Goal: Task Accomplishment & Management: Manage account settings

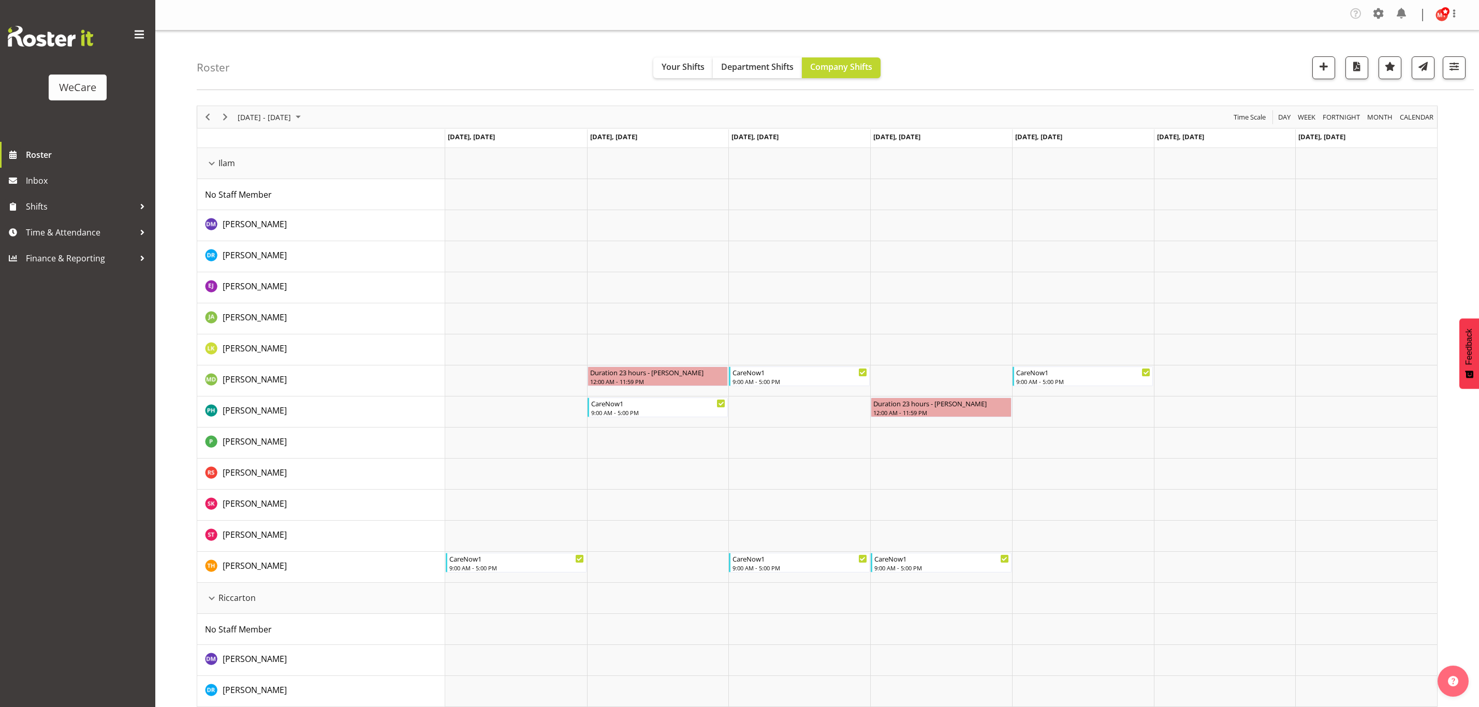
scroll to position [466, 0]
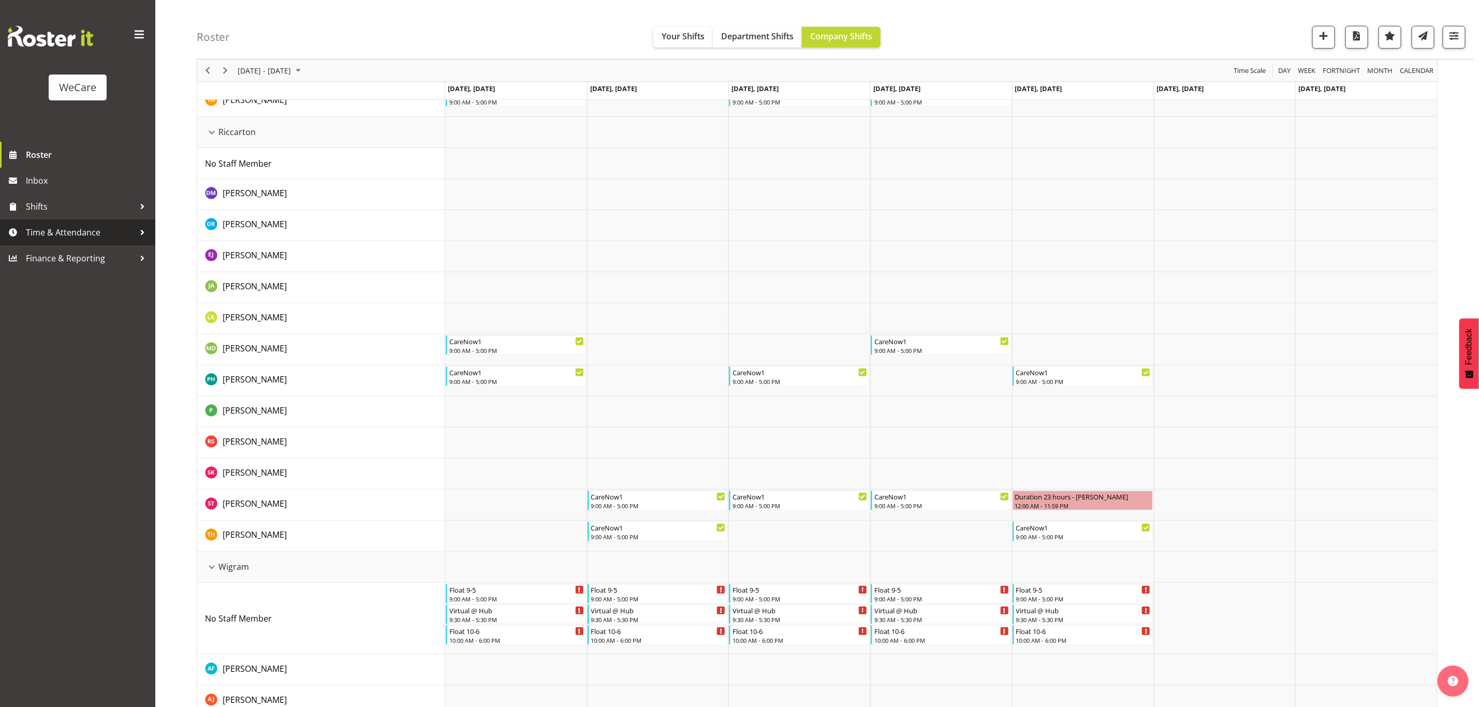
click at [140, 235] on div at bounding box center [143, 233] width 16 height 16
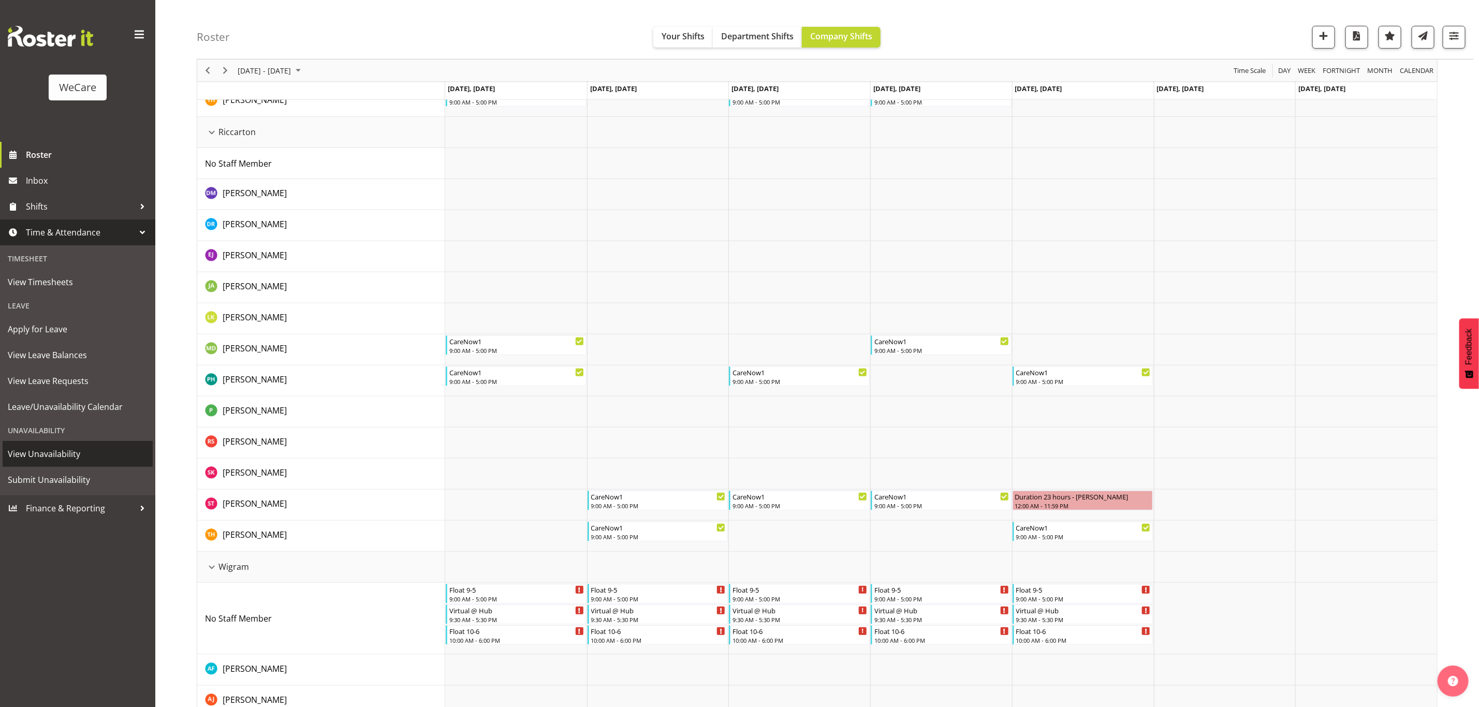
click at [64, 449] on span "View Unavailability" at bounding box center [78, 454] width 140 height 16
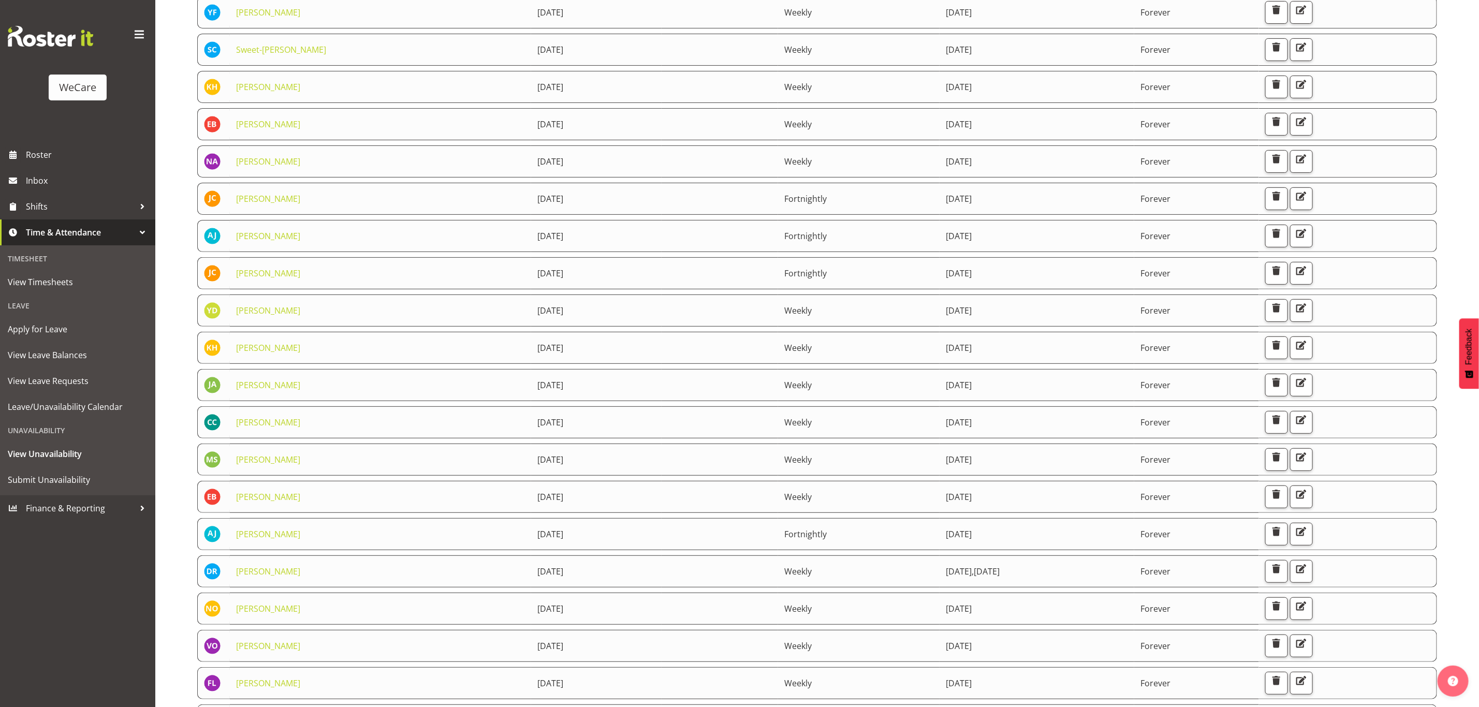
scroll to position [241, 0]
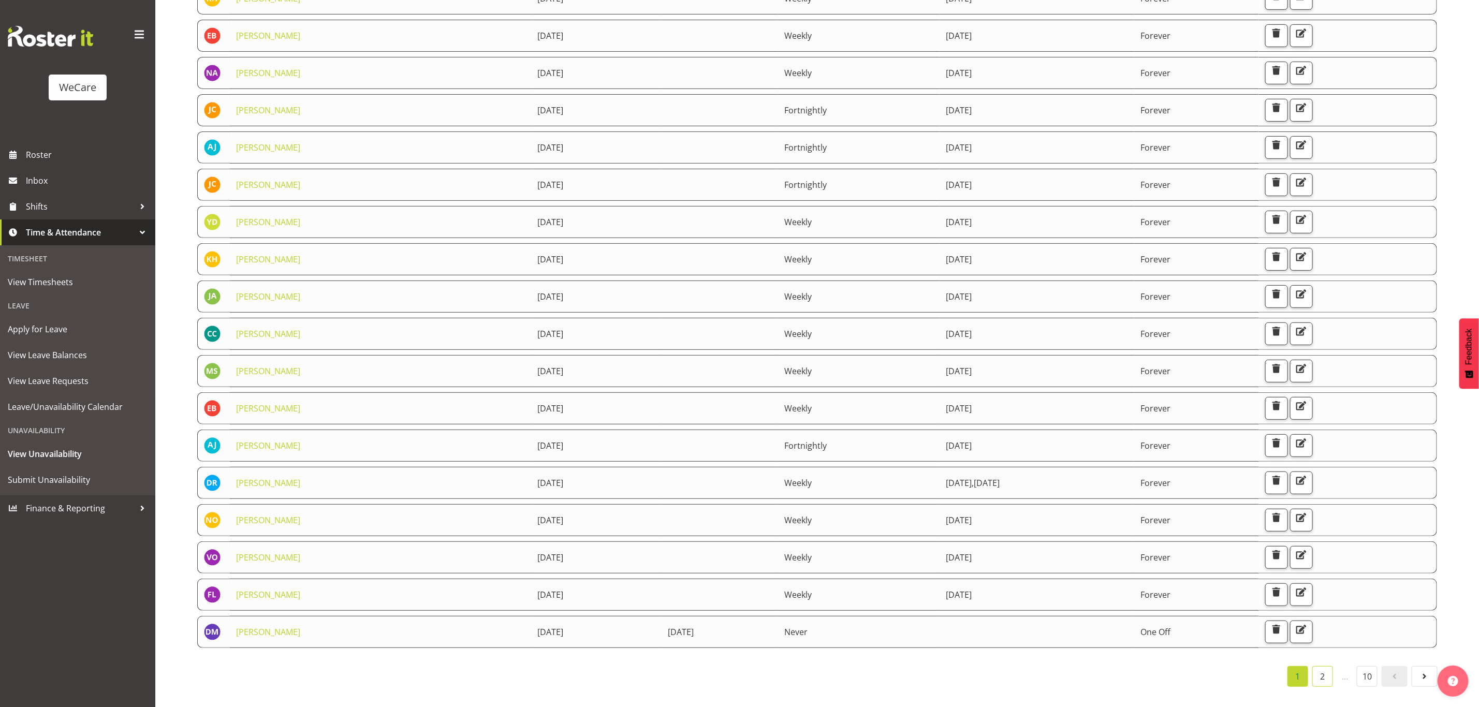
click at [1323, 666] on link "2" at bounding box center [1322, 676] width 21 height 21
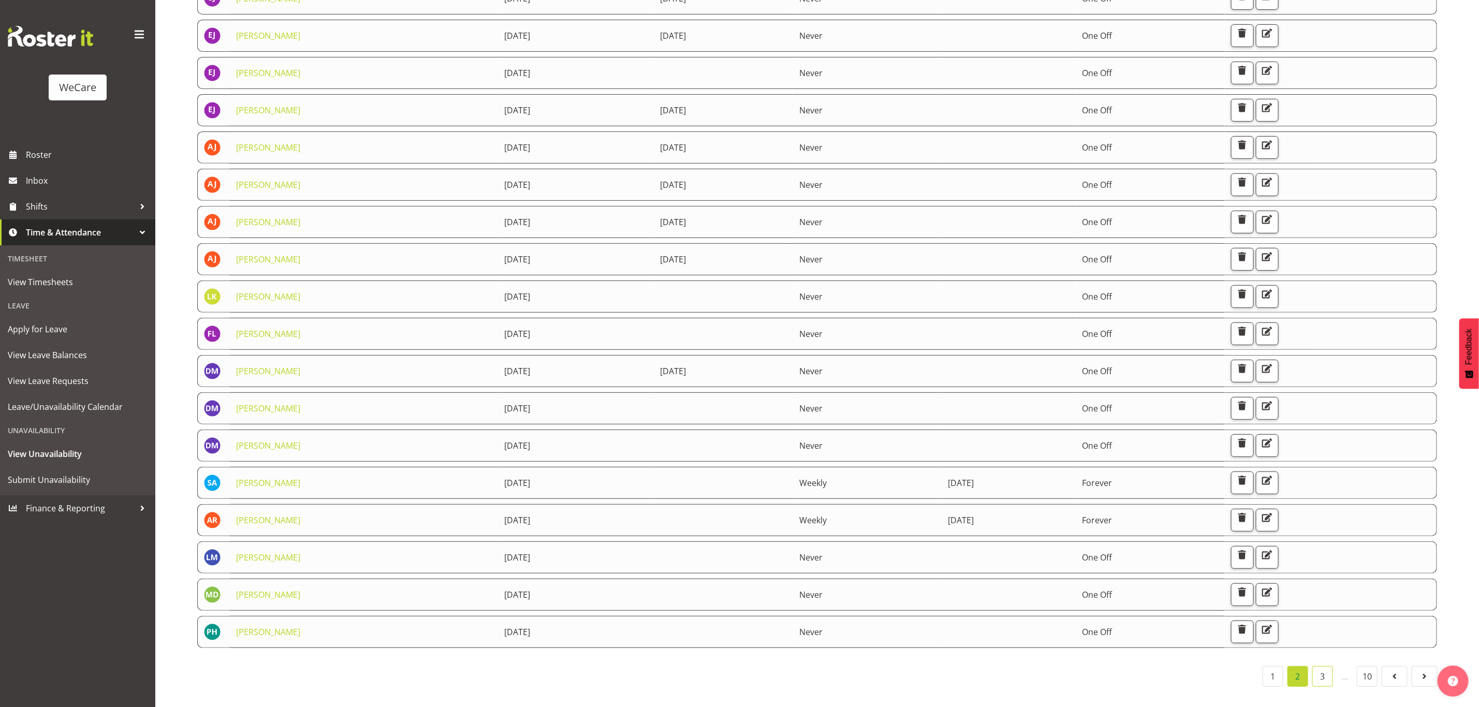
click at [1323, 670] on link "3" at bounding box center [1322, 676] width 21 height 21
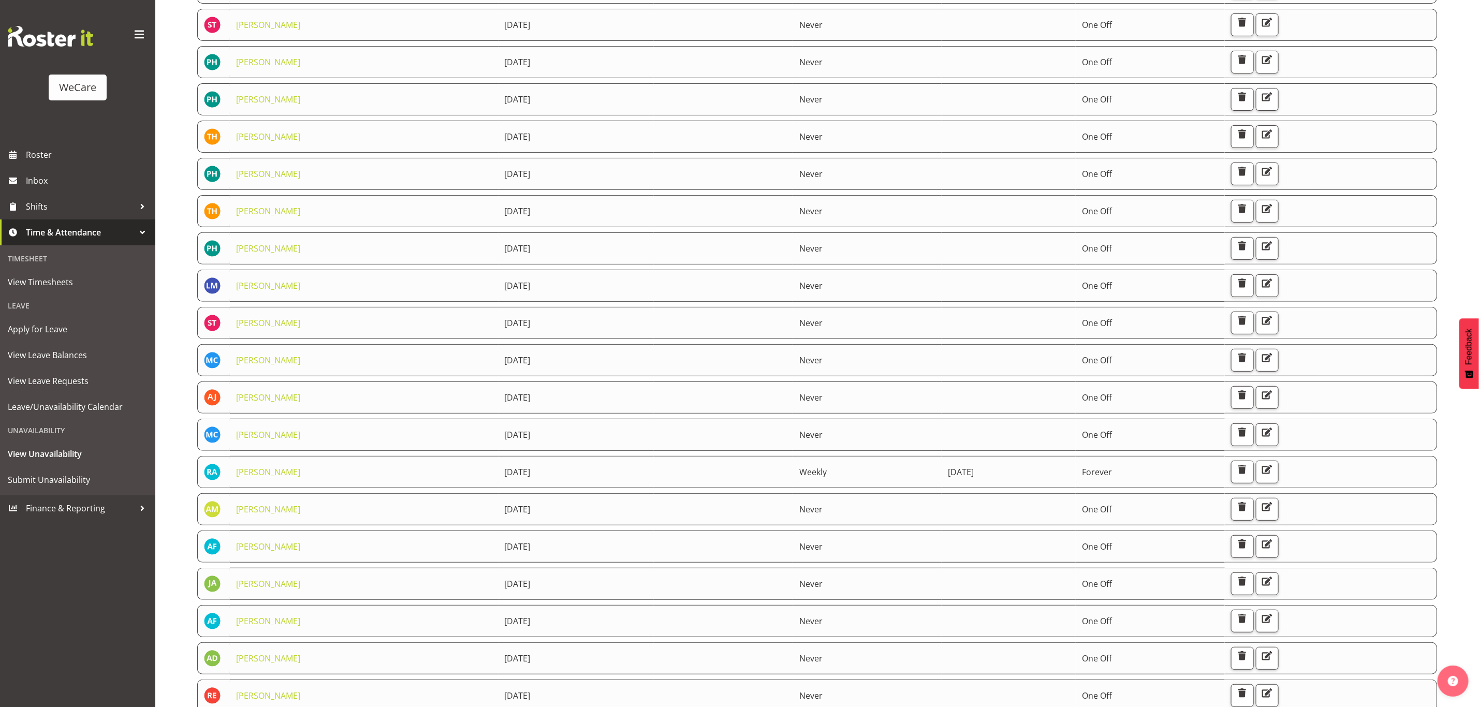
scroll to position [86, 0]
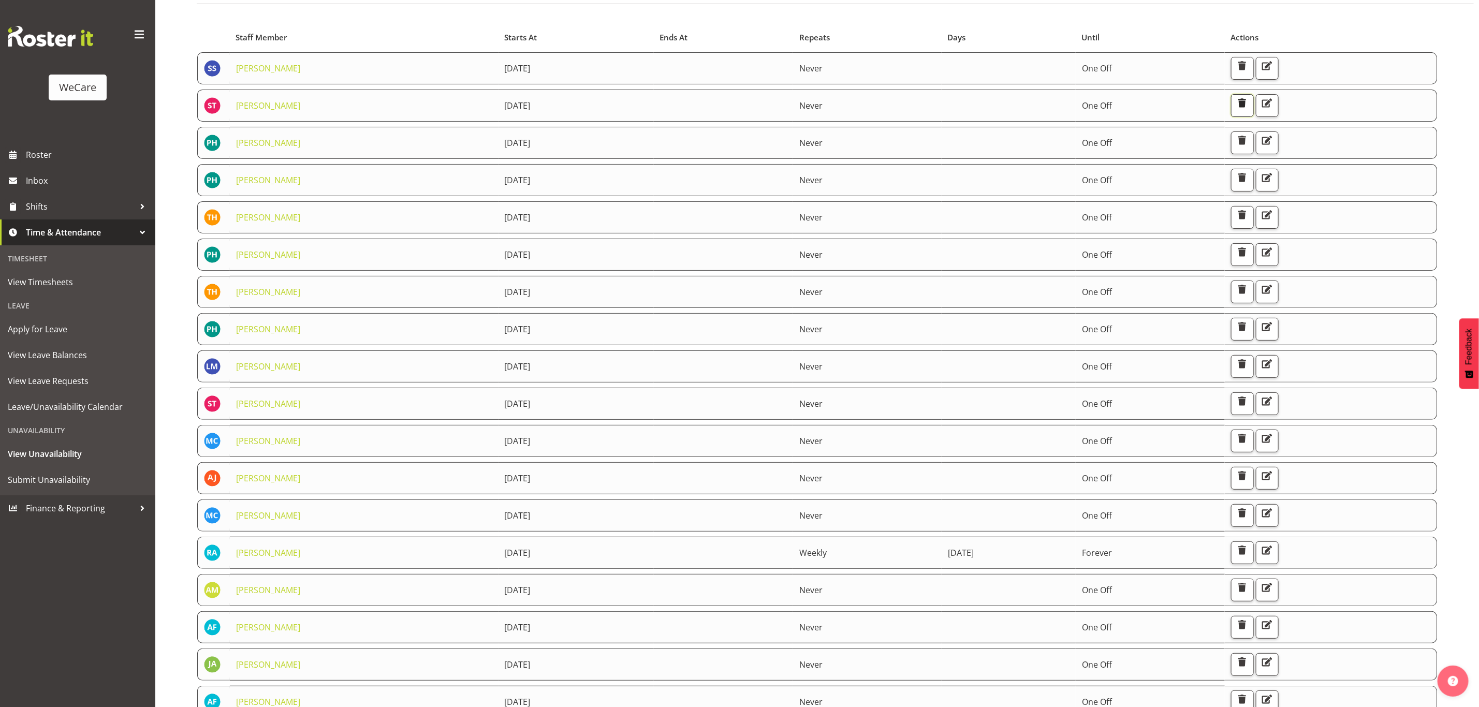
click at [1253, 111] on button "button" at bounding box center [1242, 105] width 23 height 23
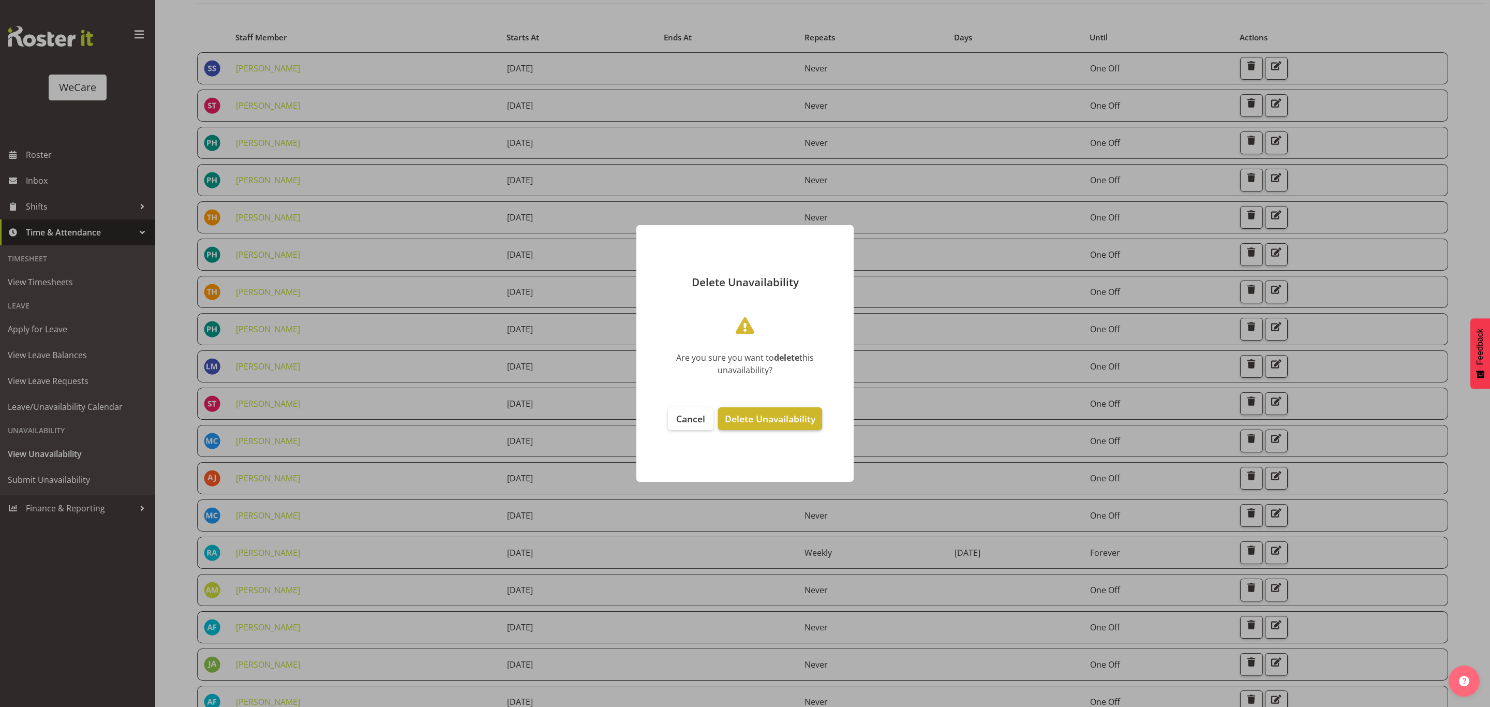
click at [775, 421] on span "Delete Unavailability" at bounding box center [770, 418] width 91 height 12
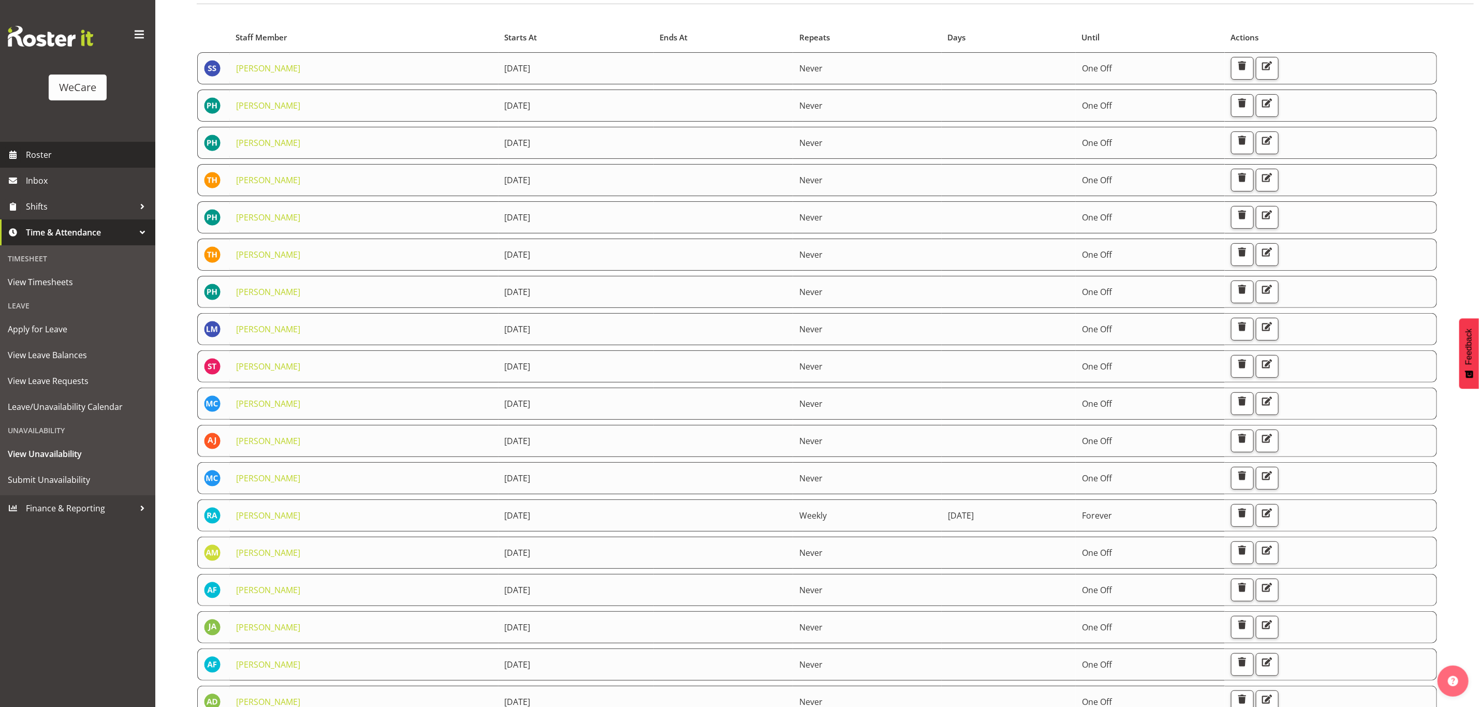
click at [61, 160] on span "Roster" at bounding box center [88, 155] width 124 height 16
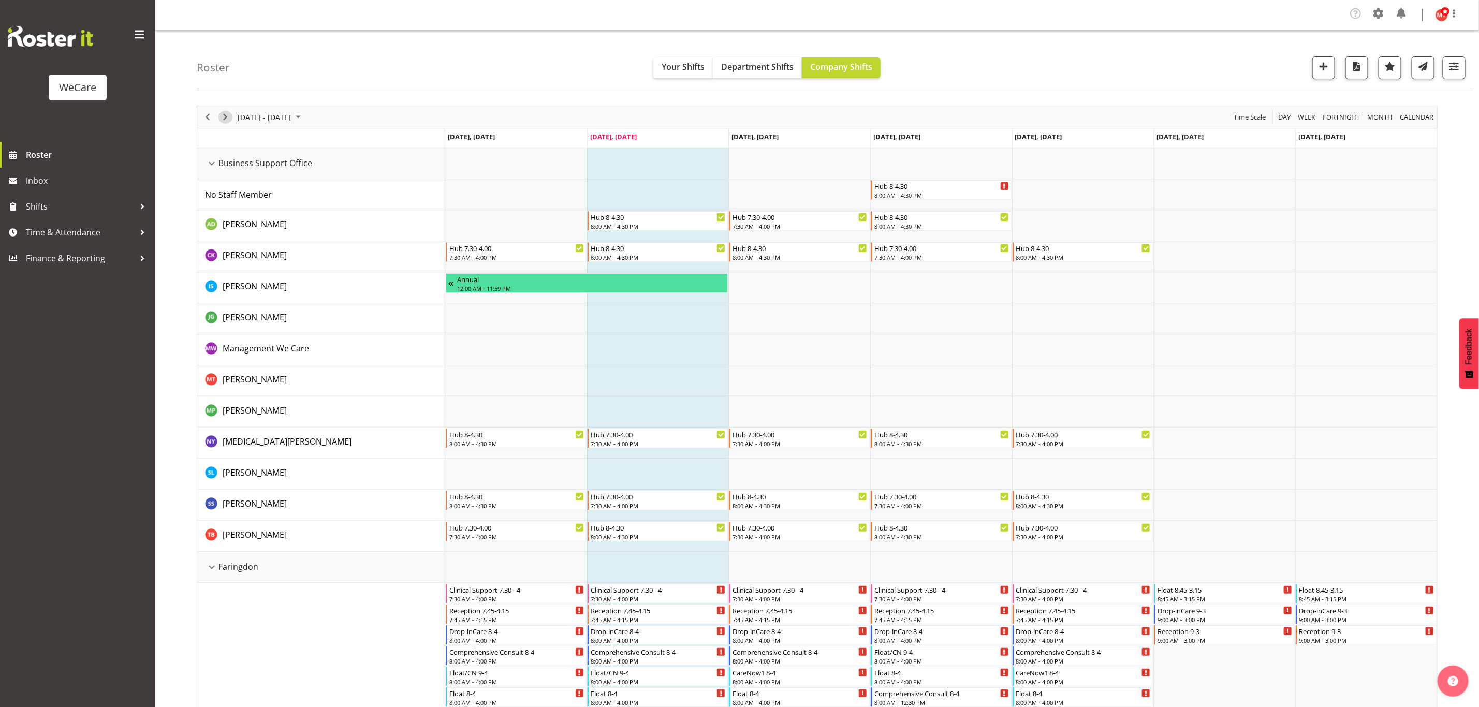
click at [228, 120] on span "Next" at bounding box center [225, 117] width 12 height 13
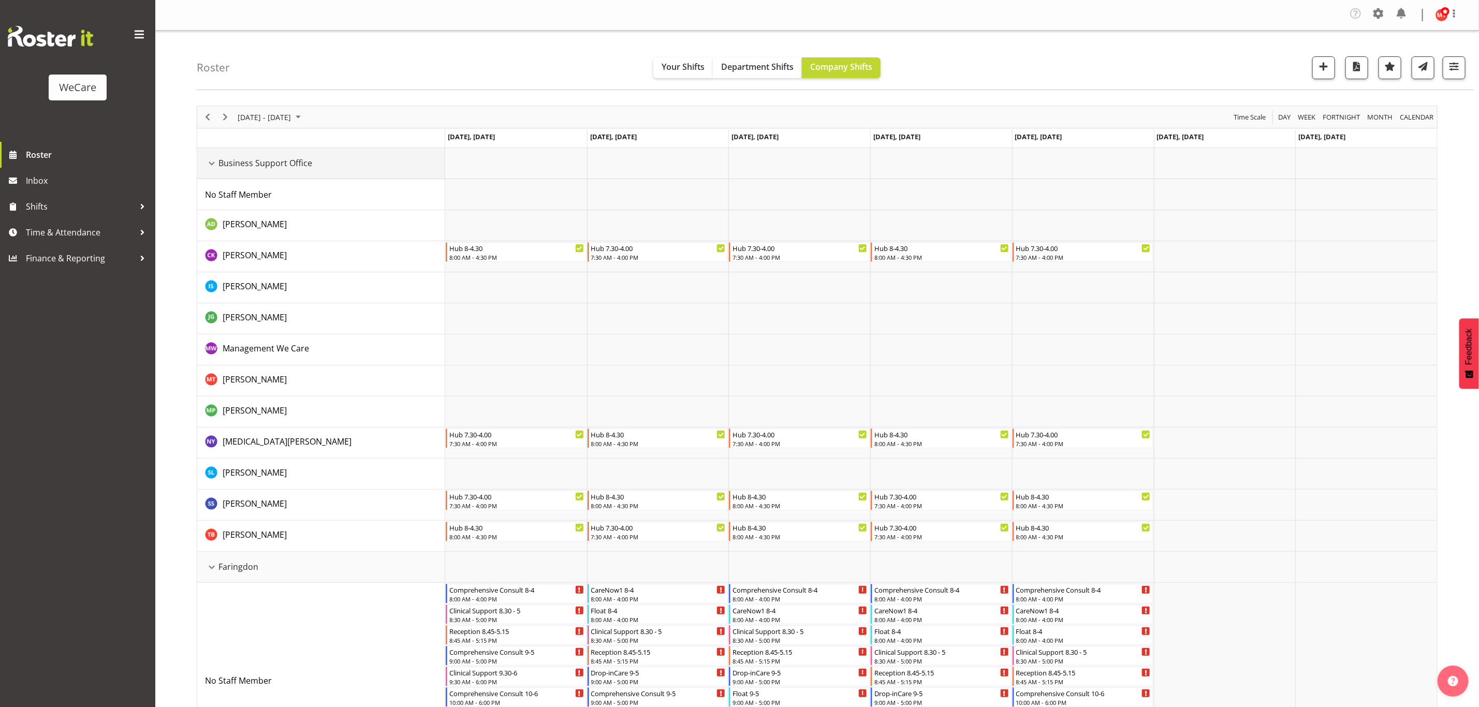
click at [212, 162] on div "Business Support Office resource" at bounding box center [211, 163] width 13 height 13
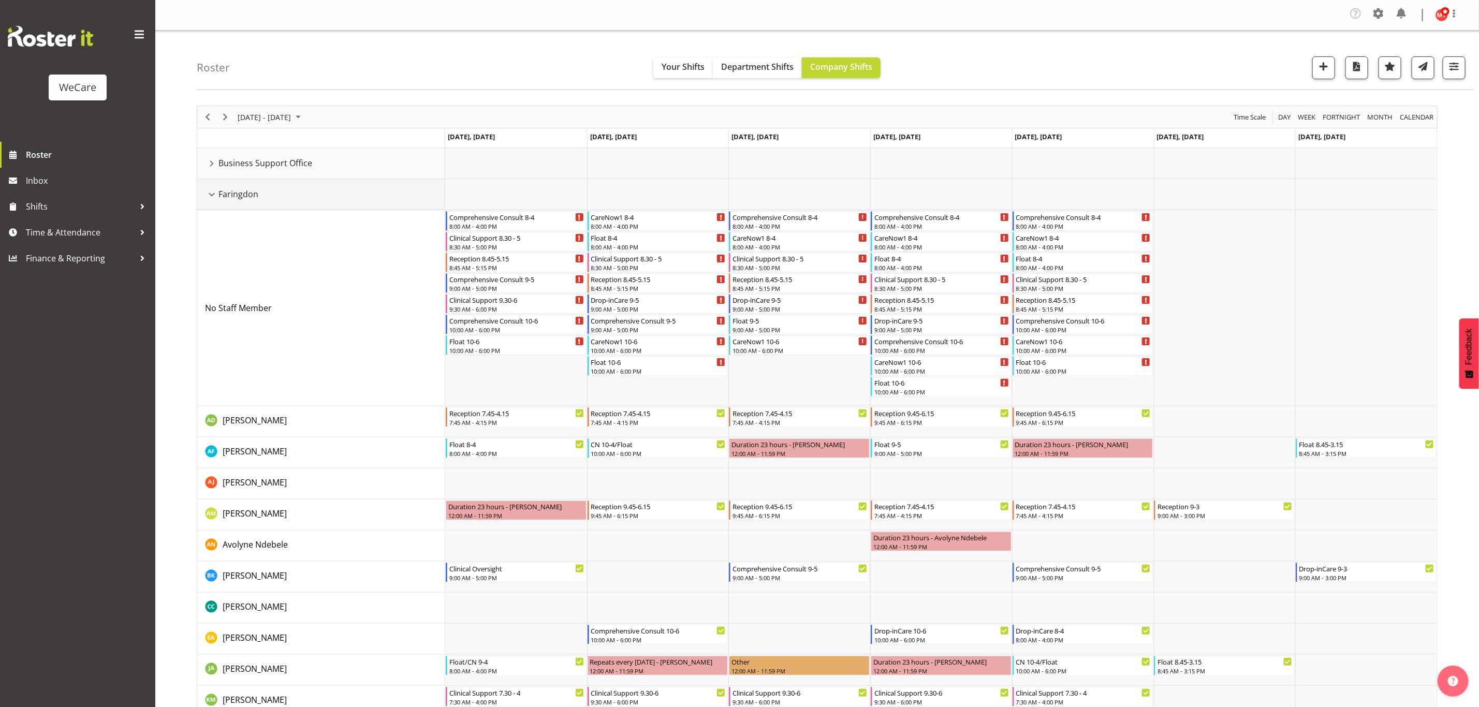
click at [212, 193] on div "Faringdon resource" at bounding box center [211, 194] width 13 height 13
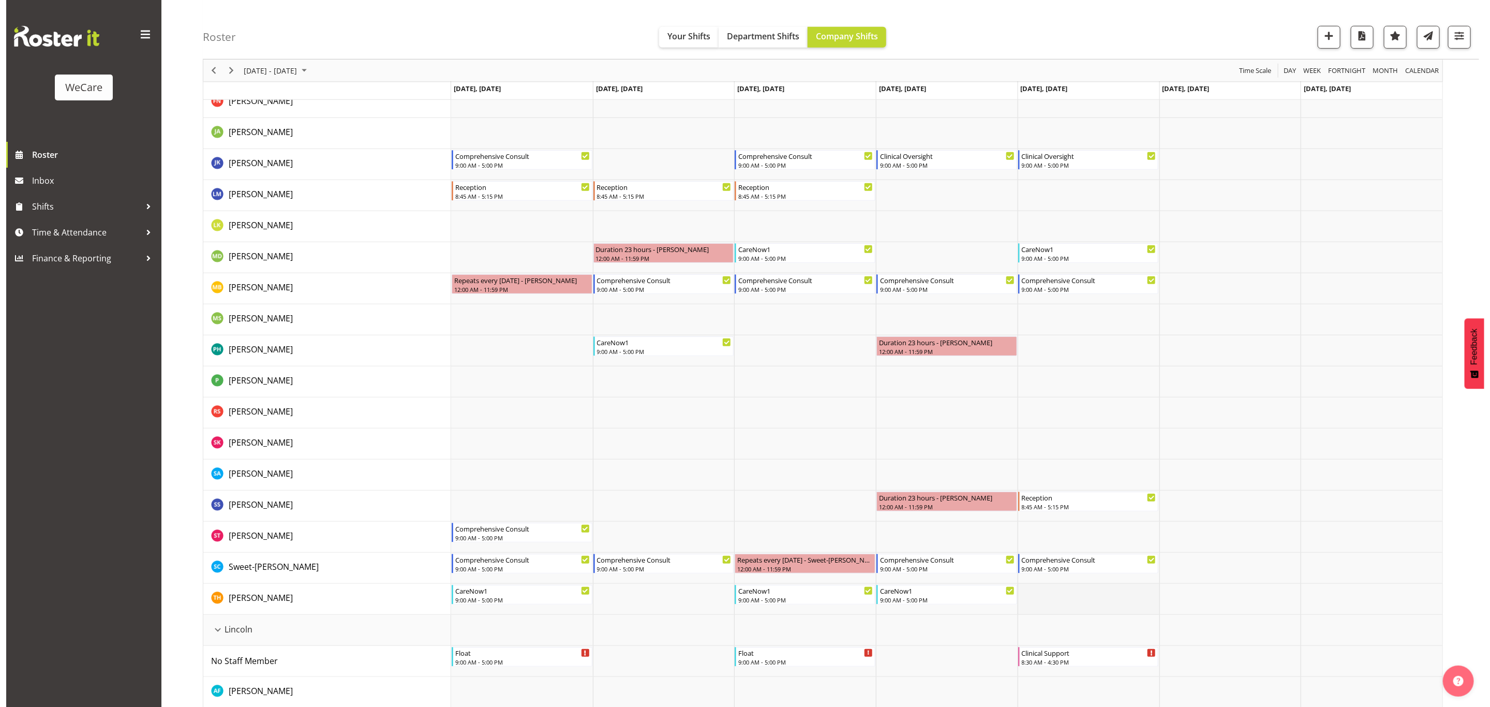
scroll to position [388, 0]
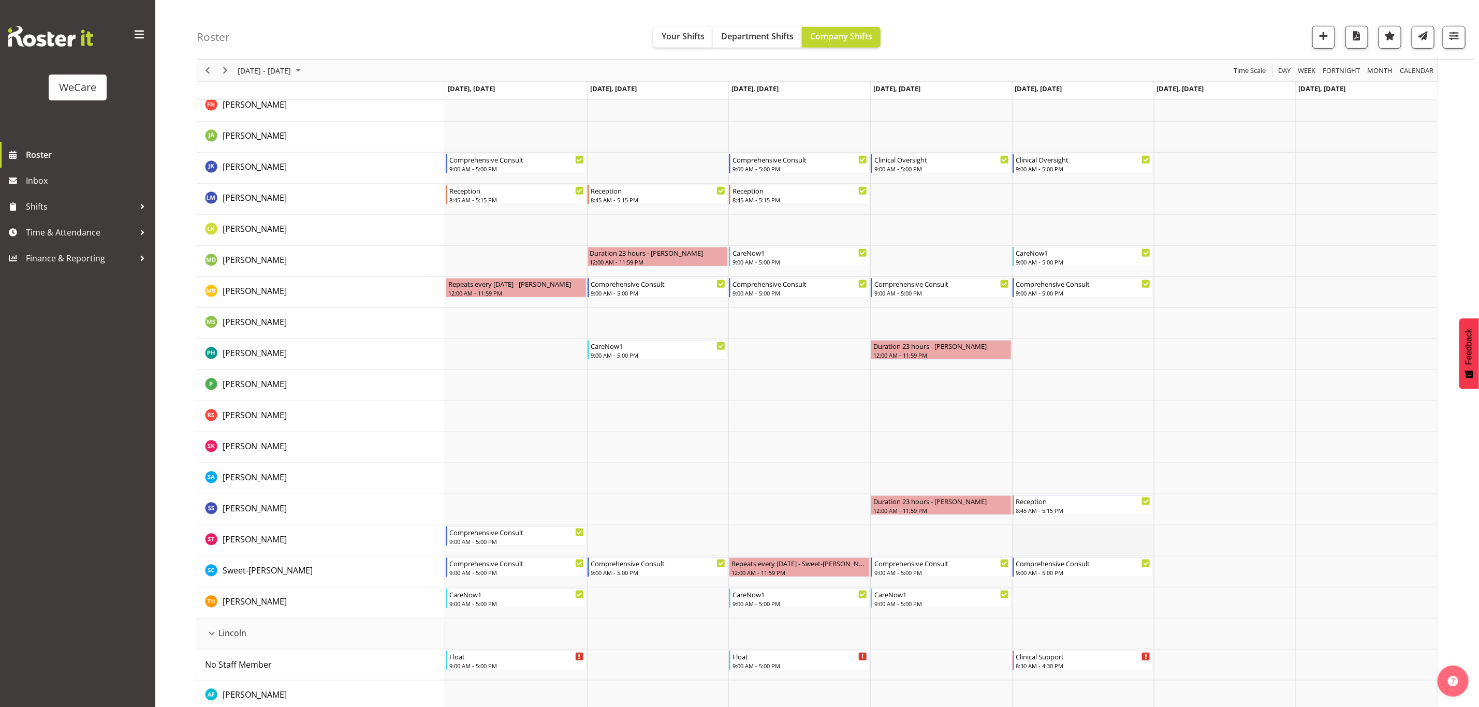
click at [1070, 539] on td "Timeline Week of September 9, 2025" at bounding box center [1083, 540] width 142 height 31
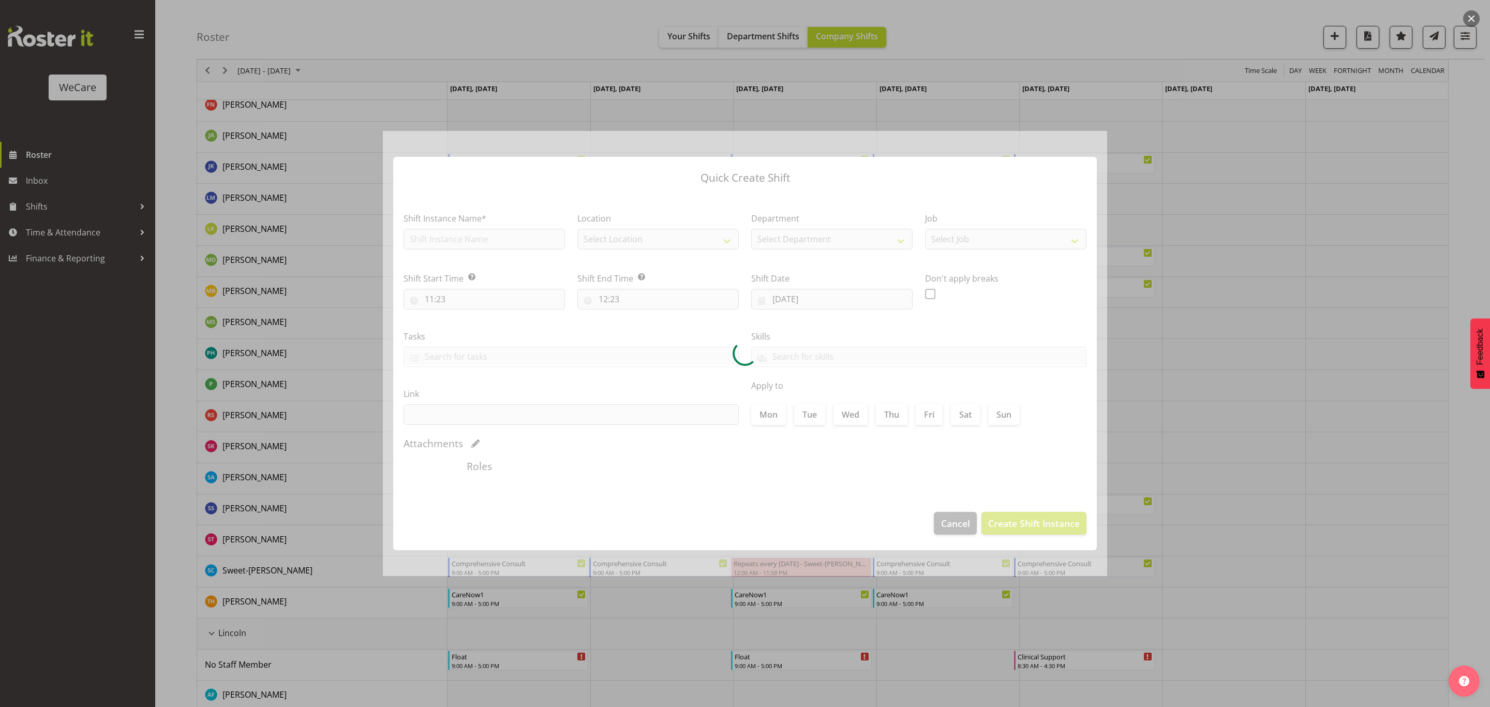
type input "12/09/2025"
checkbox input "true"
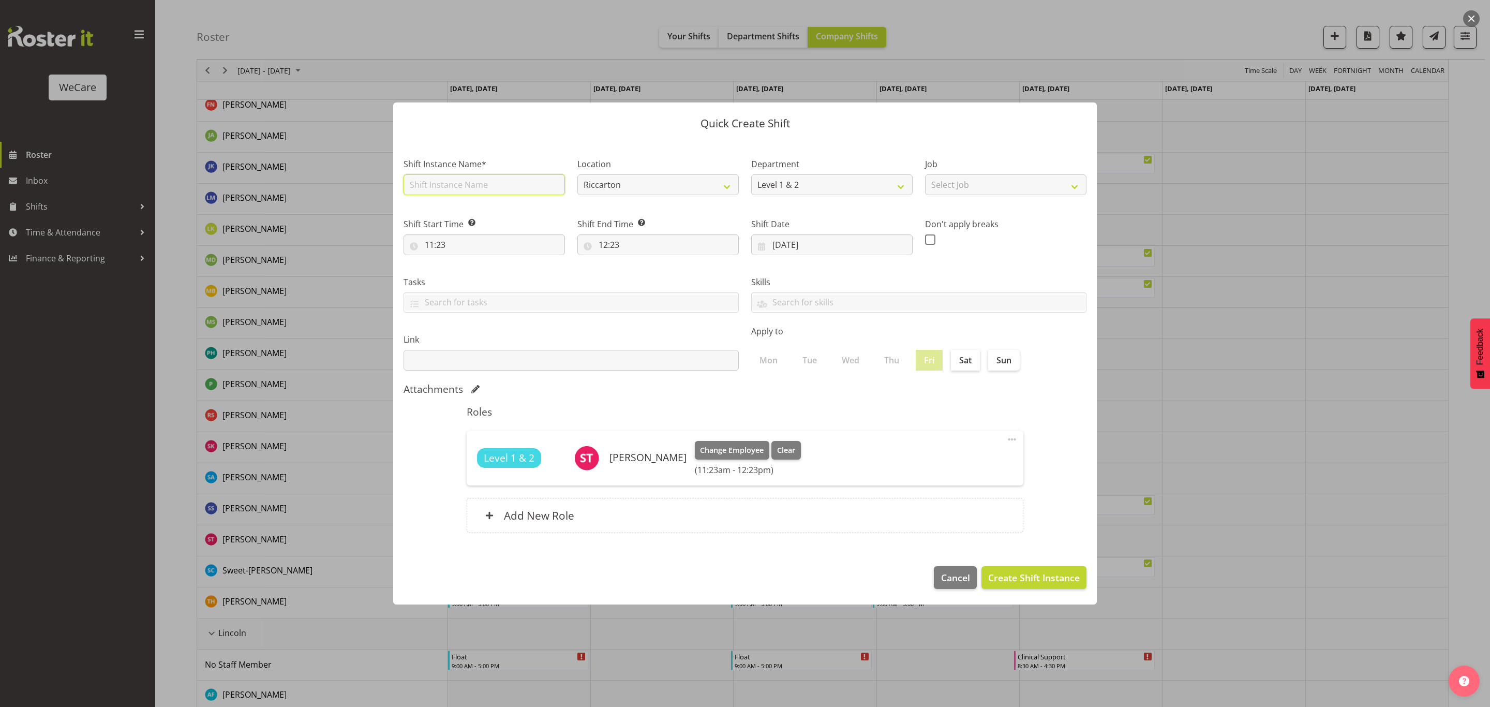
click at [487, 180] on input "text" at bounding box center [484, 184] width 161 height 21
type input "CareNow1"
click at [693, 185] on select "Riccarton Wigram Ilam" at bounding box center [658, 184] width 161 height 21
select select "1204"
click at [578, 174] on select "Riccarton Wigram Ilam" at bounding box center [658, 184] width 161 height 21
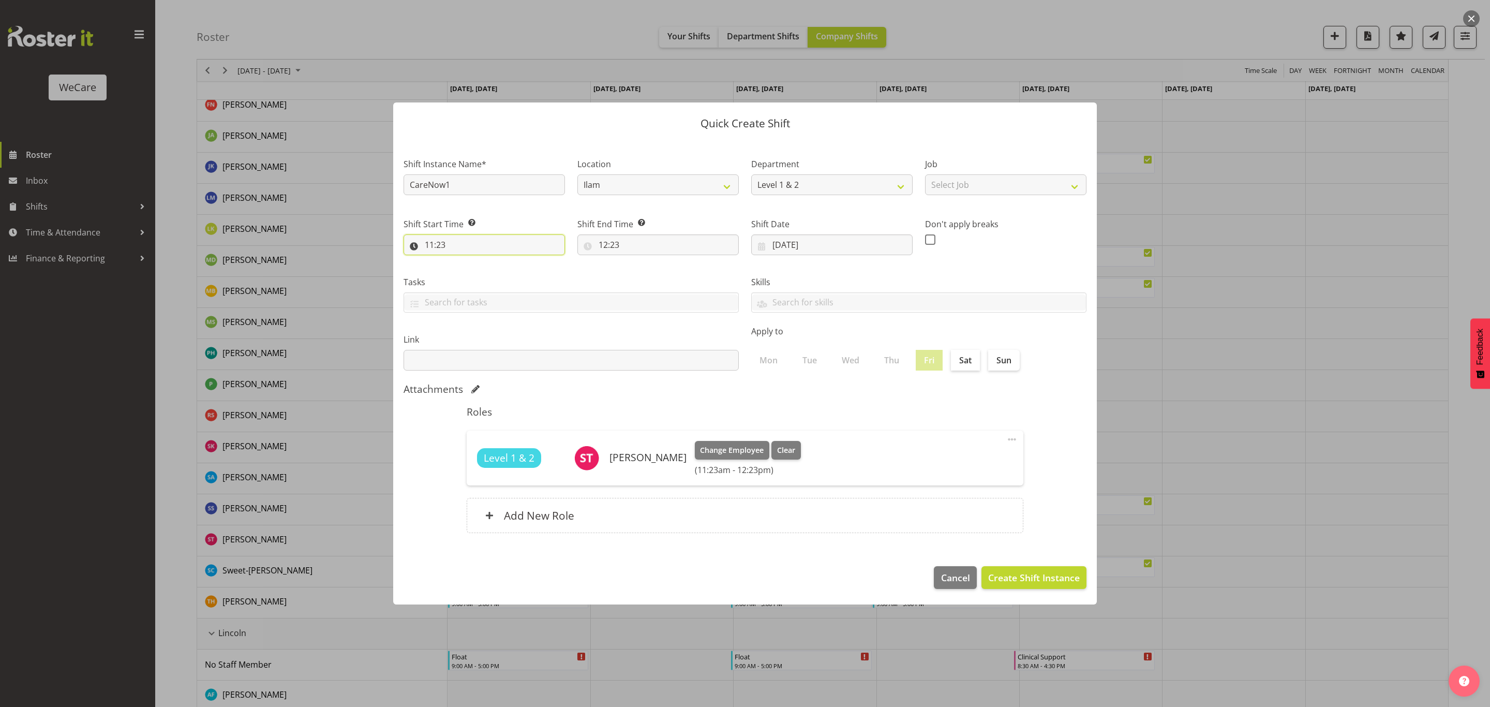
click at [545, 241] on input "11:23" at bounding box center [484, 244] width 161 height 21
click at [467, 272] on select "00 01 02 03 04 05 06 07 08 09 10 11 12 13 14 15 16 17 18 19 20 21 22 23" at bounding box center [474, 271] width 23 height 21
select select "9"
click at [463, 261] on select "00 01 02 03 04 05 06 07 08 09 10 11 12 13 14 15 16 17 18 19 20 21 22 23" at bounding box center [474, 271] width 23 height 21
type input "09:23"
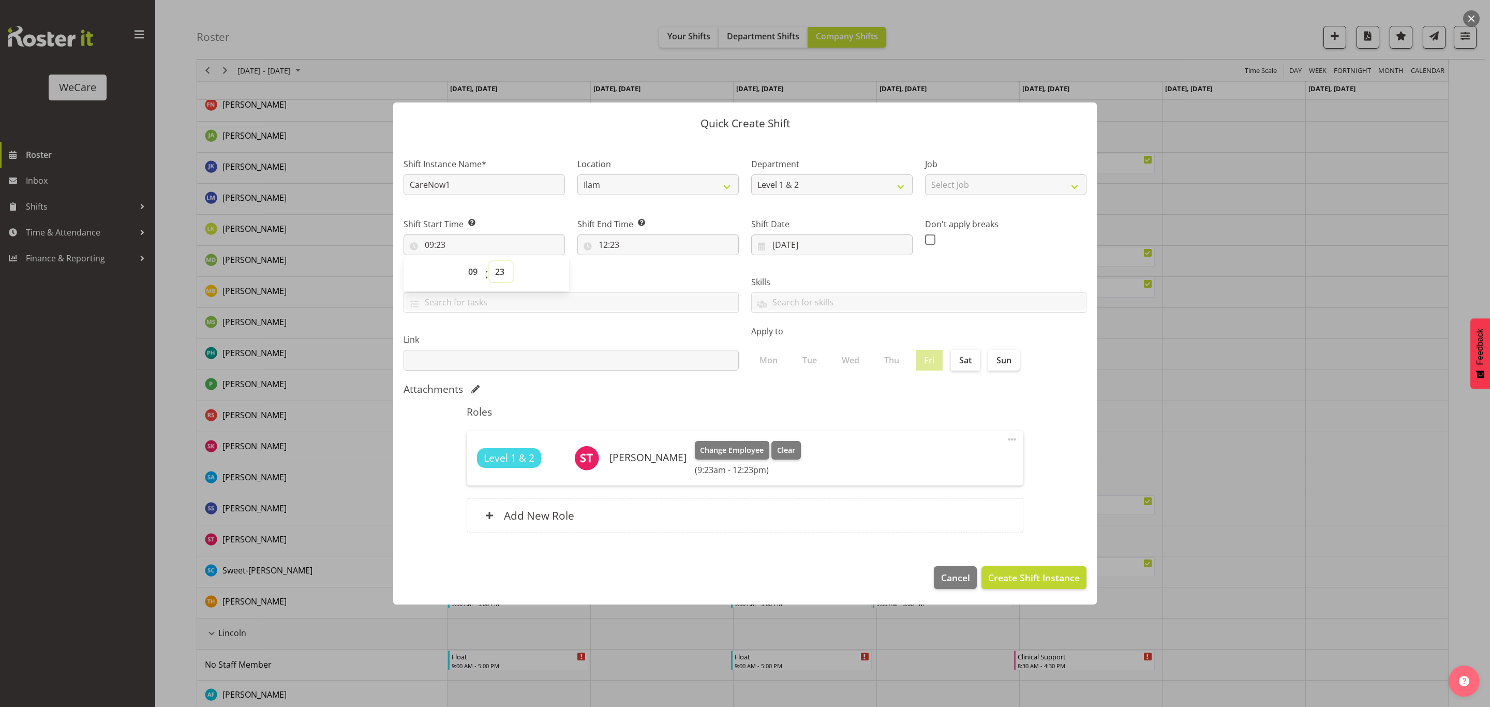
click at [500, 274] on select "00 01 02 03 04 05 06 07 08 09 10 11 12 13 14 15 16 17 18 19 20 21 22 23 24 25 2…" at bounding box center [501, 271] width 23 height 21
select select "0"
click at [490, 261] on select "00 01 02 03 04 05 06 07 08 09 10 11 12 13 14 15 16 17 18 19 20 21 22 23 24 25 2…" at bounding box center [501, 271] width 23 height 21
type input "09:00"
click at [615, 239] on input "12:23" at bounding box center [658, 244] width 161 height 21
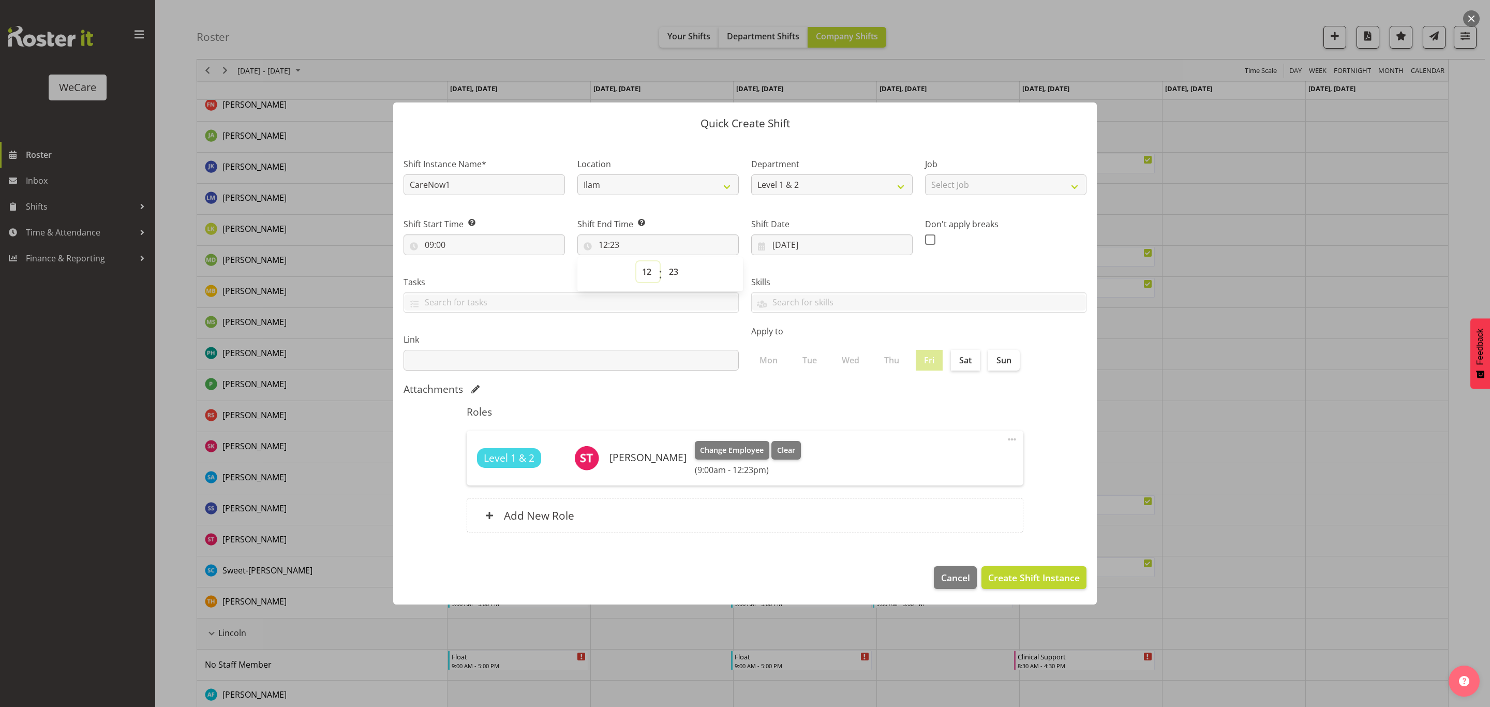
click at [649, 269] on select "00 01 02 03 04 05 06 07 08 09 10 11 12 13 14 15 16 17 18 19 20 21 22 23" at bounding box center [648, 271] width 23 height 21
select select "17"
click at [637, 261] on select "00 01 02 03 04 05 06 07 08 09 10 11 12 13 14 15 16 17 18 19 20 21 22 23" at bounding box center [648, 271] width 23 height 21
type input "17:23"
click at [674, 270] on select "00 01 02 03 04 05 06 07 08 09 10 11 12 13 14 15 16 17 18 19 20 21 22 23 24 25 2…" at bounding box center [674, 271] width 23 height 21
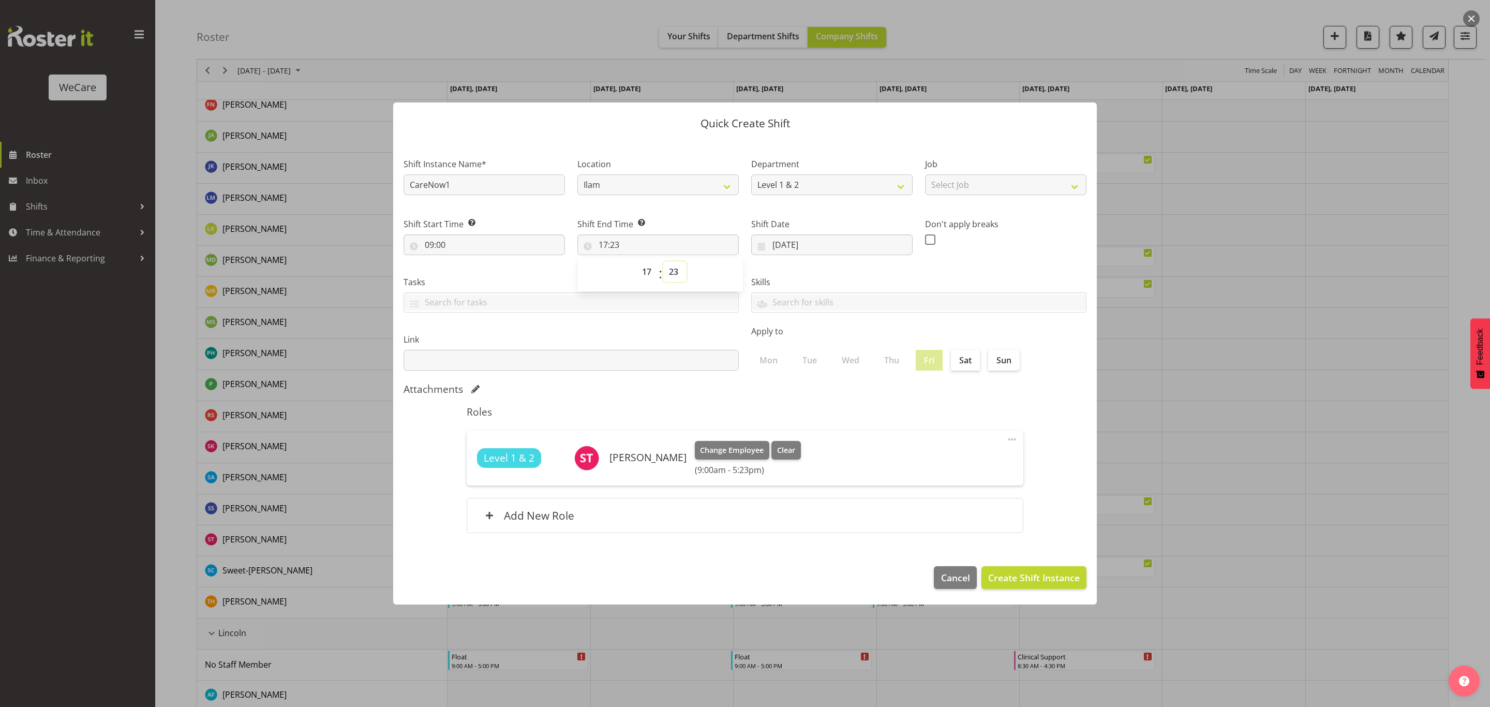
select select "0"
click at [663, 261] on select "00 01 02 03 04 05 06 07 08 09 10 11 12 13 14 15 16 17 18 19 20 21 22 23 24 25 2…" at bounding box center [674, 271] width 23 height 21
type input "17:00"
click at [713, 335] on label "Link" at bounding box center [571, 339] width 335 height 12
click at [1022, 582] on span "Create Shift Instance" at bounding box center [1034, 577] width 92 height 13
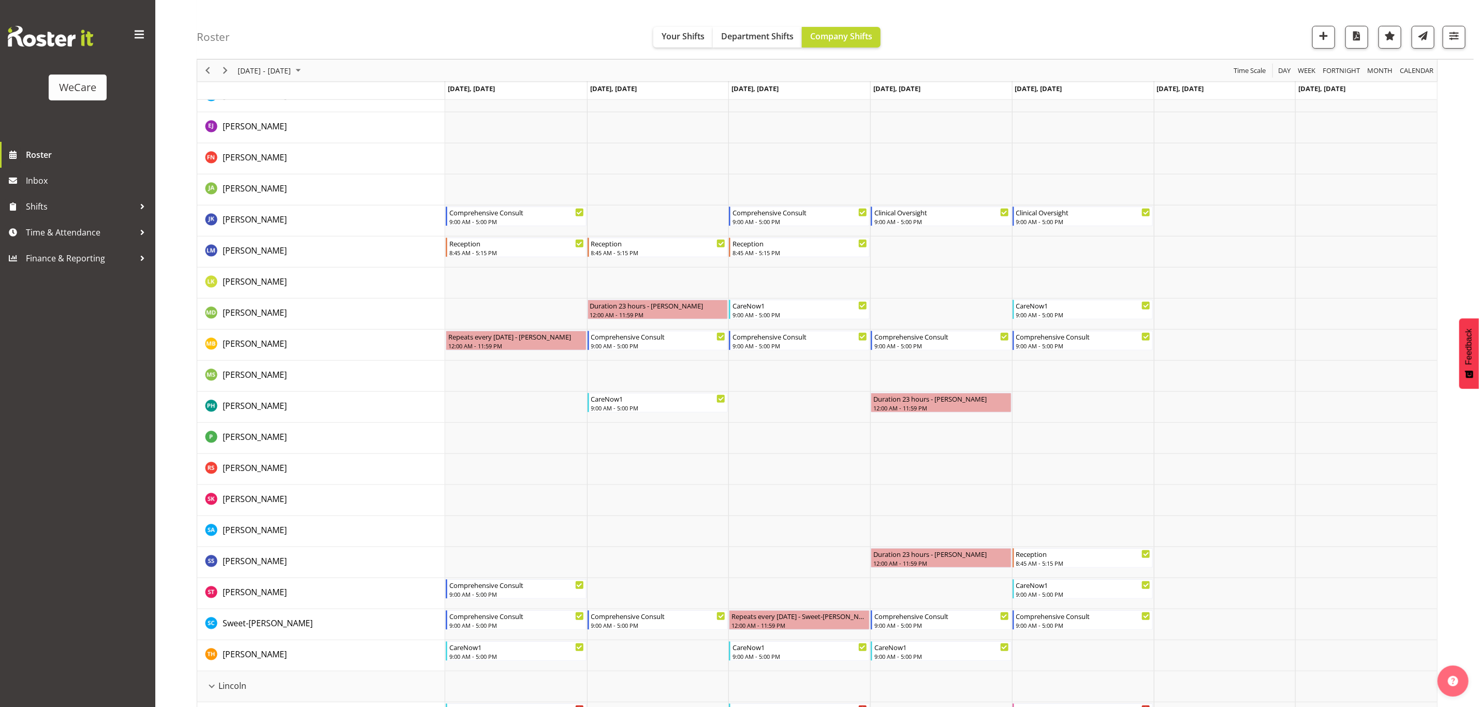
scroll to position [311, 0]
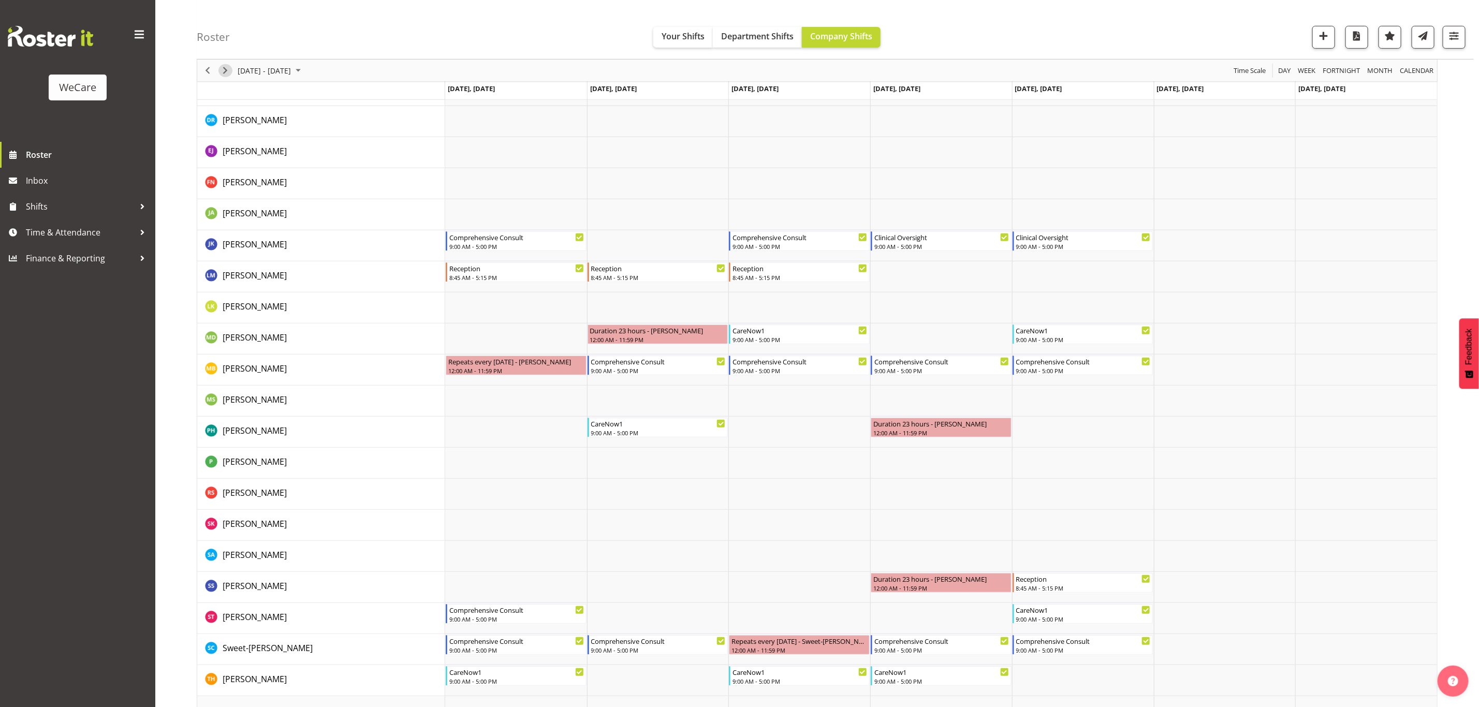
drag, startPoint x: 222, startPoint y: 70, endPoint x: 236, endPoint y: 112, distance: 44.2
click at [222, 70] on span "Next" at bounding box center [225, 70] width 12 height 13
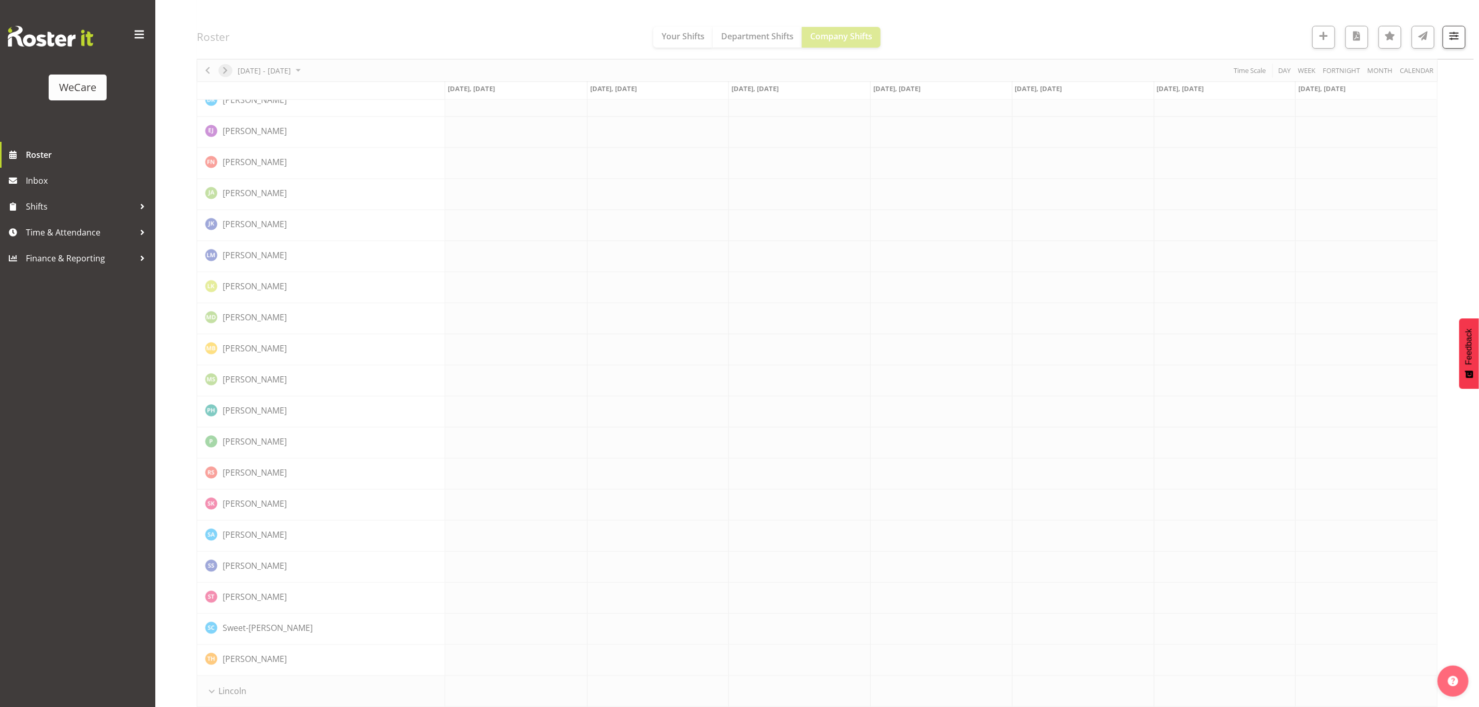
scroll to position [0, 0]
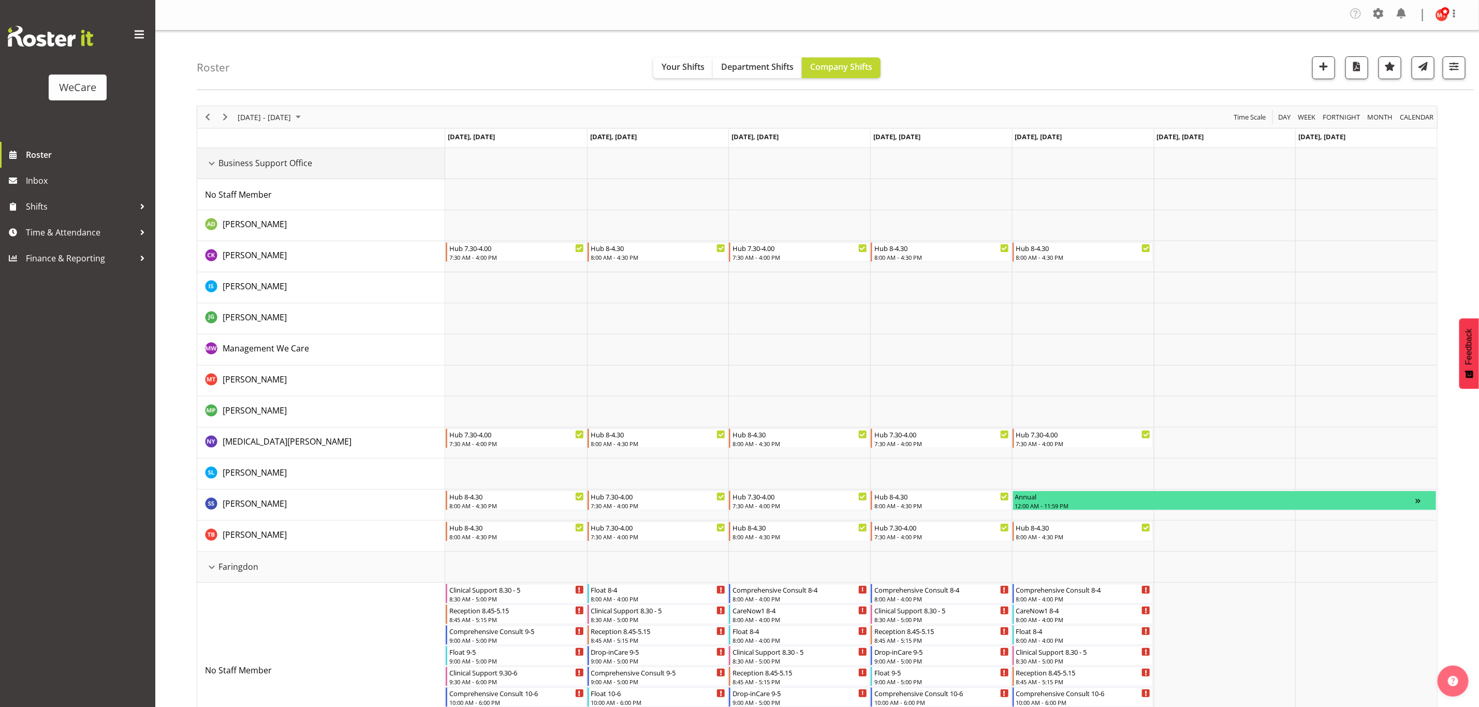
click at [209, 164] on div "Business Support Office resource" at bounding box center [211, 163] width 13 height 13
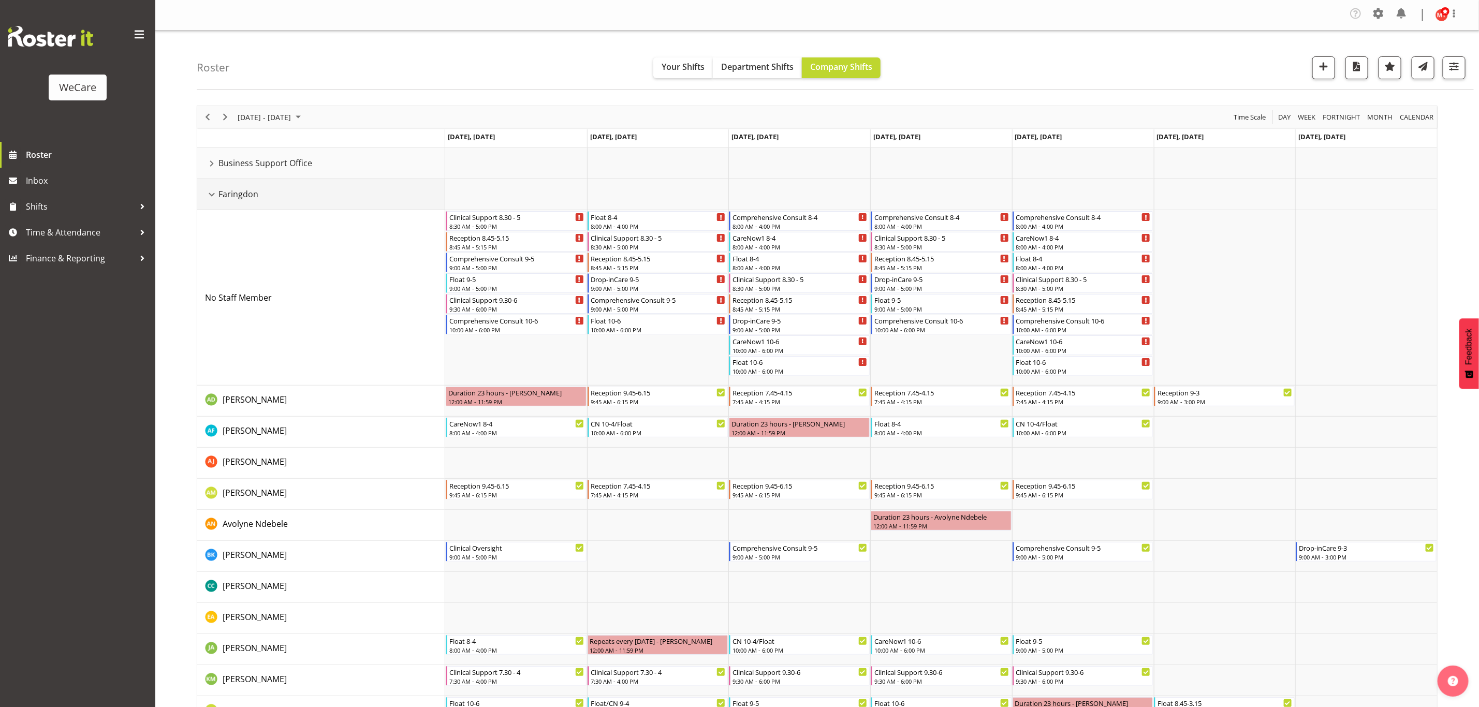
click at [207, 196] on div "Faringdon resource" at bounding box center [211, 194] width 13 height 13
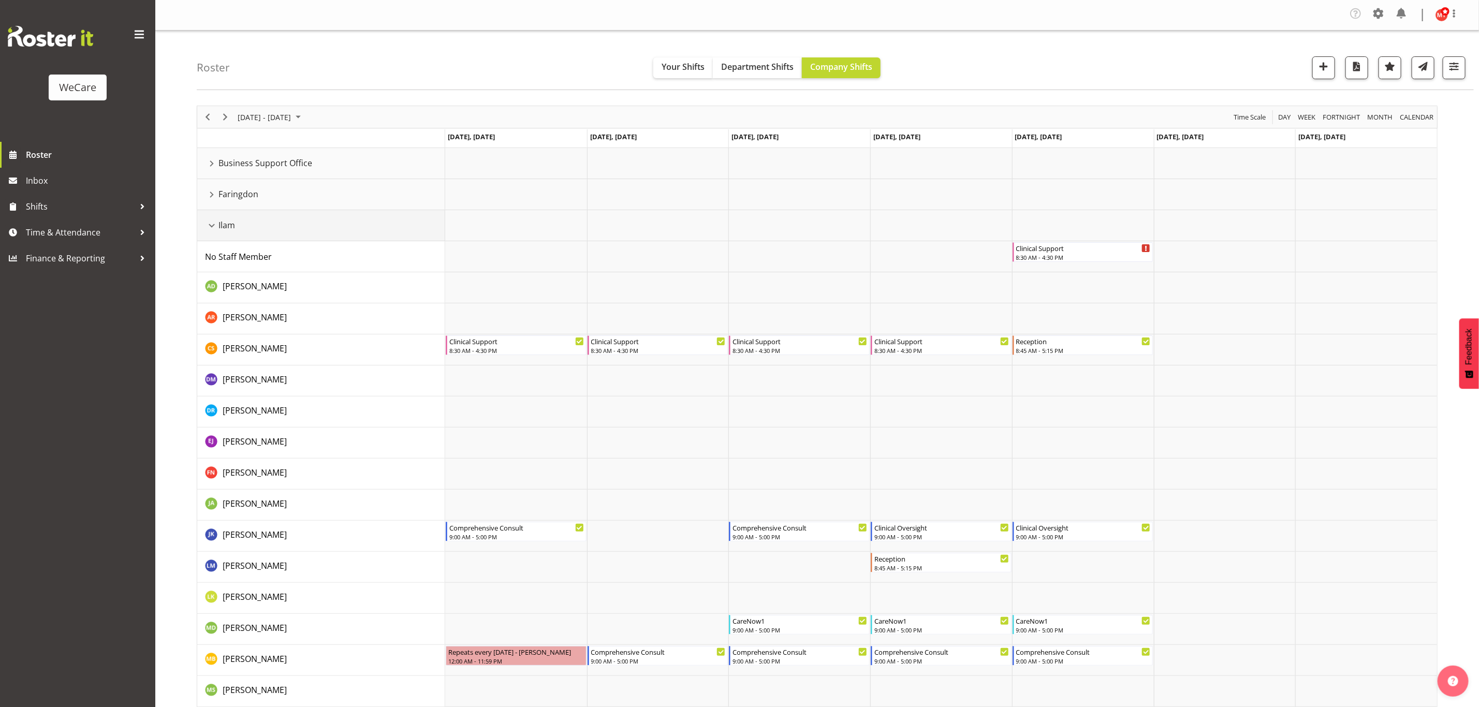
click at [213, 226] on div "Ilam resource" at bounding box center [211, 225] width 13 height 13
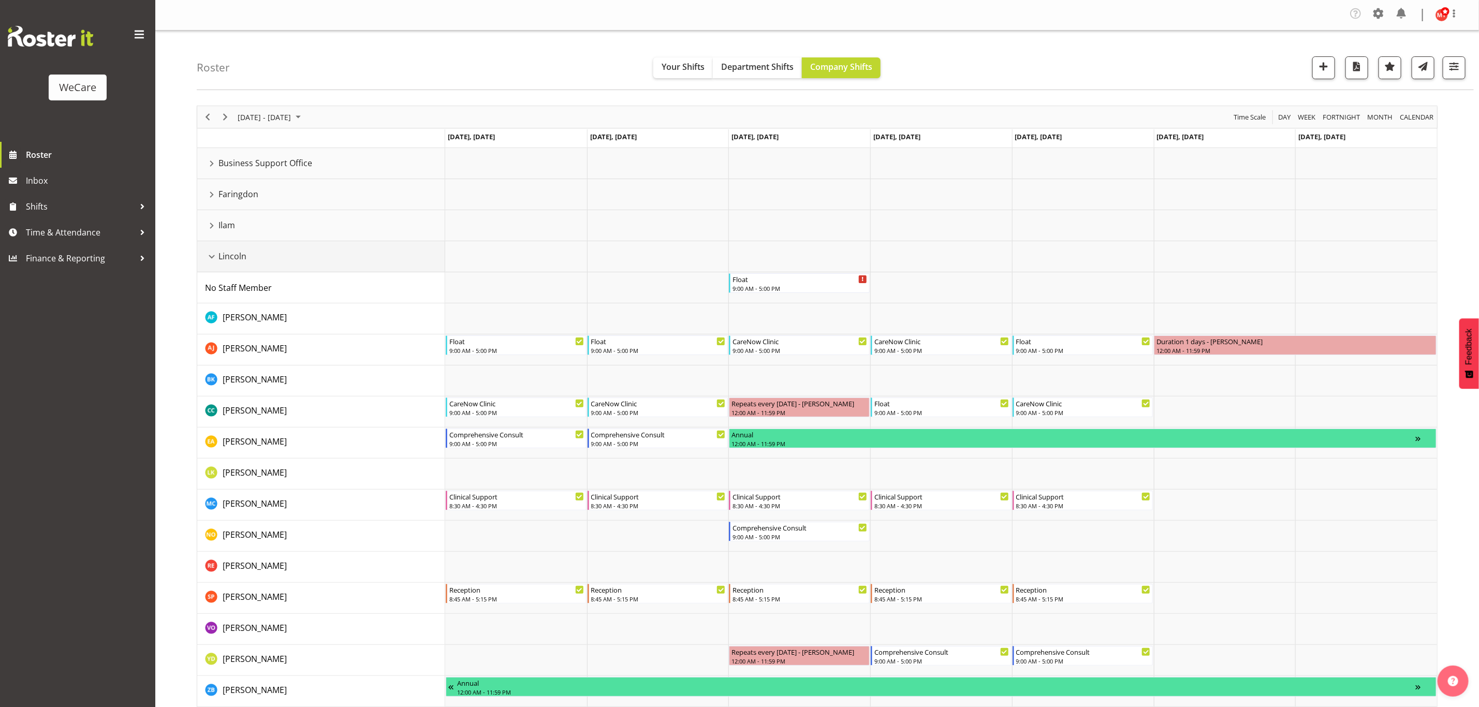
click at [212, 255] on div "Lincoln resource" at bounding box center [211, 256] width 13 height 13
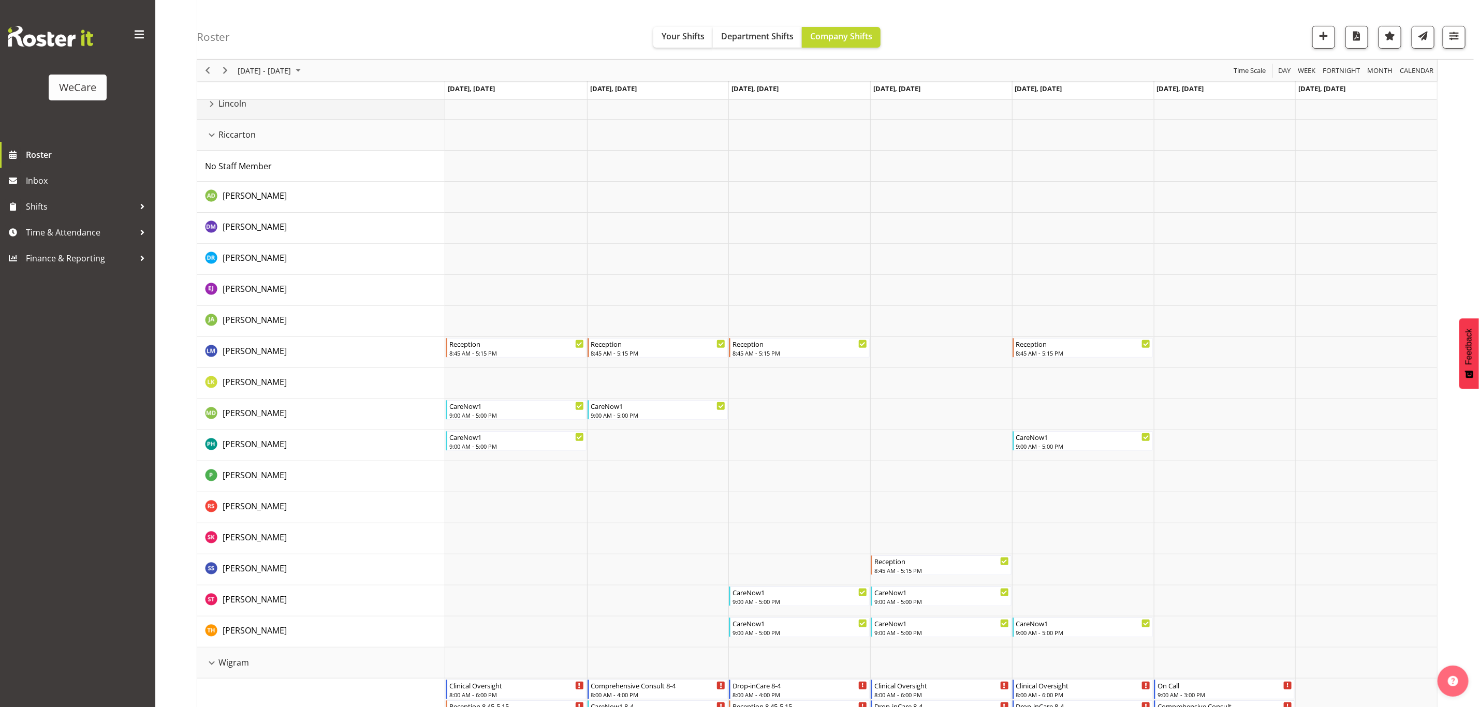
scroll to position [78, 0]
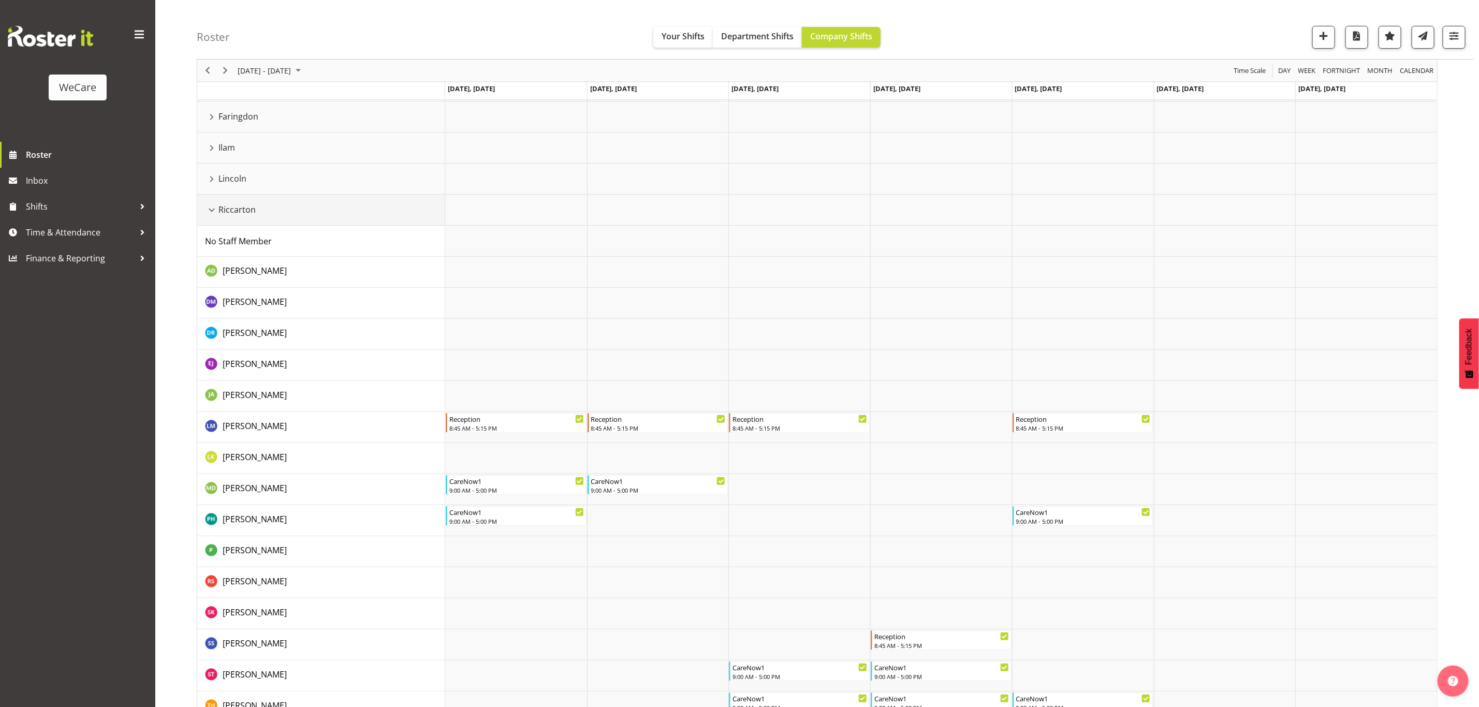
click at [213, 208] on div "Riccarton resource" at bounding box center [211, 209] width 13 height 13
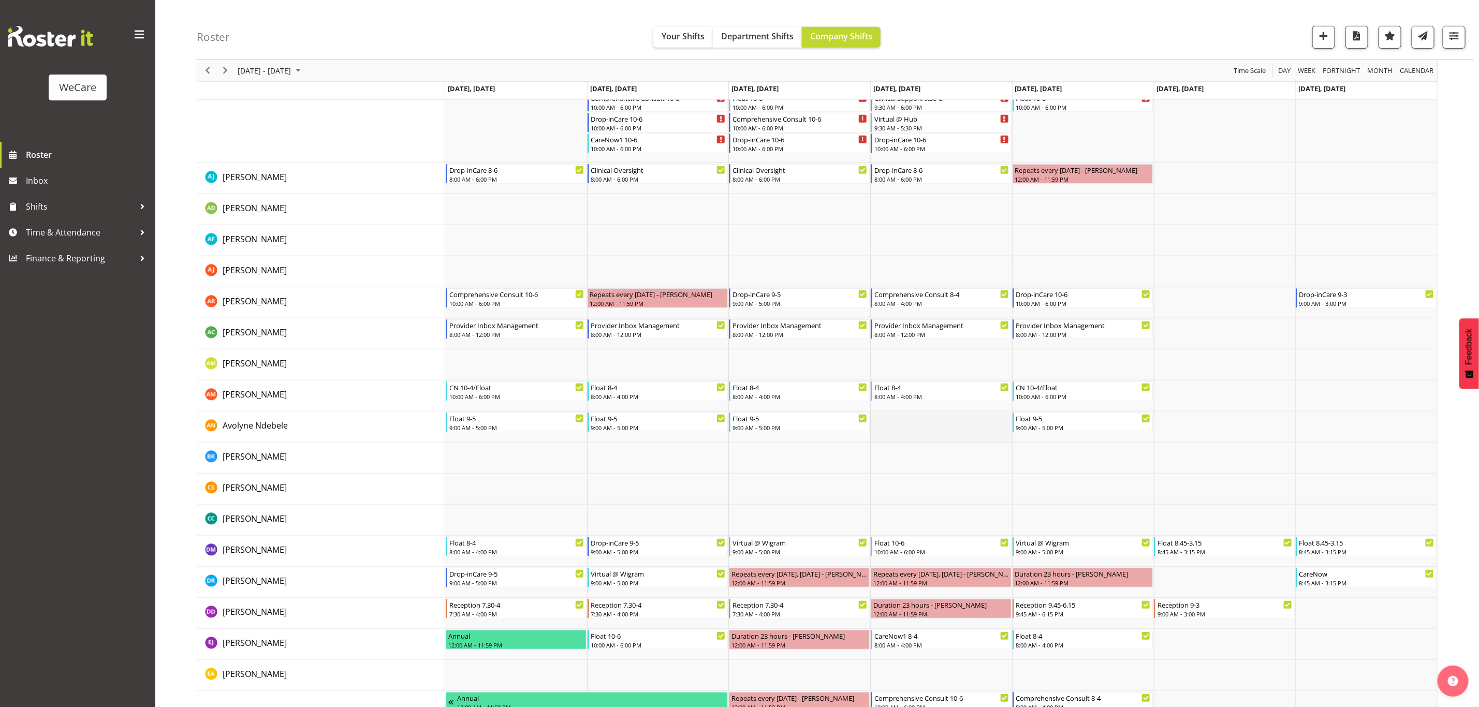
scroll to position [311, 0]
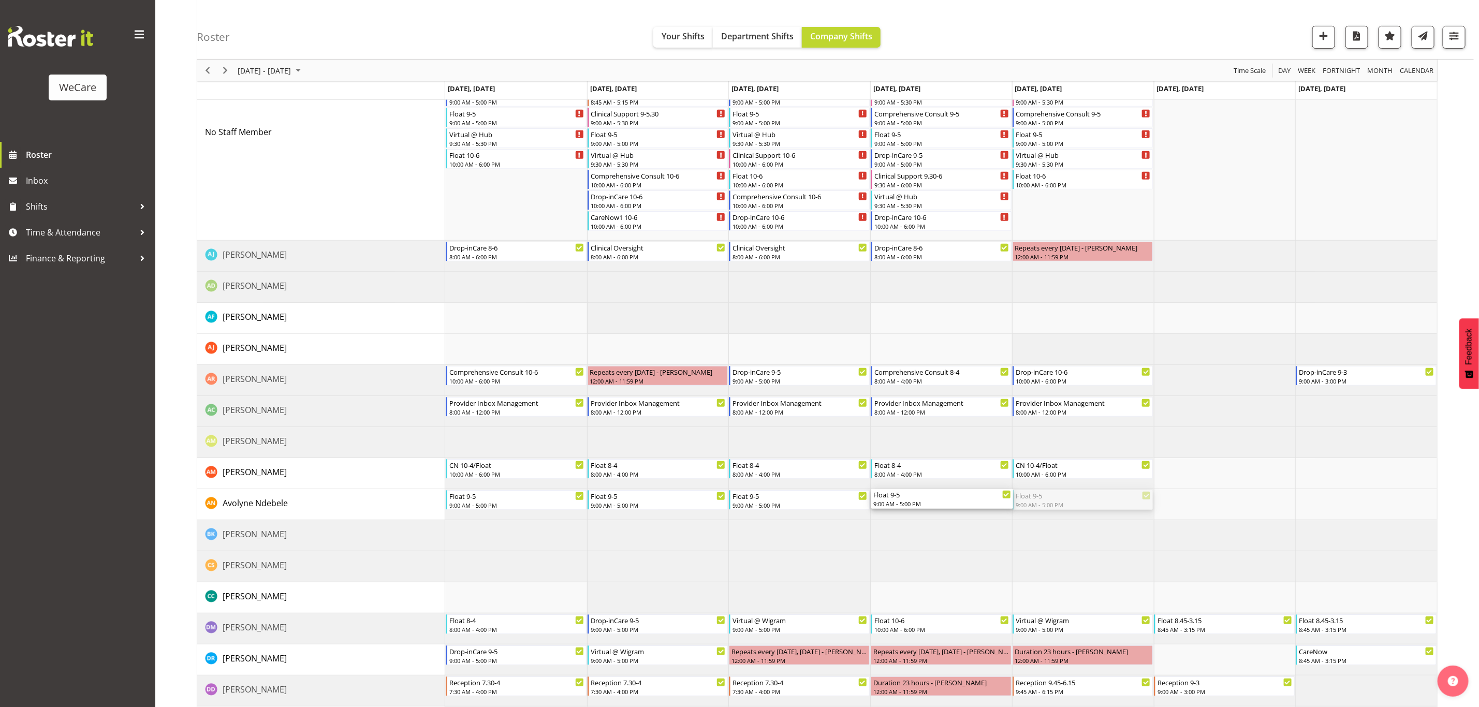
drag, startPoint x: 1038, startPoint y: 498, endPoint x: 958, endPoint y: 497, distance: 79.7
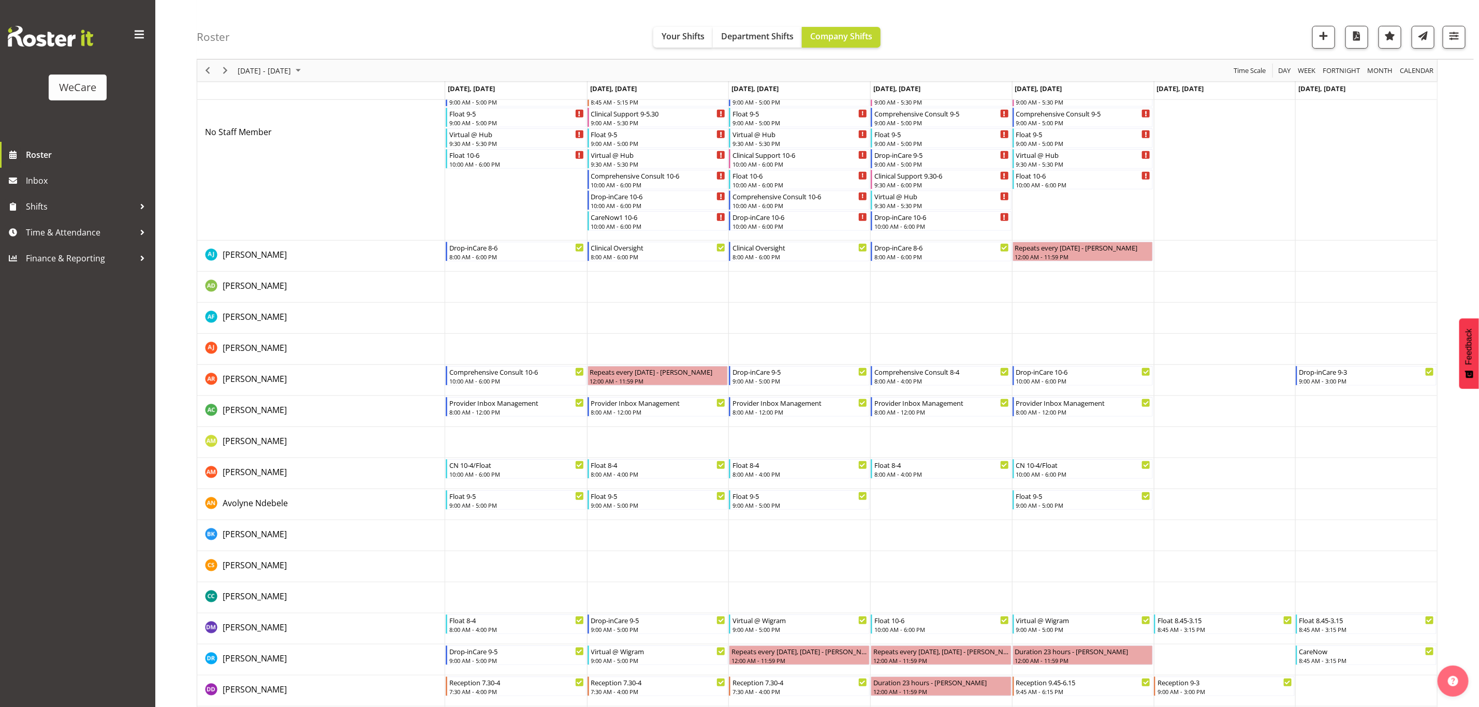
click at [946, 536] on td "Timeline Week of September 16, 2025" at bounding box center [941, 535] width 142 height 31
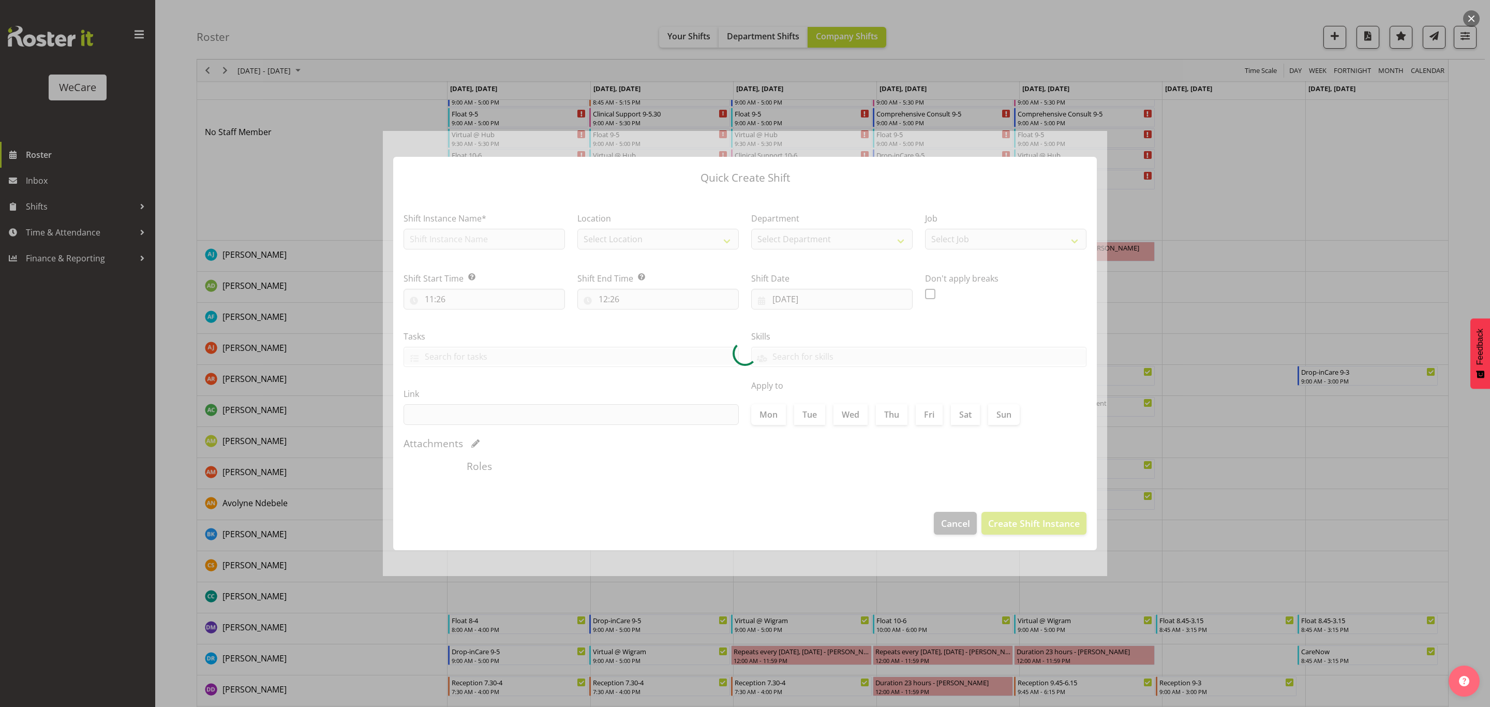
type input "18/09/2025"
checkbox input "true"
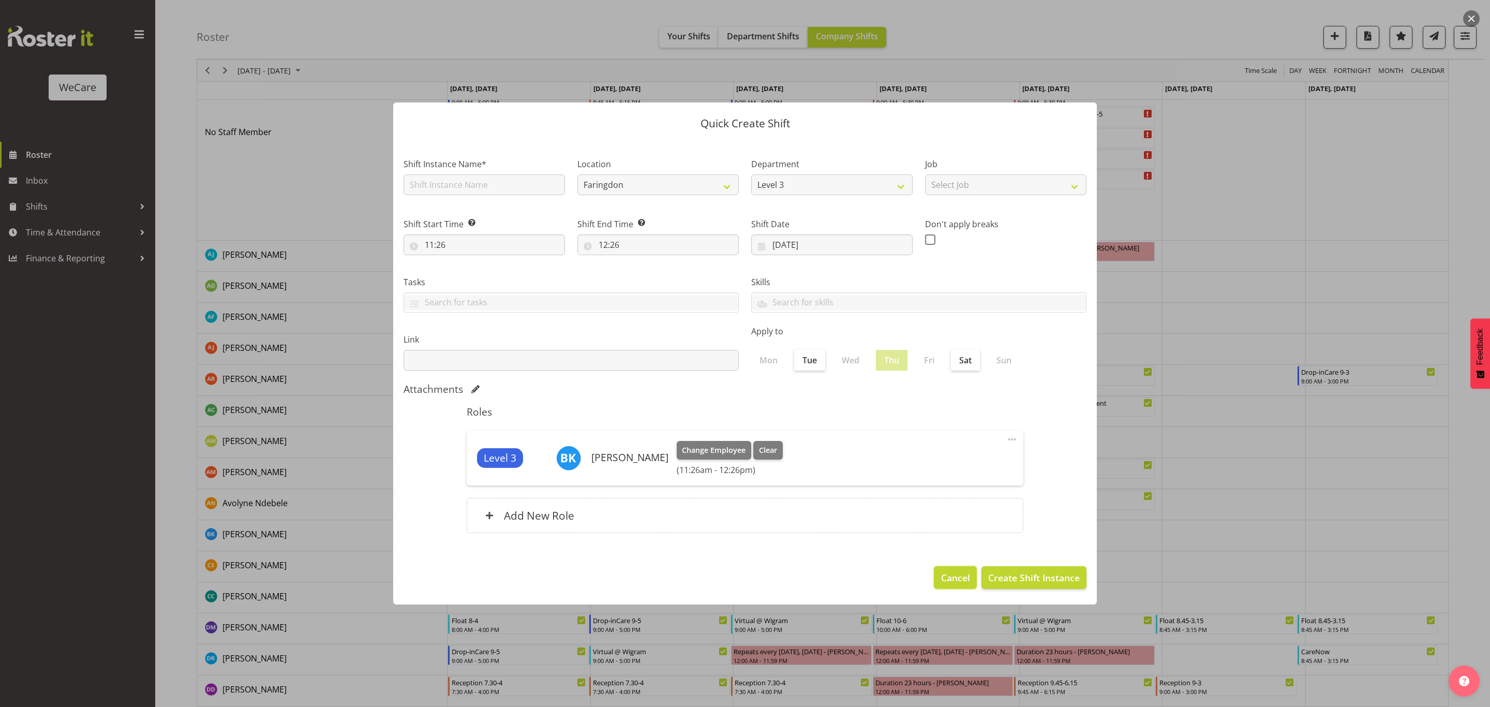
click at [944, 578] on span "Cancel" at bounding box center [955, 577] width 29 height 13
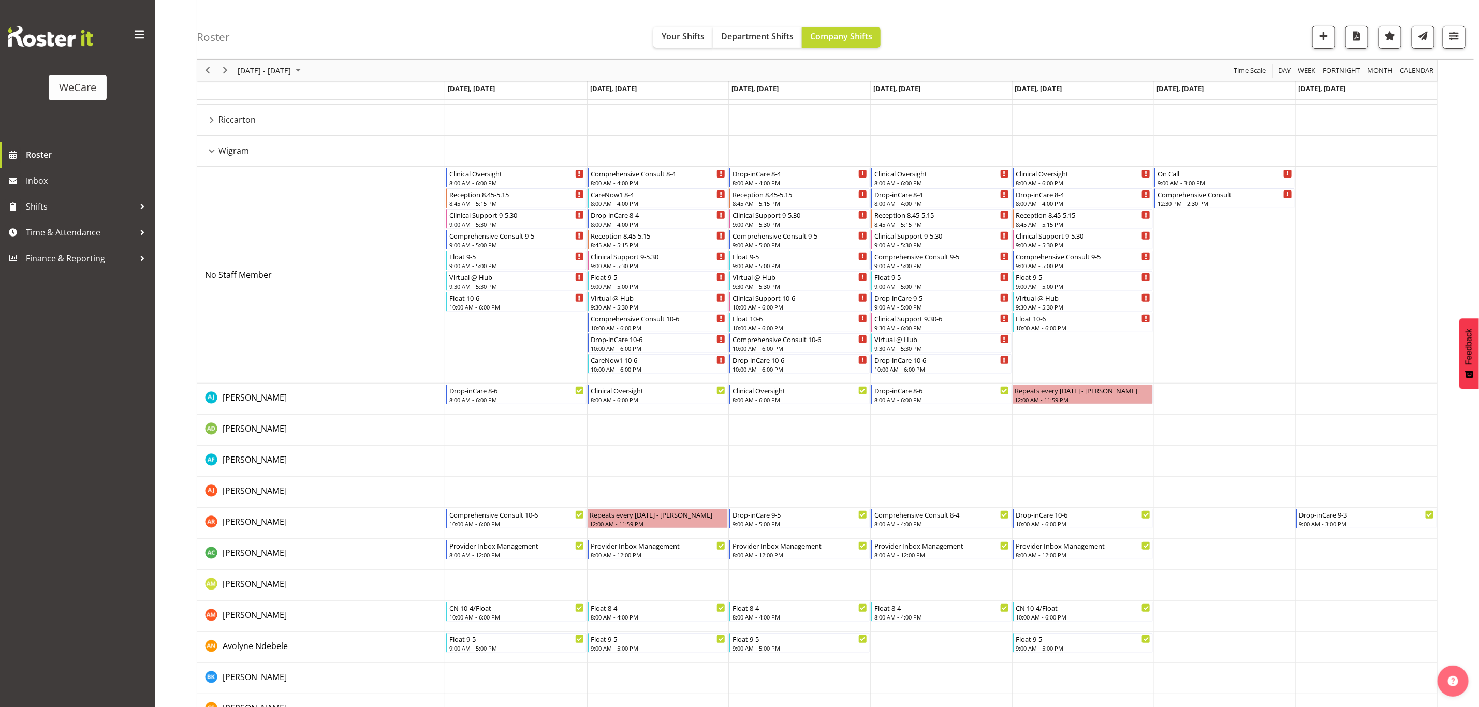
scroll to position [0, 0]
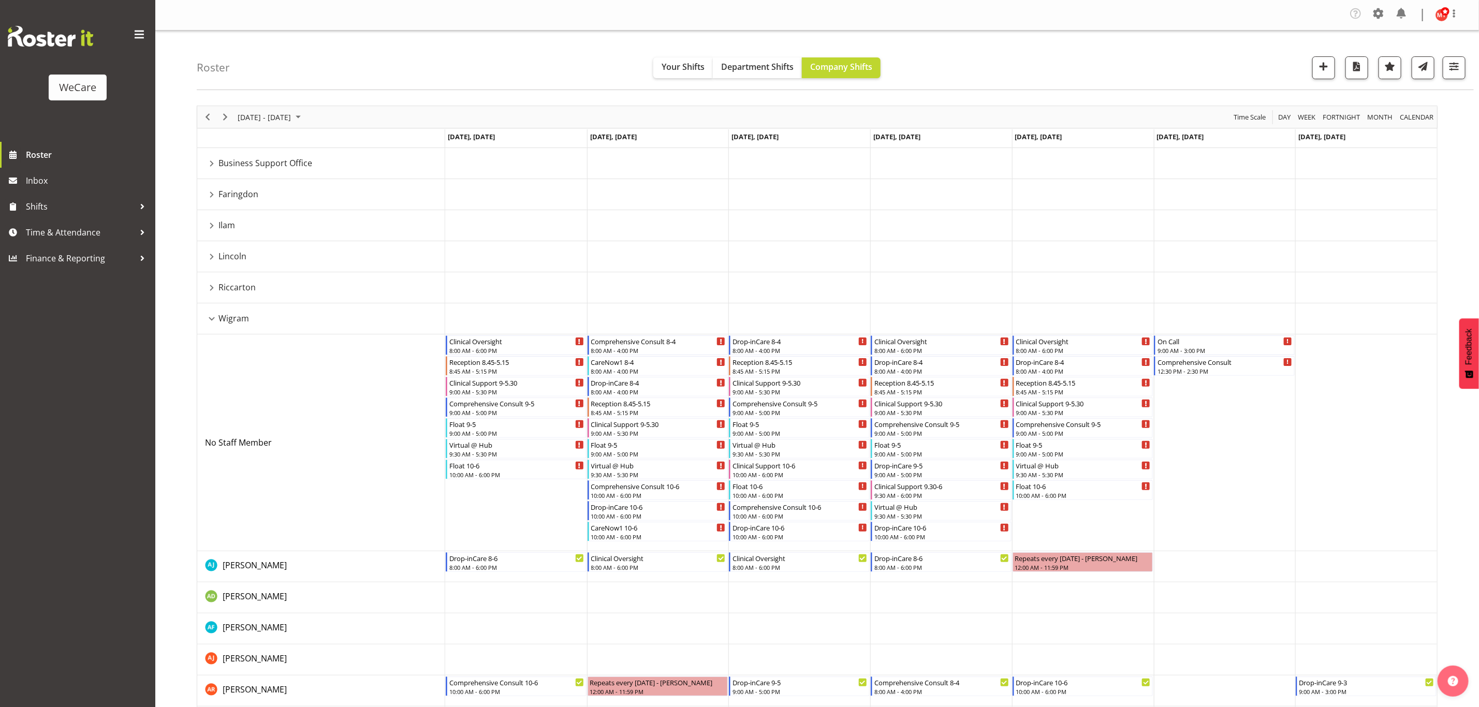
click at [209, 193] on div "Faringdon resource" at bounding box center [211, 194] width 13 height 13
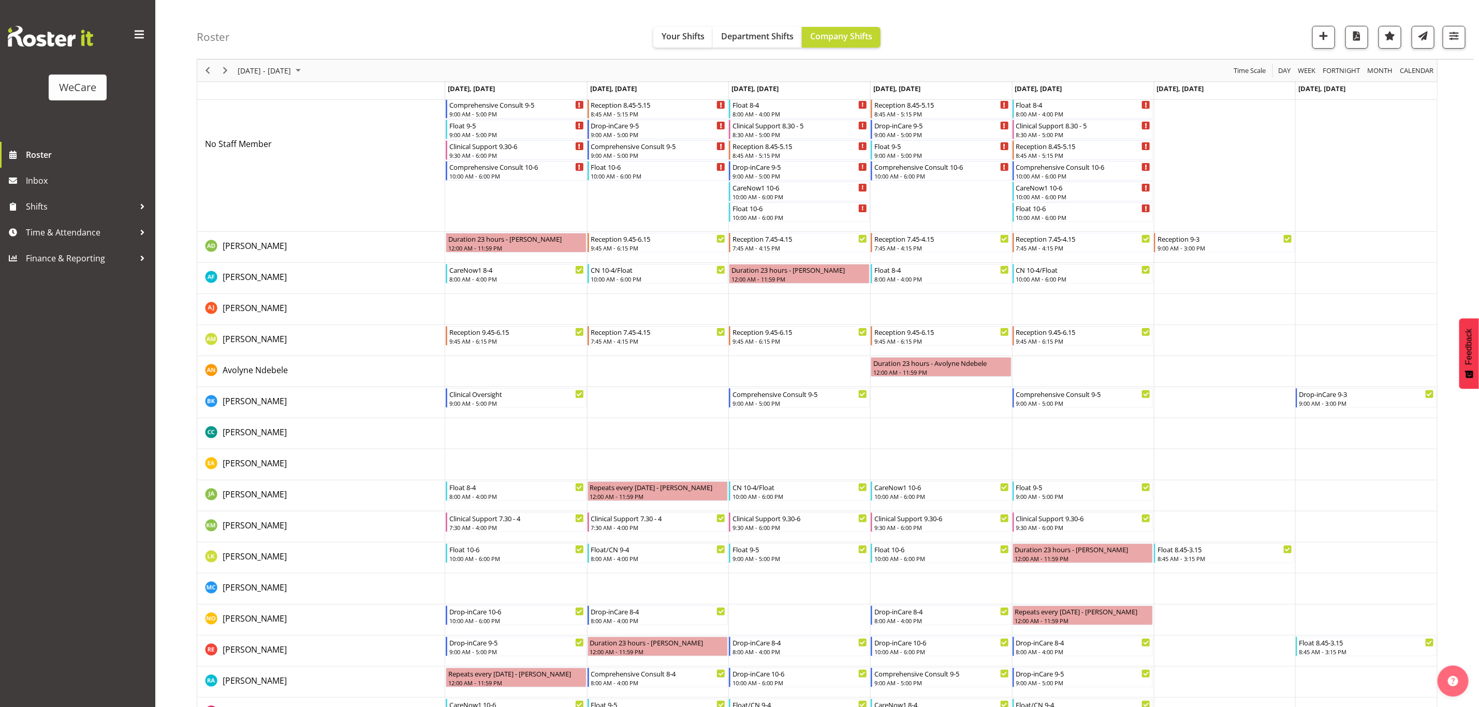
scroll to position [155, 0]
click at [940, 365] on div "Duration 23 hours - Avolyne Ndebele" at bounding box center [941, 361] width 137 height 10
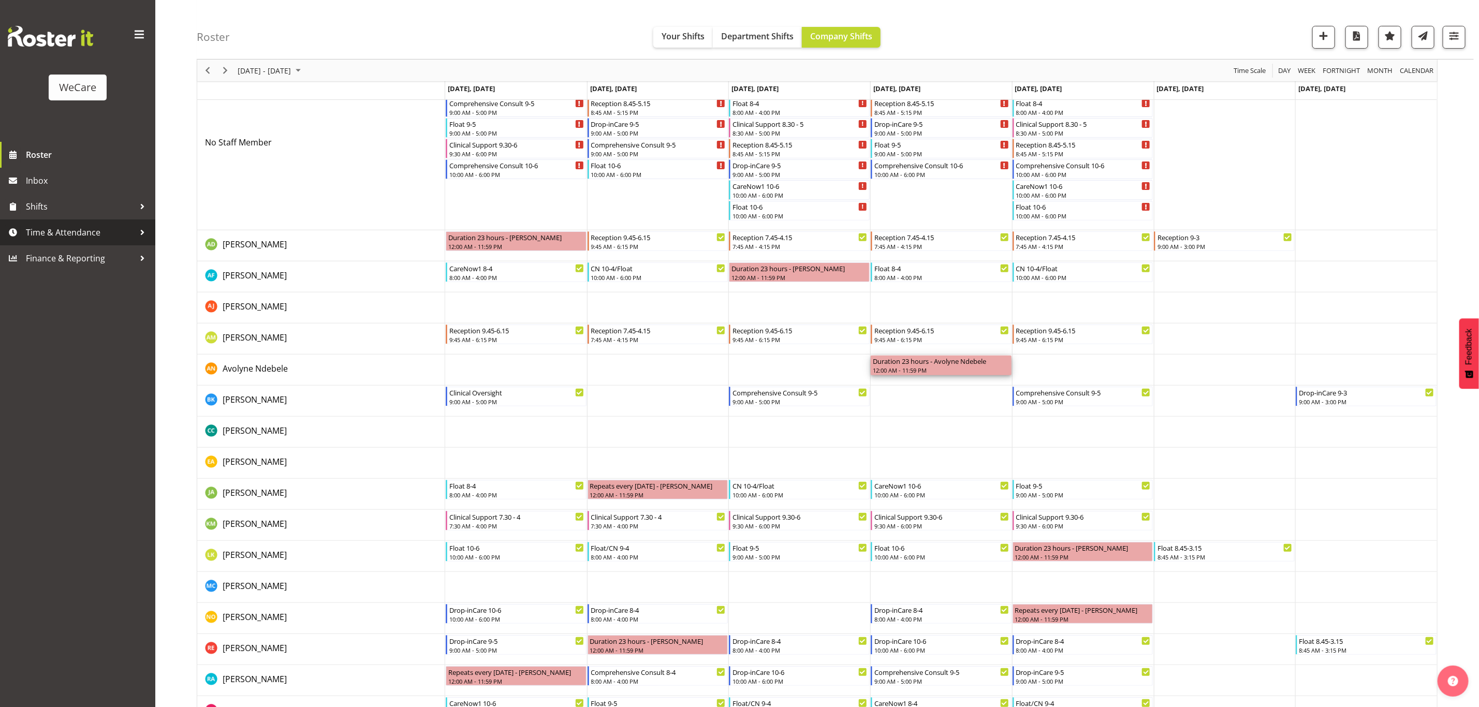
click at [118, 232] on span "Time & Attendance" at bounding box center [80, 233] width 109 height 16
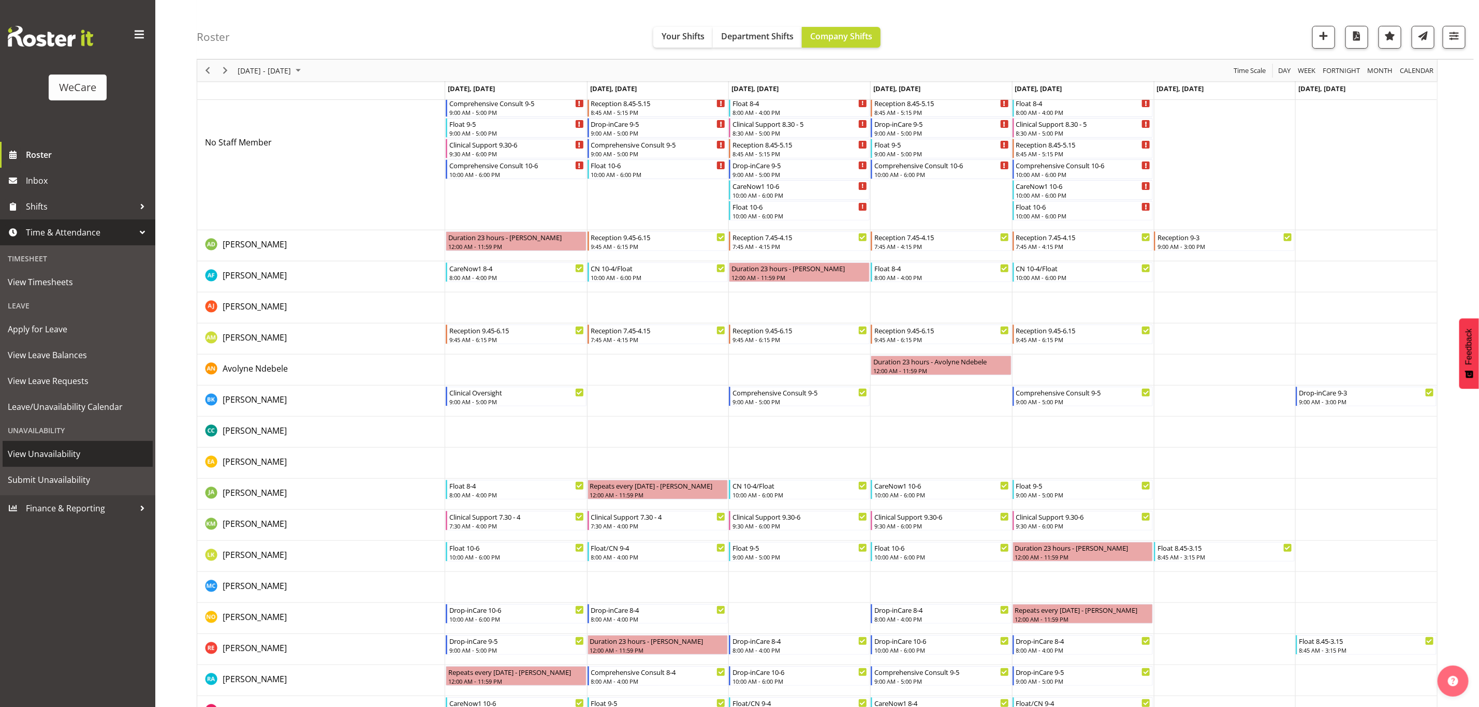
click at [75, 456] on span "View Unavailability" at bounding box center [78, 454] width 140 height 16
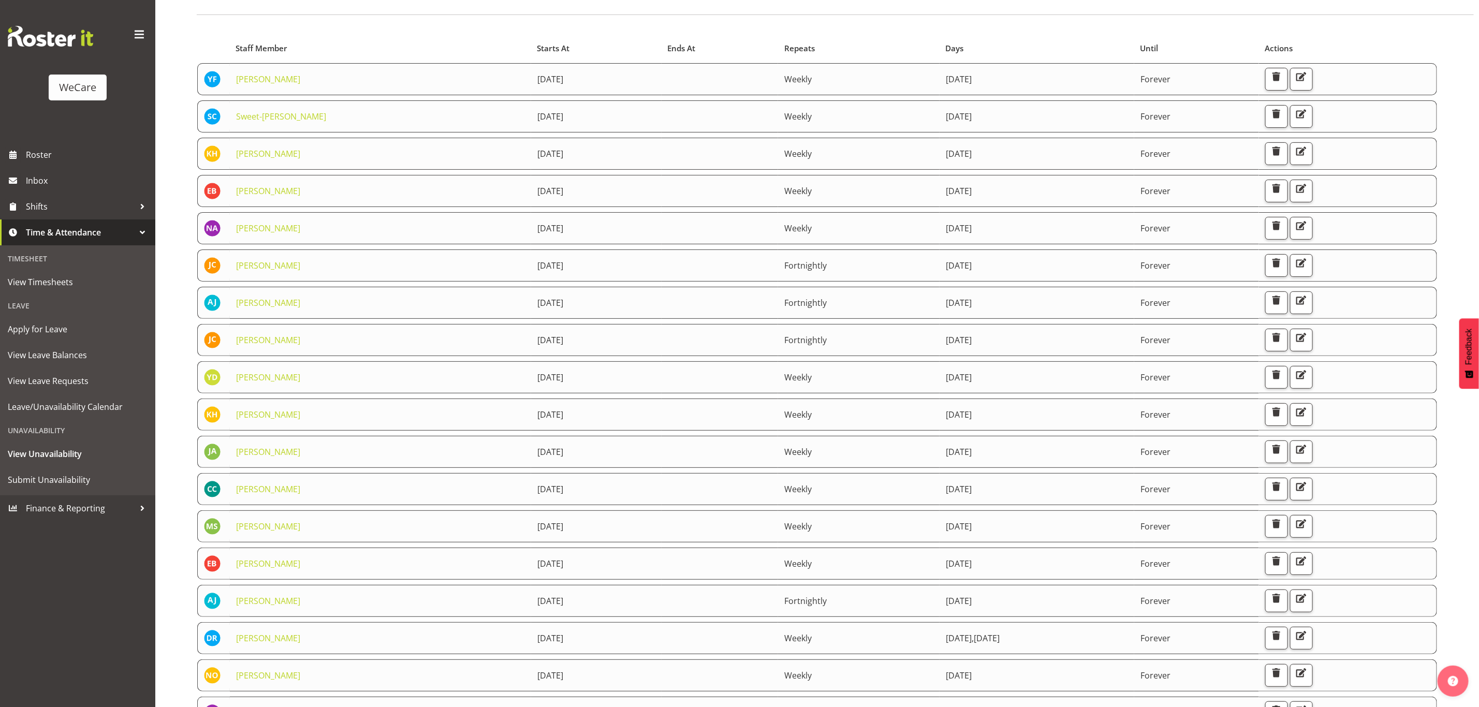
scroll to position [233, 0]
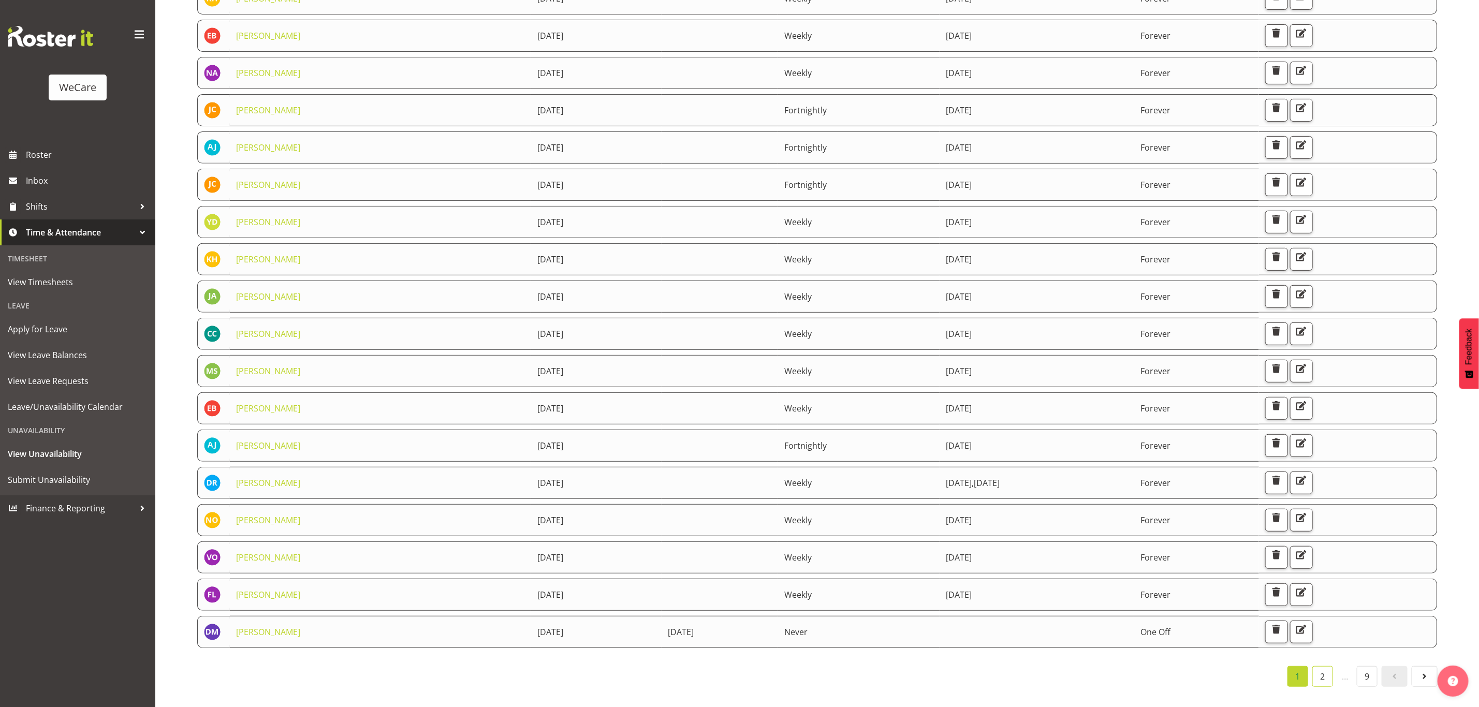
click at [1326, 671] on link "2" at bounding box center [1322, 676] width 21 height 21
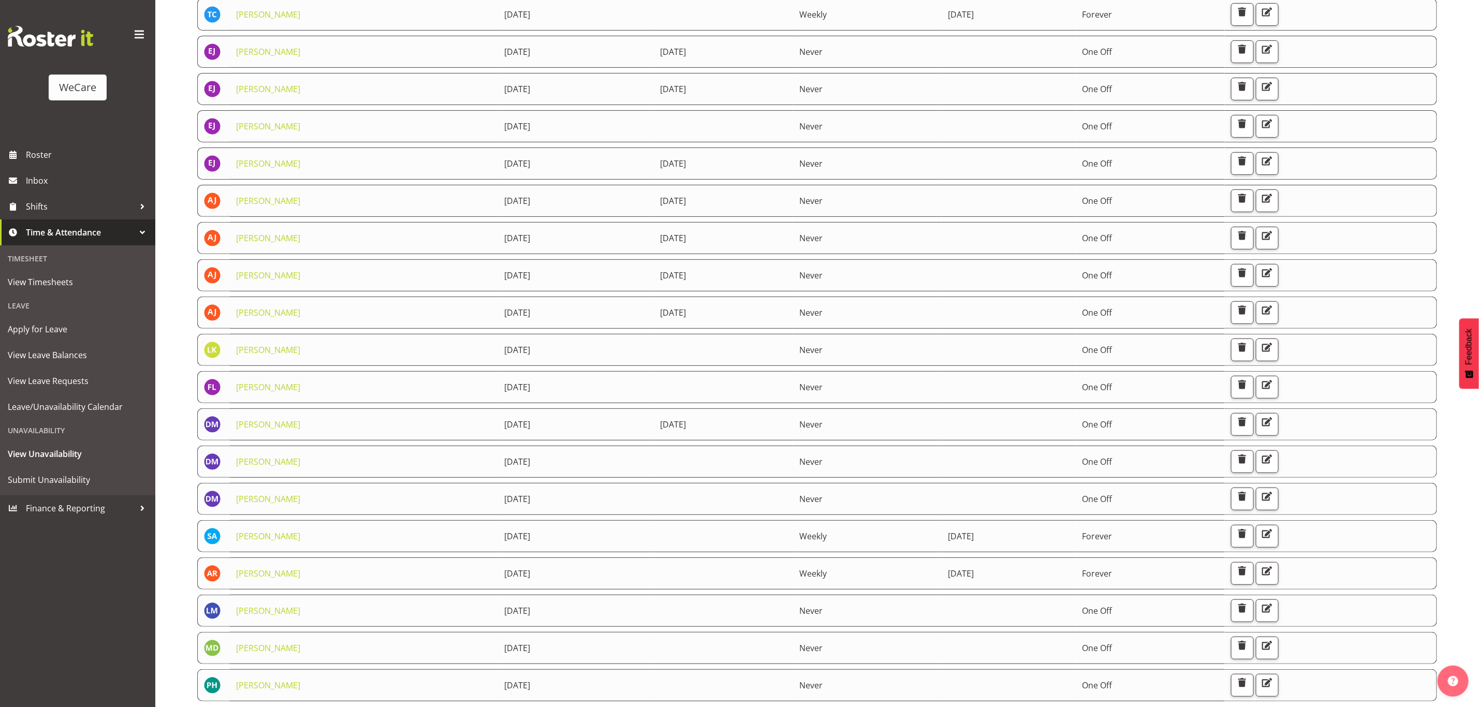
scroll to position [241, 0]
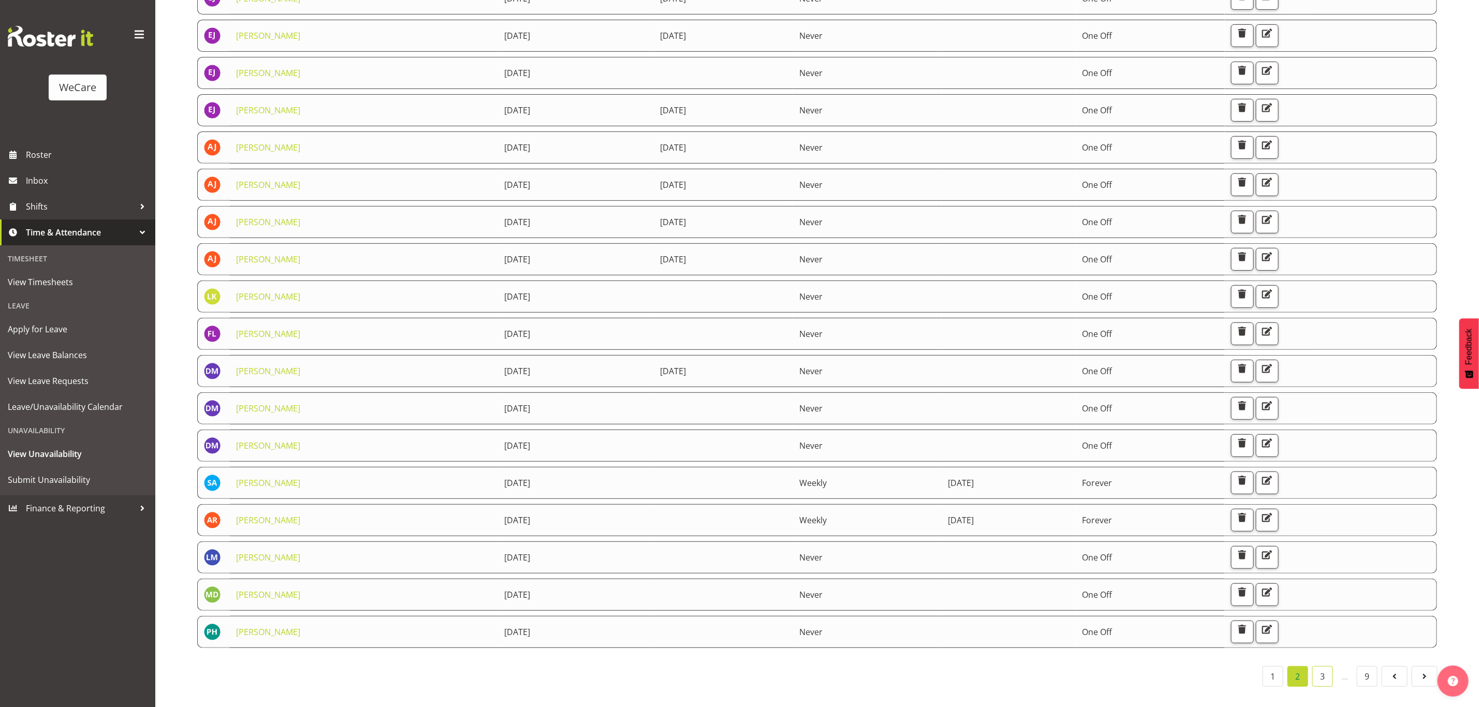
click at [1323, 666] on link "3" at bounding box center [1322, 676] width 21 height 21
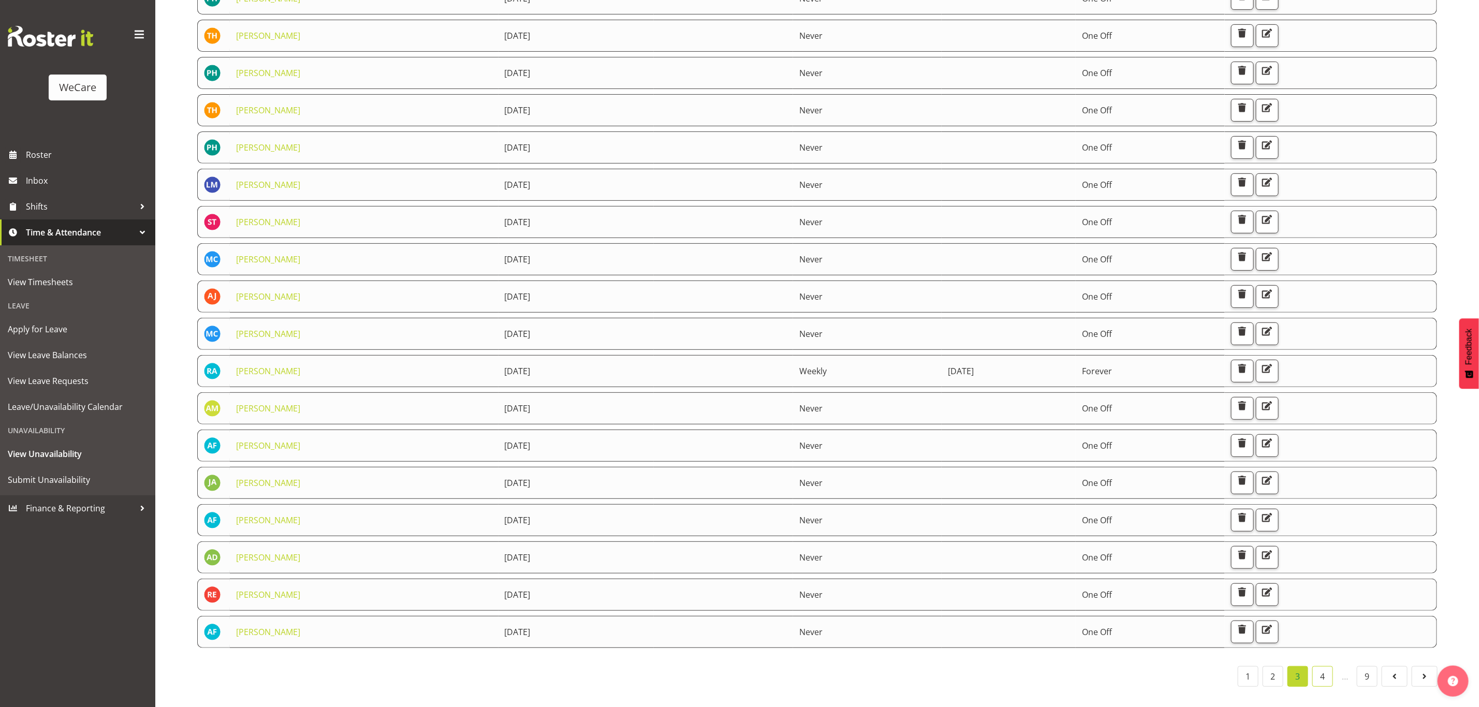
click at [1329, 666] on link "4" at bounding box center [1322, 676] width 21 height 21
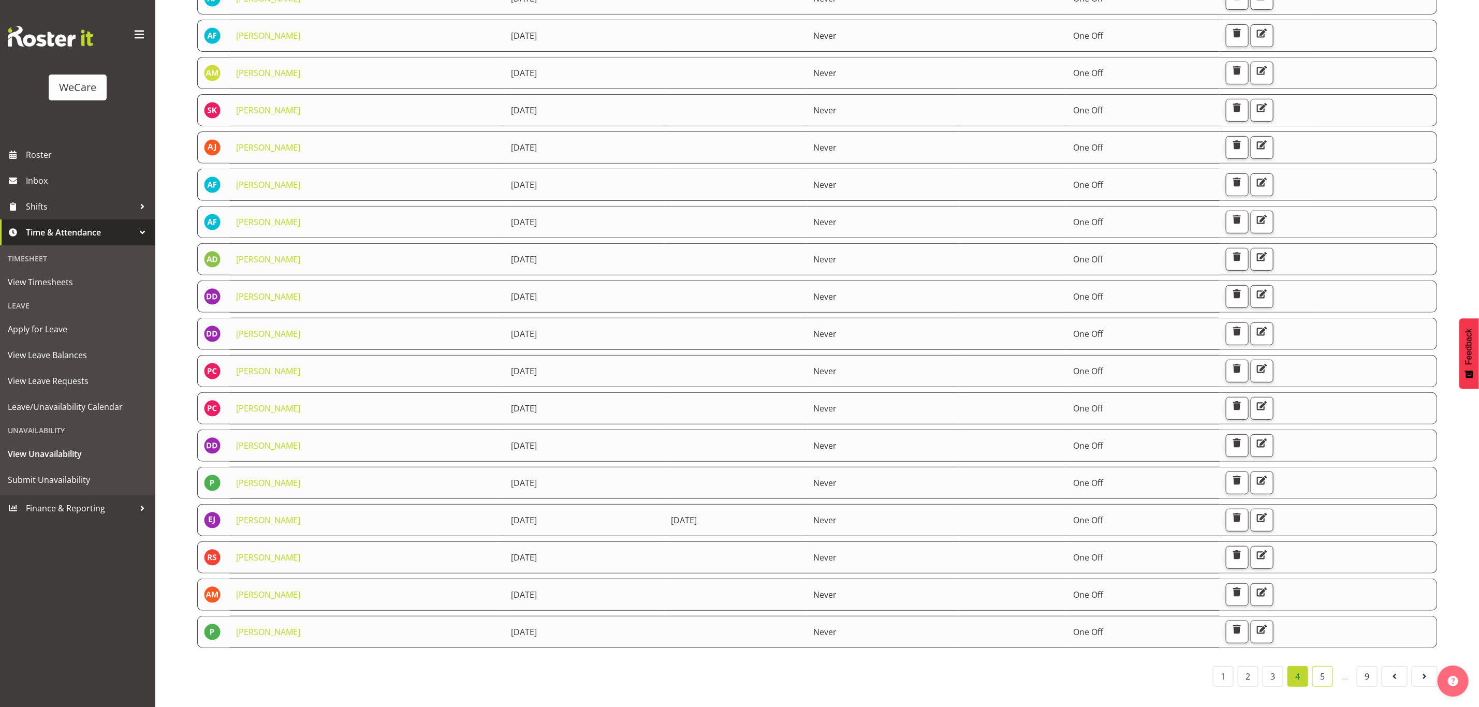
click at [1323, 671] on link "5" at bounding box center [1322, 676] width 21 height 21
click at [1320, 671] on link "6" at bounding box center [1322, 676] width 21 height 21
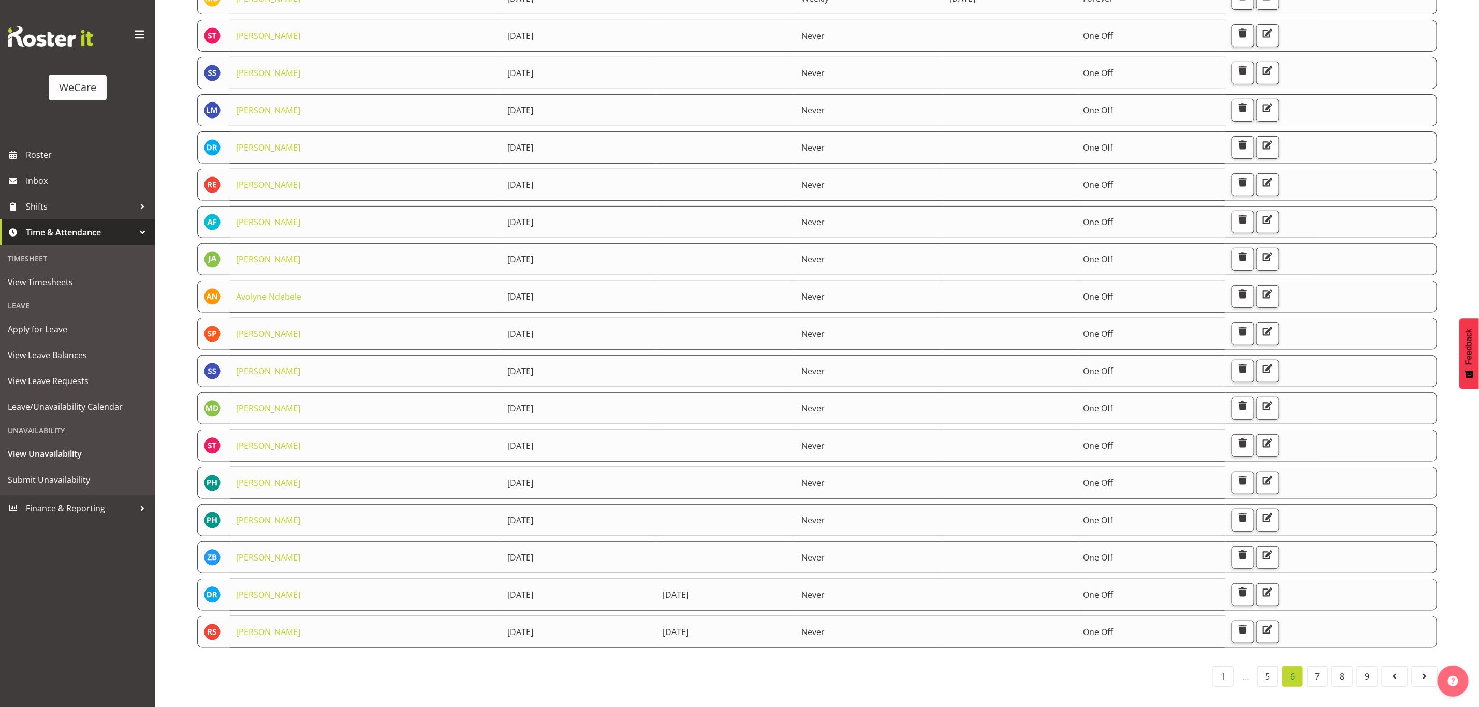
click at [1305, 666] on li "7" at bounding box center [1317, 676] width 25 height 21
click at [1310, 666] on link "7" at bounding box center [1317, 676] width 21 height 21
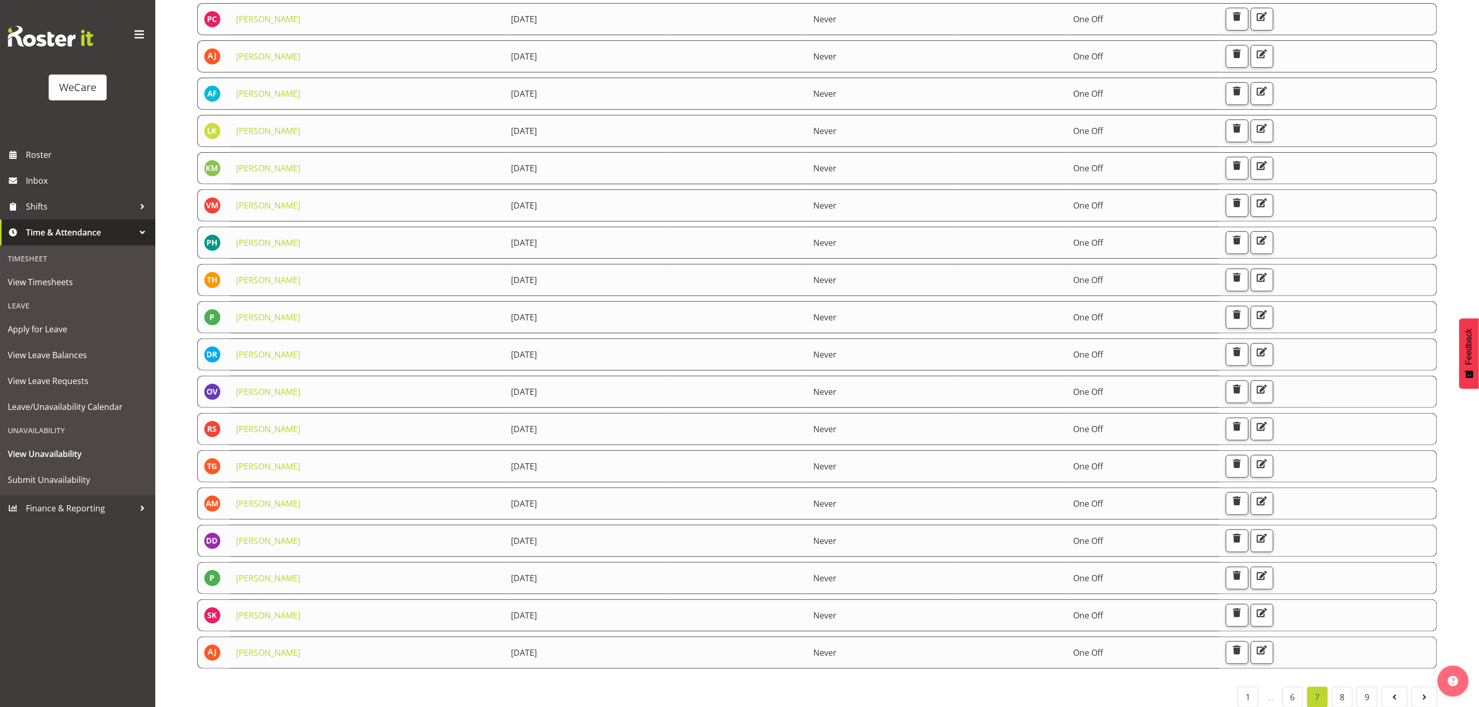
scroll to position [233, 0]
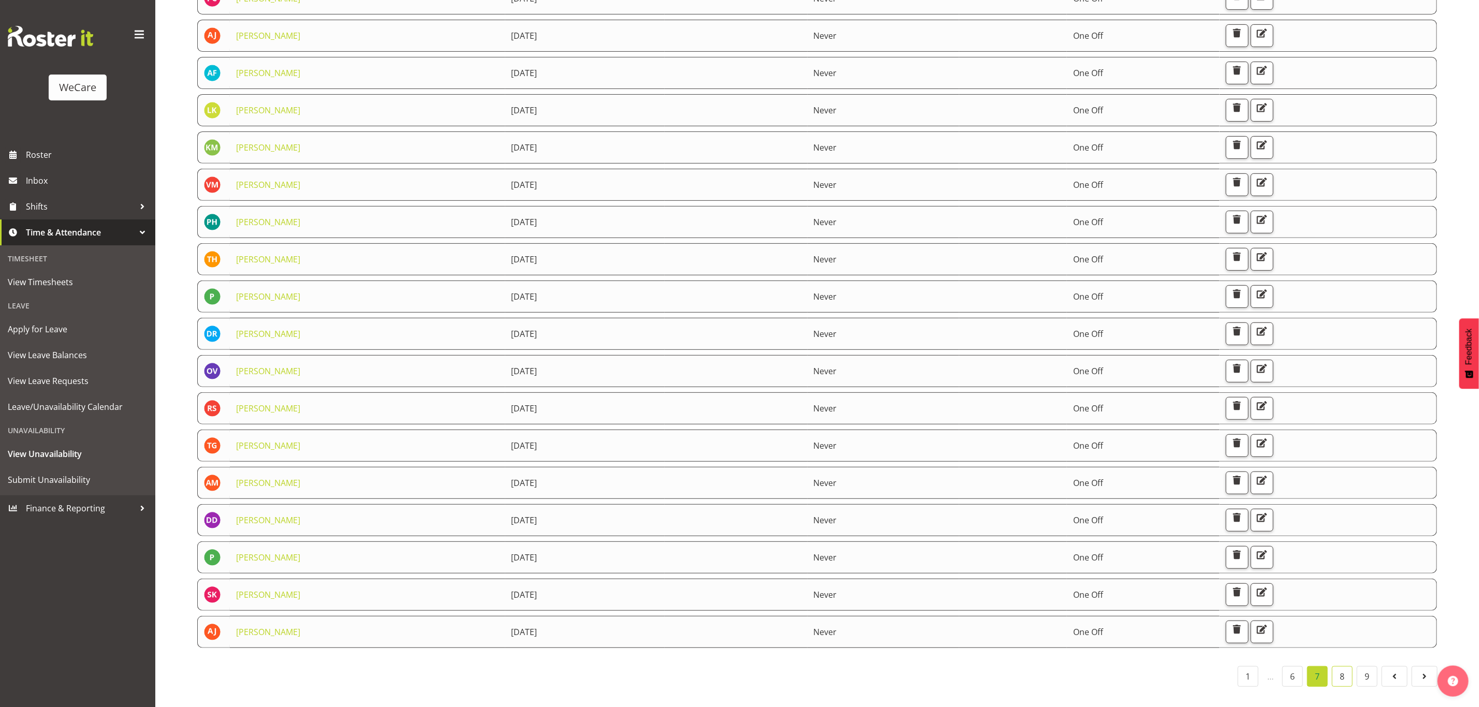
click at [1334, 672] on link "8" at bounding box center [1342, 676] width 21 height 21
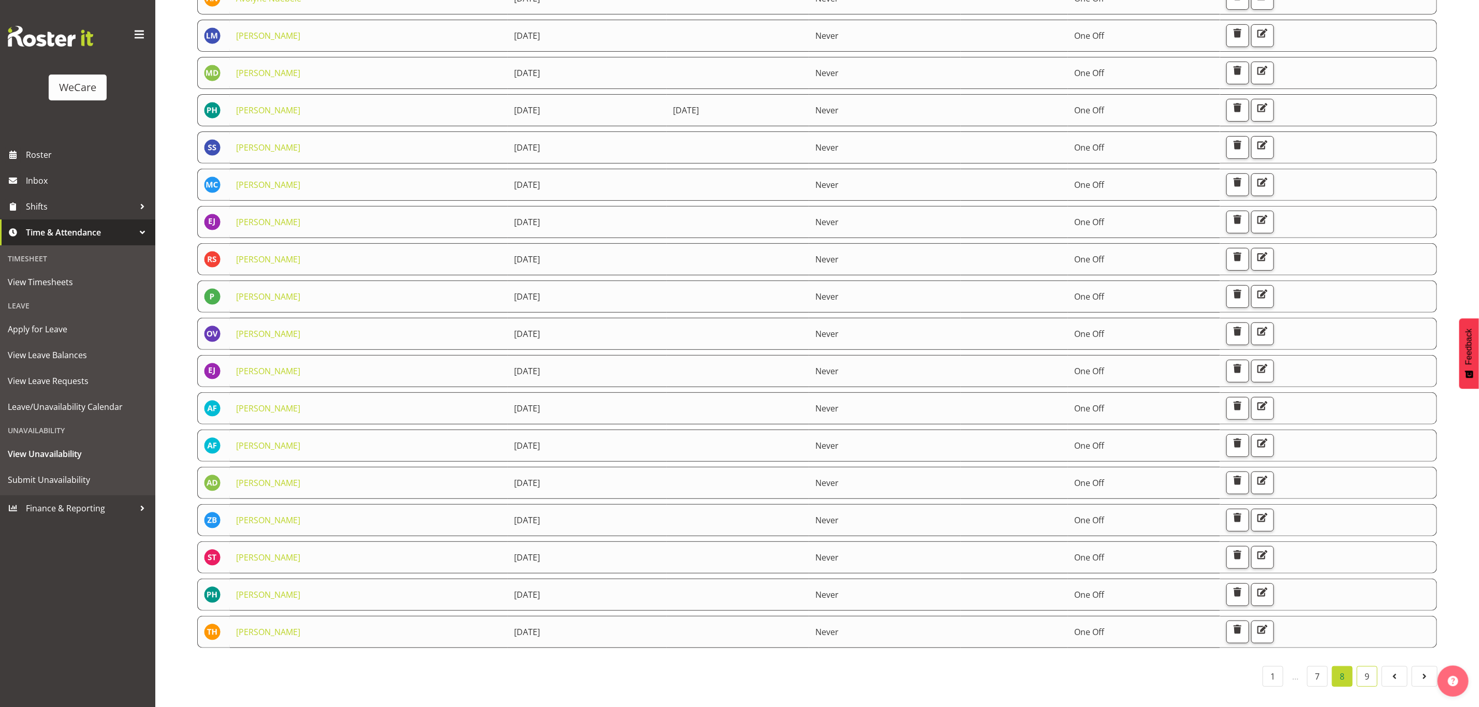
click at [1365, 669] on link "9" at bounding box center [1366, 676] width 21 height 21
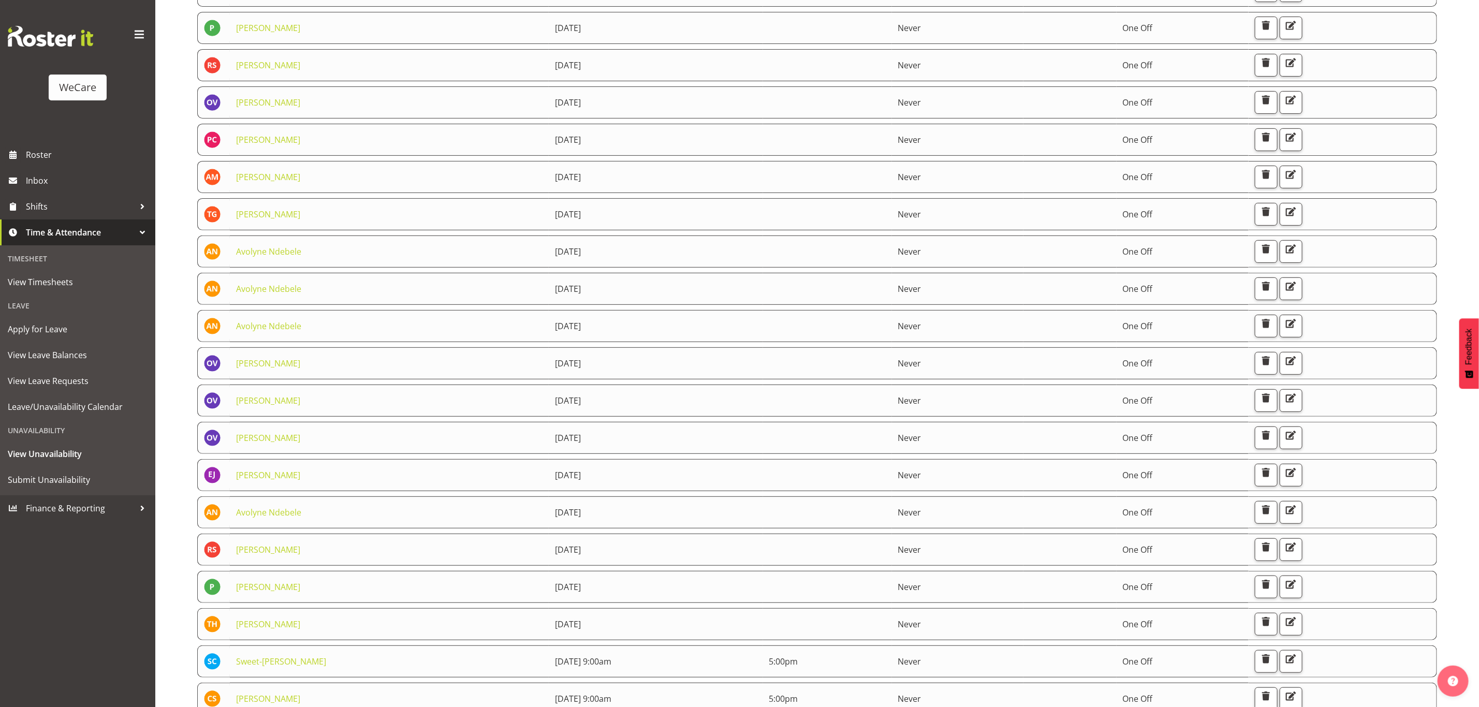
scroll to position [78, 0]
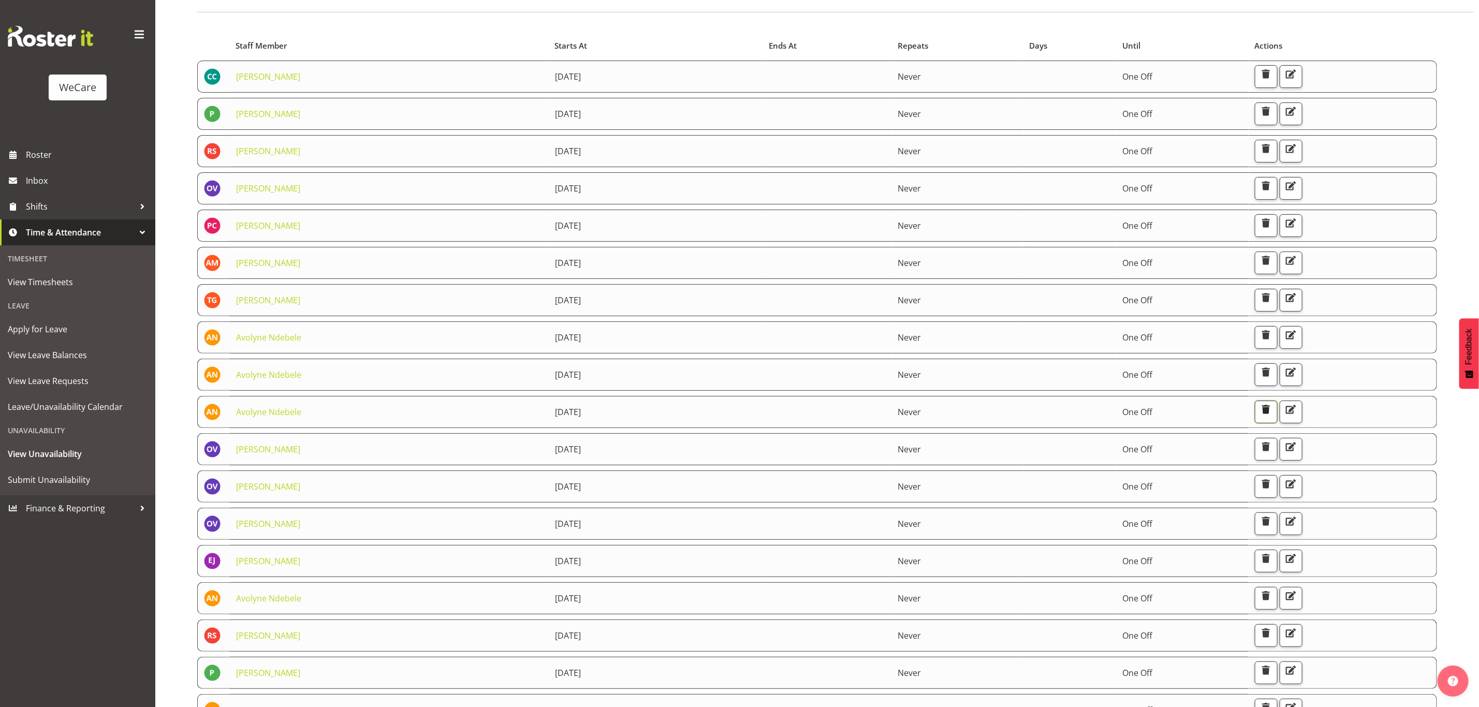
click at [1273, 412] on span "button" at bounding box center [1265, 409] width 13 height 13
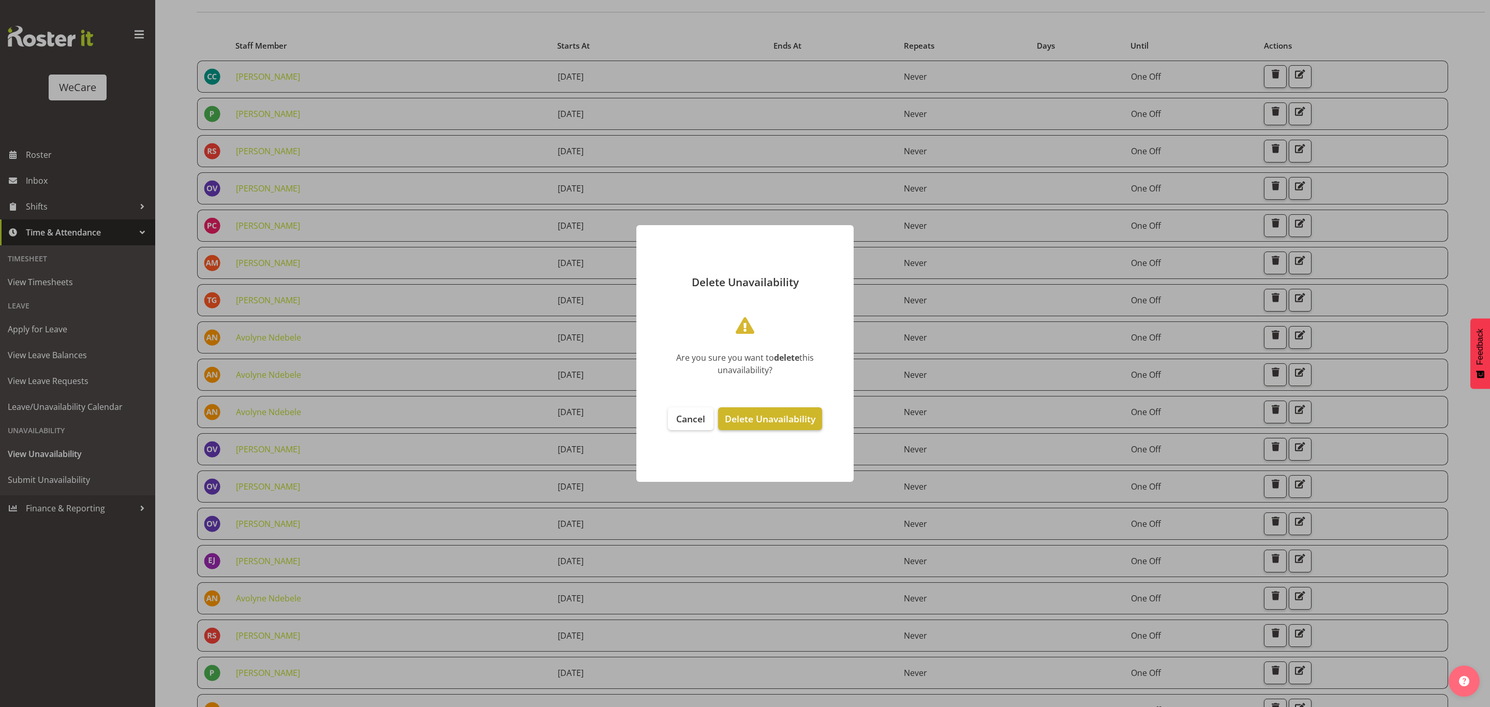
click at [793, 425] on button "Delete Unavailability" at bounding box center [770, 418] width 104 height 23
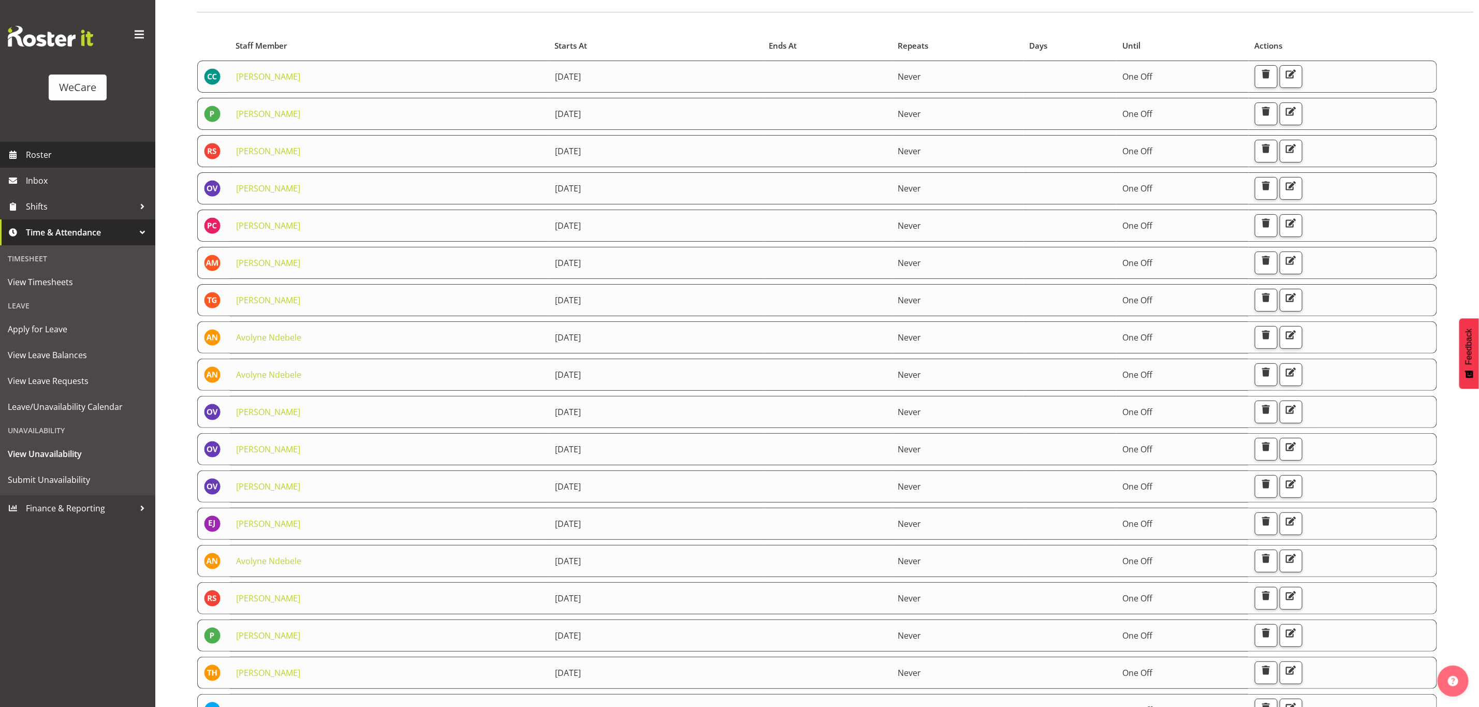
click at [50, 156] on span "Roster" at bounding box center [88, 155] width 124 height 16
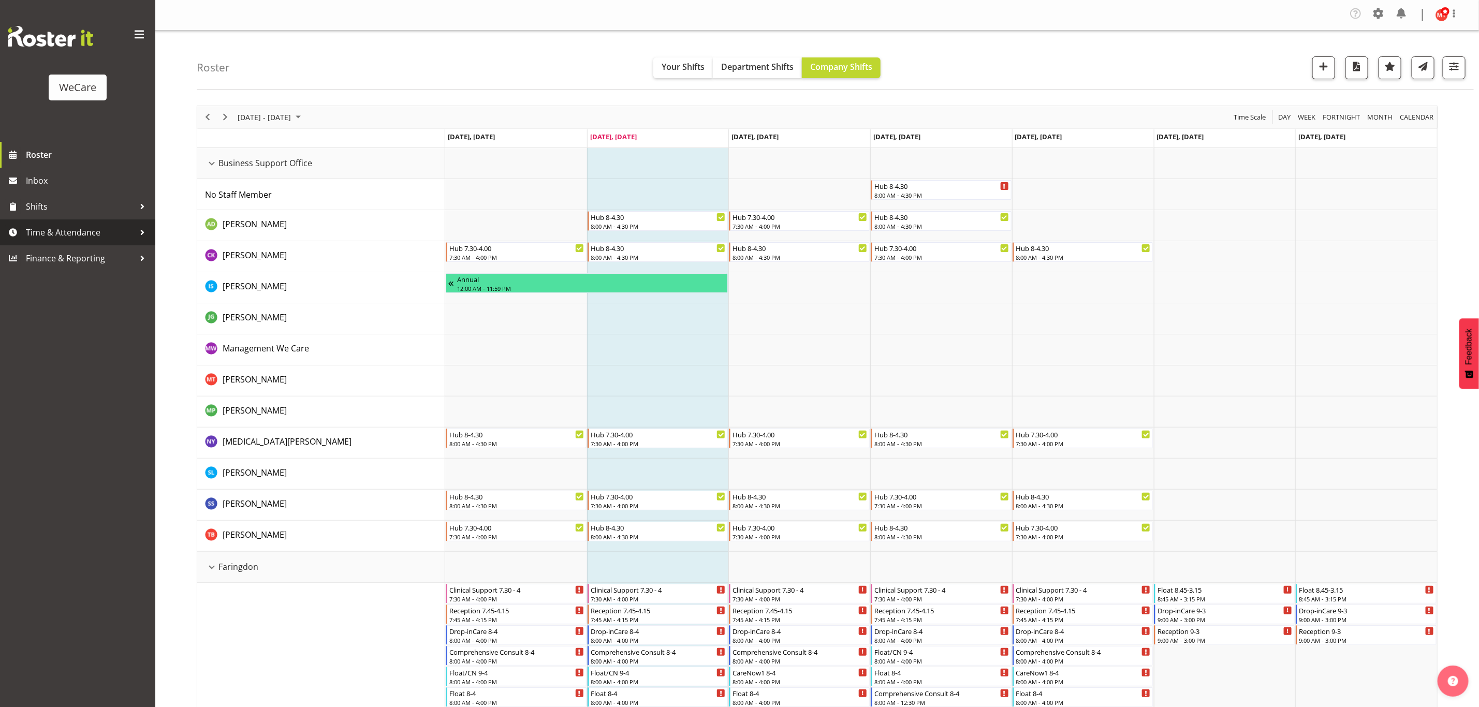
click at [137, 238] on div at bounding box center [143, 233] width 16 height 16
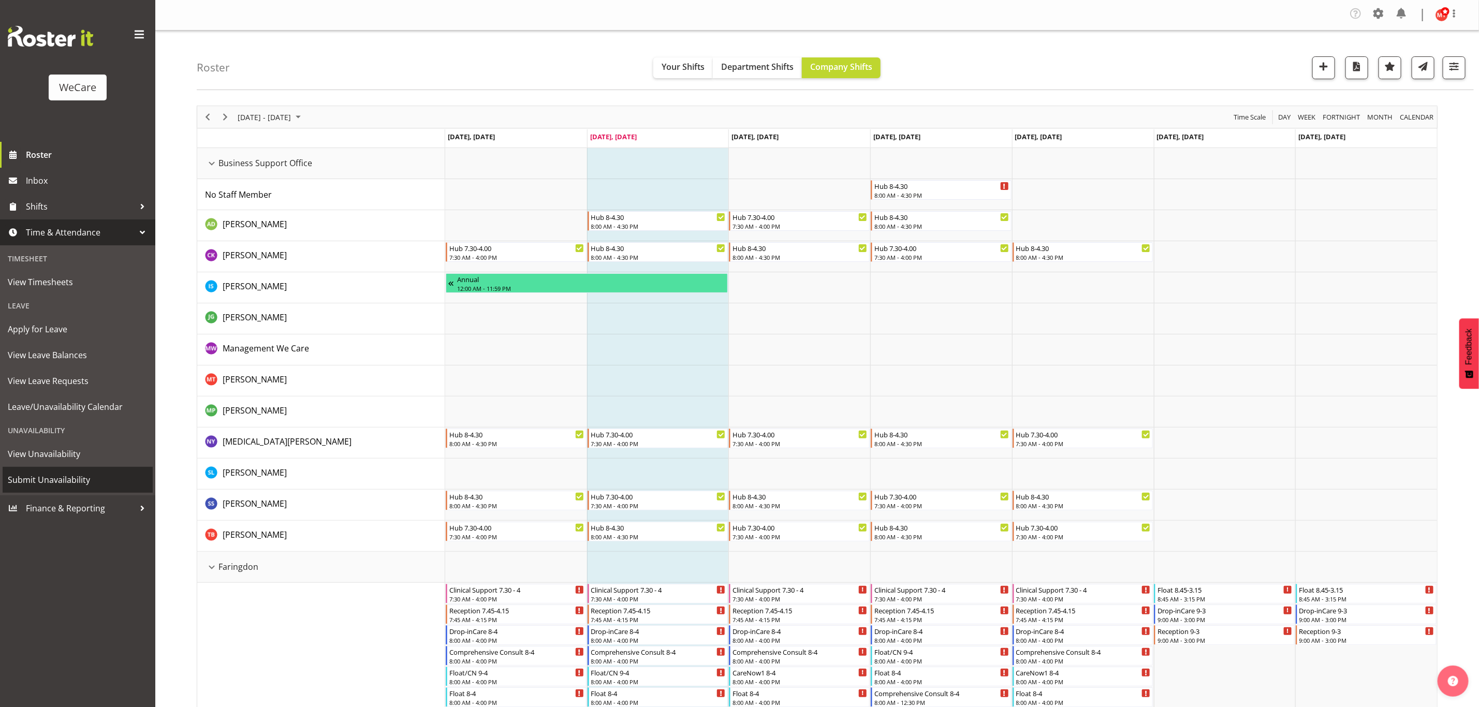
click at [56, 477] on span "Submit Unavailability" at bounding box center [78, 480] width 140 height 16
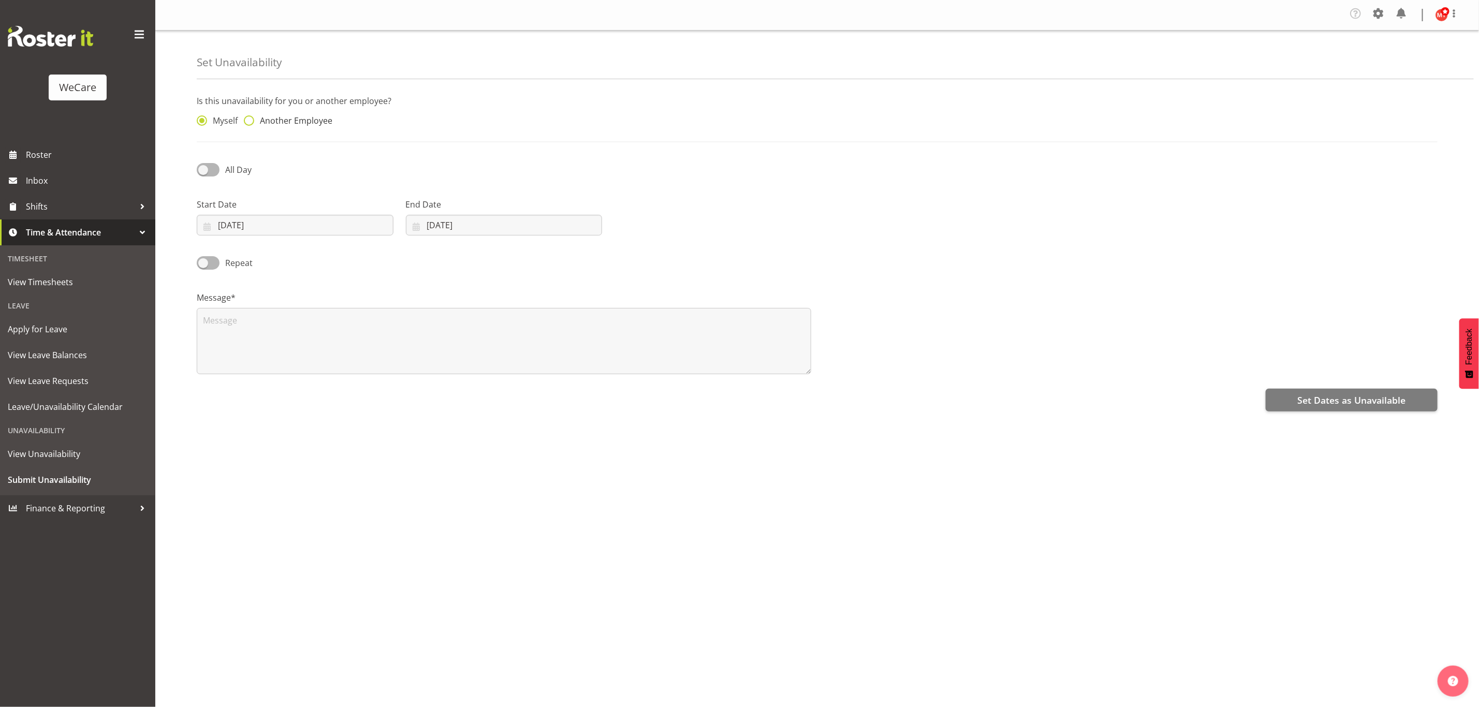
click at [257, 120] on span "Another Employee" at bounding box center [293, 120] width 78 height 10
click at [250, 120] on input "Another Employee" at bounding box center [247, 120] width 7 height 7
radio input "true"
click at [213, 173] on span at bounding box center [208, 176] width 23 height 13
click at [203, 173] on input "All Day" at bounding box center [200, 176] width 7 height 7
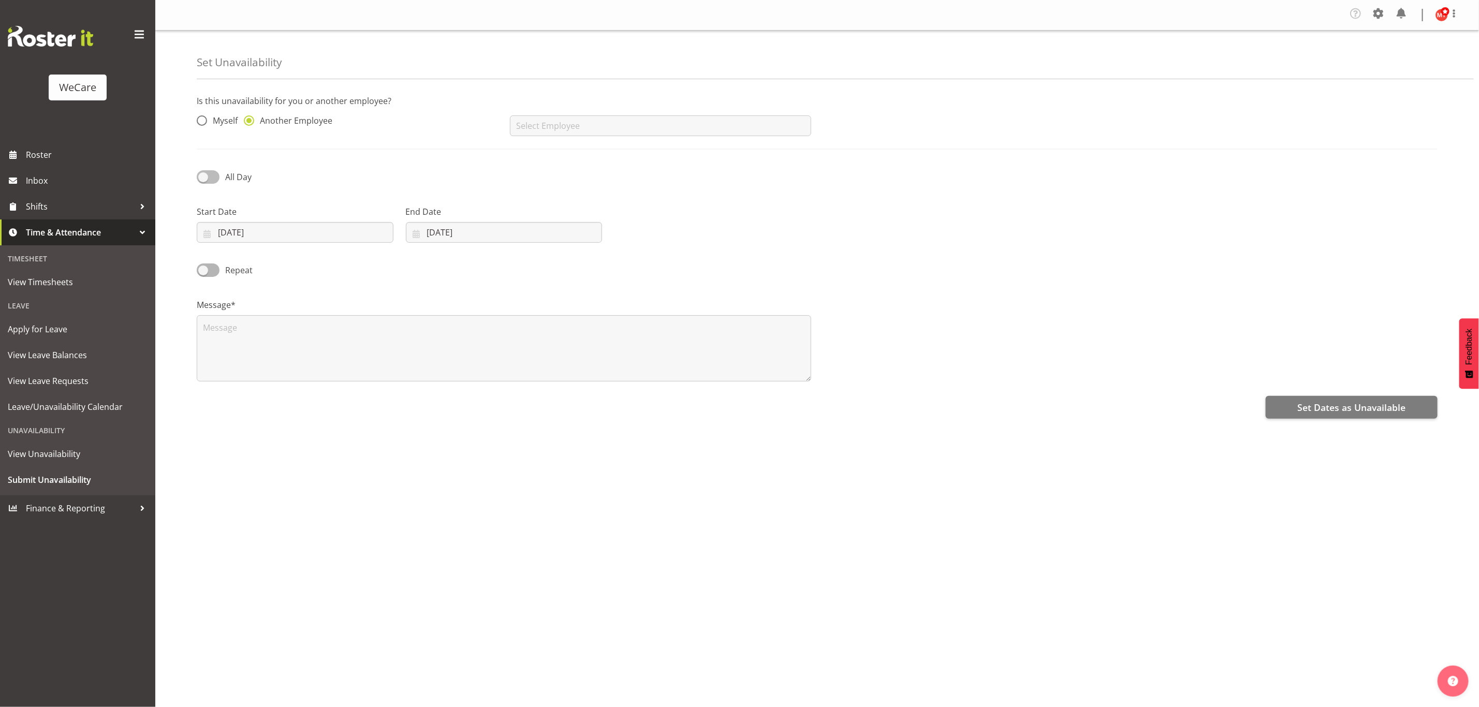
checkbox input "true"
click at [263, 230] on input "[DATE]" at bounding box center [295, 232] width 197 height 21
click at [332, 356] on span "19" at bounding box center [333, 356] width 8 height 10
type input "[DATE]"
click at [56, 152] on span "Roster" at bounding box center [88, 155] width 124 height 16
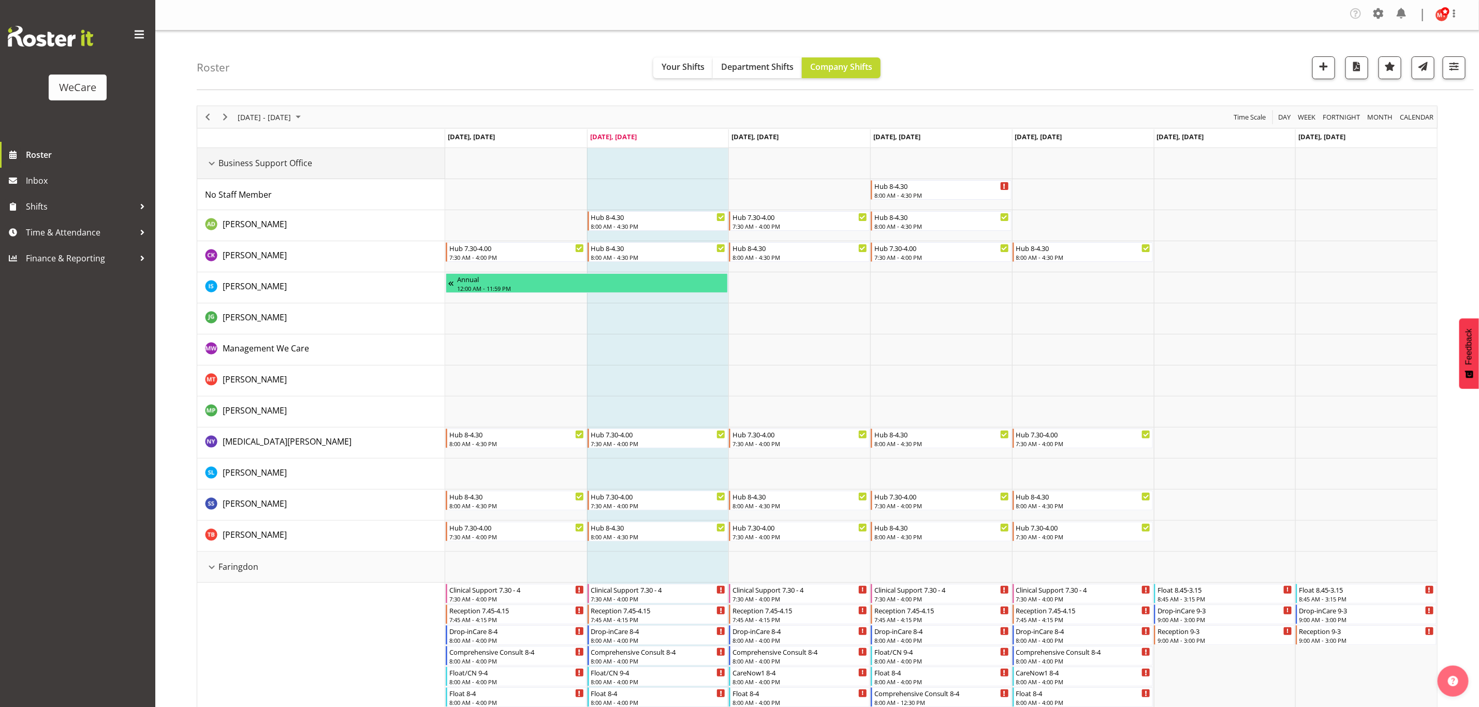
click at [216, 161] on div "Business Support Office resource" at bounding box center [211, 163] width 13 height 13
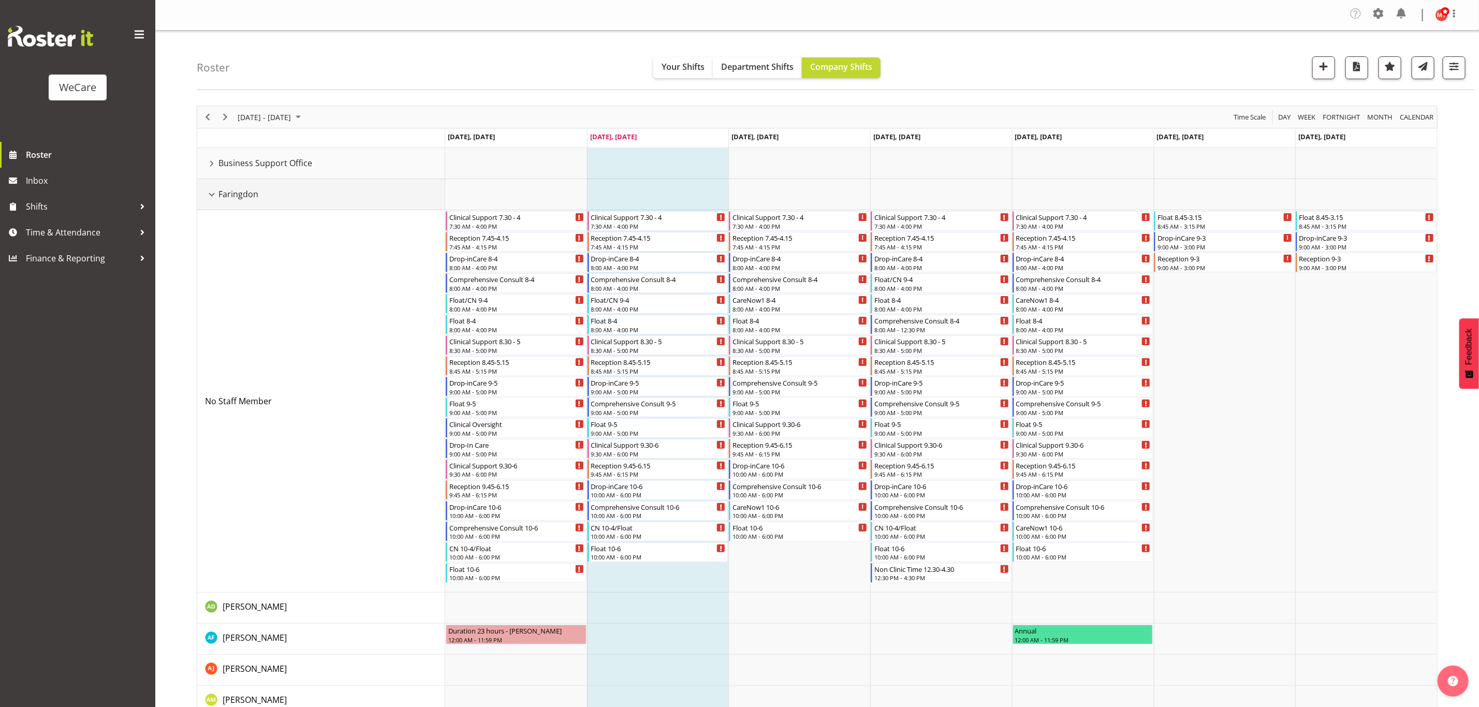
click at [215, 196] on div "Faringdon resource" at bounding box center [211, 194] width 13 height 13
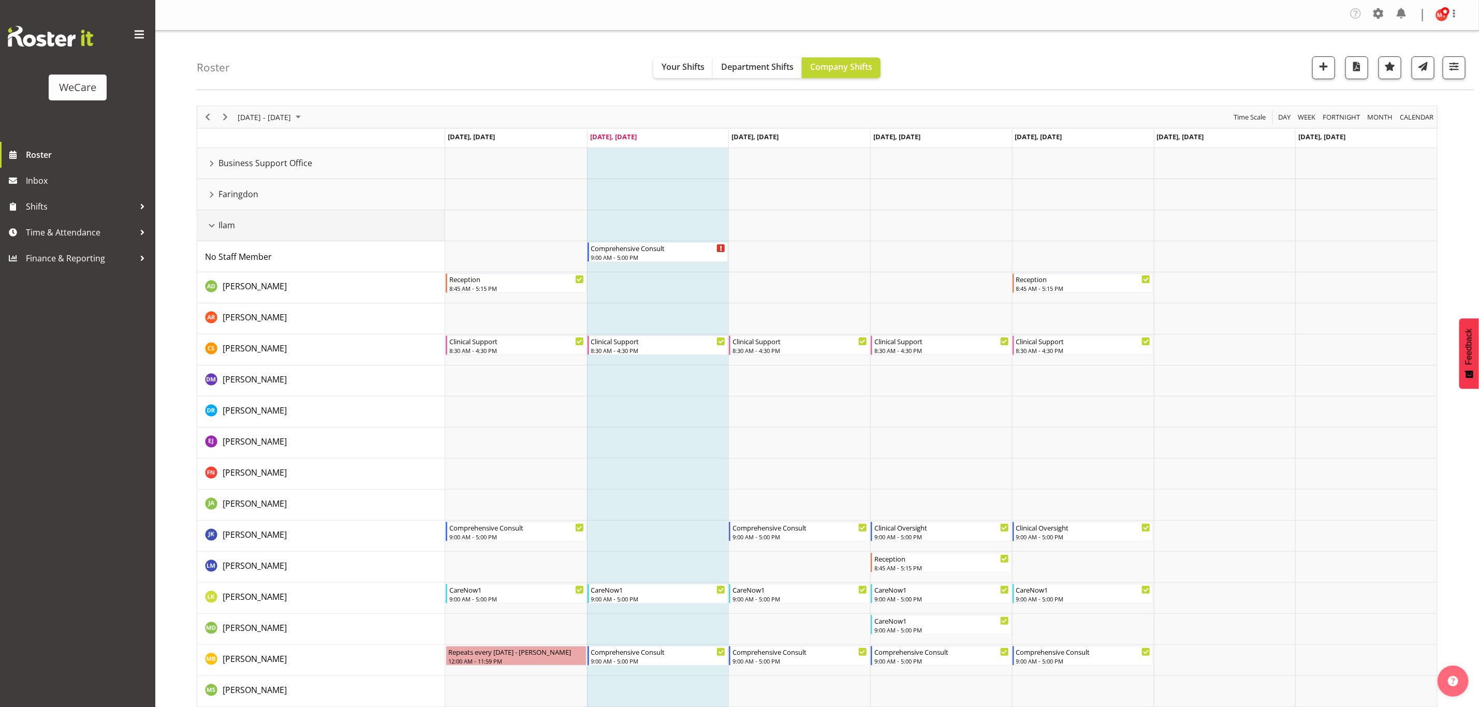
click at [212, 228] on div "Ilam resource" at bounding box center [211, 225] width 13 height 13
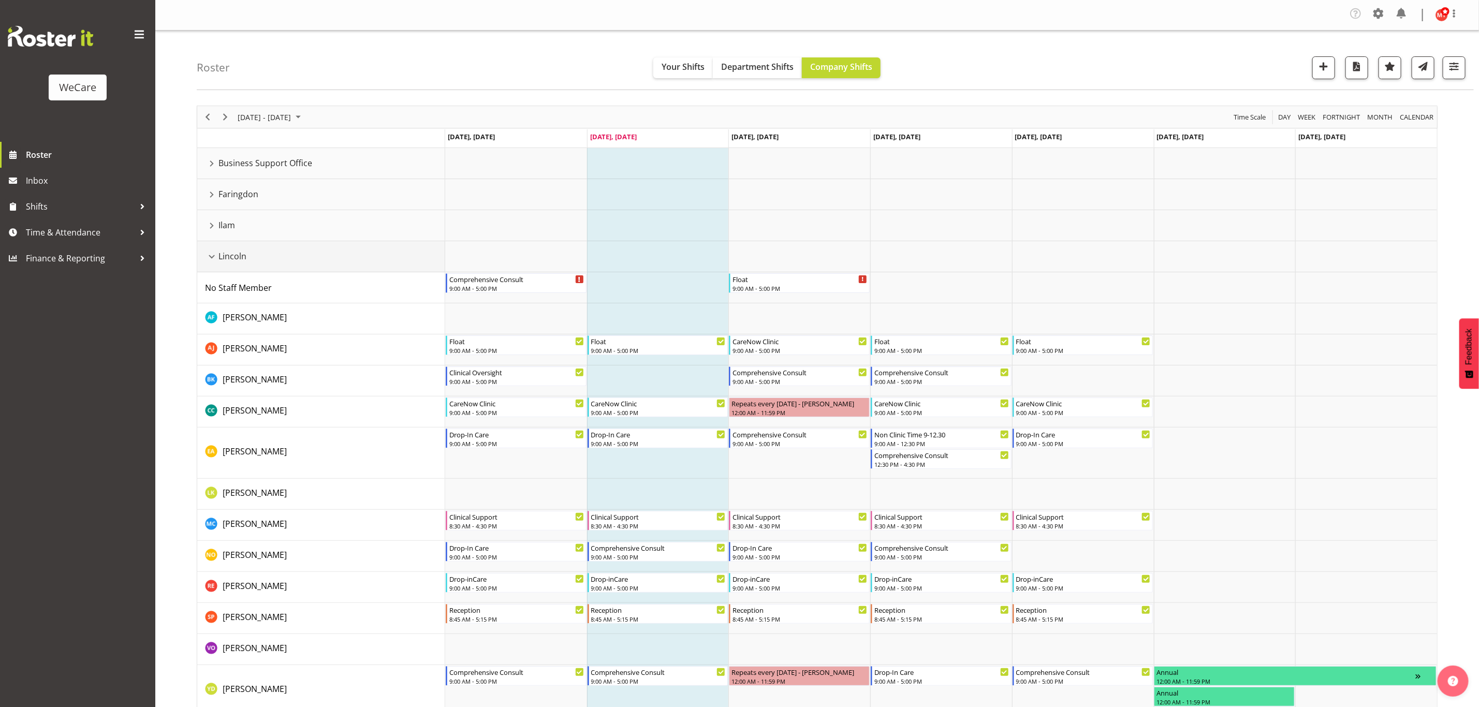
click at [215, 261] on div "Lincoln resource" at bounding box center [211, 256] width 13 height 13
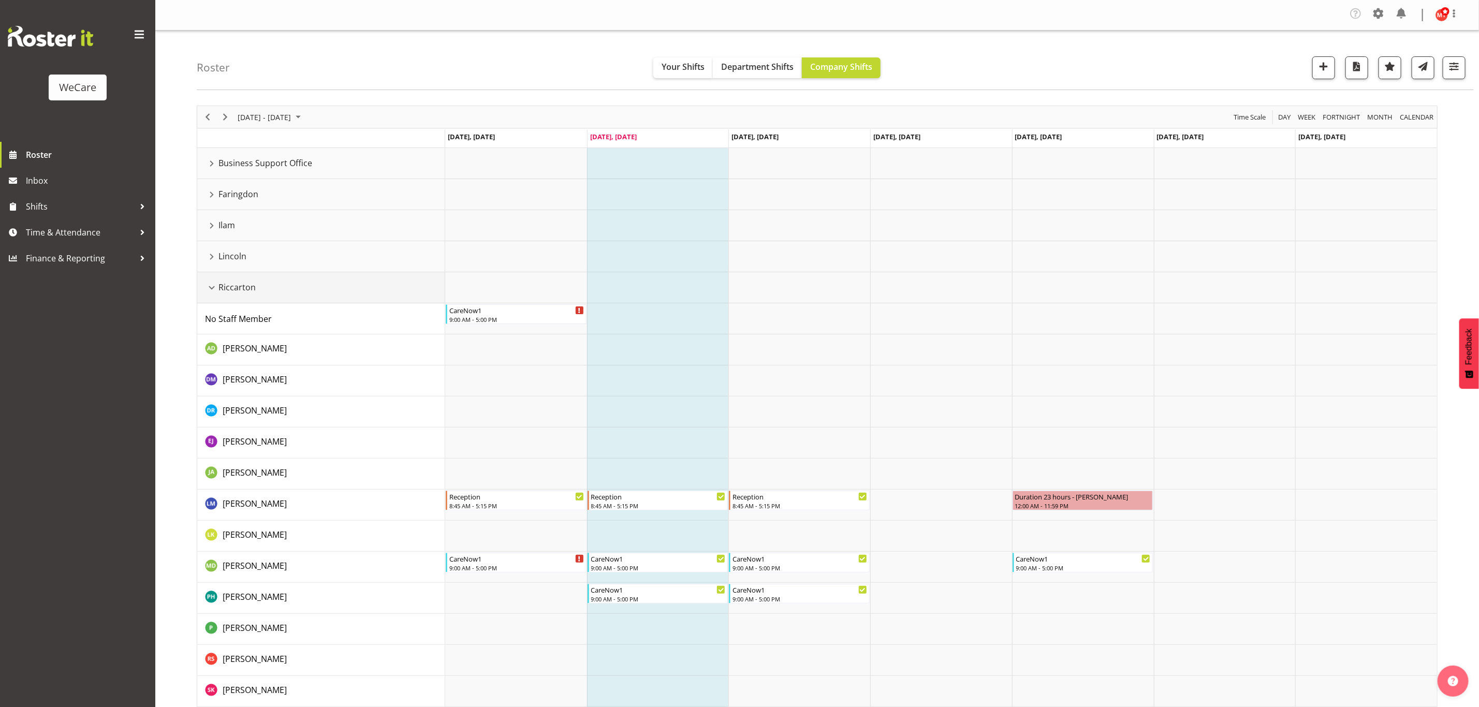
click at [212, 286] on div "Riccarton resource" at bounding box center [211, 287] width 13 height 13
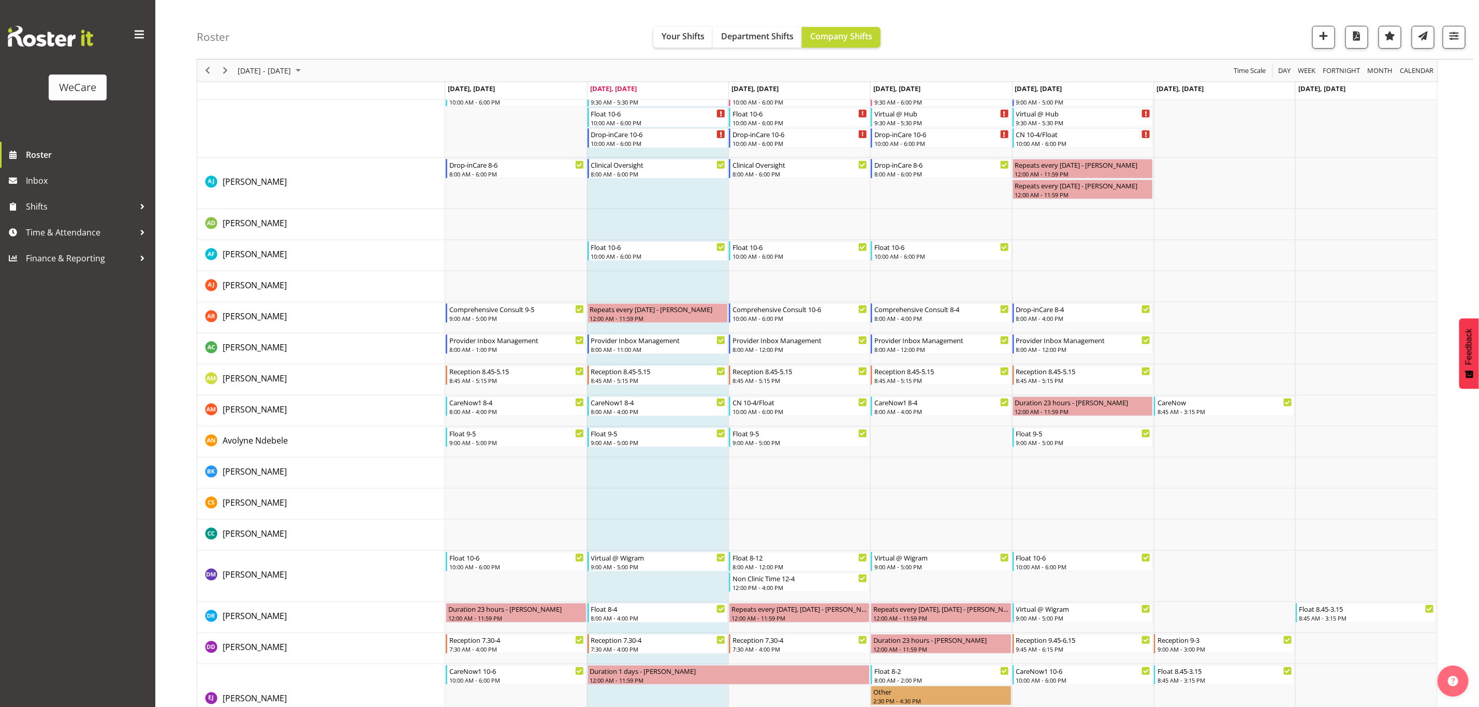
scroll to position [78, 0]
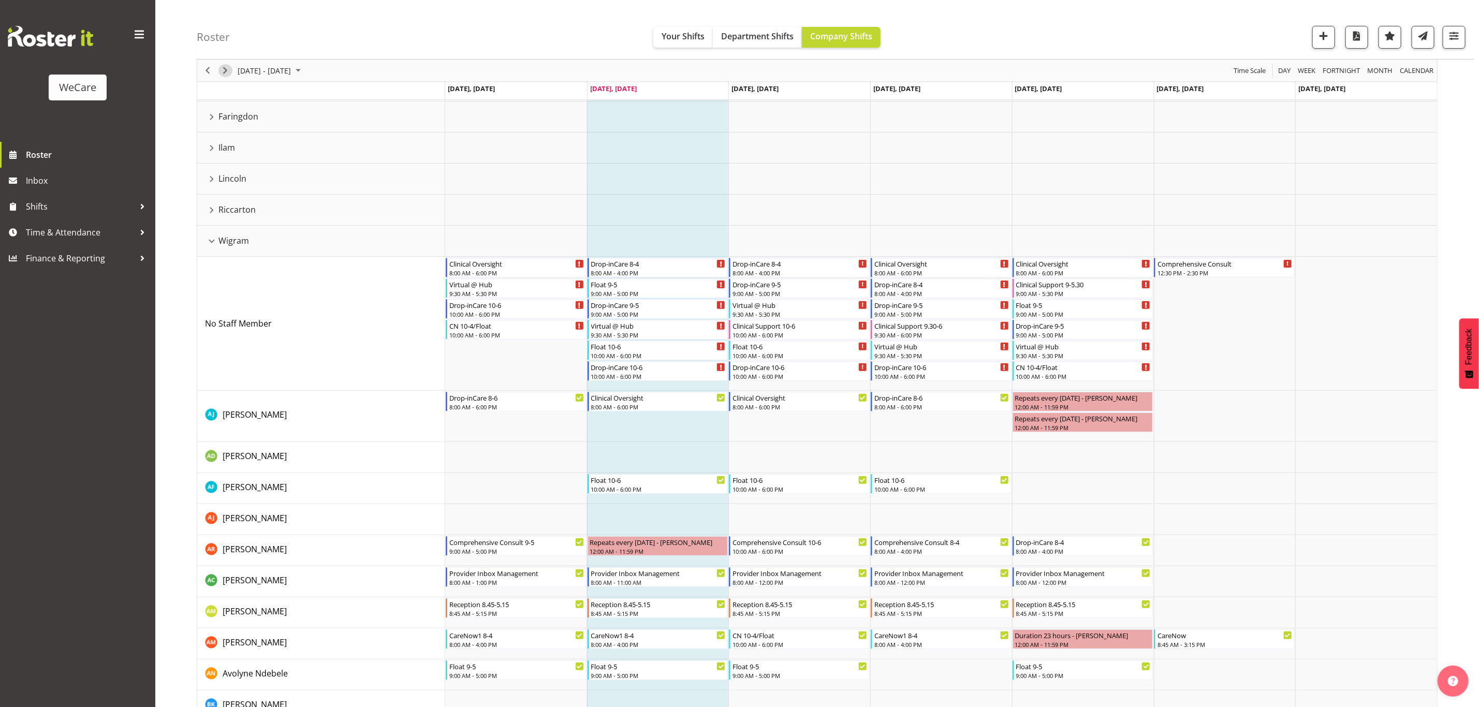
click at [228, 69] on span "Next" at bounding box center [225, 70] width 12 height 13
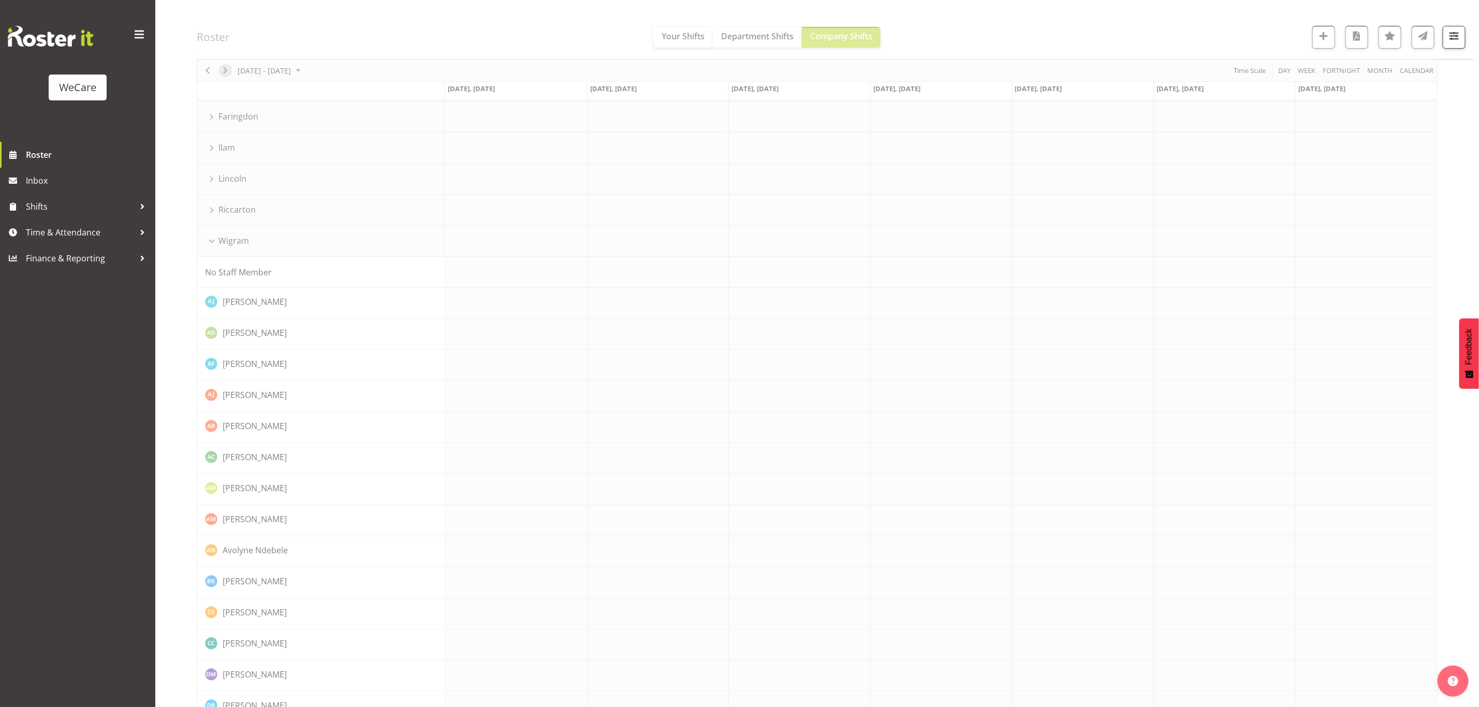
scroll to position [0, 0]
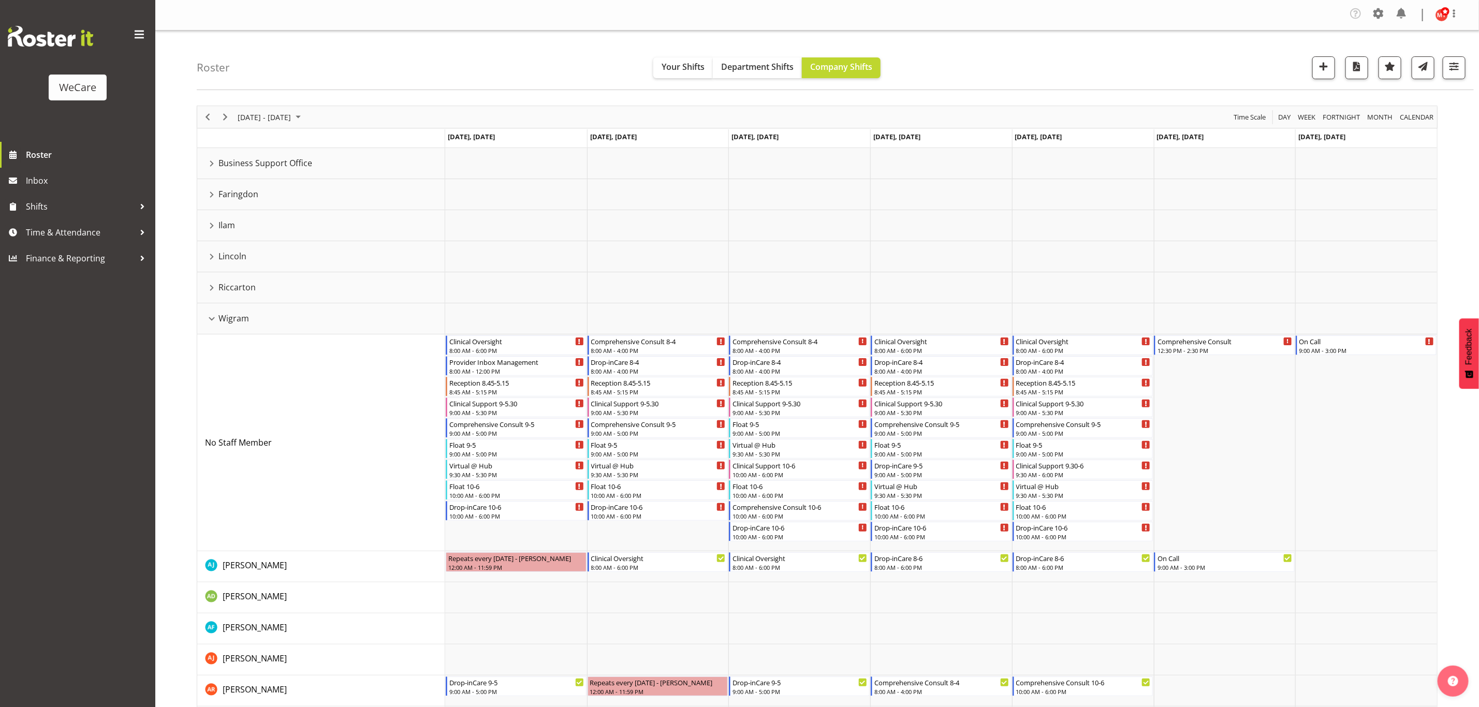
click at [0, 0] on div "Timeline Week of September 9, 2025" at bounding box center [0, 0] width 0 height 0
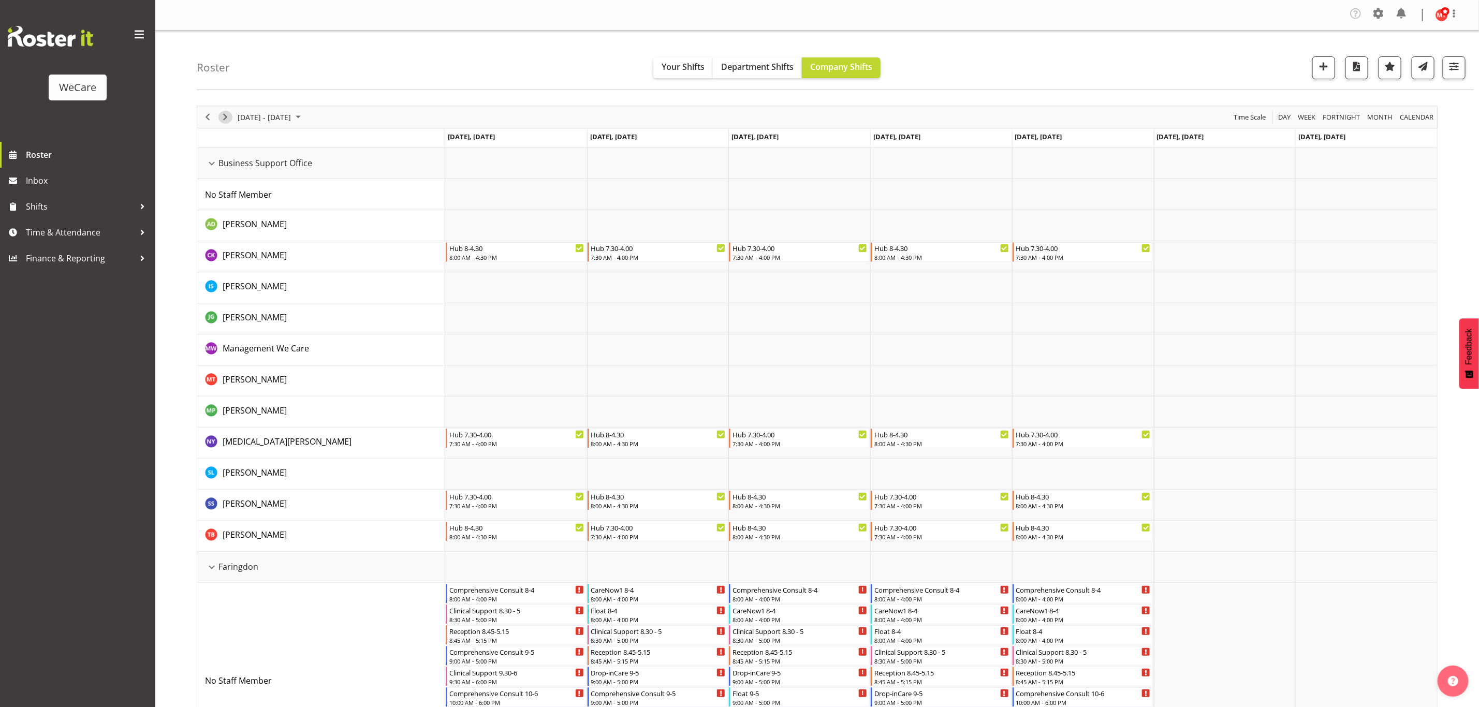
click at [223, 116] on span "Next" at bounding box center [225, 117] width 12 height 13
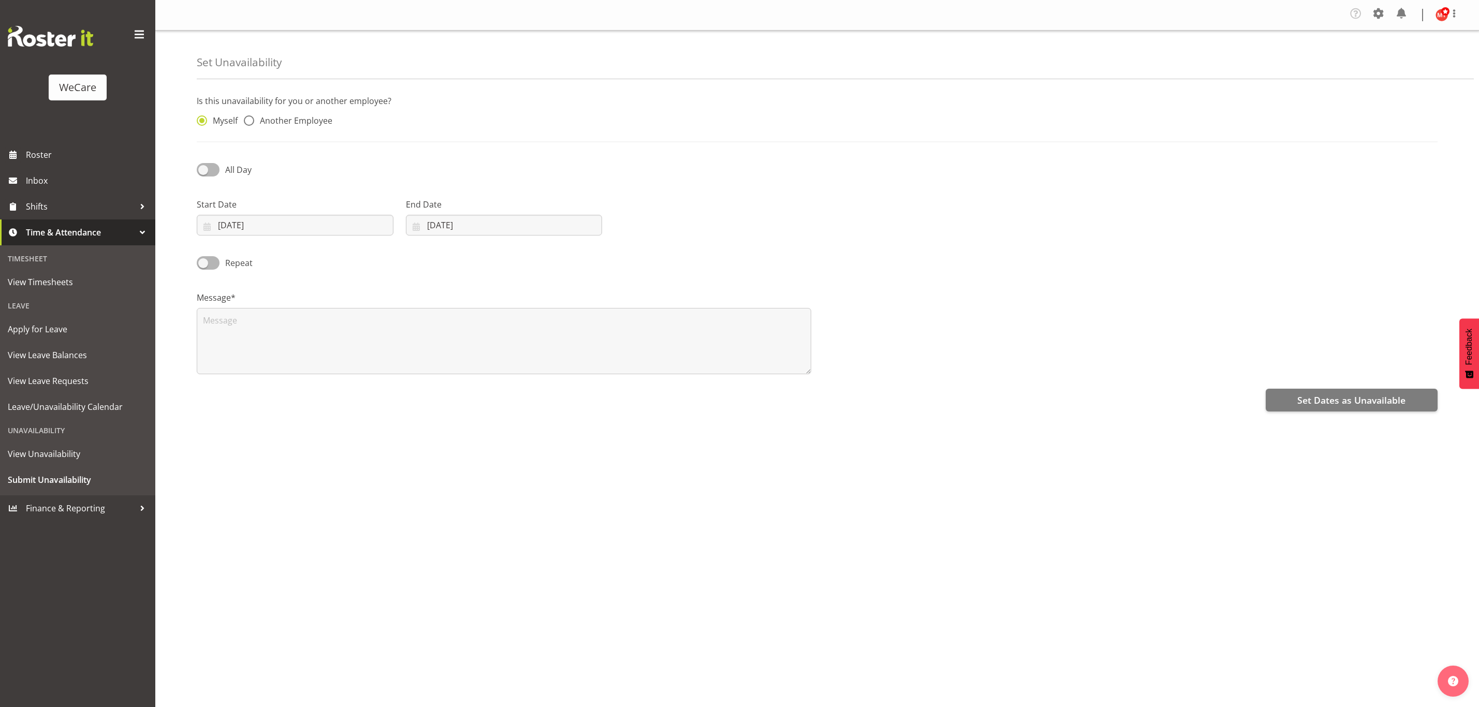
select select "8"
select select "2025"
click at [210, 170] on span at bounding box center [208, 169] width 23 height 13
click at [203, 170] on input "All Day" at bounding box center [200, 169] width 7 height 7
checkbox input "true"
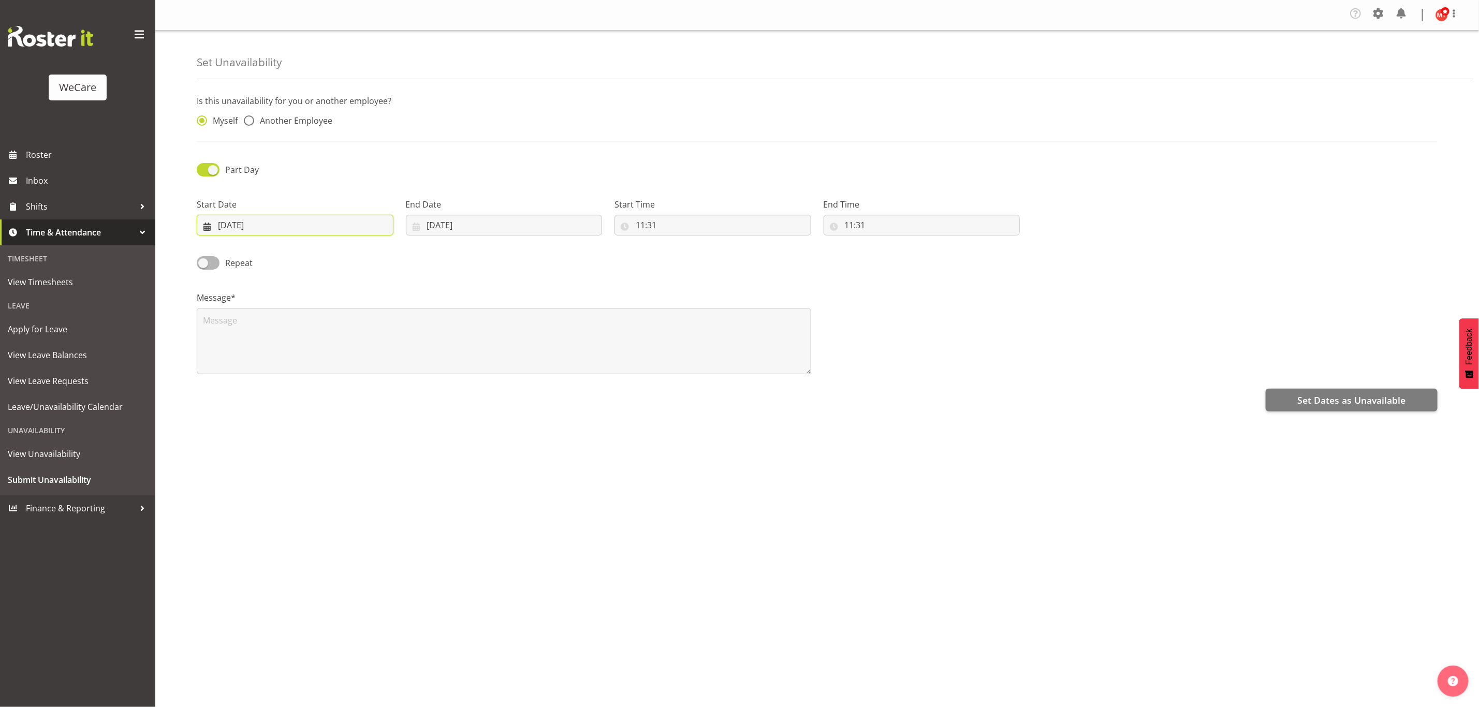
click at [337, 227] on input "02/09/2025" at bounding box center [295, 225] width 197 height 21
click at [335, 348] on span "19" at bounding box center [333, 349] width 8 height 10
type input "19/09/2025"
click at [653, 222] on input "11:31" at bounding box center [712, 225] width 197 height 21
click at [689, 248] on select "00 01 02 03 04 05 06 07 08 09 10 11 12 13 14 15 16 17 18 19 20 21 22 23" at bounding box center [684, 252] width 23 height 21
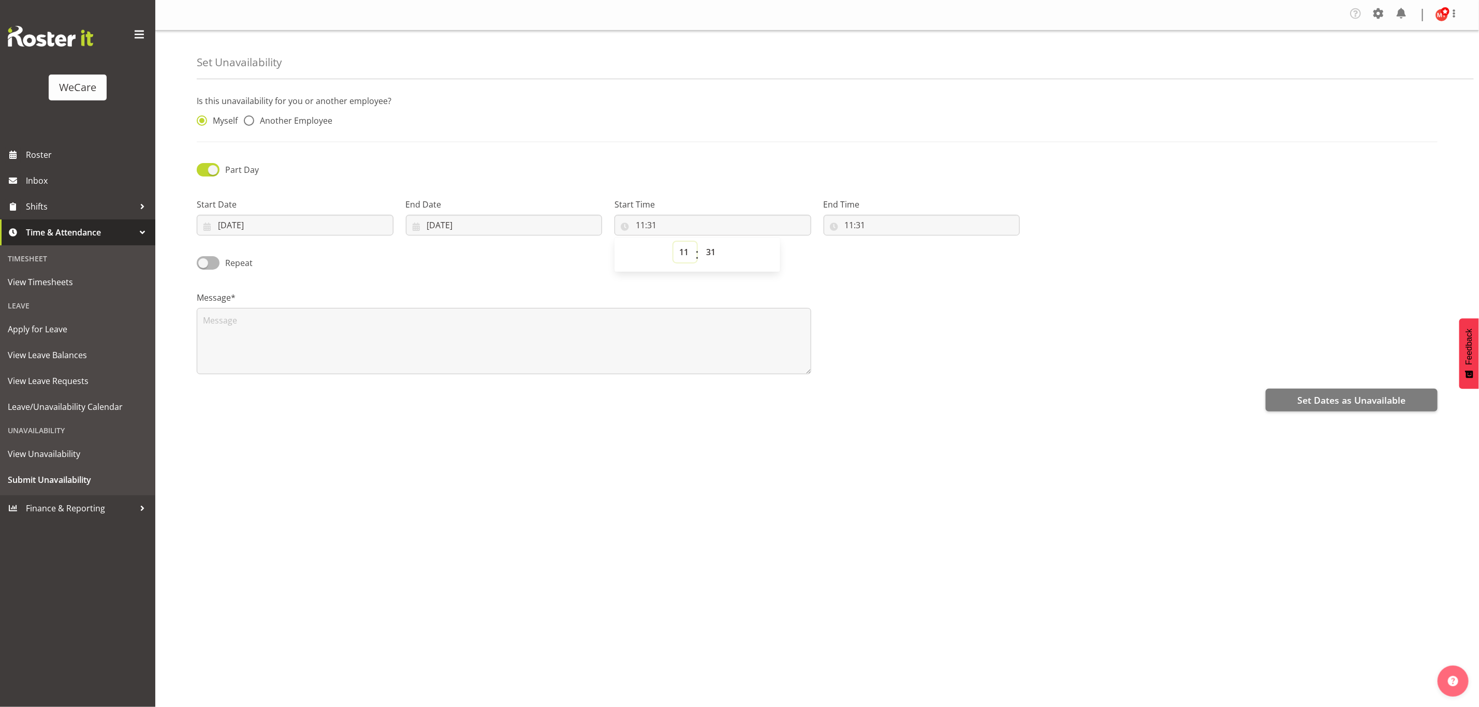
select select "9"
click at [673, 242] on select "00 01 02 03 04 05 06 07 08 09 10 11 12 13 14 15 16 17 18 19 20 21 22 23" at bounding box center [684, 252] width 23 height 21
type input "09:31"
click at [708, 250] on select "00 01 02 03 04 05 06 07 08 09 10 11 12 13 14 15 16 17 18 19 20 21 22 23 24 25 2…" at bounding box center [711, 252] width 23 height 21
select select "0"
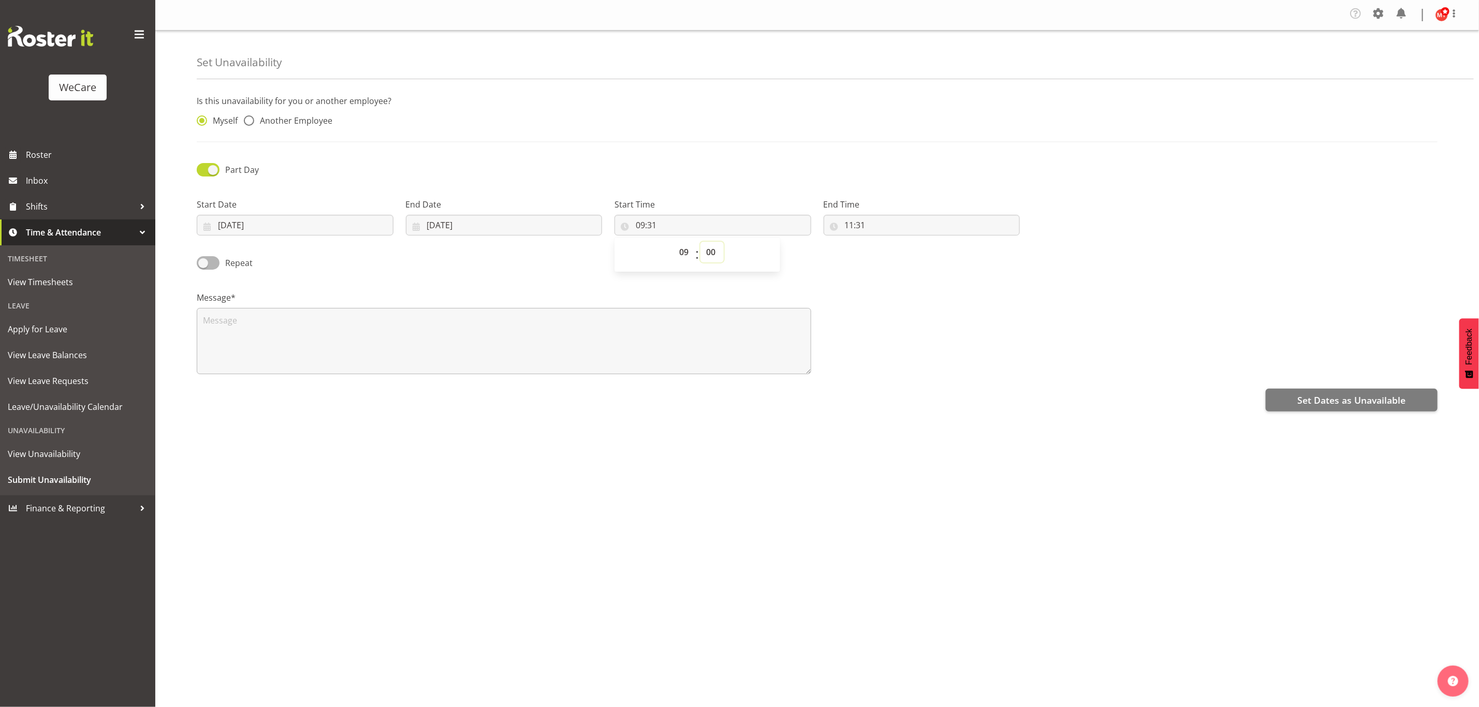
click at [700, 242] on select "00 01 02 03 04 05 06 07 08 09 10 11 12 13 14 15 16 17 18 19 20 21 22 23 24 25 2…" at bounding box center [711, 252] width 23 height 21
type input "09:00"
click at [855, 222] on input "11:31" at bounding box center [921, 225] width 197 height 21
click at [899, 250] on select "00 01 02 03 04 05 06 07 08 09 10 11 12 13 14 15 16 17 18 19 20 21 22 23" at bounding box center [893, 252] width 23 height 21
select select "17"
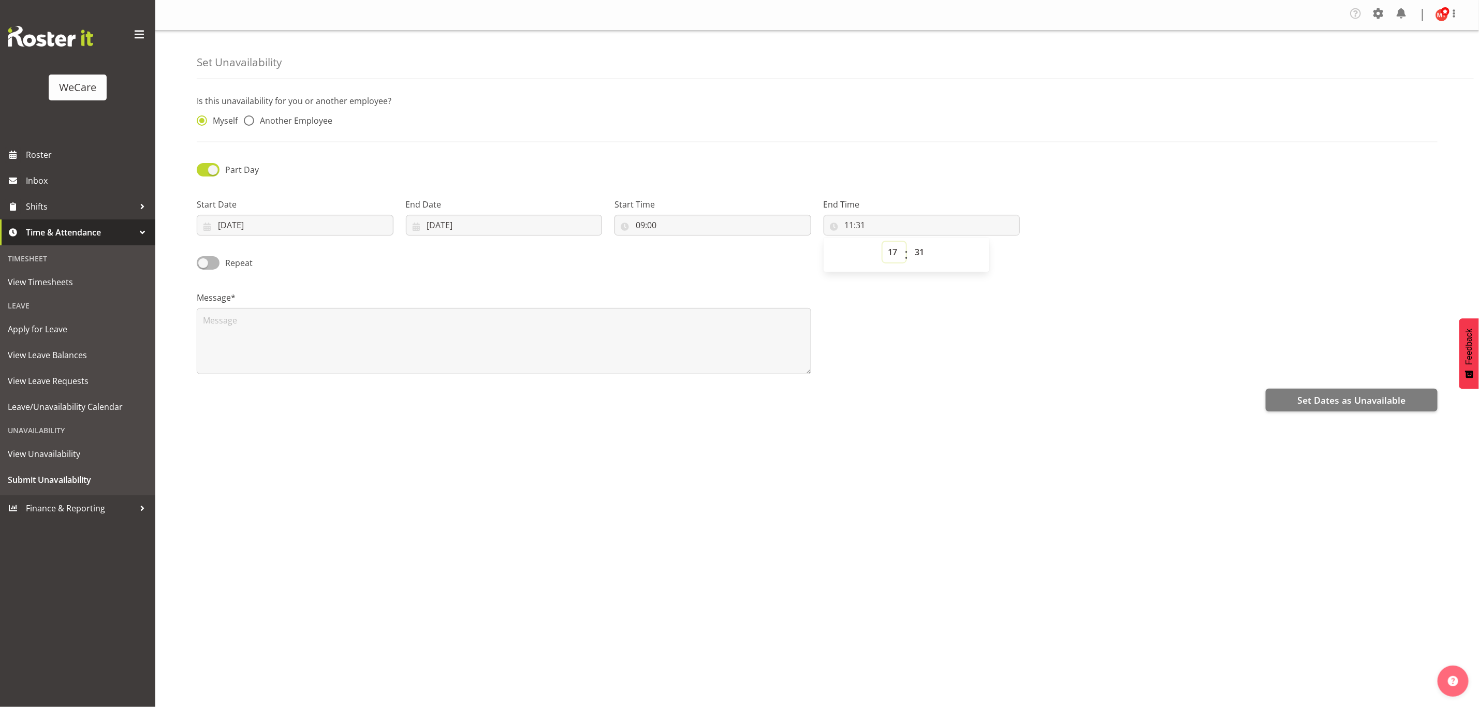
click at [882, 242] on select "00 01 02 03 04 05 06 07 08 09 10 11 12 13 14 15 16 17 18 19 20 21 22 23" at bounding box center [893, 252] width 23 height 21
type input "17:31"
click at [918, 249] on select "00 01 02 03 04 05 06 07 08 09 10 11 12 13 14 15 16 17 18 19 20 21 22 23 24 25 2…" at bounding box center [920, 252] width 23 height 21
select select "0"
click at [909, 242] on select "00 01 02 03 04 05 06 07 08 09 10 11 12 13 14 15 16 17 18 19 20 21 22 23 24 25 2…" at bounding box center [920, 252] width 23 height 21
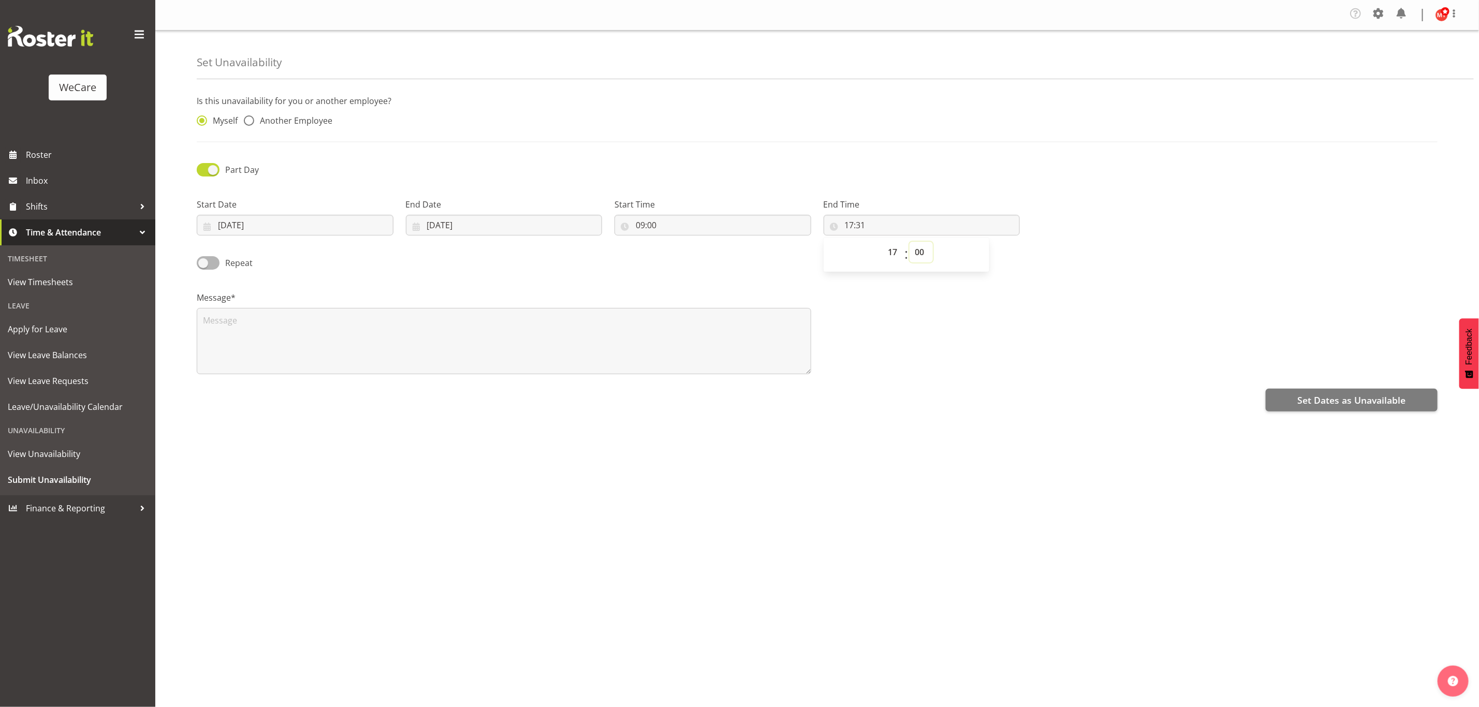
type input "17:00"
click at [893, 314] on div "Message*" at bounding box center [816, 329] width 1253 height 104
click at [441, 225] on input "[DATE]" at bounding box center [504, 225] width 197 height 21
click at [528, 348] on span "19" at bounding box center [530, 349] width 8 height 10
type input "19/09/2025"
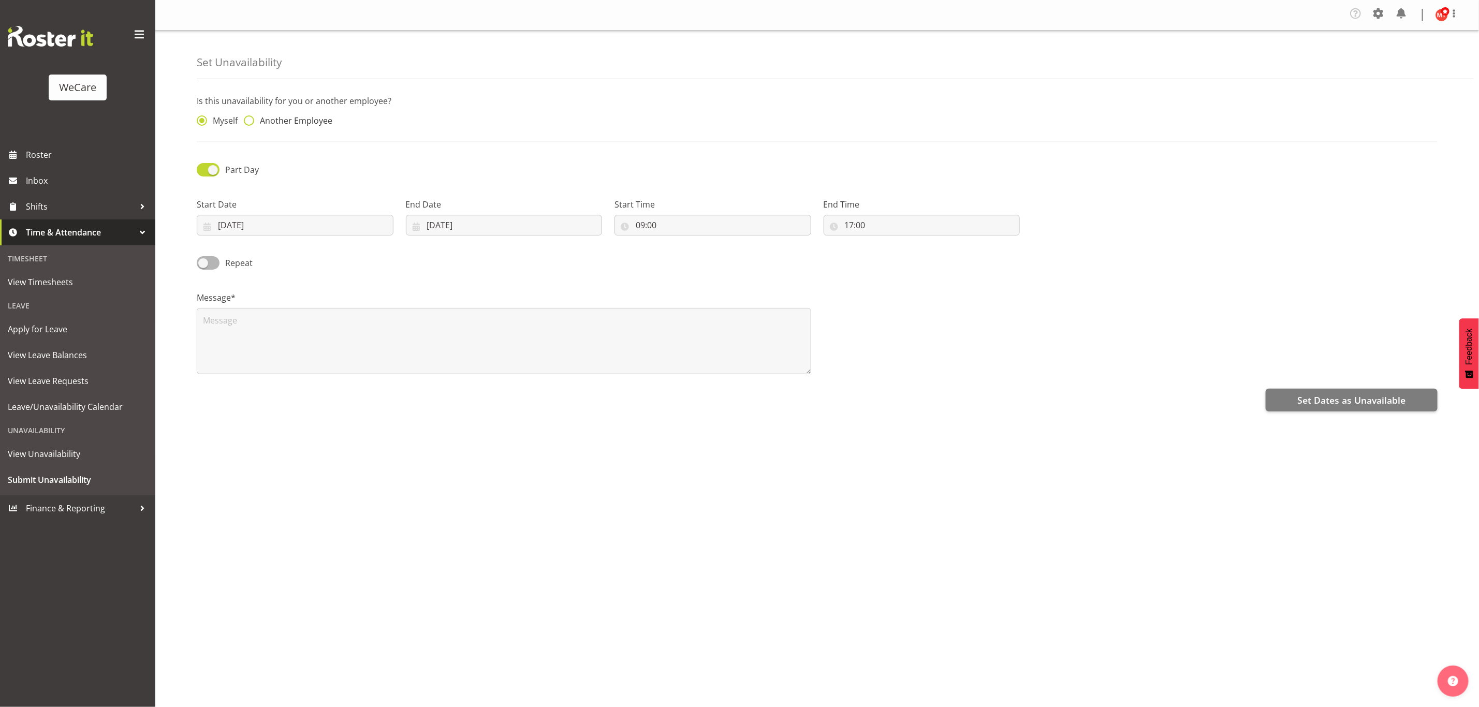
click at [247, 123] on span at bounding box center [249, 120] width 10 height 10
click at [247, 123] on input "Another Employee" at bounding box center [247, 120] width 7 height 7
radio input "true"
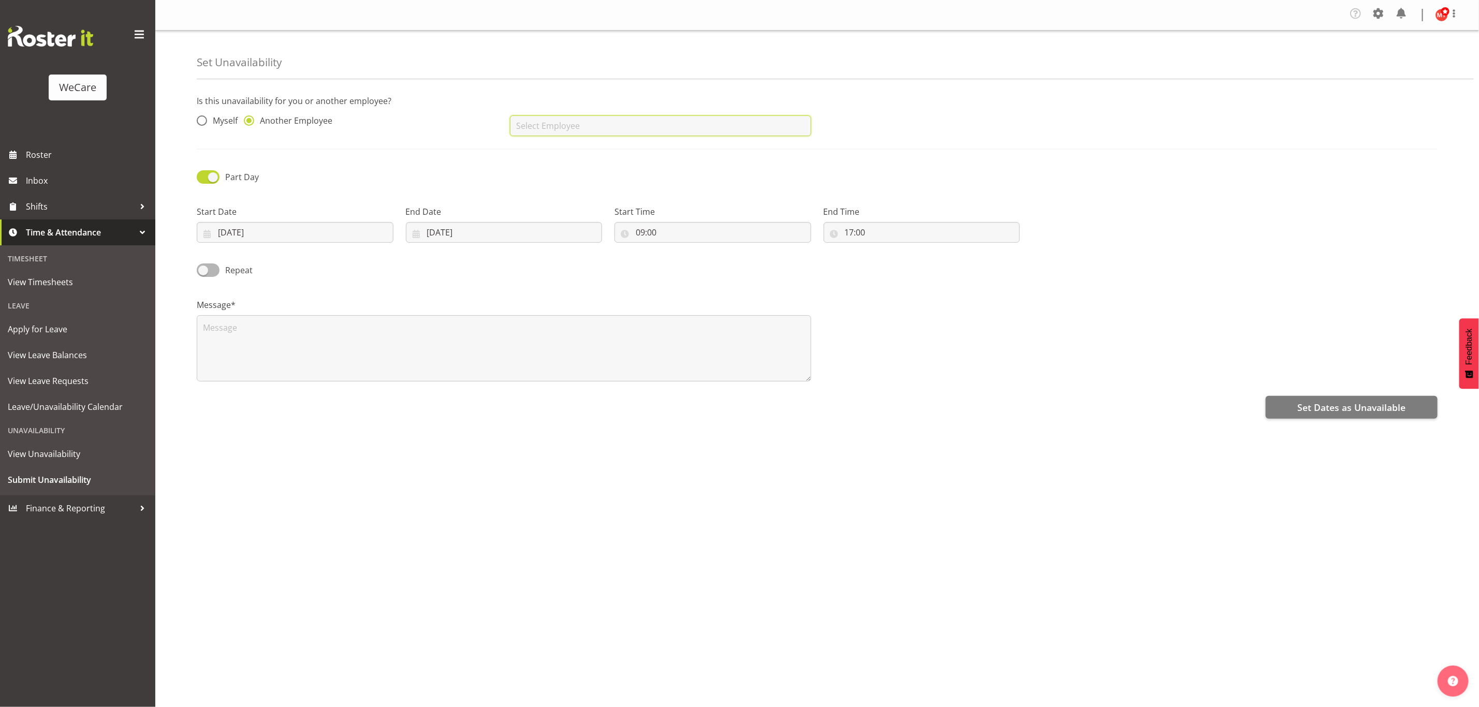
click at [644, 132] on input "text" at bounding box center [660, 125] width 301 height 21
click at [529, 152] on span "Avolyne Ndebele" at bounding box center [550, 151] width 65 height 11
type input "Avolyne Ndebele"
click at [1300, 407] on span "Set Dates as Unavailable" at bounding box center [1351, 407] width 108 height 13
click at [262, 333] on textarea at bounding box center [504, 348] width 614 height 66
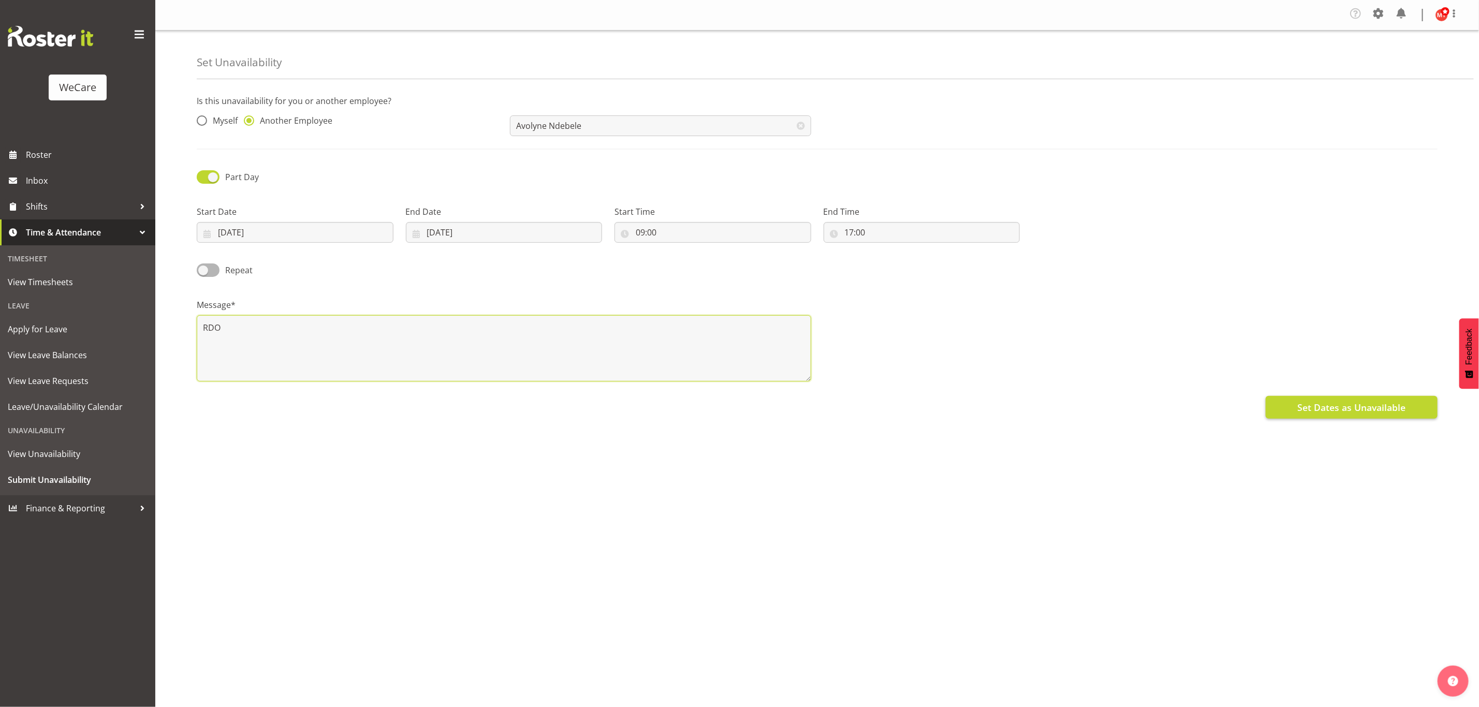
type textarea "RDO"
click at [1309, 411] on span "Set Dates as Unavailable" at bounding box center [1351, 407] width 108 height 13
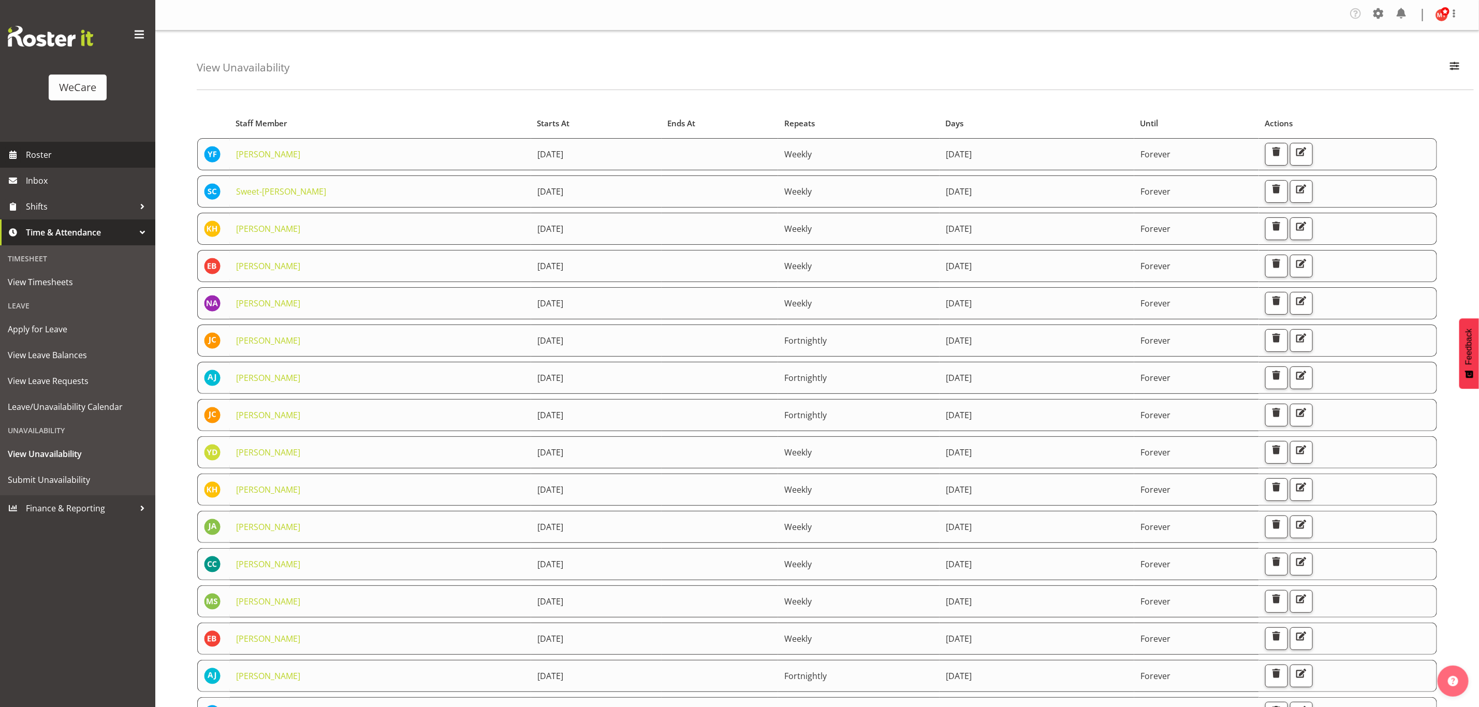
click at [55, 157] on span "Roster" at bounding box center [88, 155] width 124 height 16
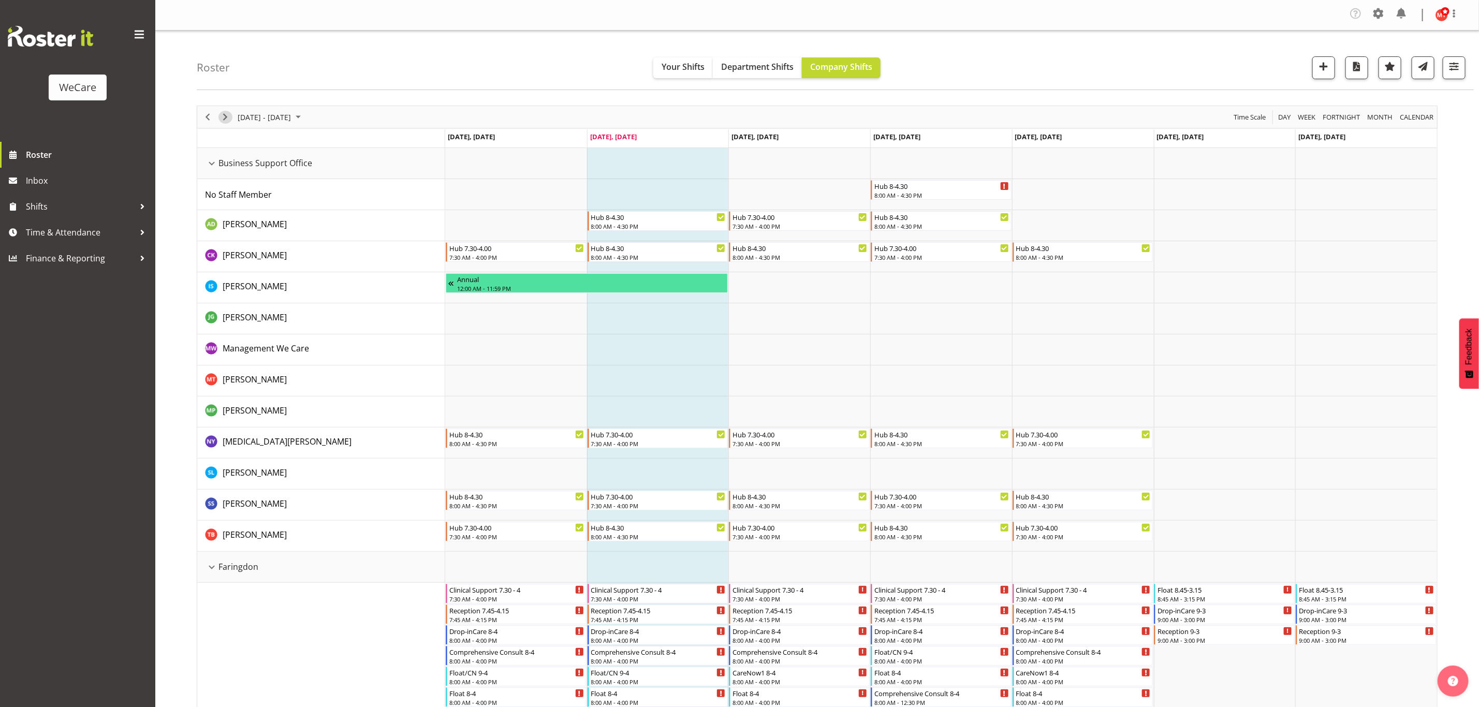
click at [223, 117] on span "Next" at bounding box center [225, 117] width 12 height 13
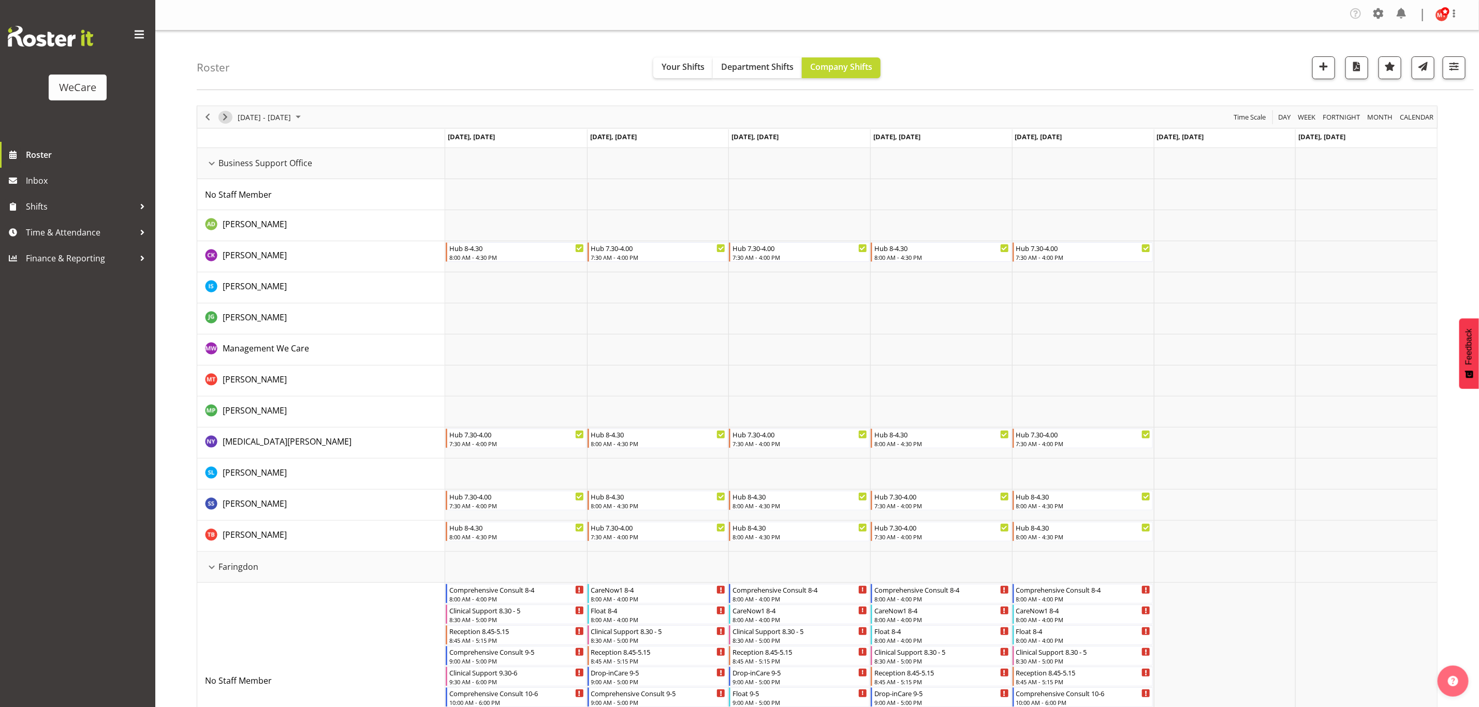
click at [225, 115] on span "Next" at bounding box center [225, 117] width 12 height 13
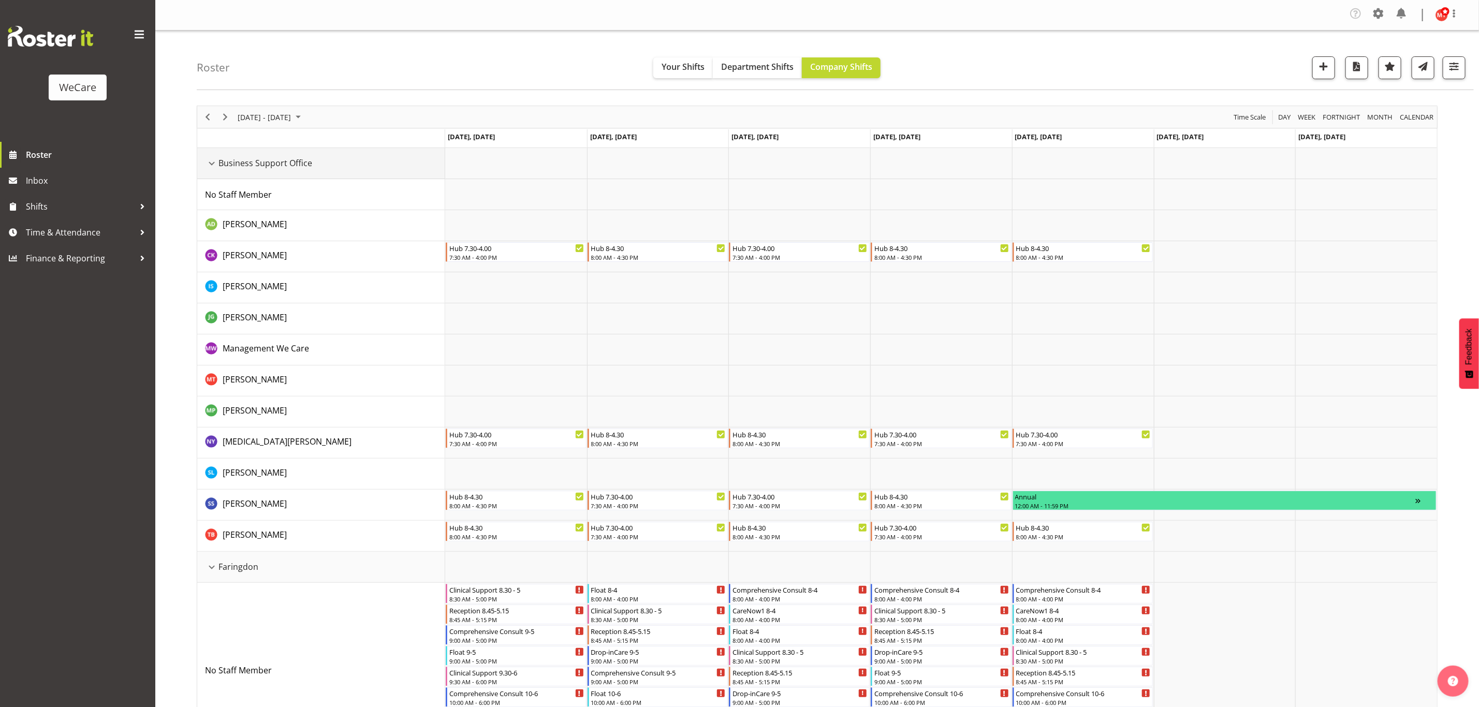
click at [214, 166] on div "Business Support Office resource" at bounding box center [211, 163] width 13 height 13
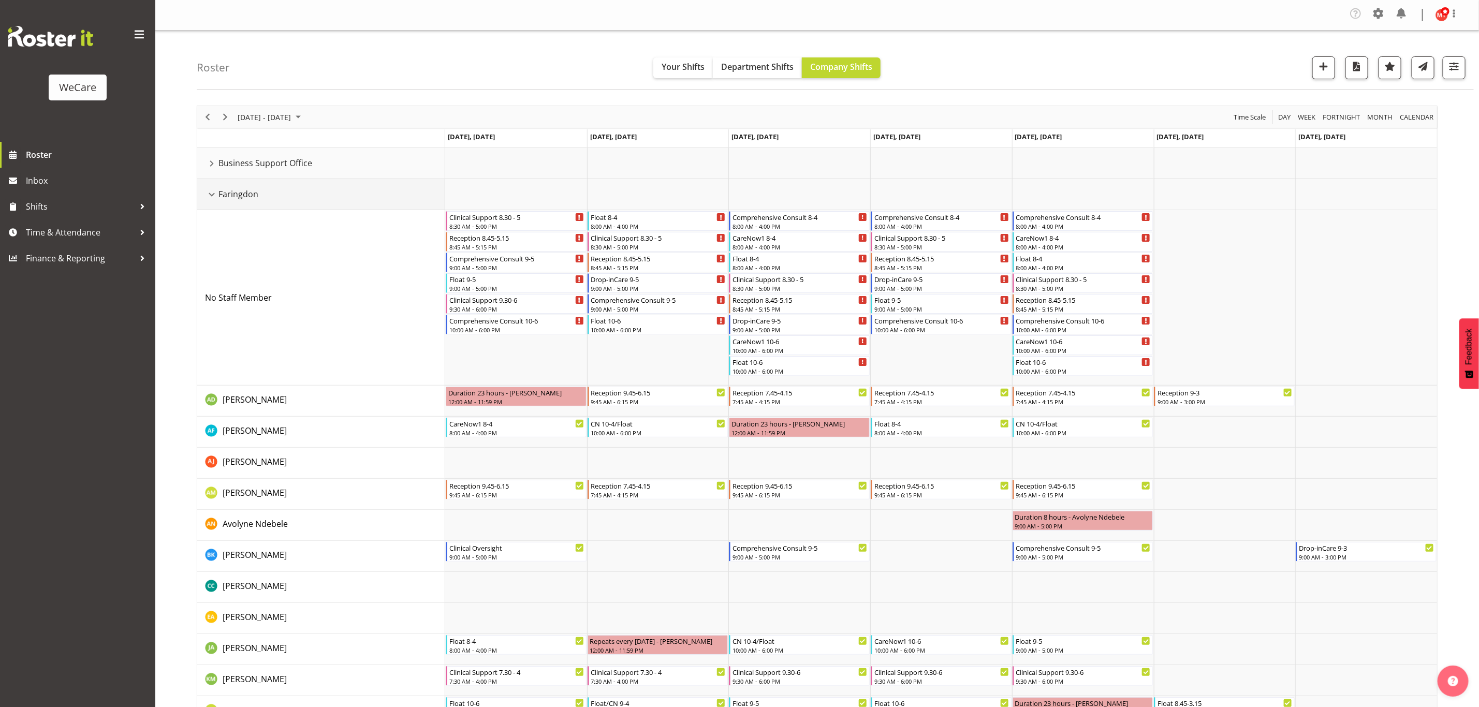
drag, startPoint x: 210, startPoint y: 197, endPoint x: 212, endPoint y: 239, distance: 42.0
click at [210, 196] on div "Faringdon resource" at bounding box center [211, 194] width 13 height 13
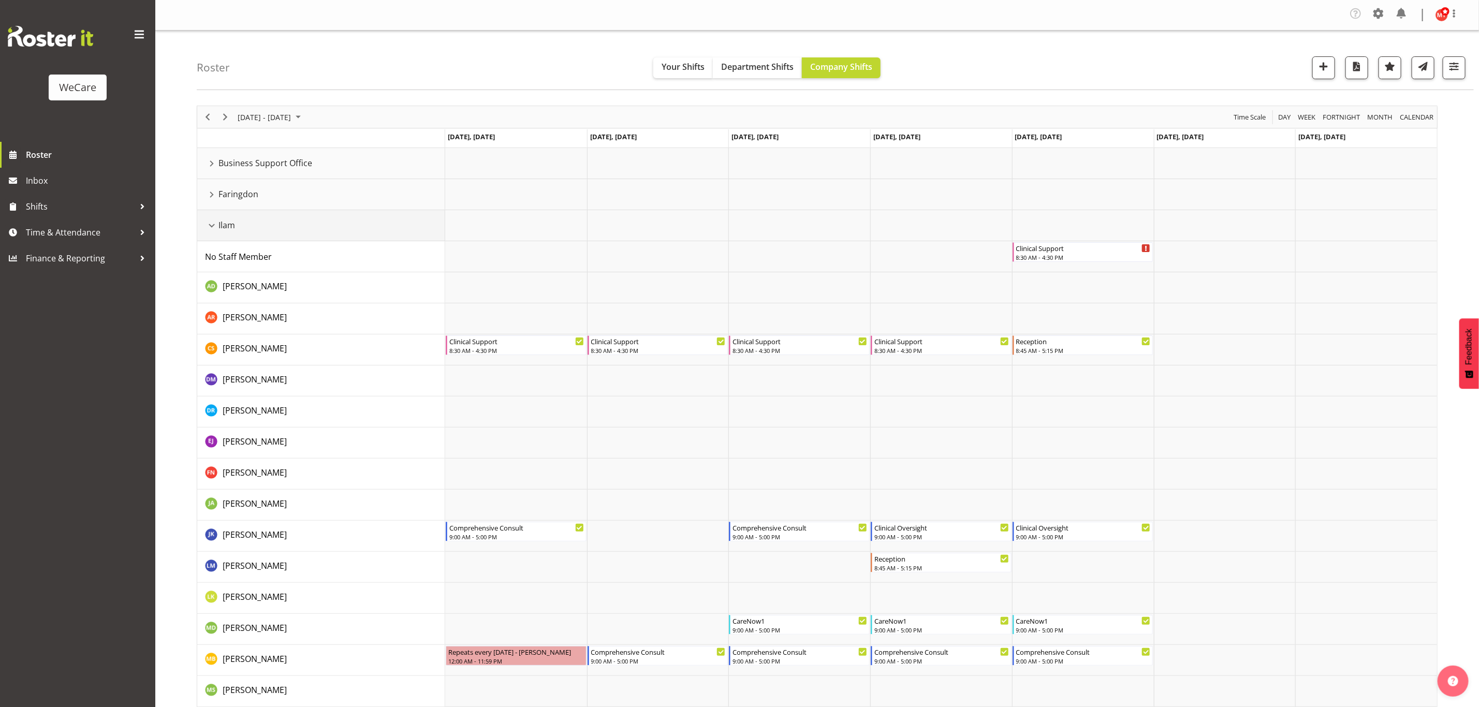
click at [208, 226] on div "Ilam resource" at bounding box center [211, 225] width 13 height 13
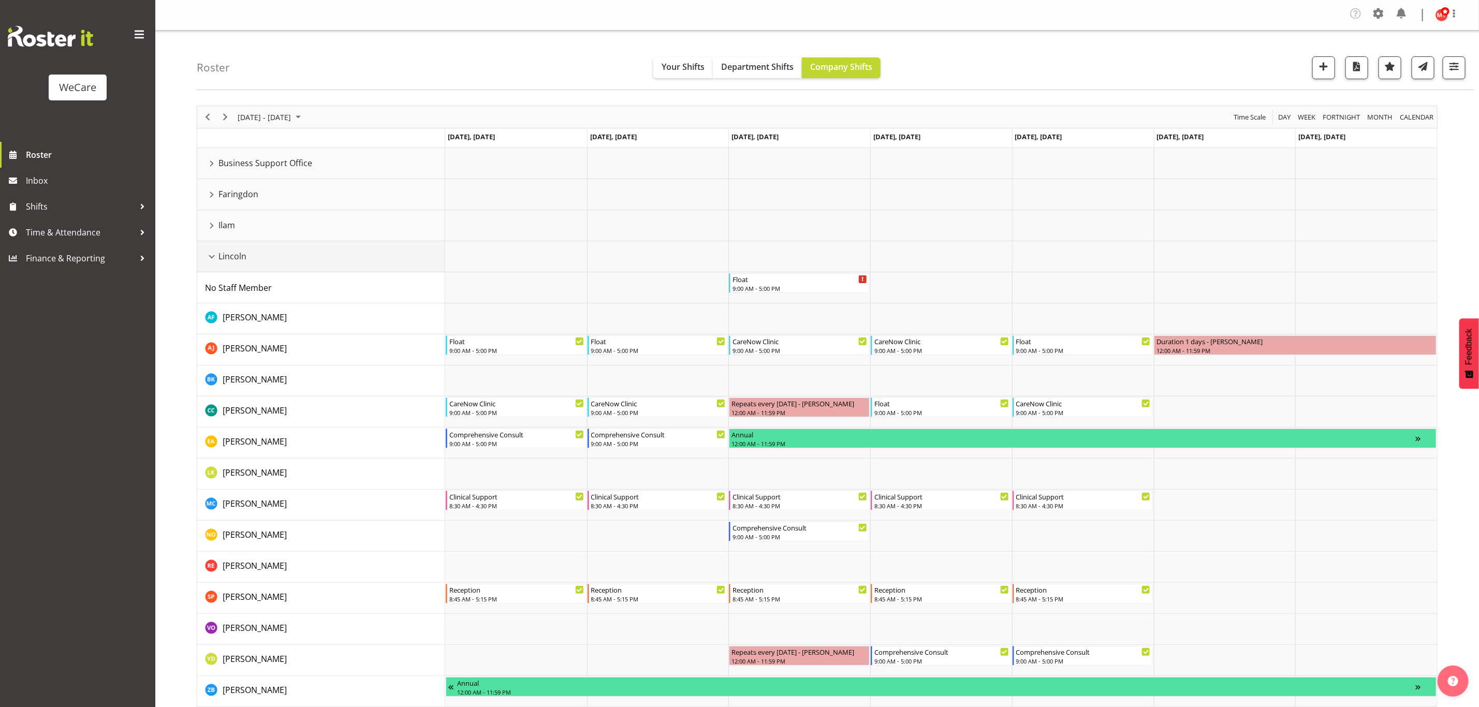
drag, startPoint x: 213, startPoint y: 258, endPoint x: 224, endPoint y: 298, distance: 41.8
click at [213, 258] on div "Lincoln resource" at bounding box center [211, 256] width 13 height 13
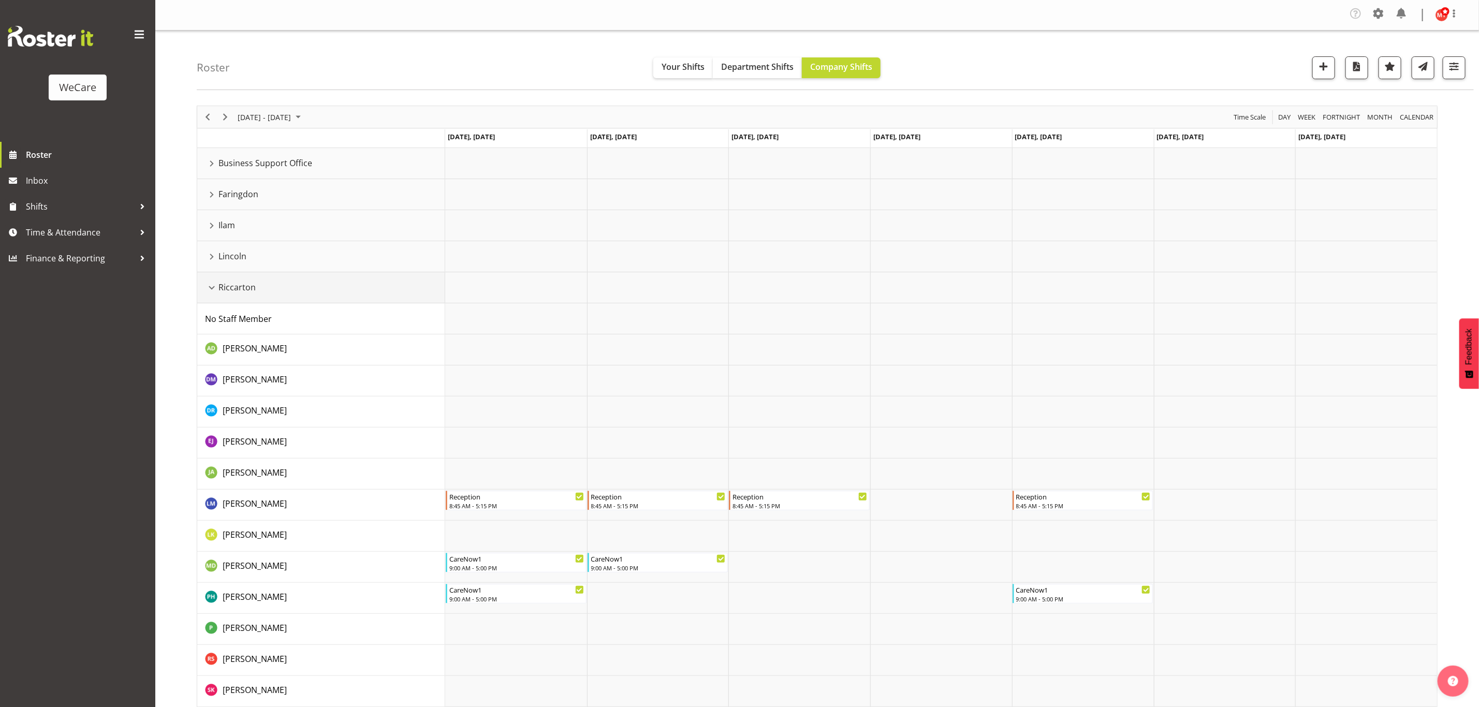
click at [210, 282] on div "Riccarton resource" at bounding box center [211, 287] width 13 height 13
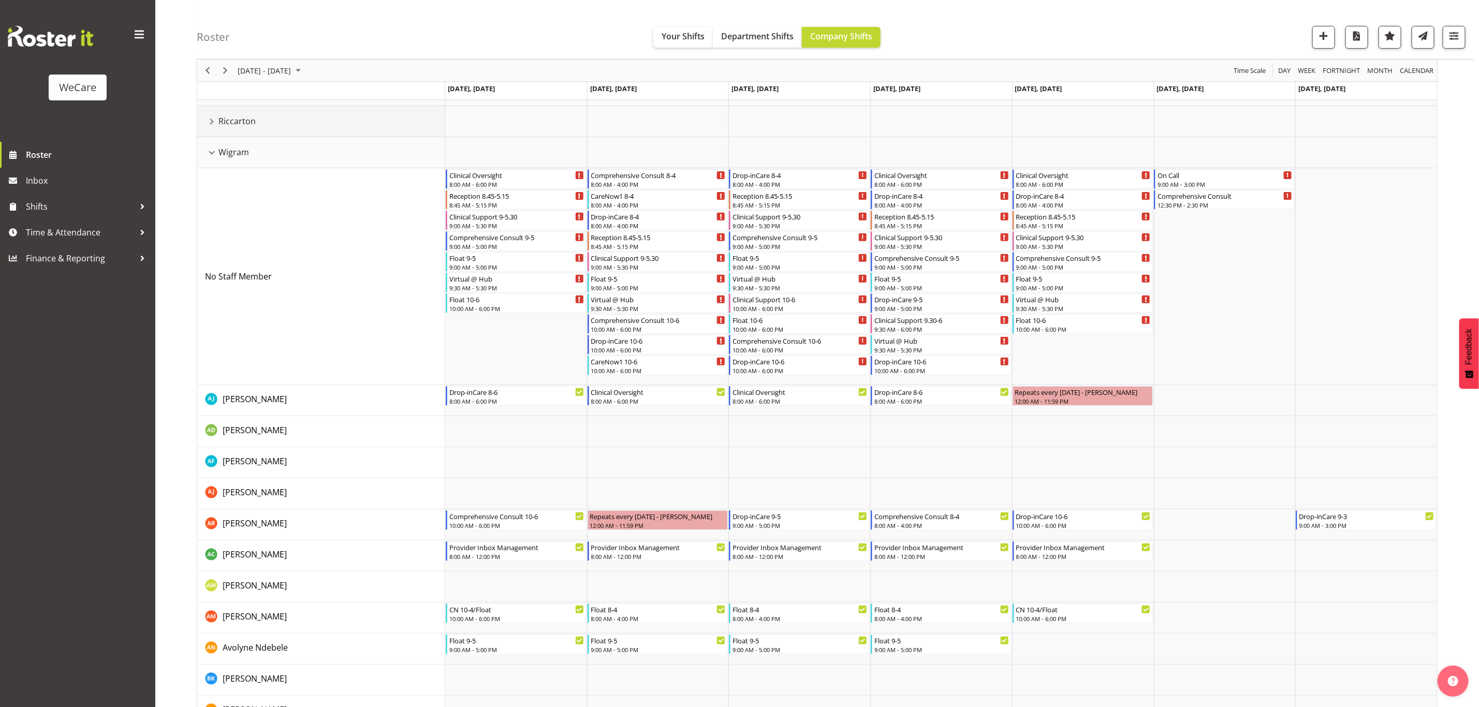
scroll to position [233, 0]
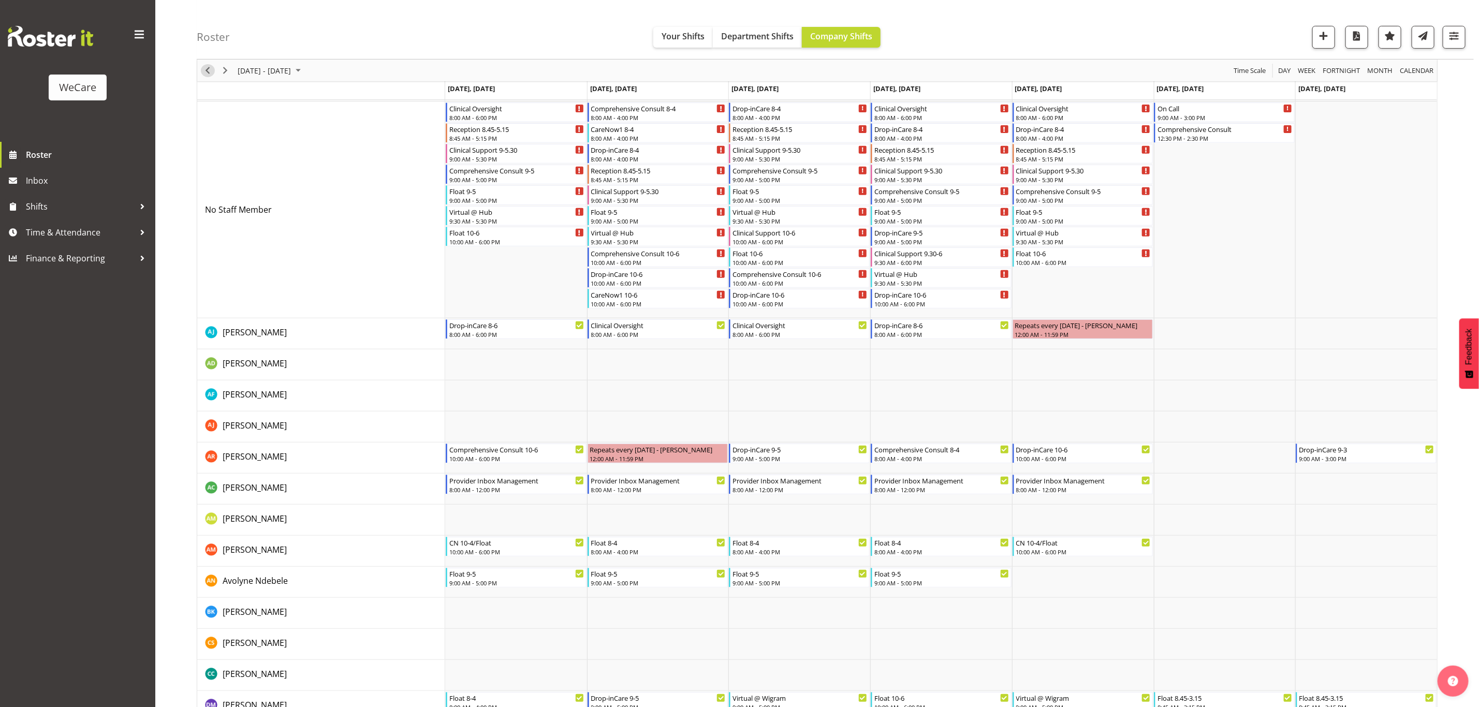
click at [210, 67] on span "Previous" at bounding box center [207, 70] width 12 height 13
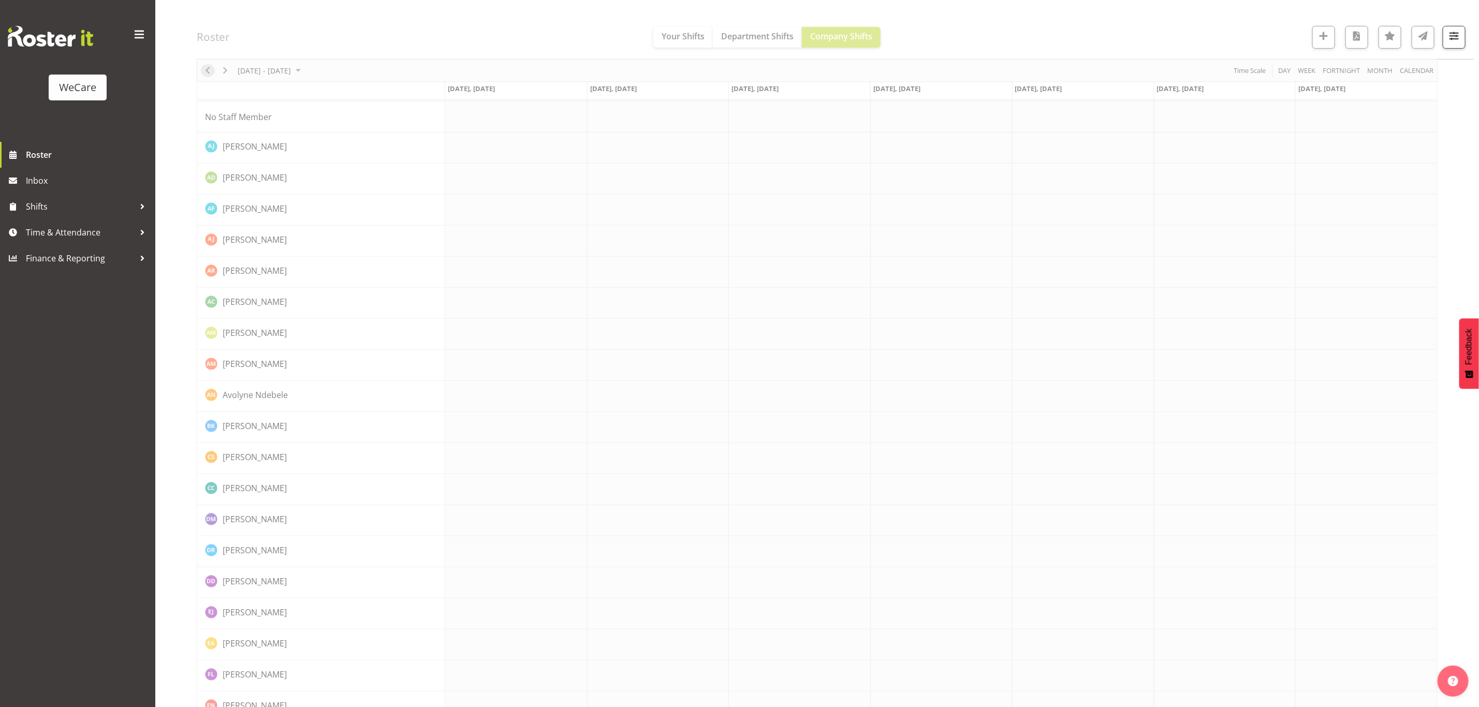
scroll to position [0, 0]
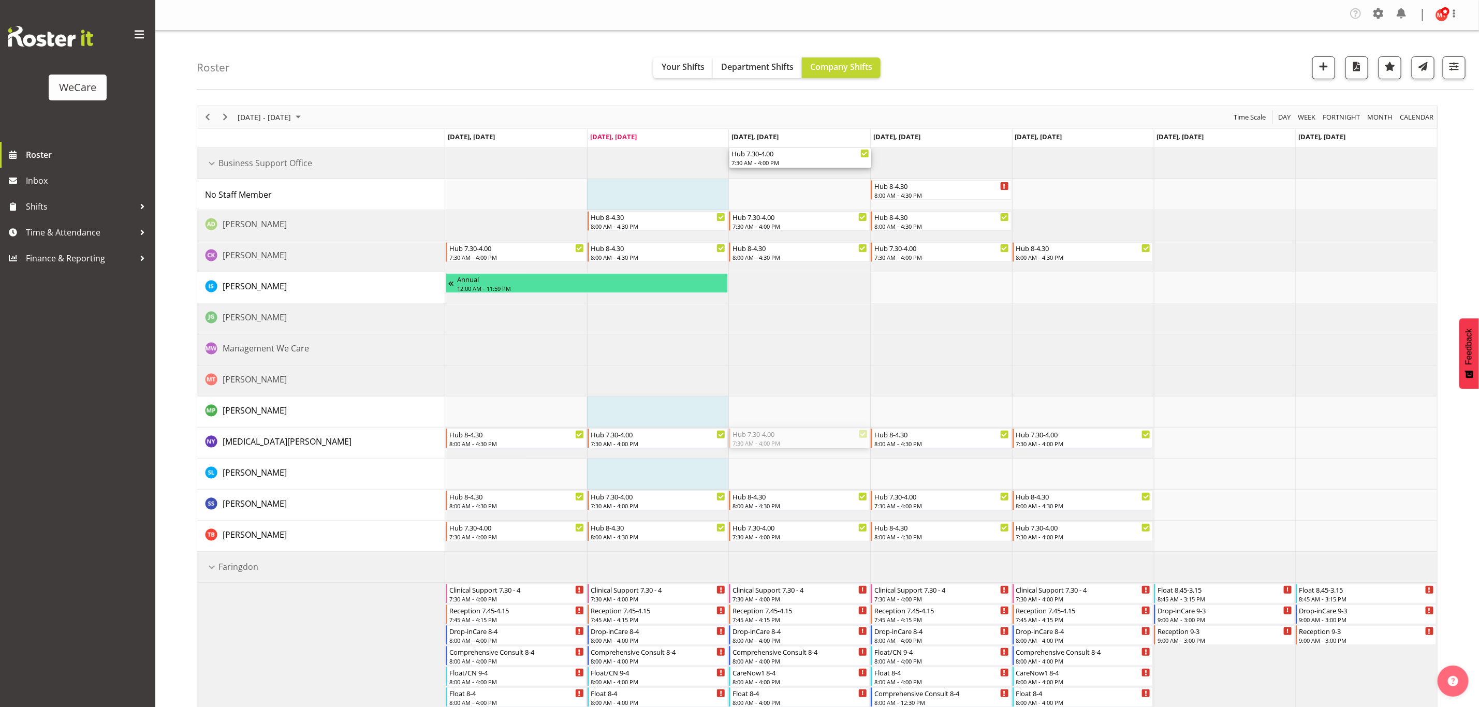
drag, startPoint x: 760, startPoint y: 441, endPoint x: 758, endPoint y: 165, distance: 276.9
click at [759, 165] on div "7:30 AM - 4:00 PM" at bounding box center [800, 162] width 138 height 8
click at [500, 378] on div "7:30 AM - 4:00 PM" at bounding box center [517, 380] width 138 height 8
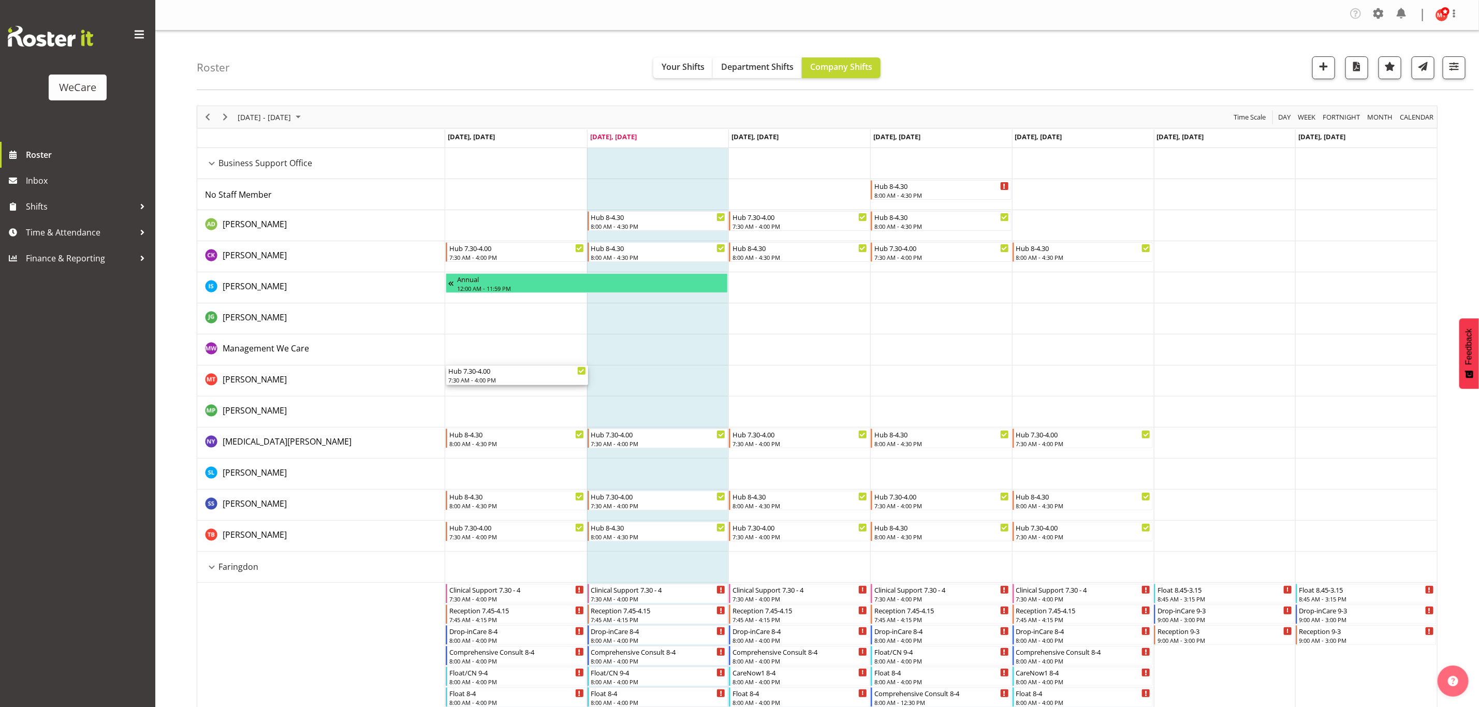
click at [552, 382] on div "7:30 AM - 4:00 PM" at bounding box center [517, 380] width 138 height 8
click at [587, 342] on td "Timeline Week of September 2, 2025" at bounding box center [658, 349] width 142 height 31
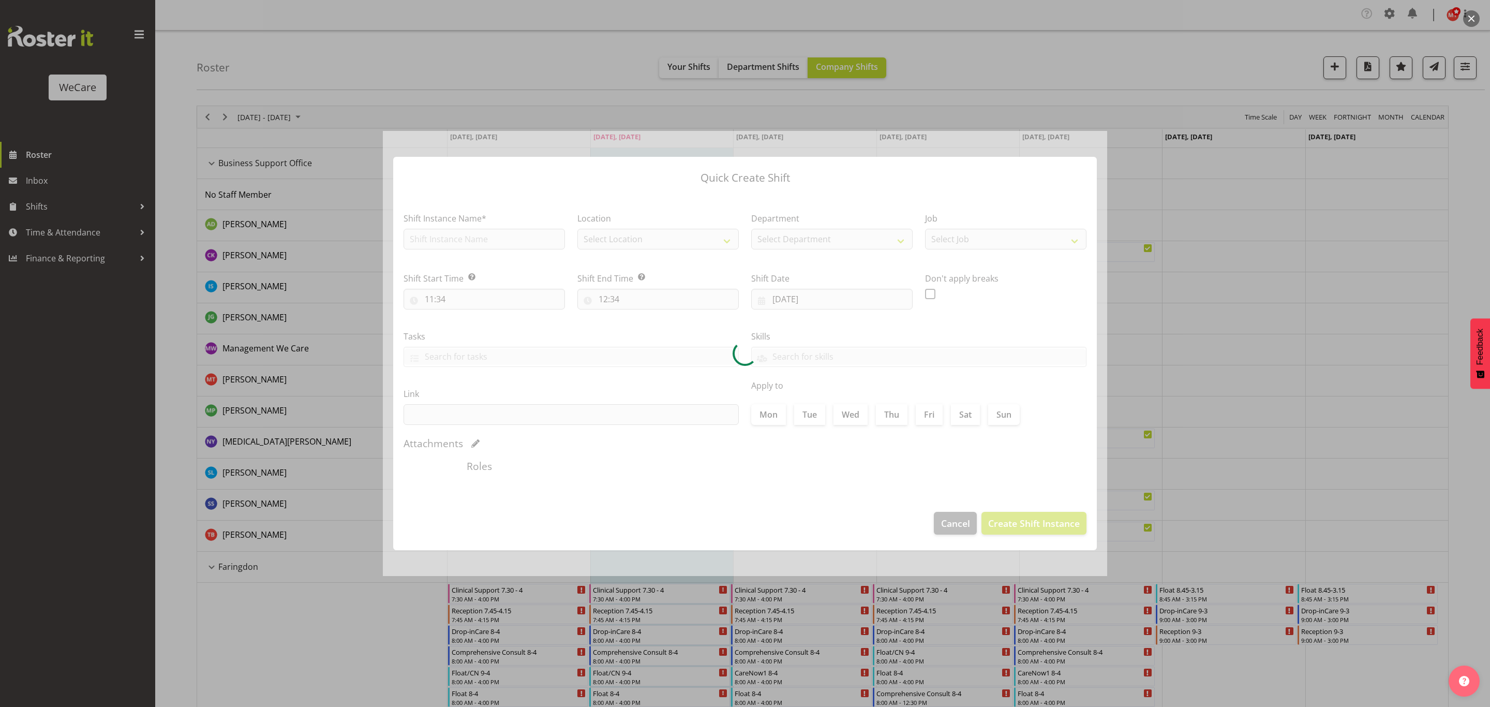
checkbox input "true"
click at [1289, 319] on div at bounding box center [745, 353] width 1490 height 707
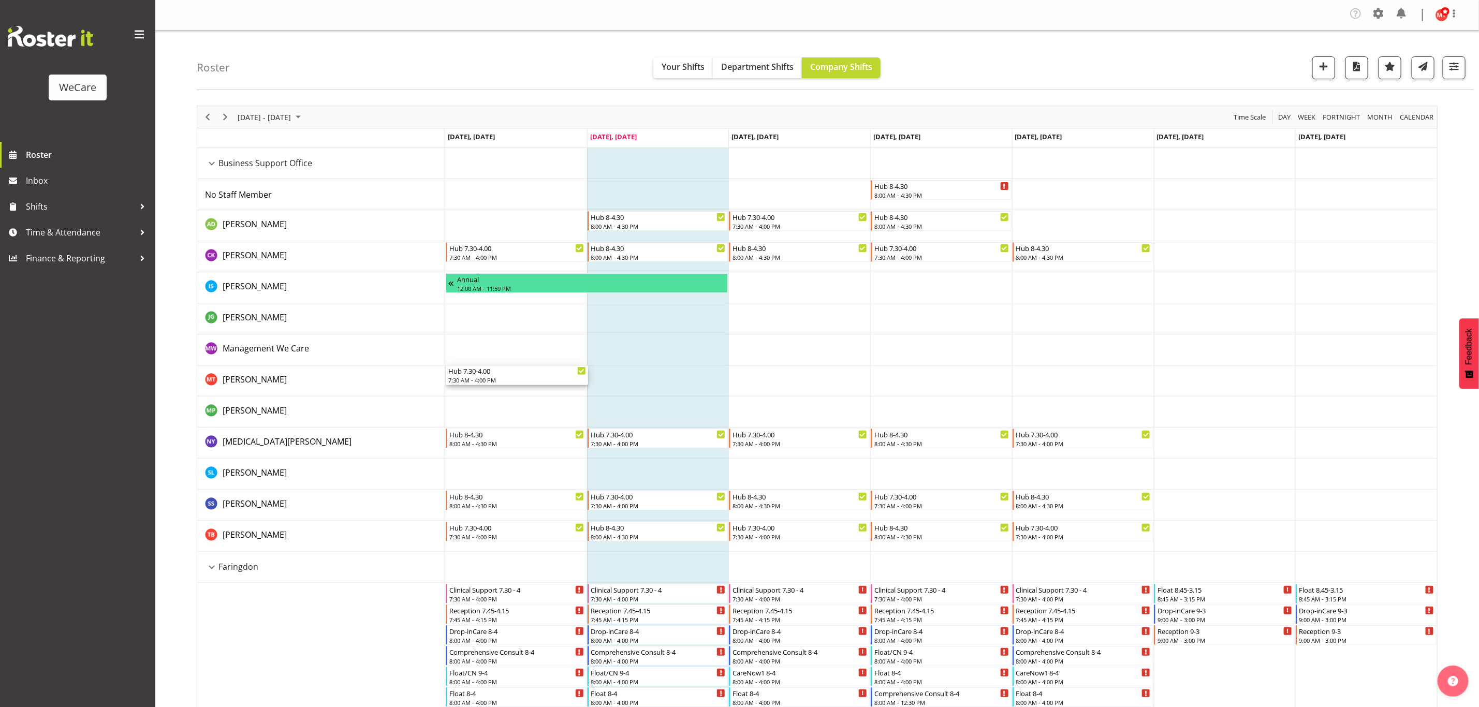
click at [548, 373] on div "Hub 7.30-4.00" at bounding box center [517, 370] width 138 height 10
click at [503, 373] on div "Hub 7.30-4.00" at bounding box center [517, 370] width 138 height 10
drag, startPoint x: 503, startPoint y: 373, endPoint x: 487, endPoint y: 387, distance: 20.9
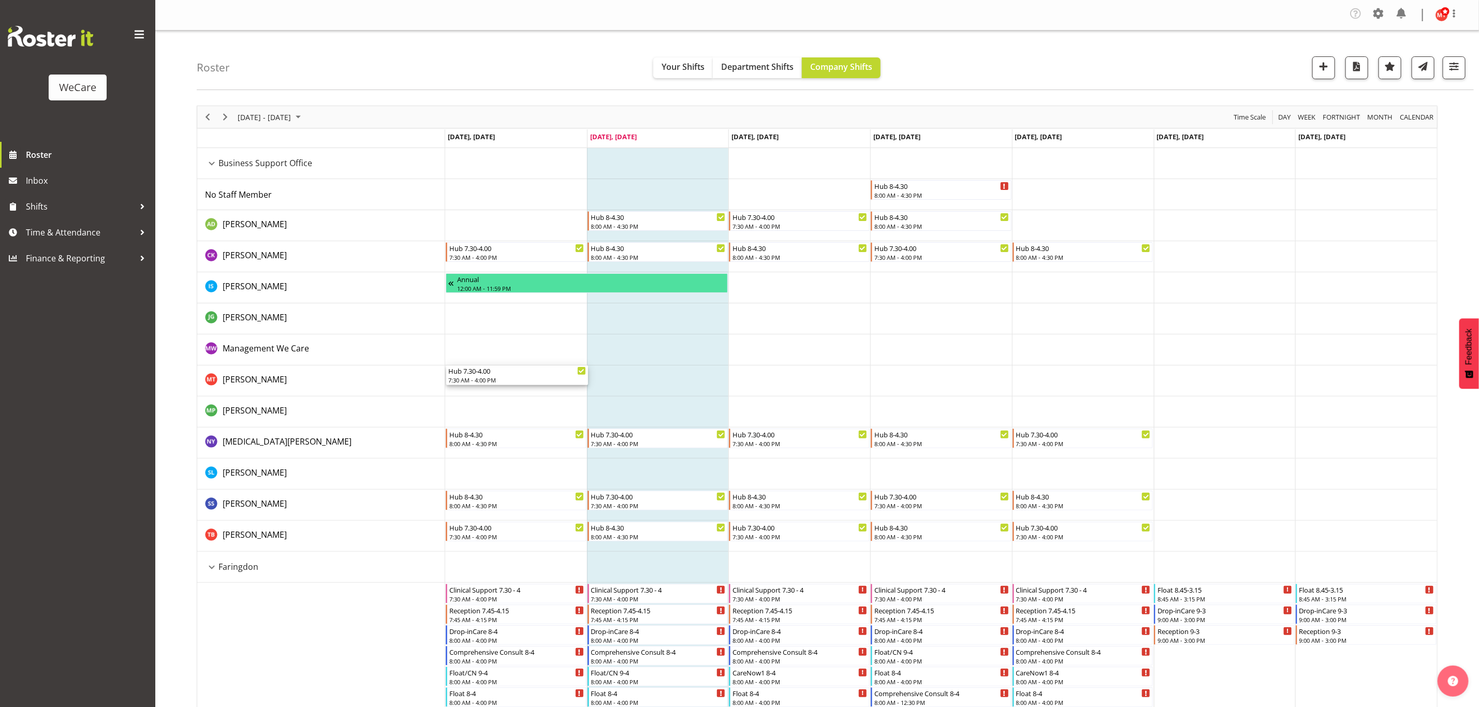
drag, startPoint x: 490, startPoint y: 380, endPoint x: 568, endPoint y: 274, distance: 132.5
click at [445, 148] on div "Hub 8-4.30 8:00 AM - 4:30 PM Hub 8-4.30 8:00 AM - 4:30 PM Hub 7.30-4.00 7:30 AM…" at bounding box center [445, 148] width 0 height 0
drag, startPoint x: 554, startPoint y: 376, endPoint x: 590, endPoint y: 418, distance: 55.4
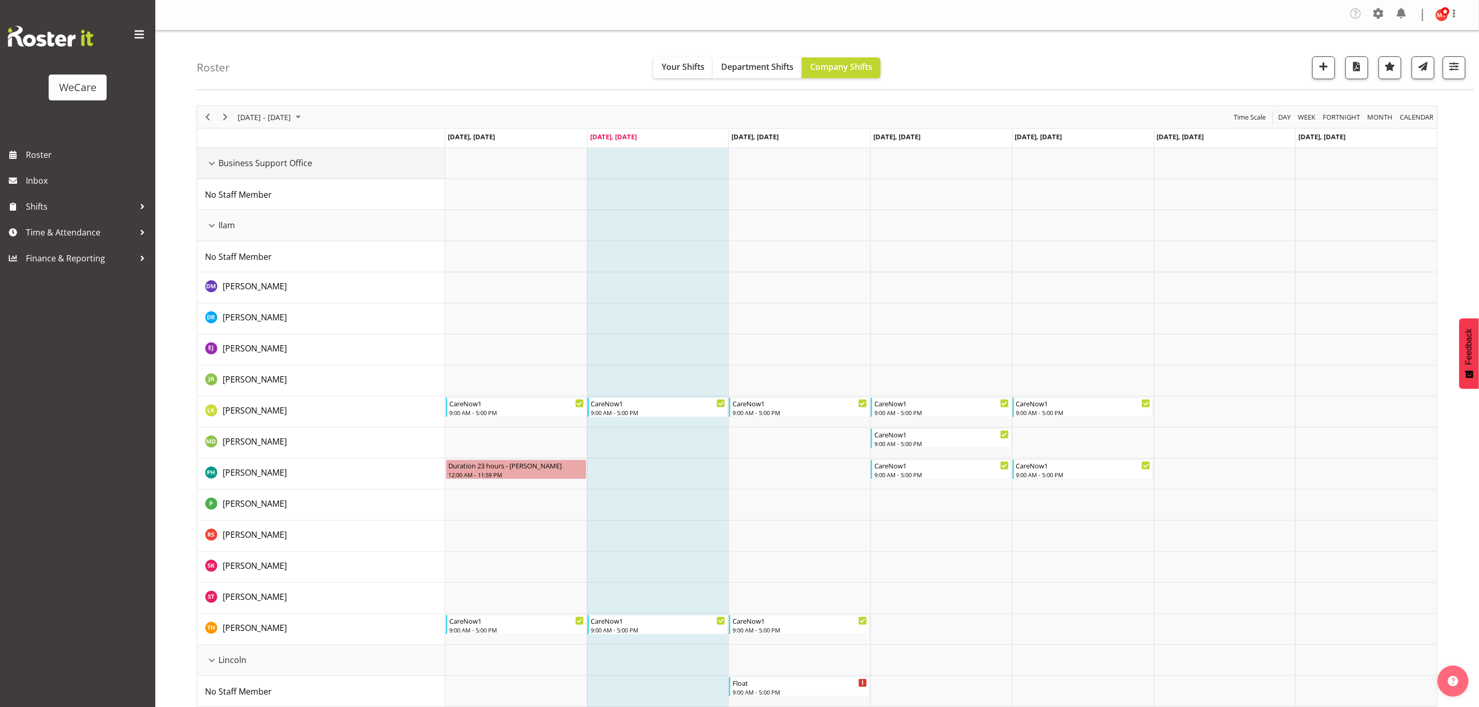
click at [217, 165] on div "Business Support Office resource" at bounding box center [211, 163] width 13 height 13
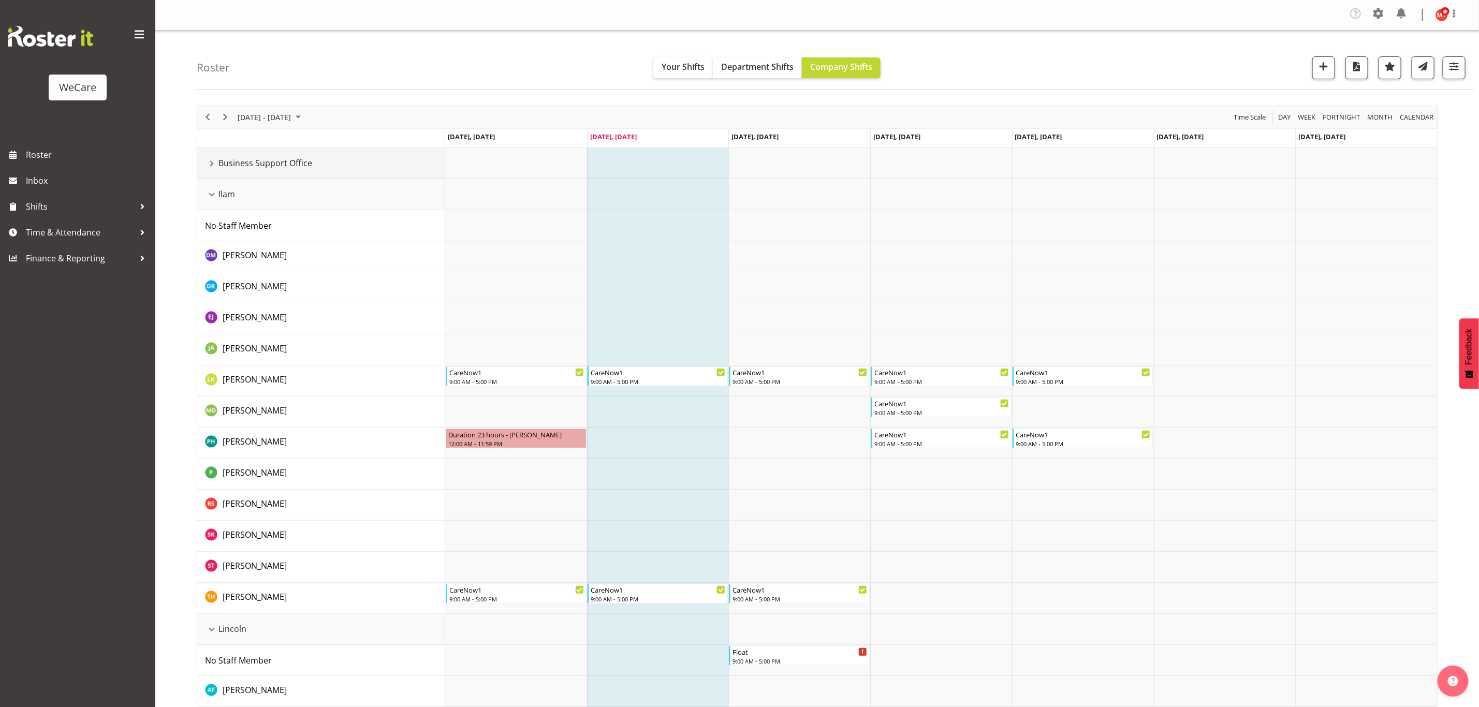
click at [213, 162] on div "Business Support Office resource" at bounding box center [211, 163] width 13 height 13
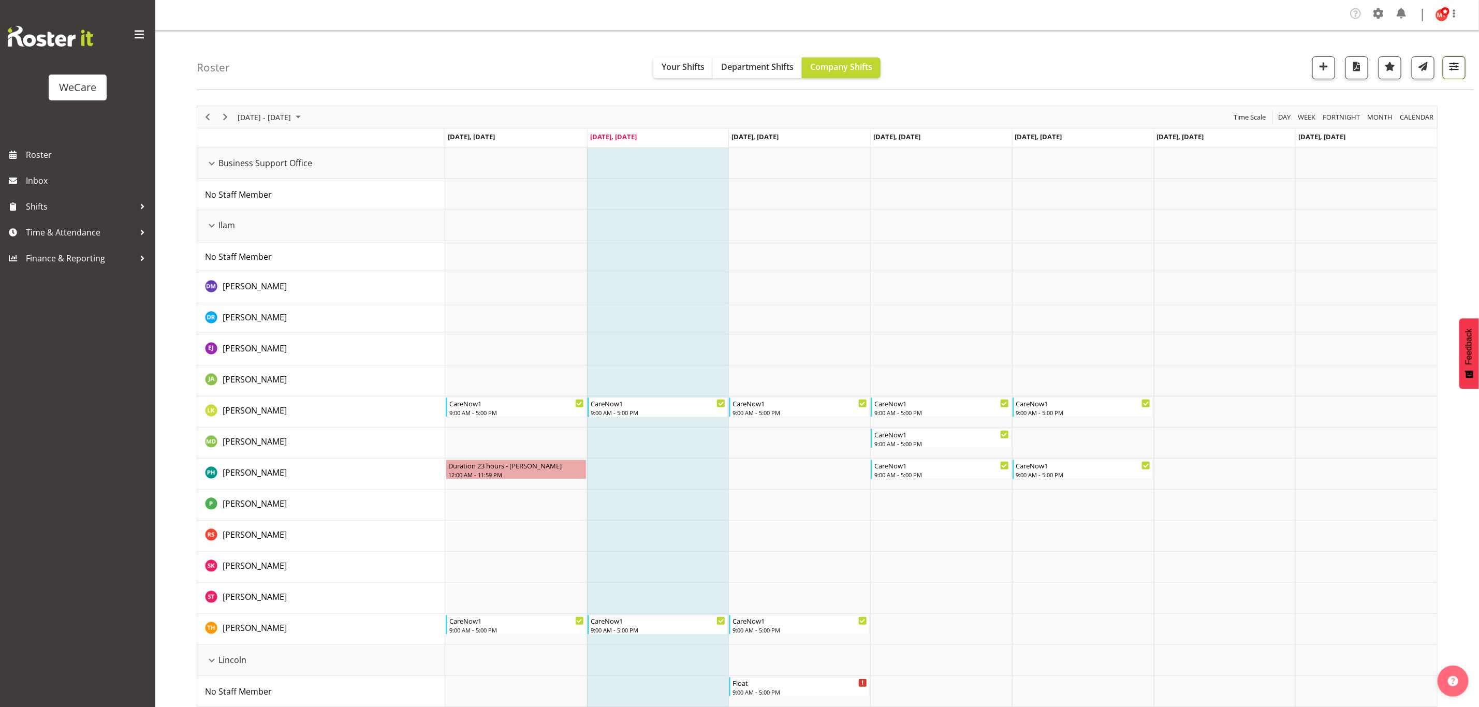
click at [1450, 73] on span "button" at bounding box center [1453, 66] width 13 height 13
click at [1394, 132] on span "1 Departments" at bounding box center [1391, 131] width 66 height 12
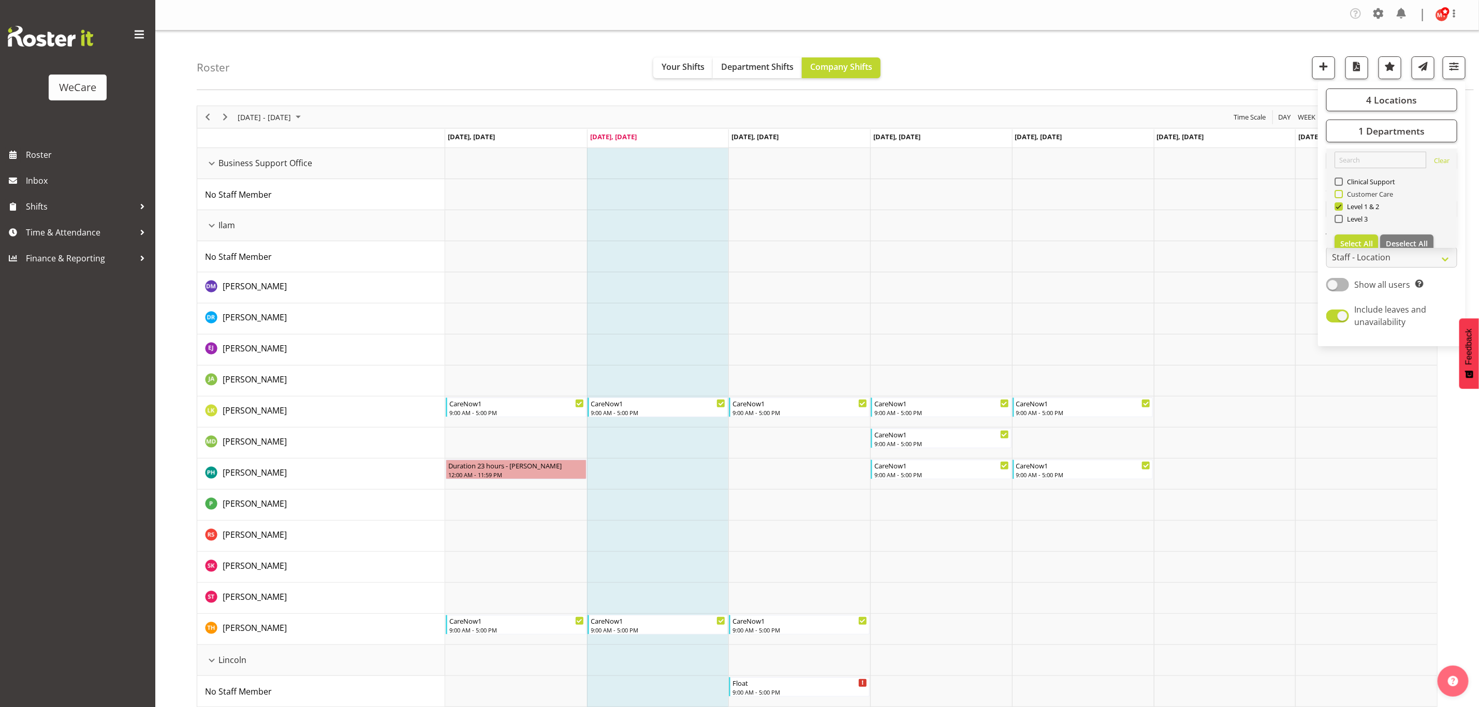
click at [1336, 191] on span at bounding box center [1338, 194] width 8 height 8
click at [1336, 191] on input "Customer Care" at bounding box center [1337, 194] width 7 height 7
checkbox input "true"
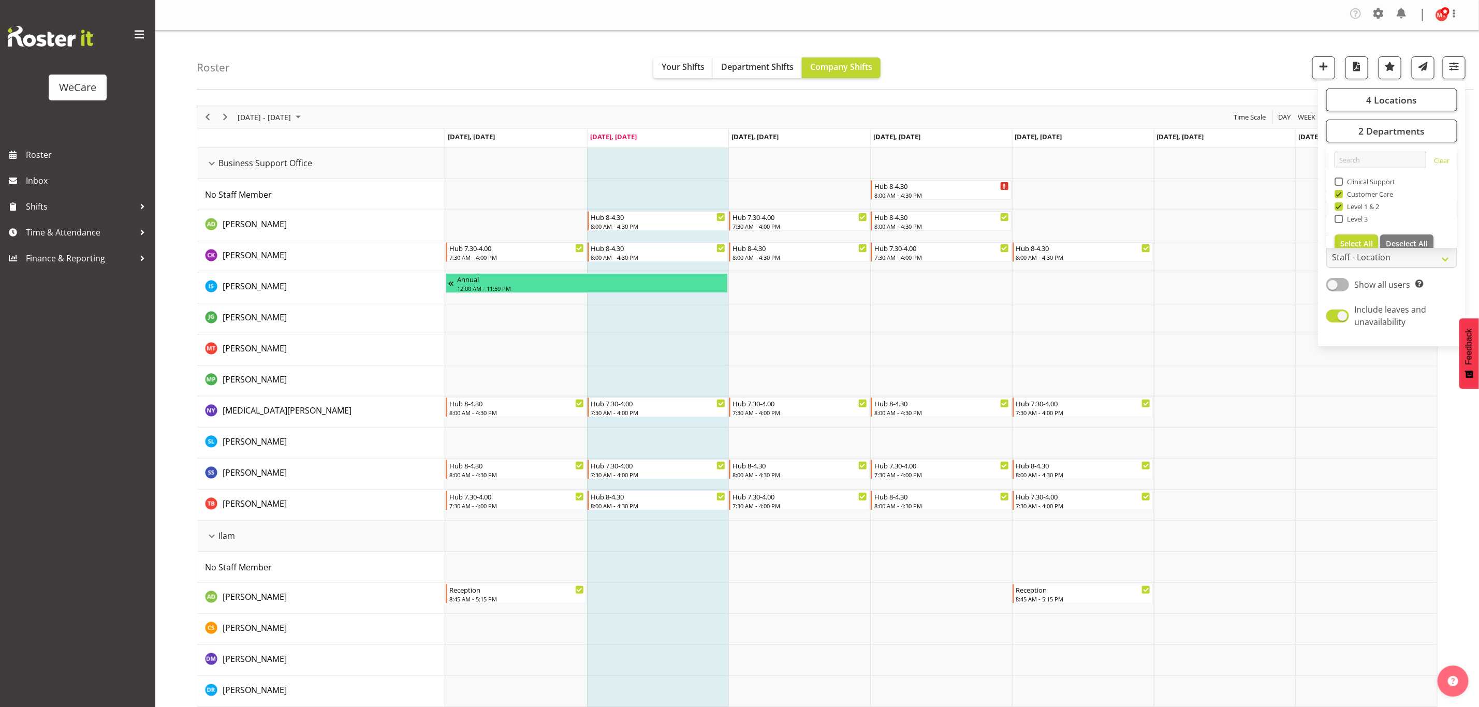
click at [1341, 207] on span at bounding box center [1338, 206] width 8 height 8
click at [1341, 207] on input "Level 1 & 2" at bounding box center [1337, 206] width 7 height 7
checkbox input "false"
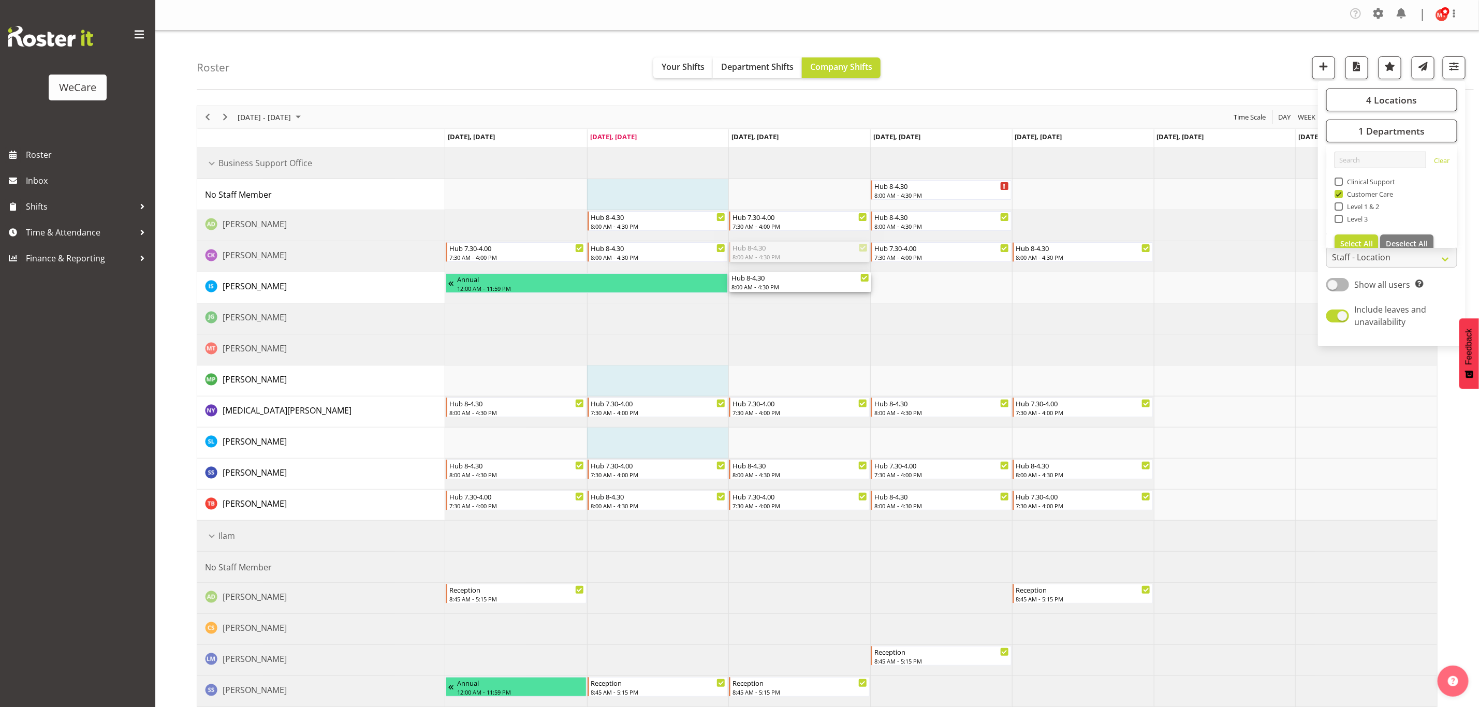
drag, startPoint x: 767, startPoint y: 254, endPoint x: 770, endPoint y: 279, distance: 26.0
drag, startPoint x: 767, startPoint y: 474, endPoint x: 781, endPoint y: 421, distance: 54.5
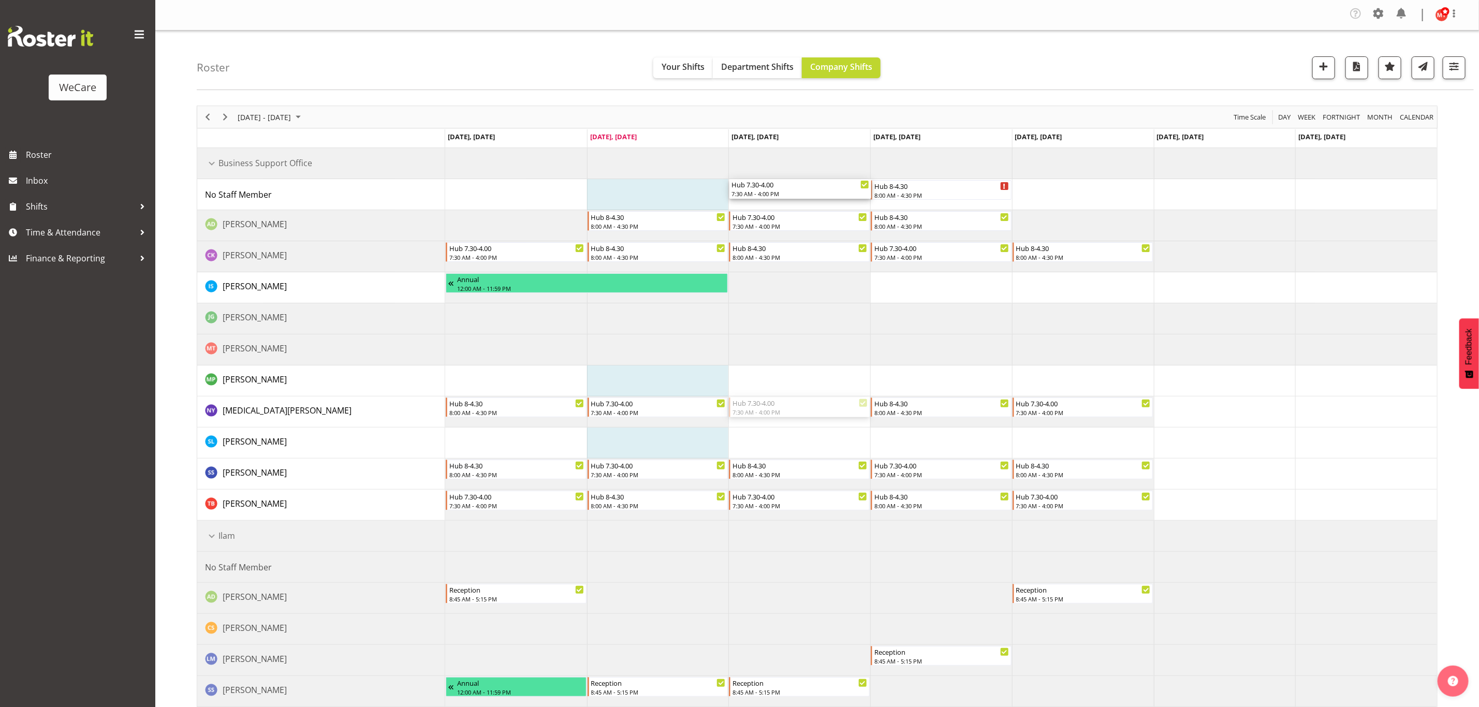
drag, startPoint x: 765, startPoint y: 405, endPoint x: 766, endPoint y: 202, distance: 202.9
drag, startPoint x: 761, startPoint y: 250, endPoint x: 775, endPoint y: 400, distance: 150.3
drag, startPoint x: 761, startPoint y: 188, endPoint x: 760, endPoint y: 247, distance: 58.5
drag, startPoint x: 781, startPoint y: 188, endPoint x: 779, endPoint y: 255, distance: 66.8
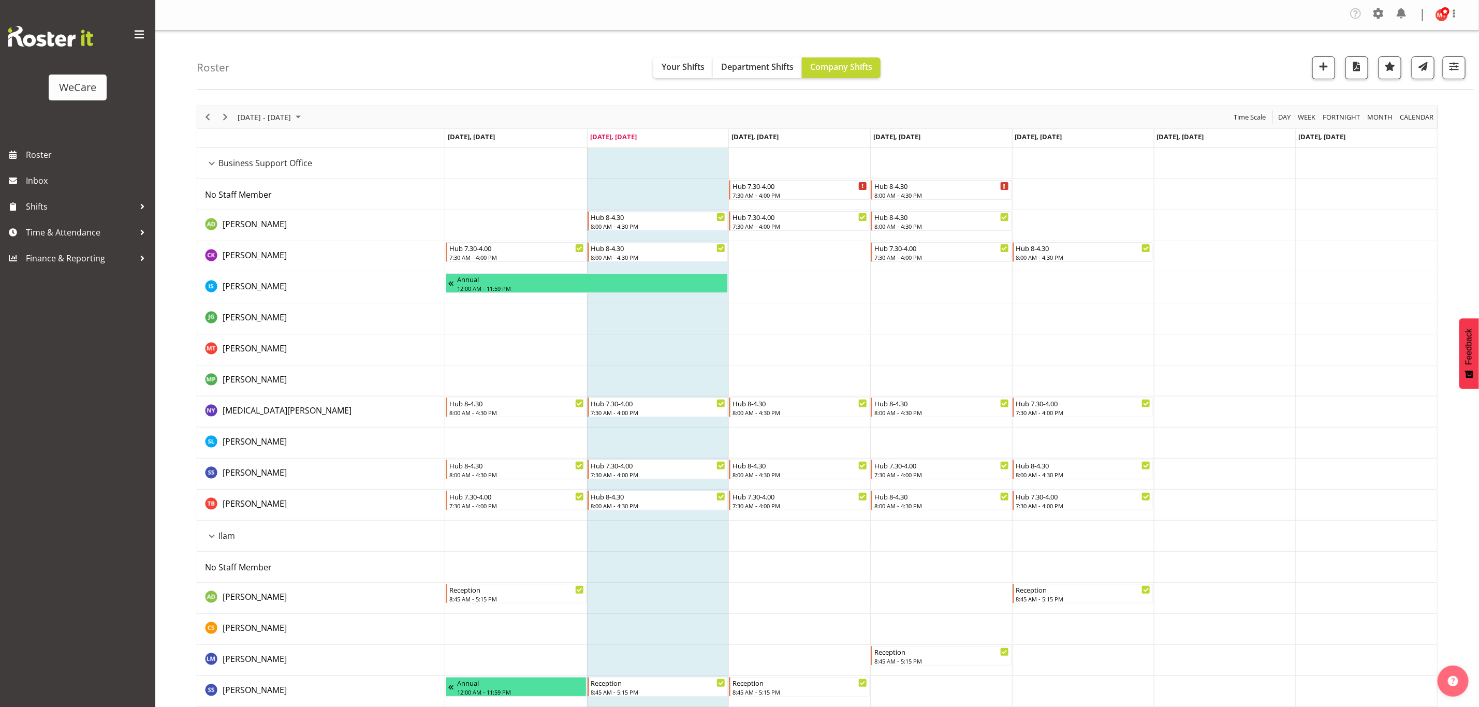
click at [826, 312] on td "Timeline Week of September 2, 2025" at bounding box center [799, 318] width 142 height 31
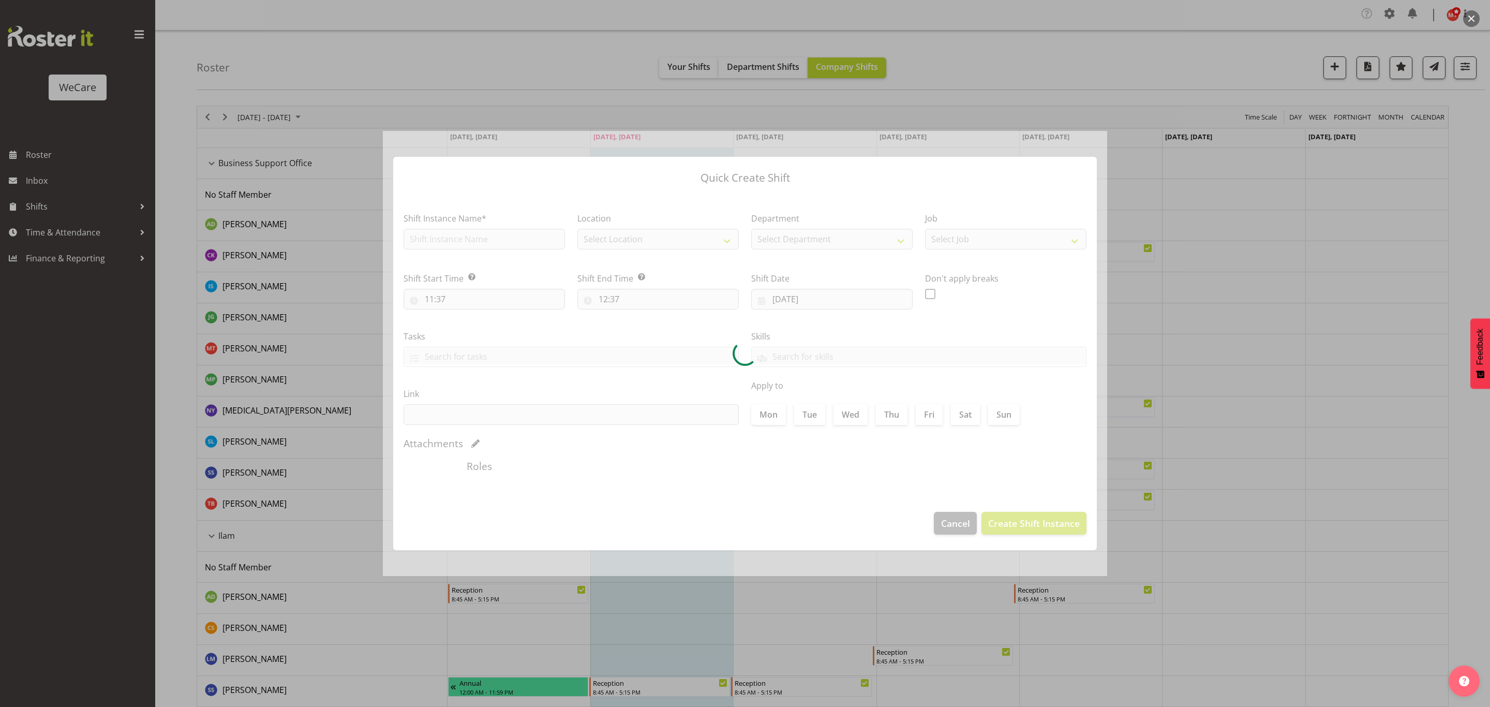
type input "03/09/2025"
checkbox input "true"
click at [820, 615] on div at bounding box center [745, 353] width 1490 height 707
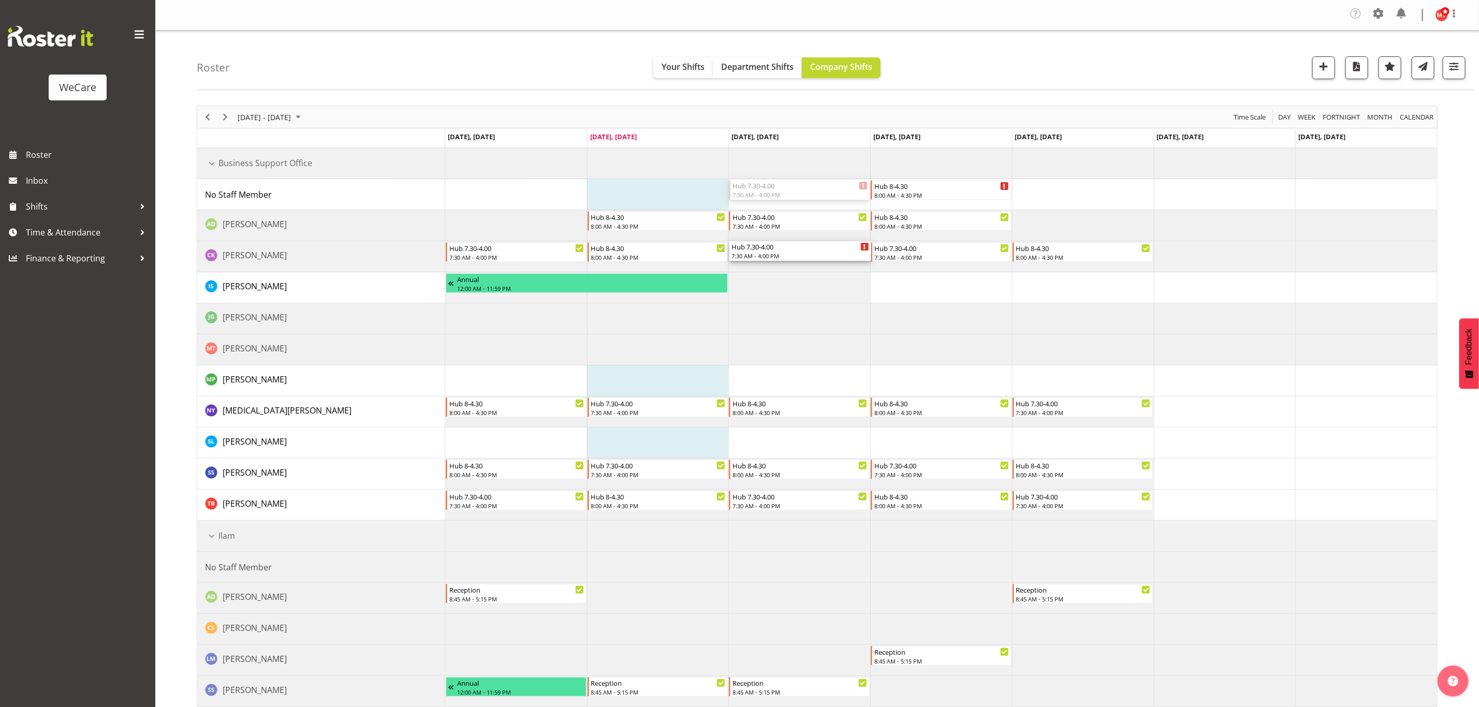
drag, startPoint x: 776, startPoint y: 203, endPoint x: 775, endPoint y: 250, distance: 46.6
drag, startPoint x: 767, startPoint y: 186, endPoint x: 775, endPoint y: 257, distance: 70.8
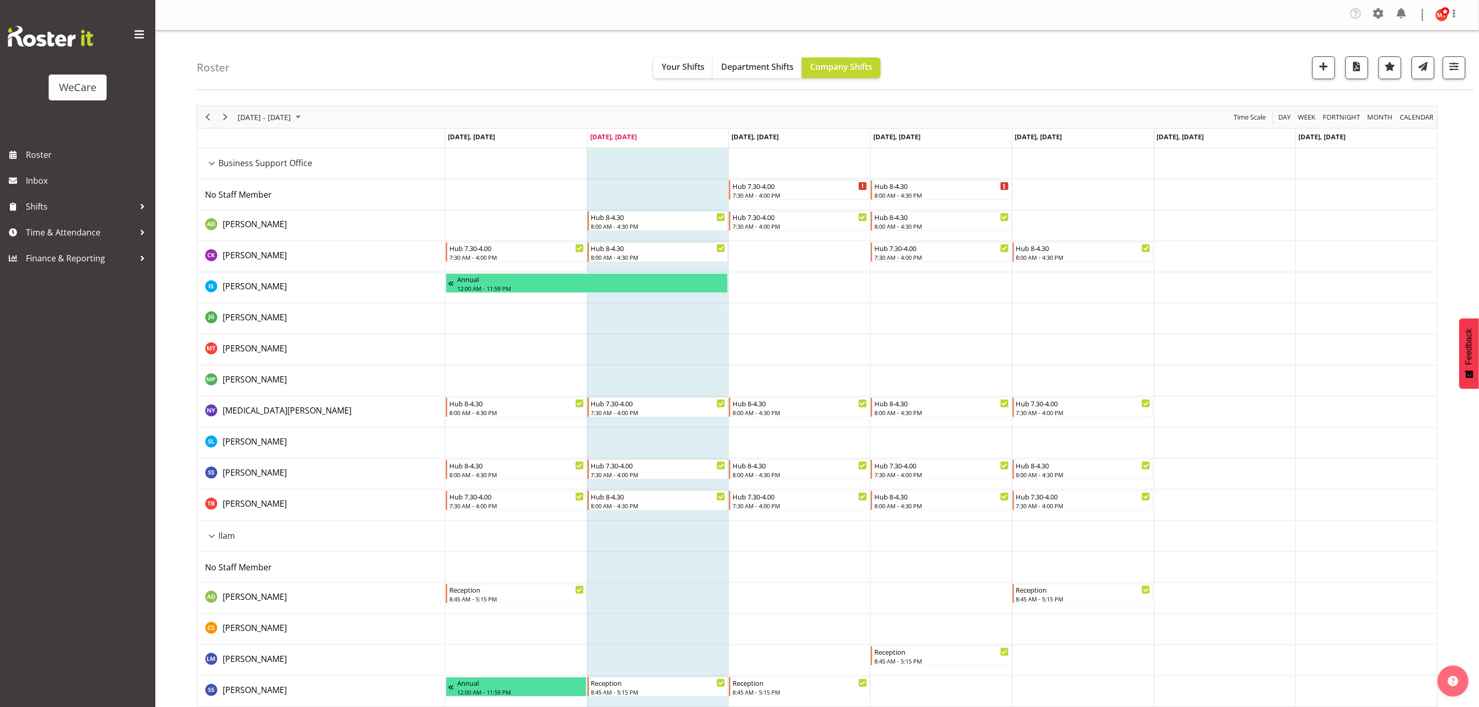
click at [772, 255] on td "Timeline Week of September 2, 2025" at bounding box center [799, 256] width 142 height 31
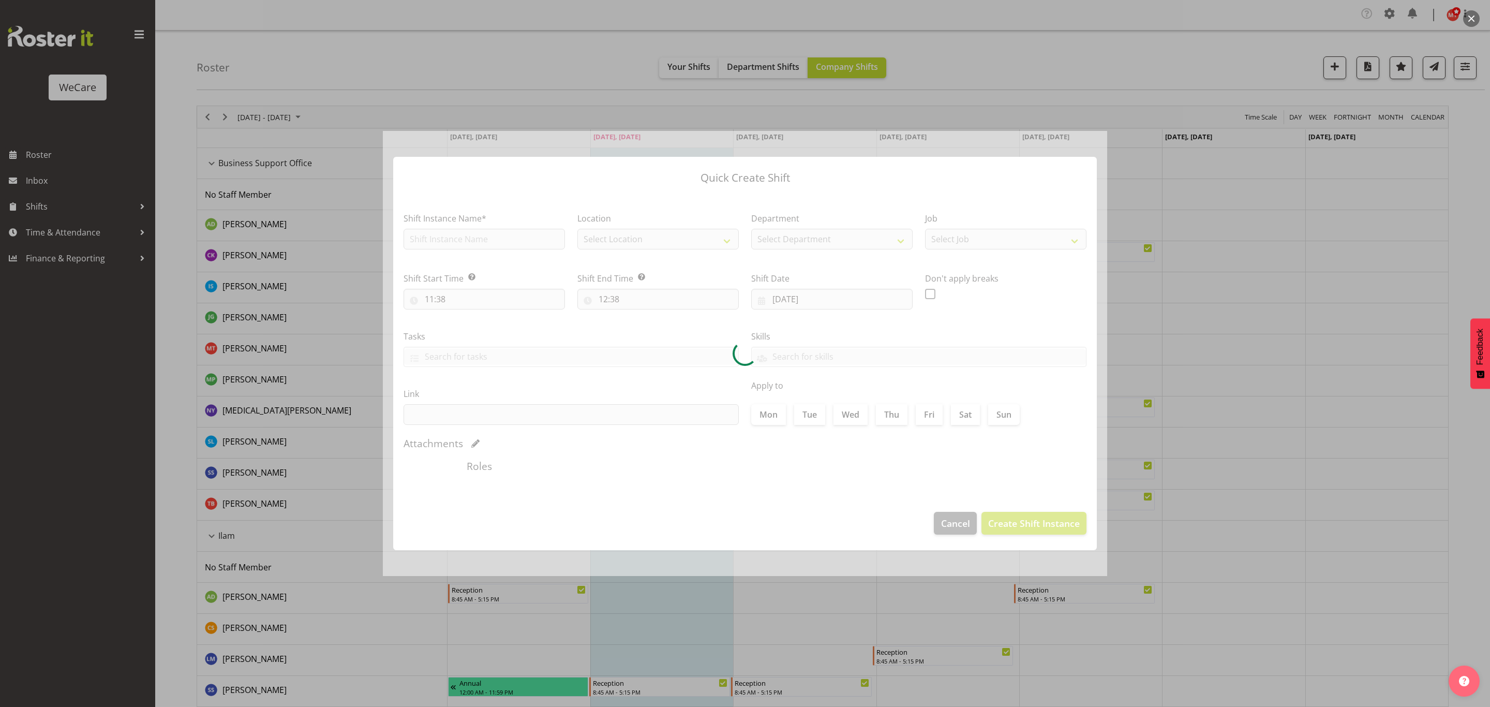
type input "03/09/2025"
checkbox input "true"
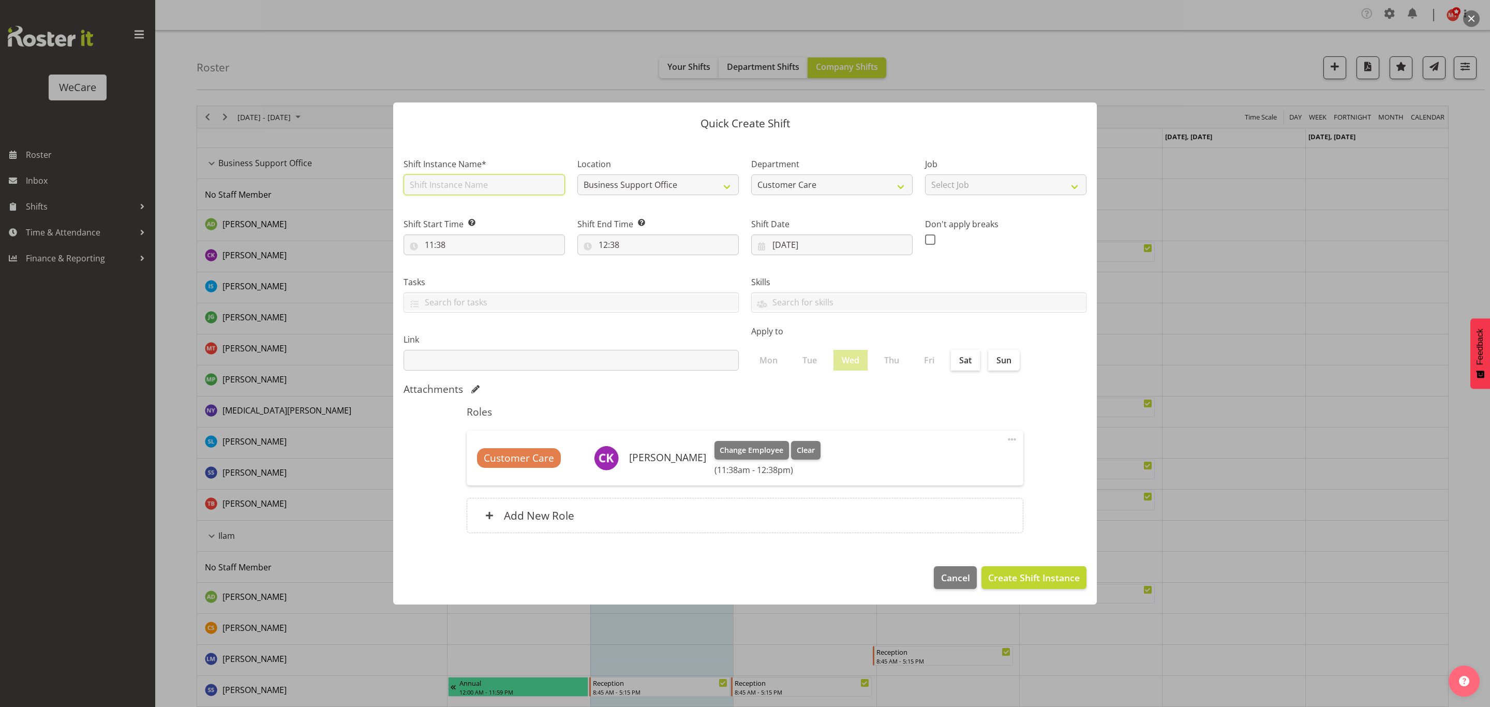
click at [483, 191] on input "text" at bounding box center [484, 184] width 161 height 21
type input "h"
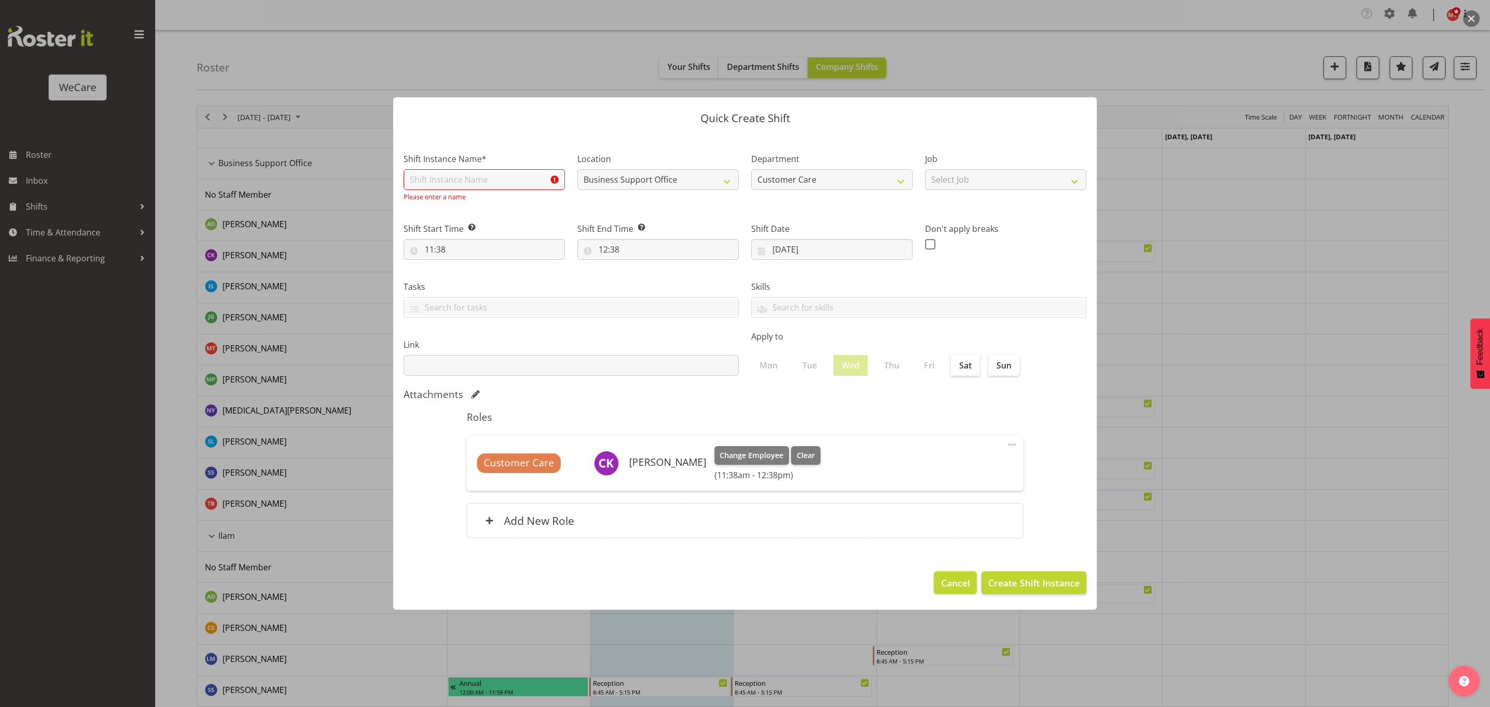
click at [957, 582] on span "Cancel" at bounding box center [955, 582] width 29 height 13
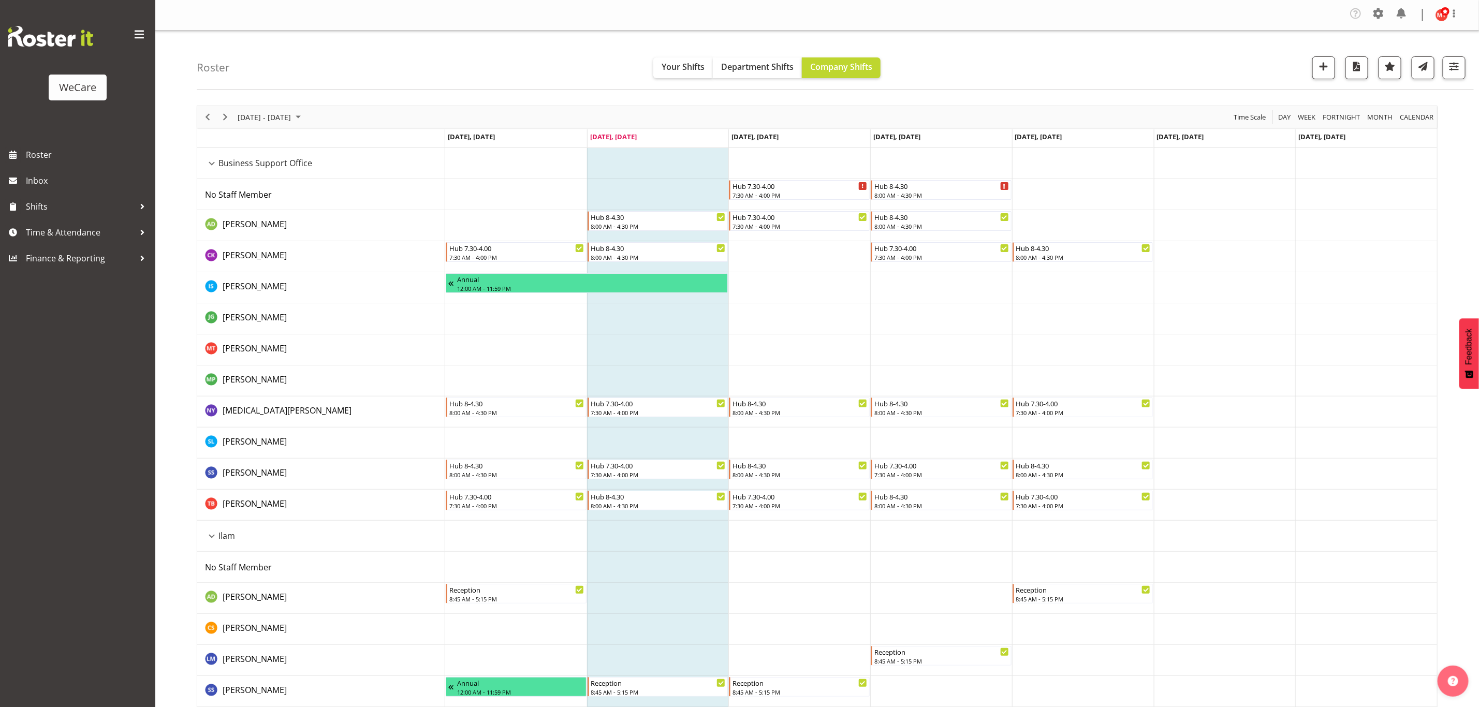
click at [757, 258] on td "Timeline Week of September 2, 2025" at bounding box center [799, 256] width 142 height 31
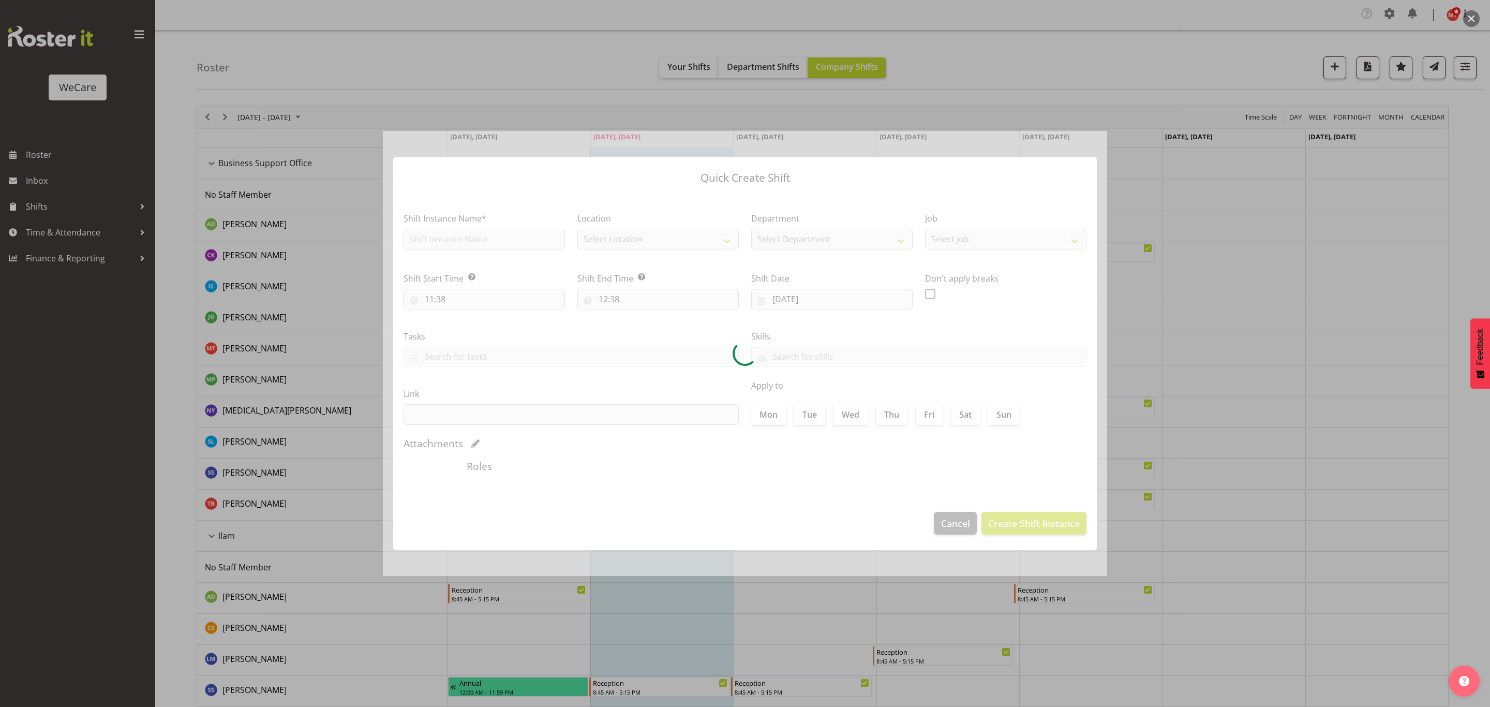
type input "03/09/2025"
checkbox input "true"
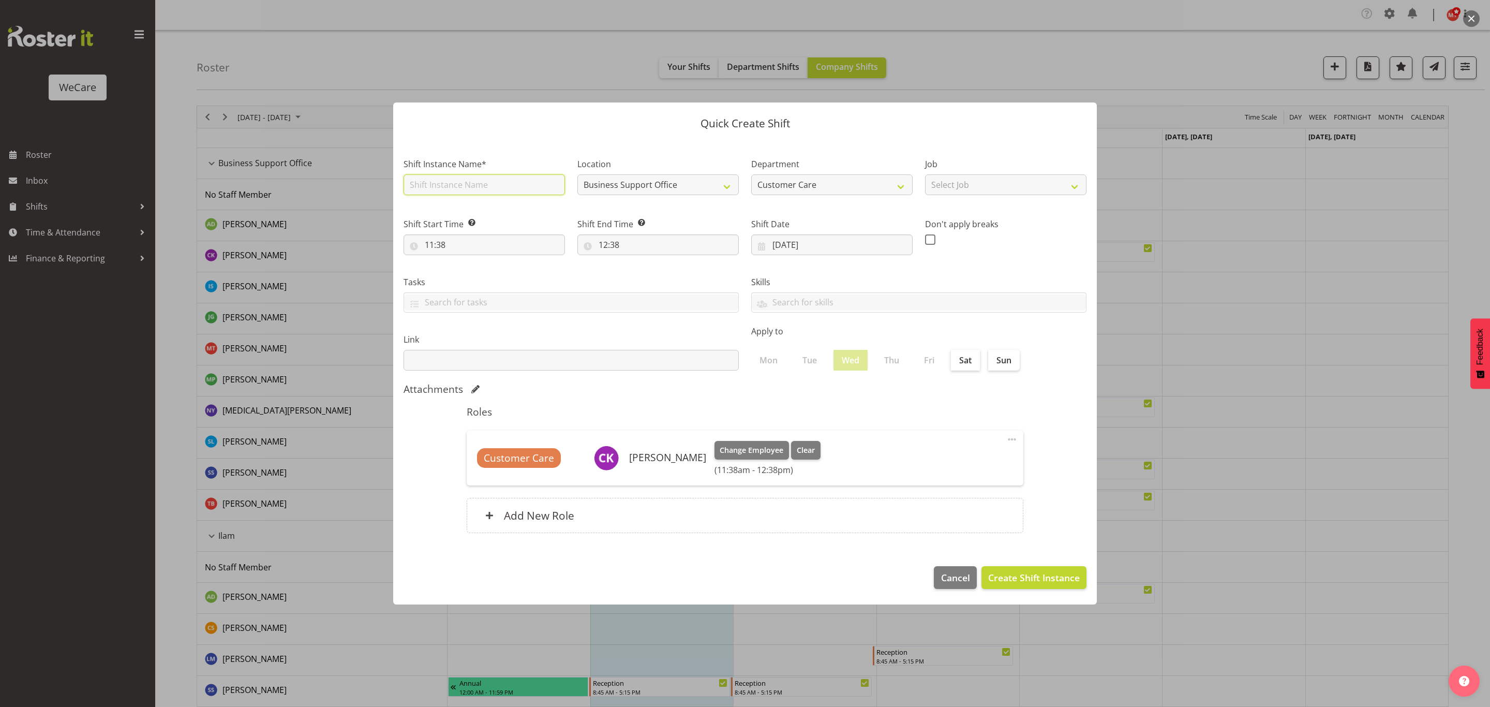
click at [482, 178] on input "text" at bounding box center [484, 184] width 161 height 21
type input "Hub 7.30-4pm"
click at [466, 247] on input "11:38" at bounding box center [484, 244] width 161 height 21
click at [474, 269] on select "00 01 02 03 04 05 06 07 08 09 10 11 12 13 14 15 16 17 18 19 20 21 22 23" at bounding box center [474, 271] width 23 height 21
select select "7"
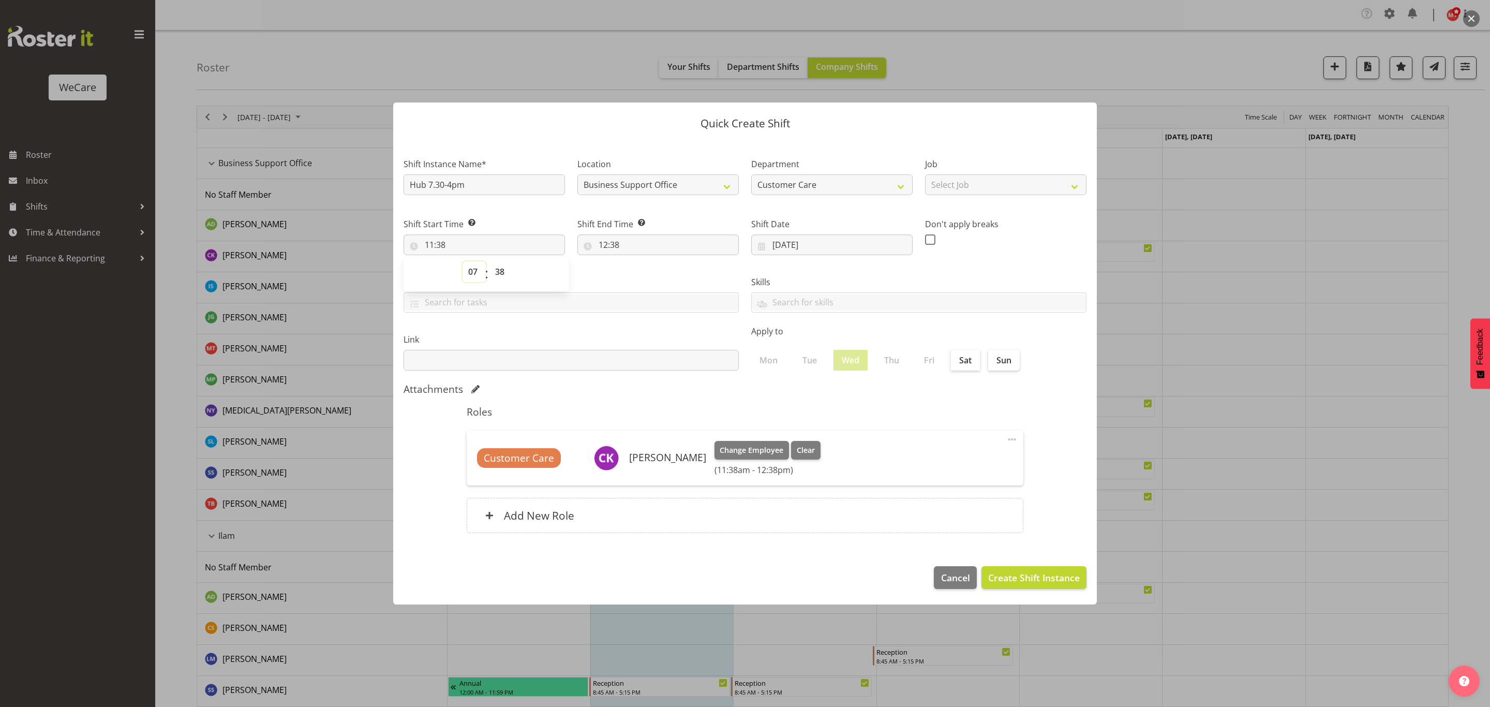
click at [463, 261] on select "00 01 02 03 04 05 06 07 08 09 10 11 12 13 14 15 16 17 18 19 20 21 22 23" at bounding box center [474, 271] width 23 height 21
type input "07:38"
click at [497, 270] on select "00 01 02 03 04 05 06 07 08 09 10 11 12 13 14 15 16 17 18 19 20 21 22 23 24 25 2…" at bounding box center [501, 271] width 23 height 21
select select "30"
click at [490, 261] on select "00 01 02 03 04 05 06 07 08 09 10 11 12 13 14 15 16 17 18 19 20 21 22 23 24 25 2…" at bounding box center [501, 271] width 23 height 21
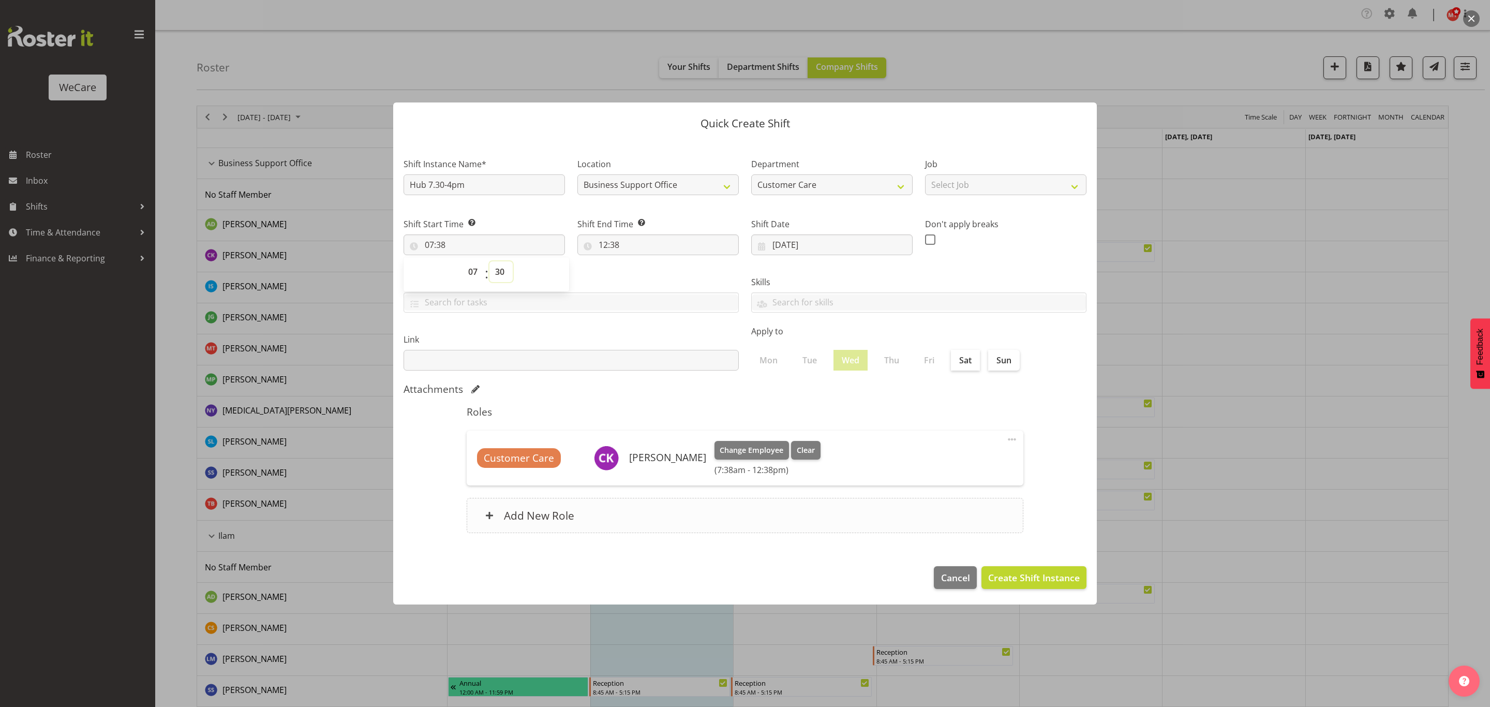
type input "07:30"
click at [618, 273] on div "Tasks" at bounding box center [571, 290] width 348 height 58
click at [611, 244] on input "12:38" at bounding box center [658, 244] width 161 height 21
click at [649, 275] on select "00 01 02 03 04 05 06 07 08 09 10 11 12 13 14 15 16 17 18 19 20 21 22 23" at bounding box center [648, 271] width 23 height 21
select select "16"
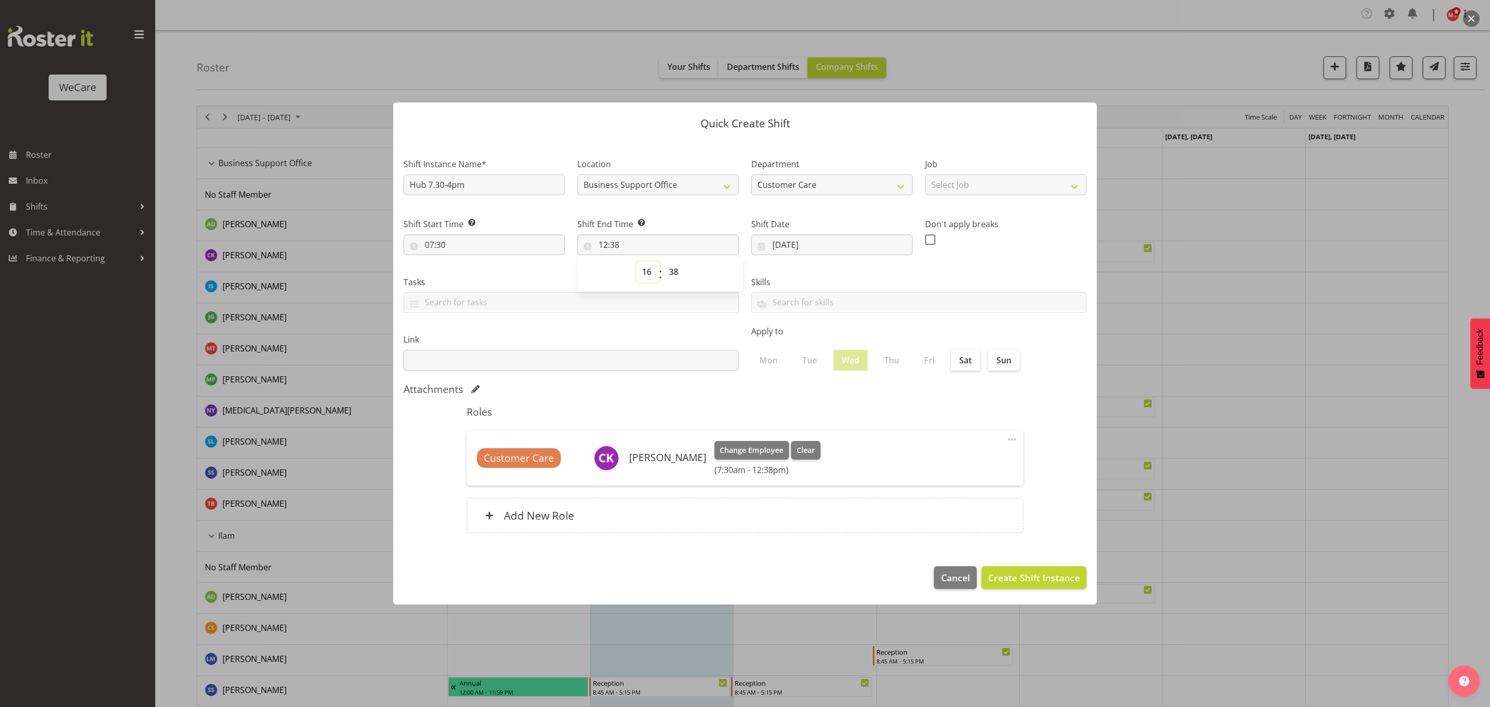
click at [637, 261] on select "00 01 02 03 04 05 06 07 08 09 10 11 12 13 14 15 16 17 18 19 20 21 22 23" at bounding box center [648, 271] width 23 height 21
type input "16:38"
drag, startPoint x: 671, startPoint y: 274, endPoint x: 663, endPoint y: 273, distance: 8.3
click at [671, 274] on select "00 01 02 03 04 05 06 07 08 09 10 11 12 13 14 15 16 17 18 19 20 21 22 23 24 25 2…" at bounding box center [674, 271] width 23 height 21
select select "0"
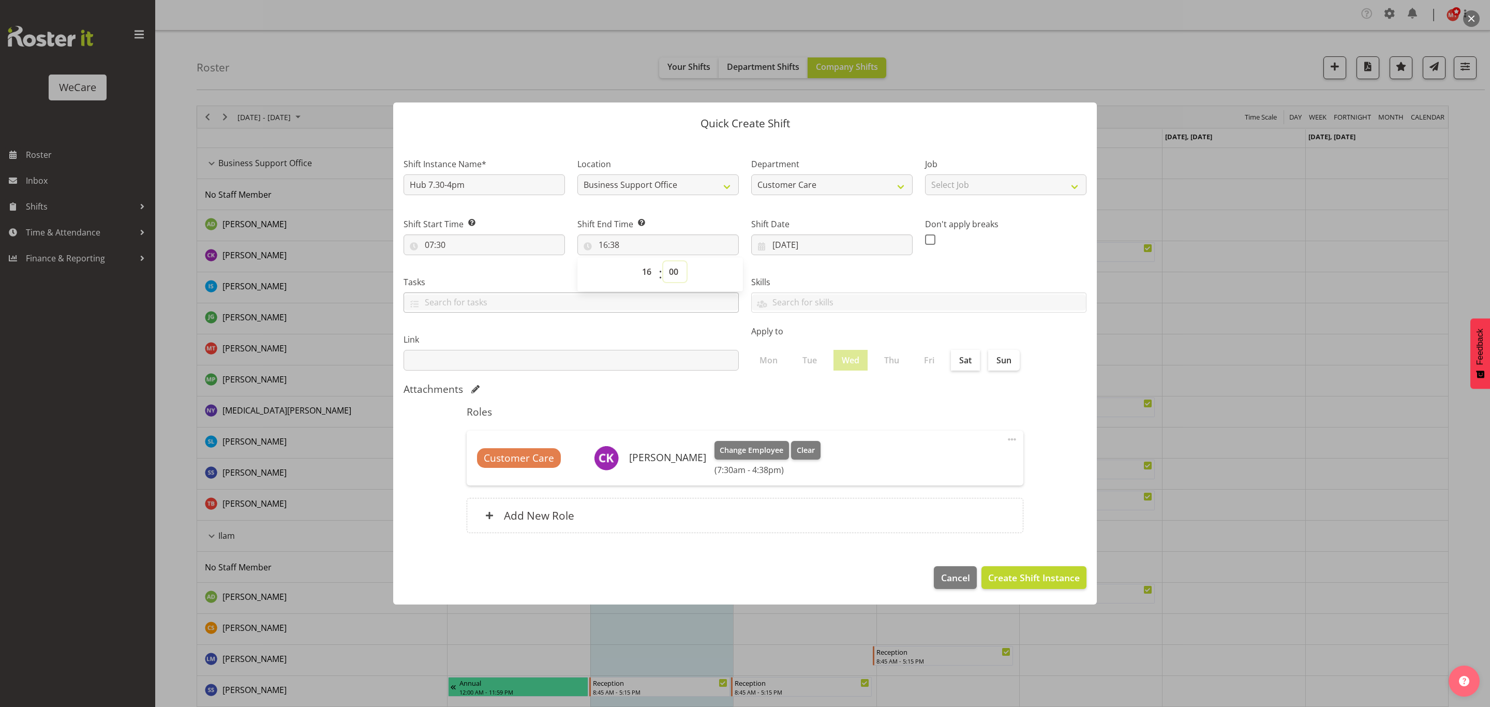
click at [663, 261] on select "00 01 02 03 04 05 06 07 08 09 10 11 12 13 14 15 16 17 18 19 20 21 22 23 24 25 2…" at bounding box center [674, 271] width 23 height 21
type input "16:00"
click at [822, 273] on div "Skills Acute Care Comprehensive Consults WCN 10 WCN 15 Reception Communication …" at bounding box center [919, 290] width 348 height 58
click at [1039, 583] on span "Create Shift Instance" at bounding box center [1034, 577] width 92 height 13
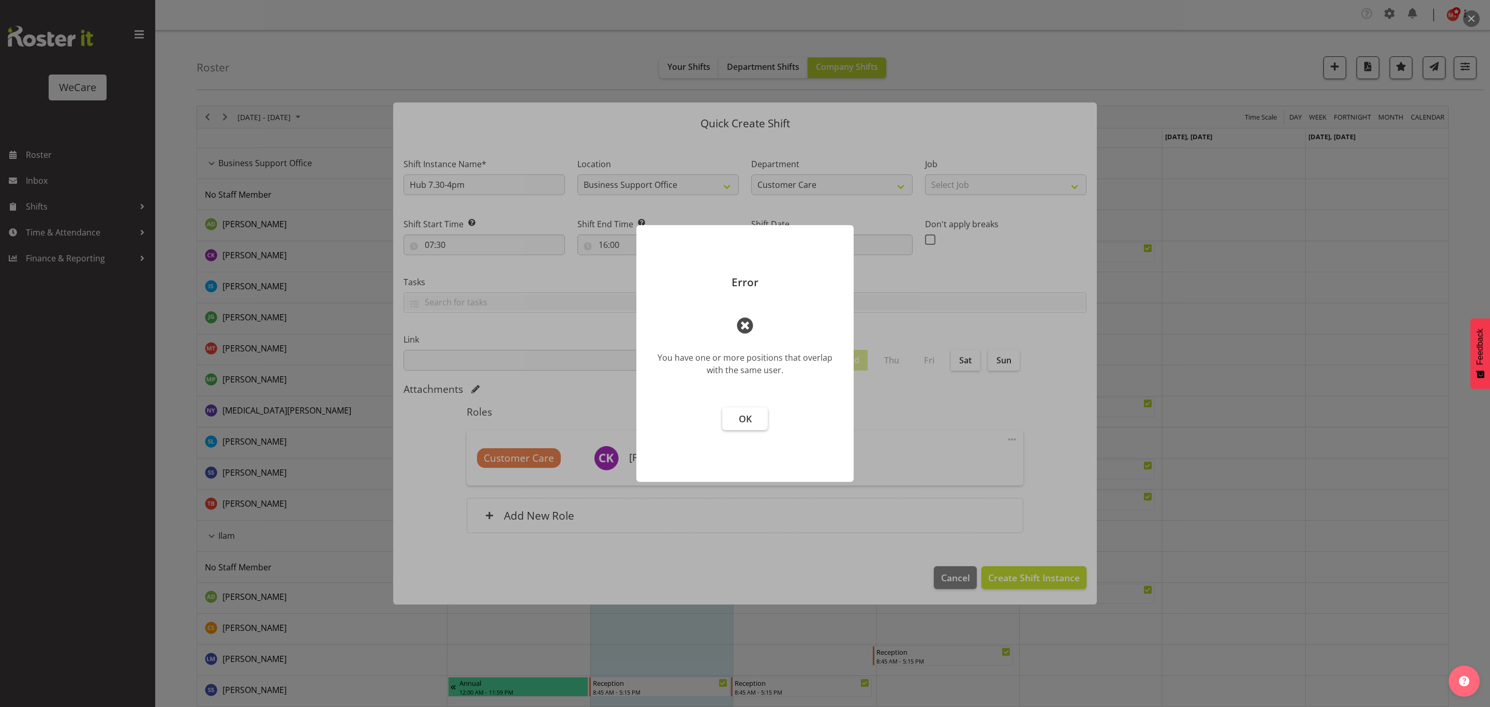
click at [745, 417] on span "OK" at bounding box center [745, 418] width 13 height 12
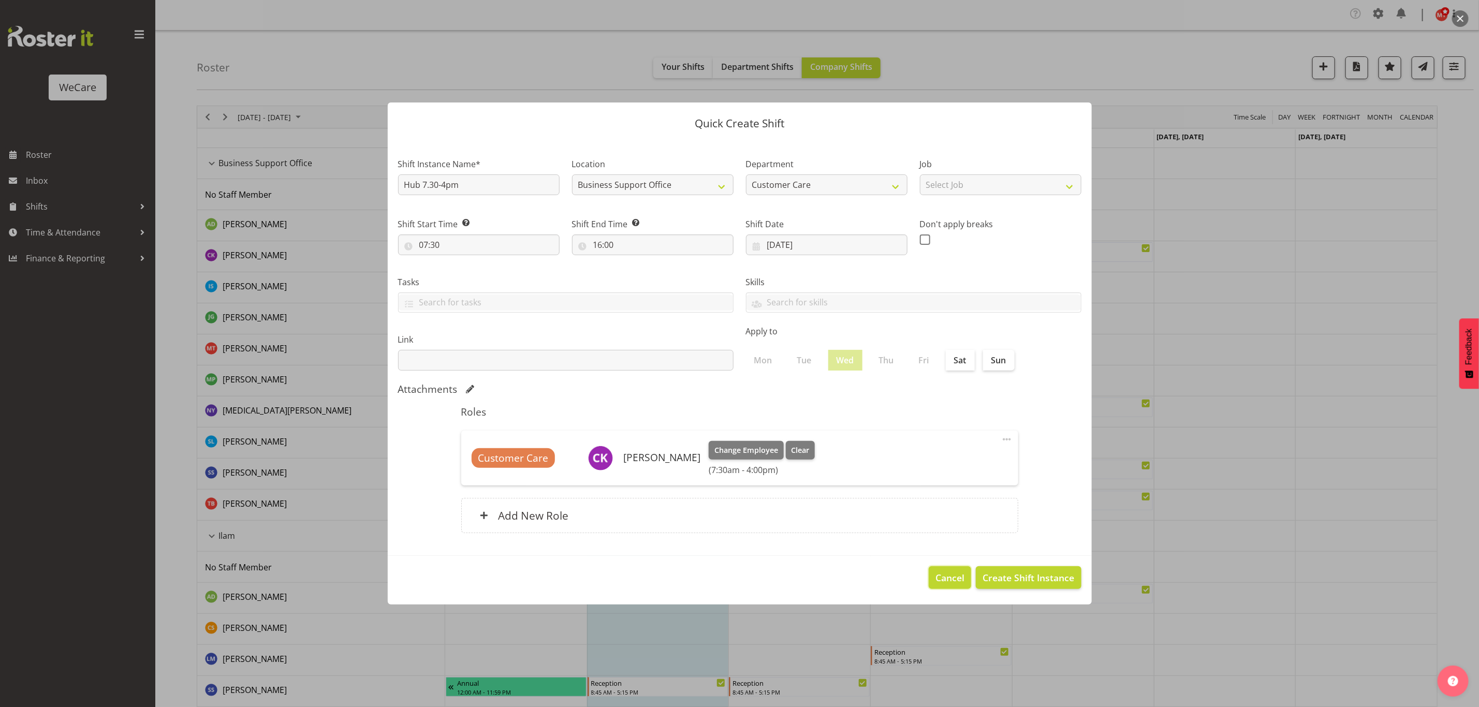
click at [938, 574] on span "Cancel" at bounding box center [949, 577] width 29 height 13
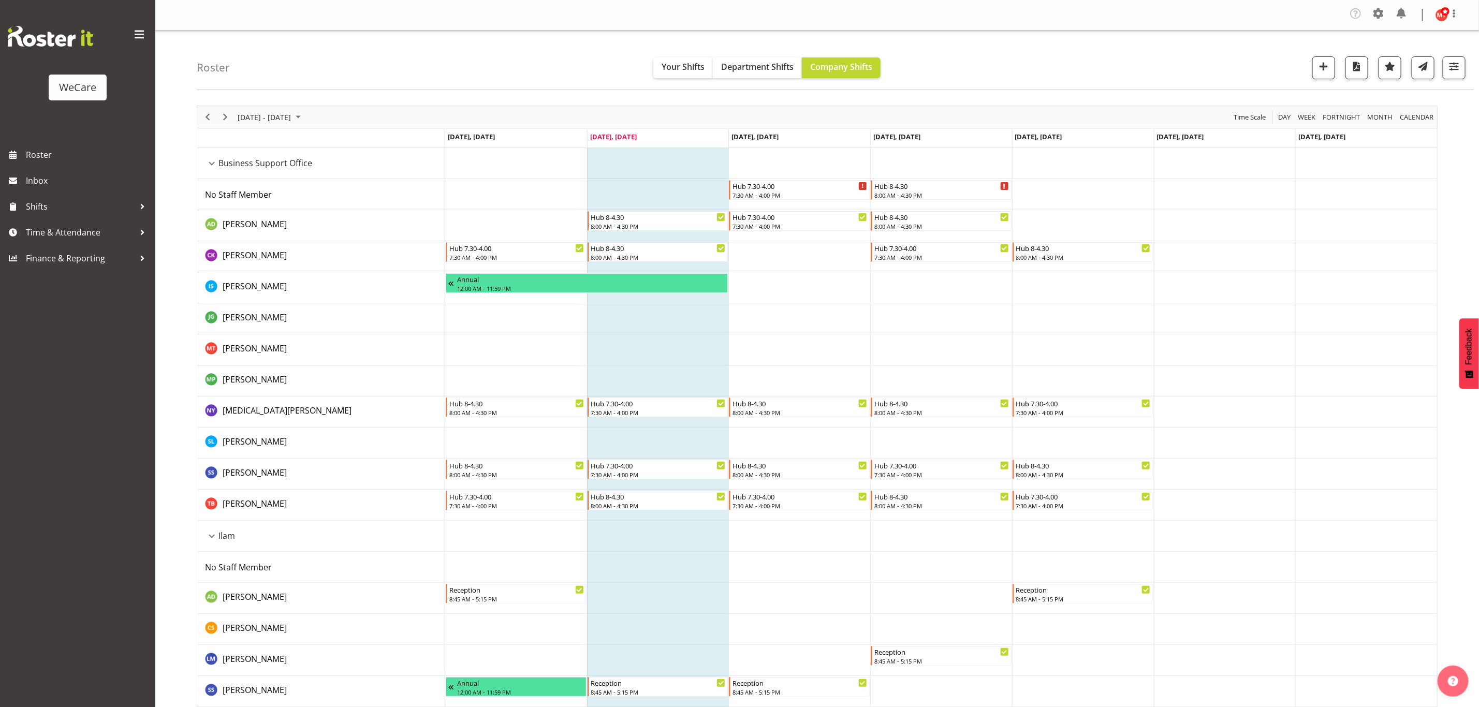
click at [784, 262] on td "Timeline Week of September 2, 2025" at bounding box center [799, 256] width 142 height 31
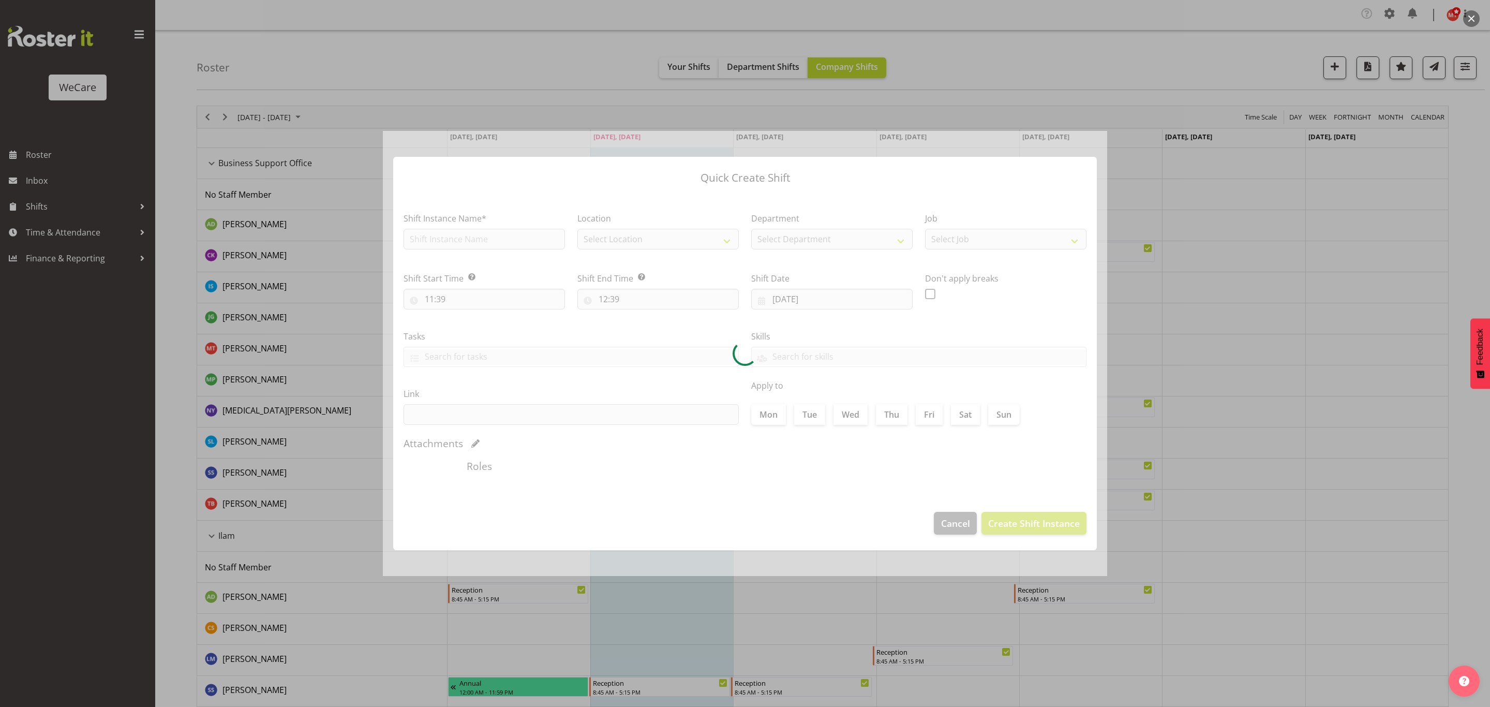
type input "03/09/2025"
checkbox input "true"
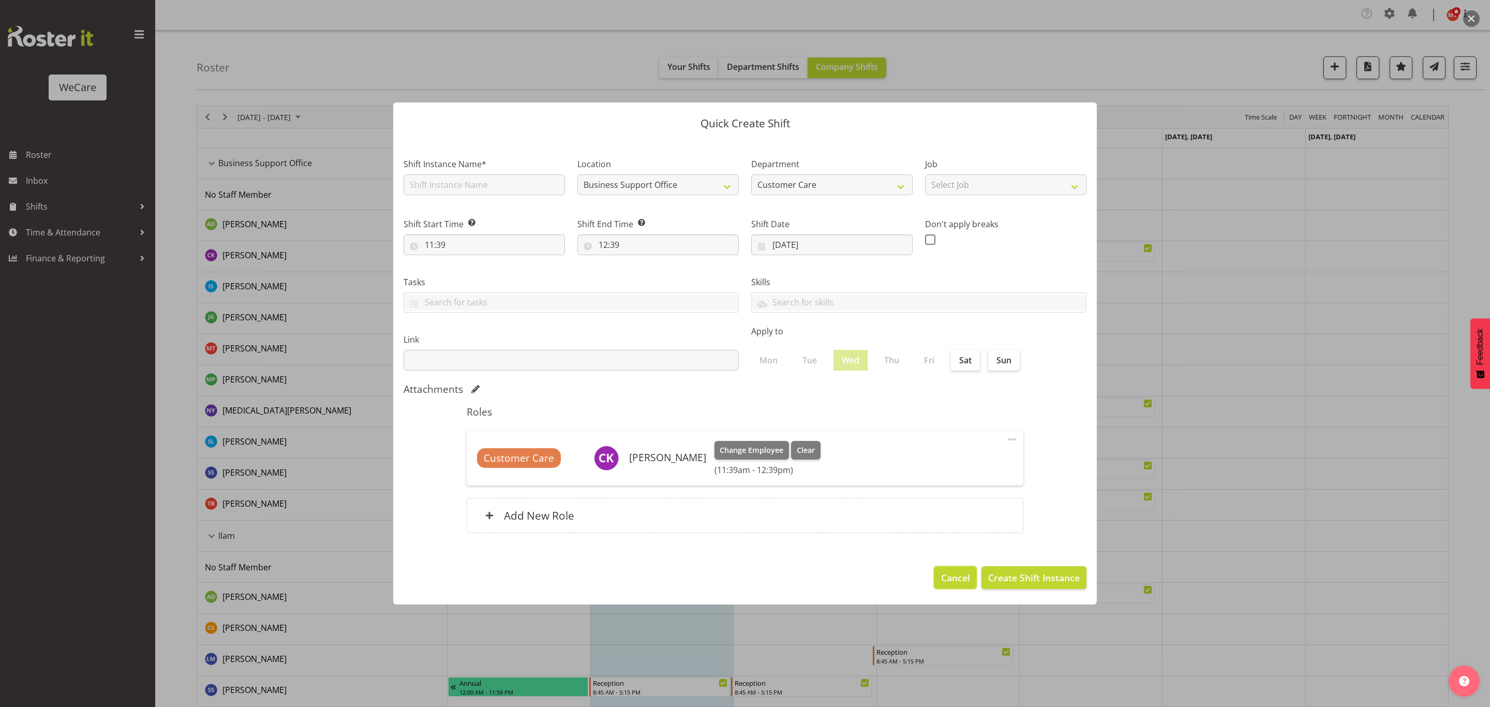
click at [938, 577] on button "Cancel" at bounding box center [955, 577] width 42 height 23
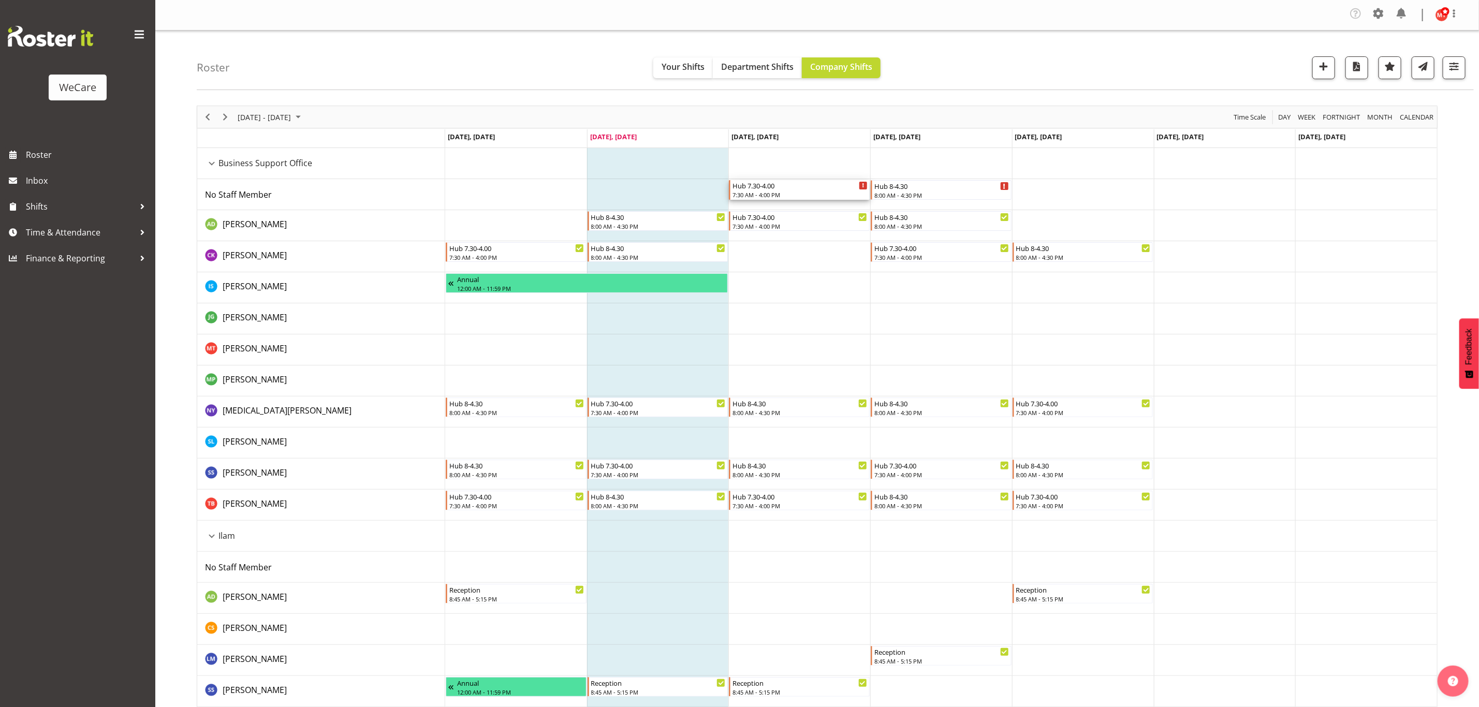
click at [844, 188] on div "Hub 7.30-4.00" at bounding box center [799, 185] width 135 height 10
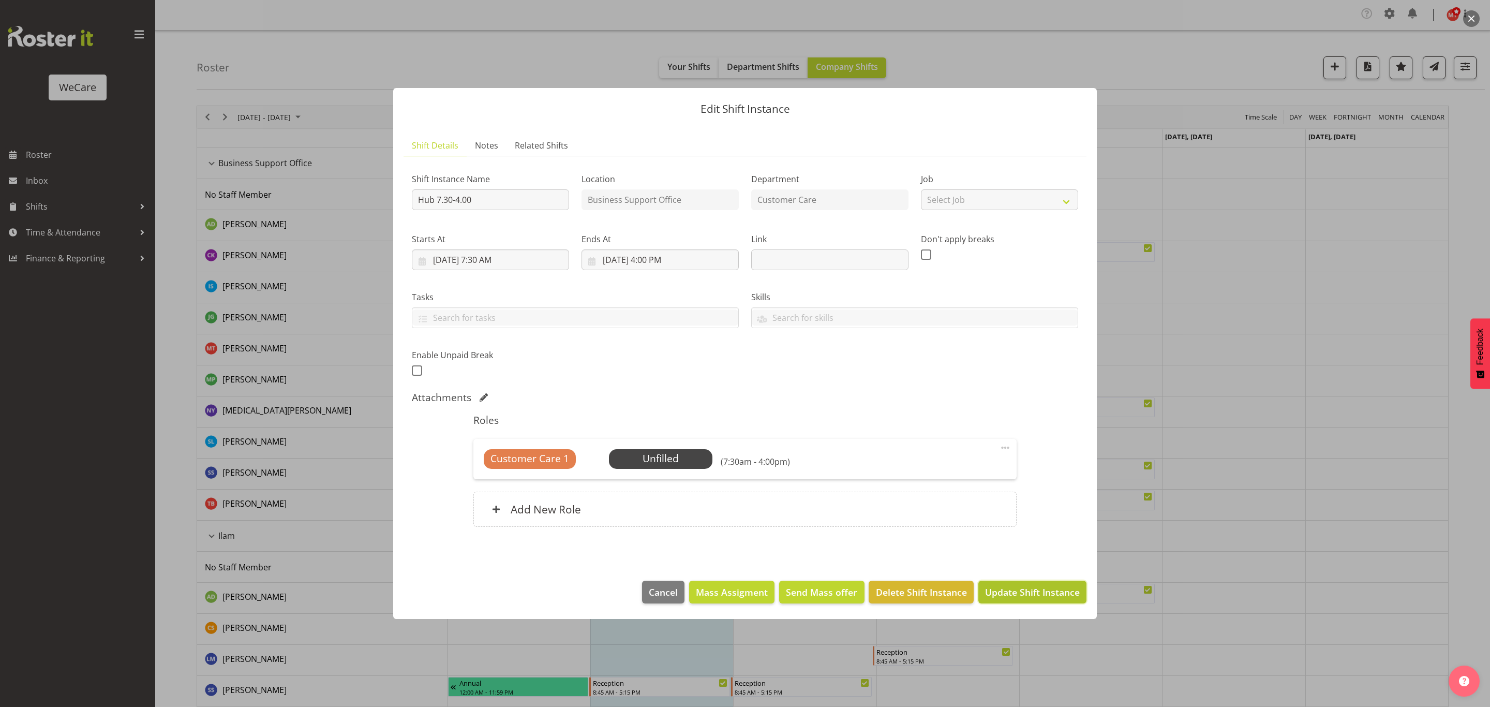
click at [1000, 597] on span "Update Shift Instance" at bounding box center [1032, 591] width 95 height 13
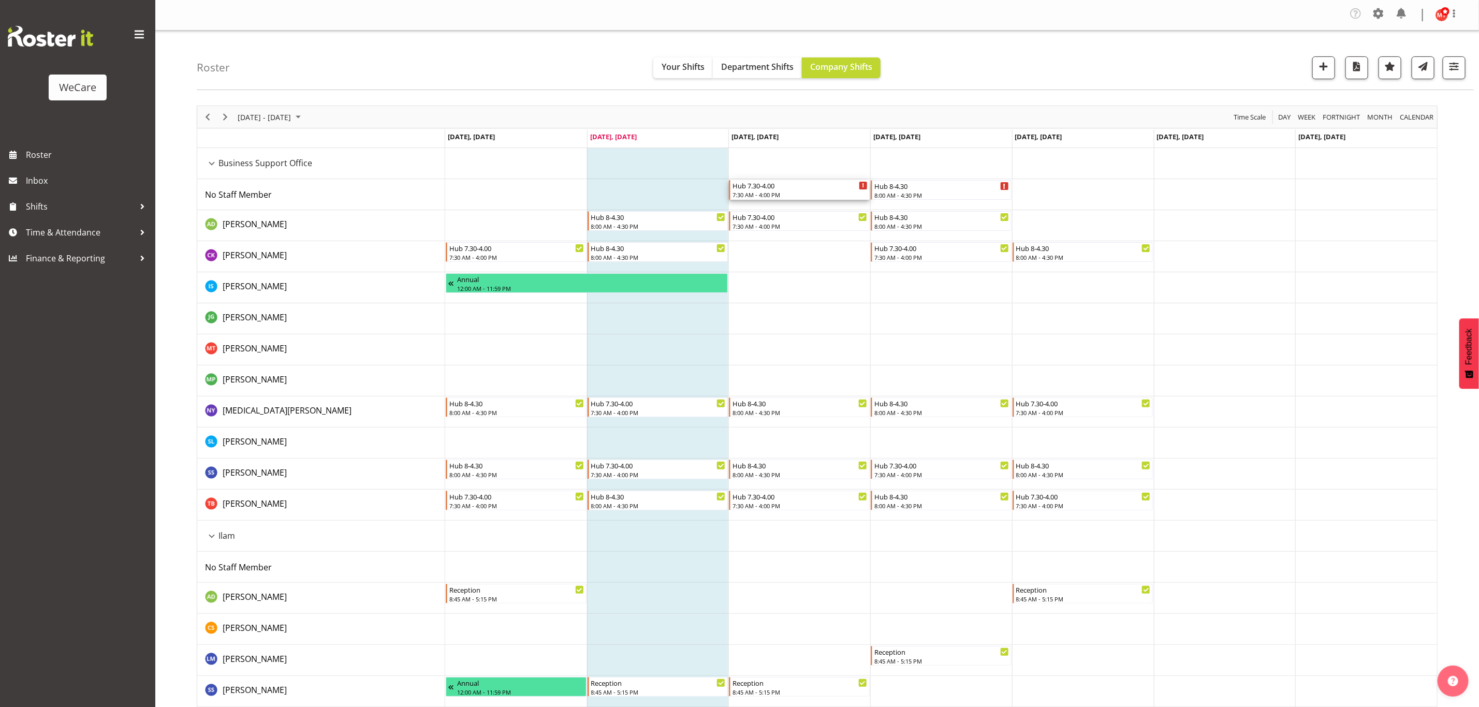
click at [803, 191] on div "Hub 7.30-4.00 7:30 AM - 4:00 PM" at bounding box center [799, 190] width 135 height 20
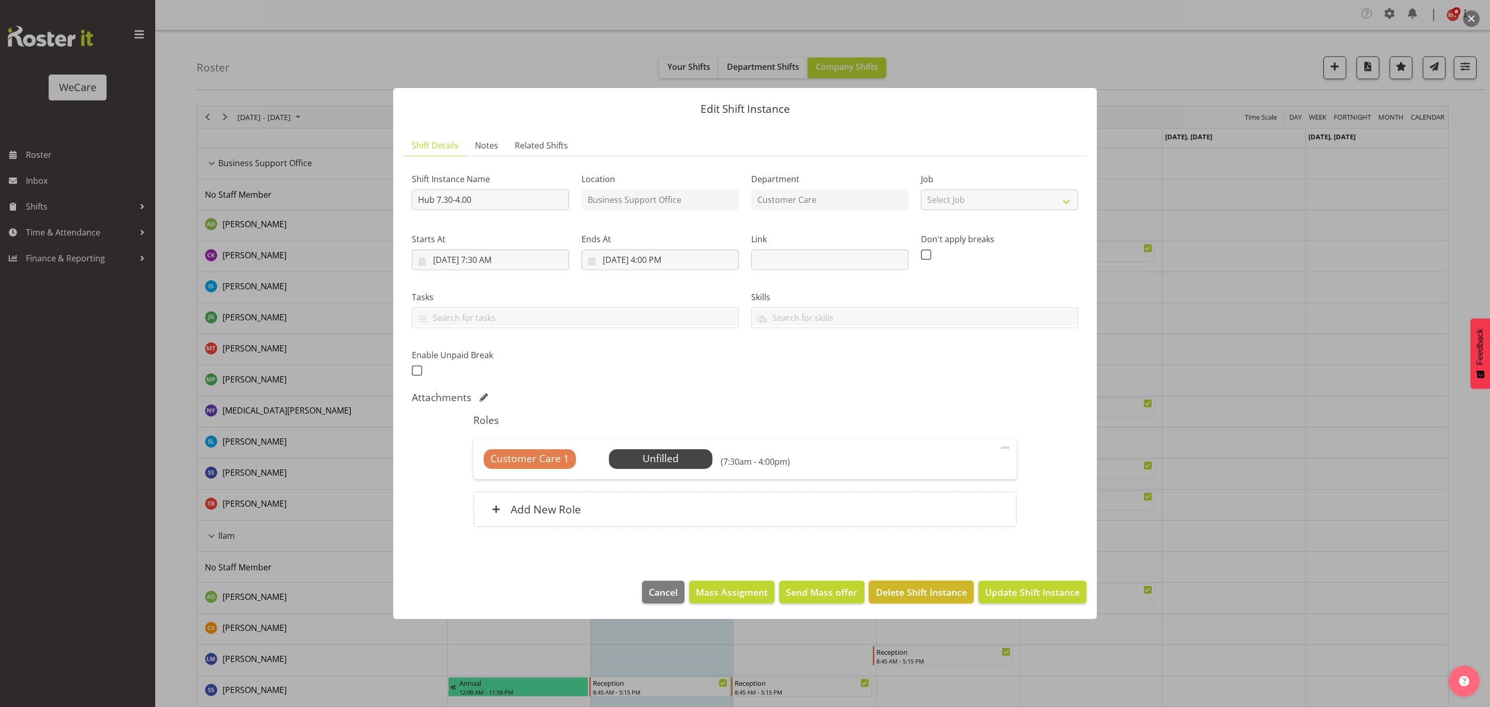
click at [894, 590] on span "Delete Shift Instance" at bounding box center [921, 591] width 91 height 13
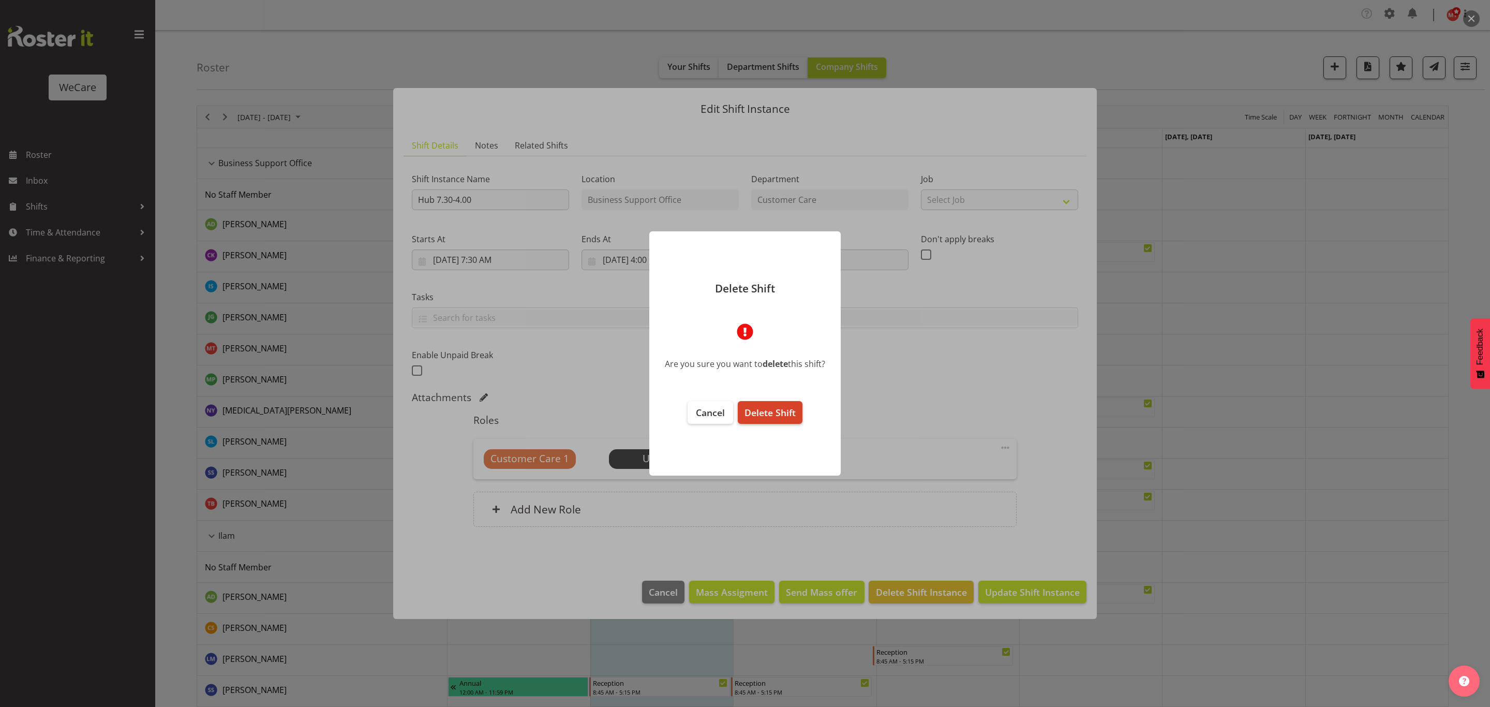
click at [767, 412] on span "Delete Shift" at bounding box center [770, 412] width 51 height 12
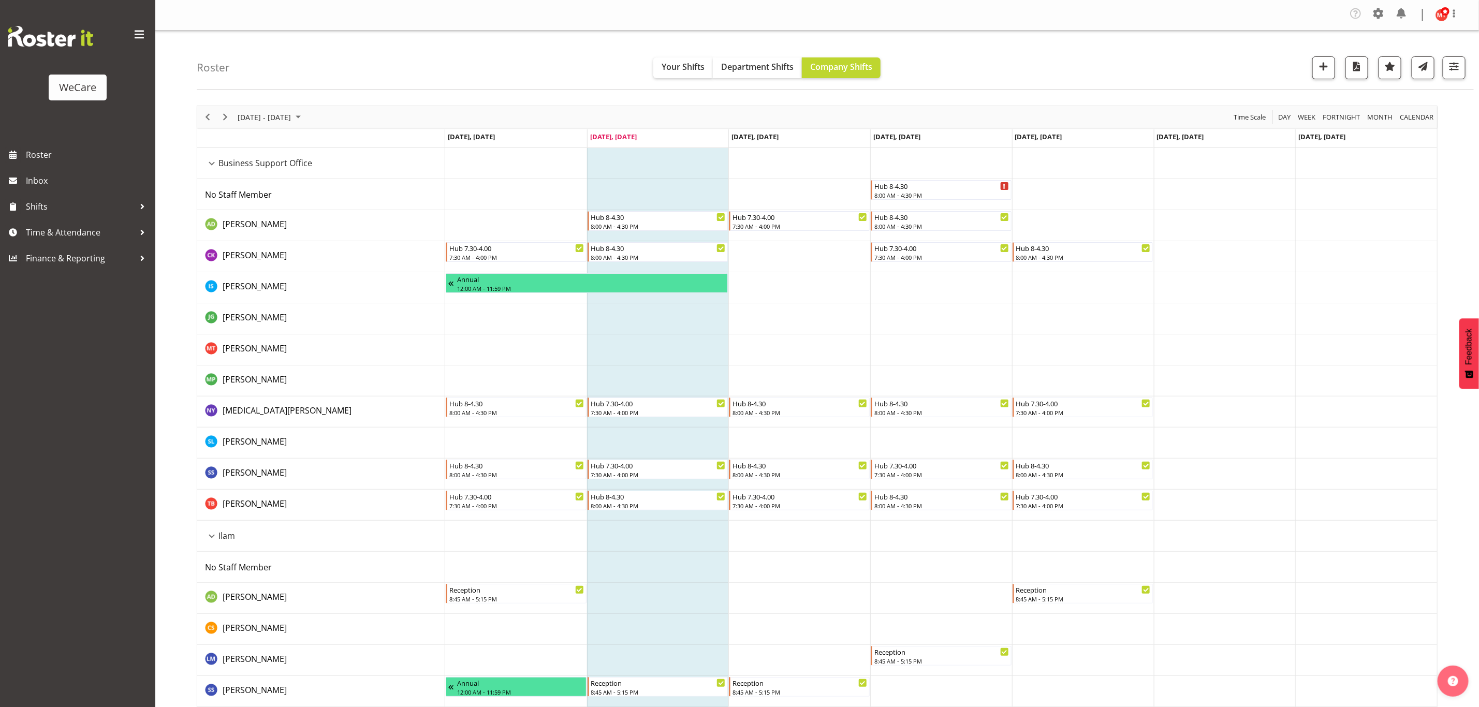
click at [767, 258] on td "Timeline Week of September 2, 2025" at bounding box center [799, 256] width 142 height 31
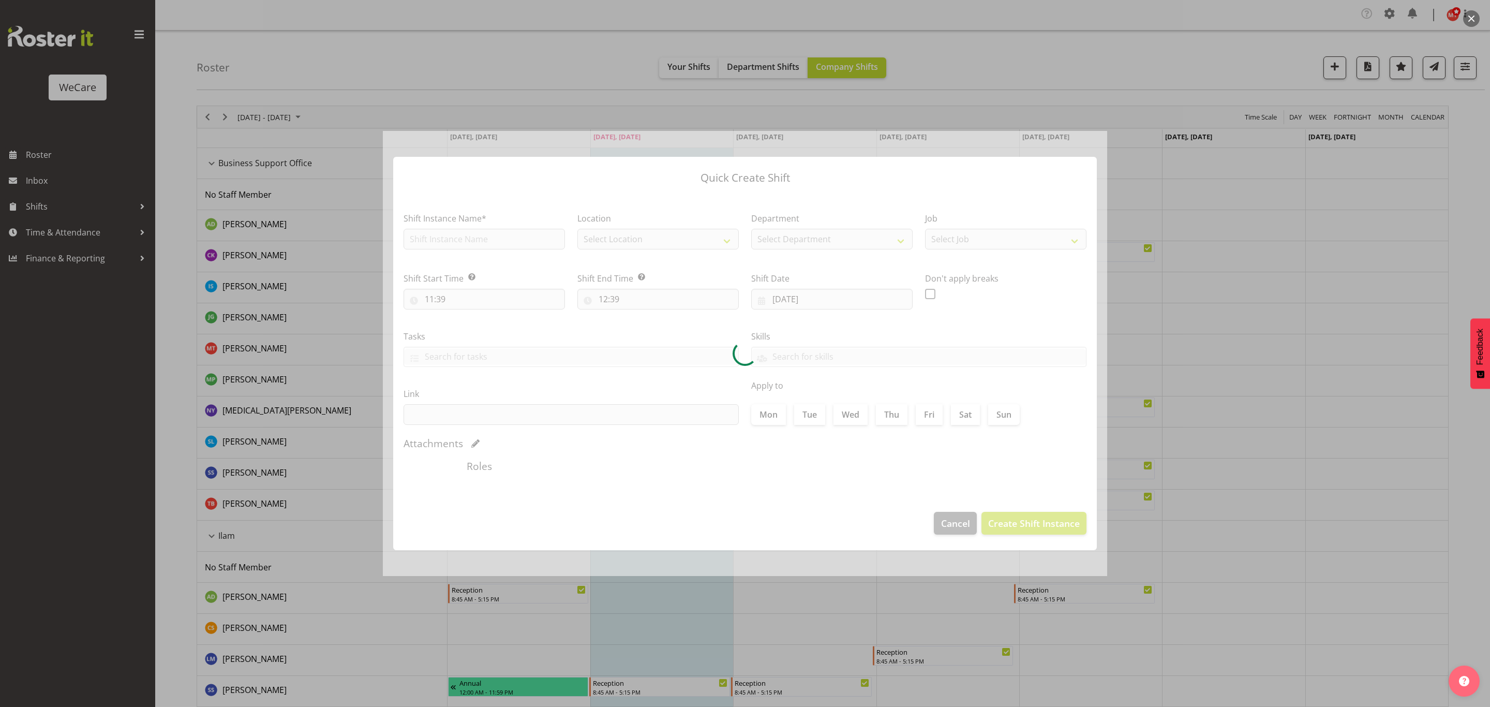
type input "03/09/2025"
checkbox input "true"
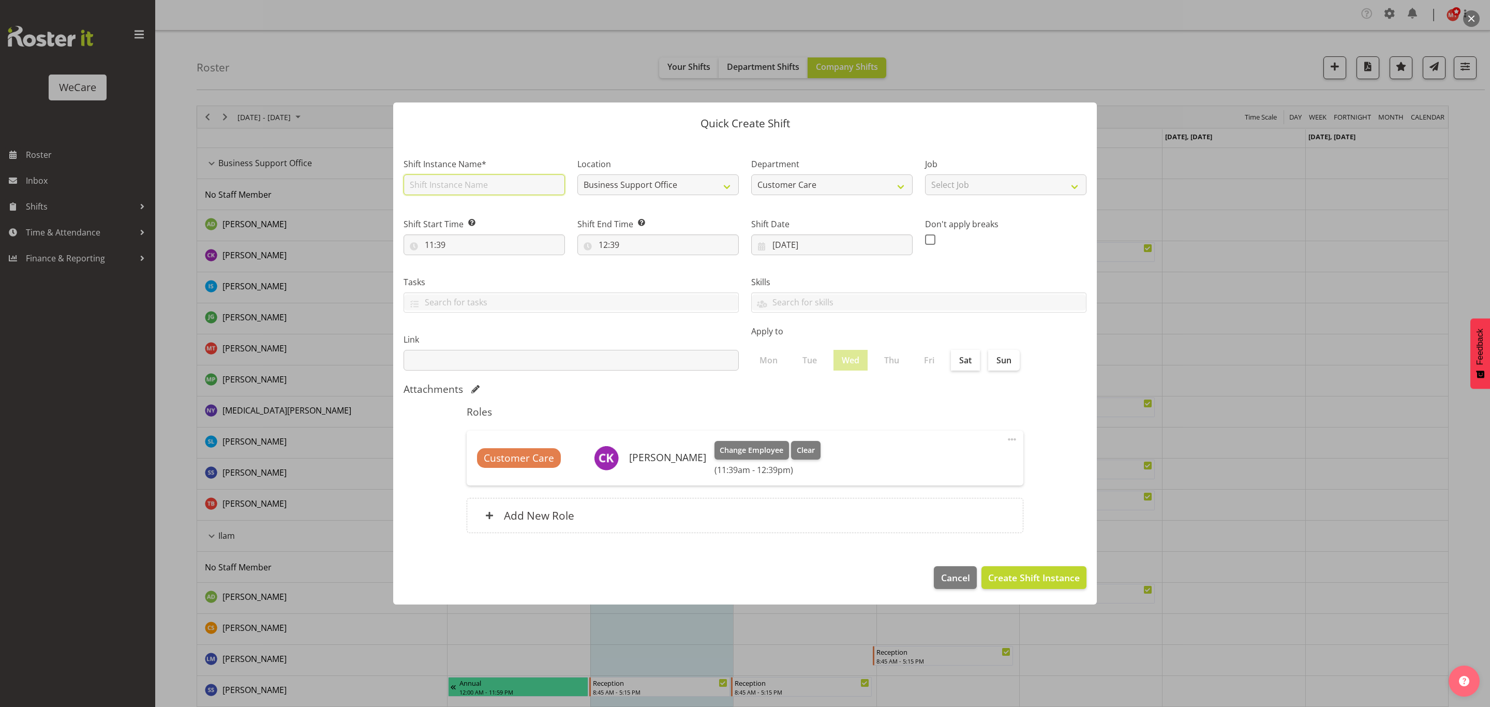
click at [481, 193] on input "text" at bounding box center [484, 184] width 161 height 21
type input "Hub 7.30-4pm"
click at [446, 241] on input "11:39" at bounding box center [484, 244] width 161 height 21
click at [472, 268] on select "00 01 02 03 04 05 06 07 08 09 10 11 12 13 14 15 16 17 18 19 20 21 22 23" at bounding box center [474, 271] width 23 height 21
select select "7"
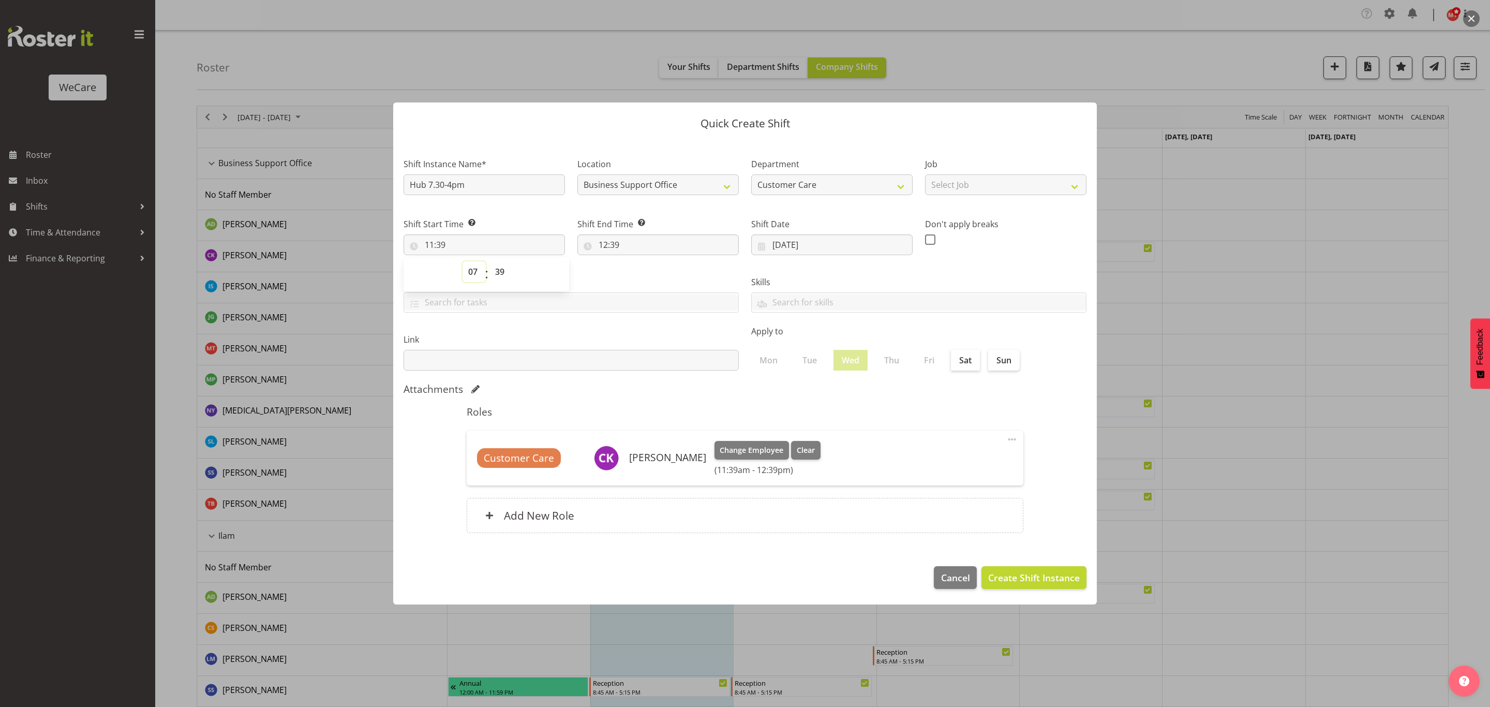
click at [463, 261] on select "00 01 02 03 04 05 06 07 08 09 10 11 12 13 14 15 16 17 18 19 20 21 22 23" at bounding box center [474, 271] width 23 height 21
type input "07:39"
click at [499, 271] on select "00 01 02 03 04 05 06 07 08 09 10 11 12 13 14 15 16 17 18 19 20 21 22 23 24 25 2…" at bounding box center [501, 271] width 23 height 21
select select "30"
click at [490, 261] on select "00 01 02 03 04 05 06 07 08 09 10 11 12 13 14 15 16 17 18 19 20 21 22 23 24 25 2…" at bounding box center [501, 271] width 23 height 21
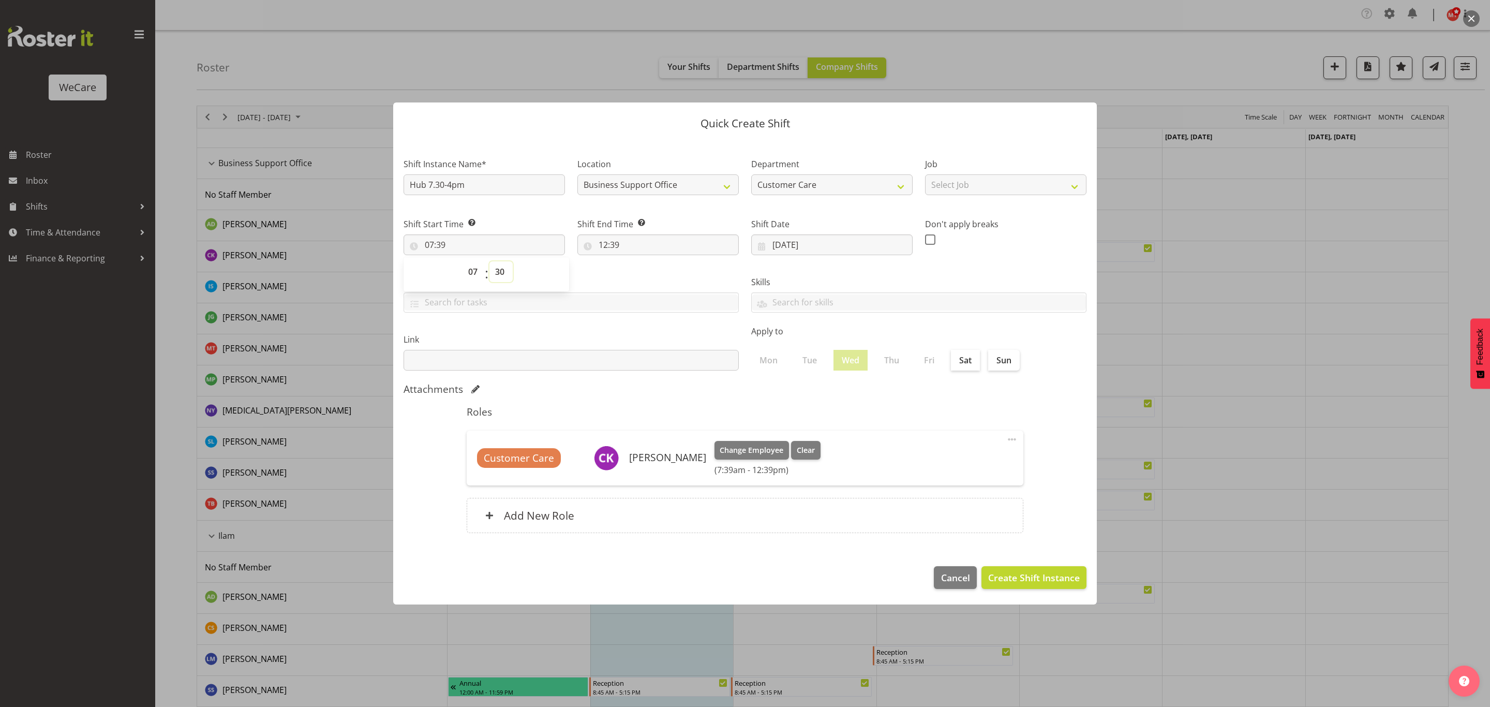
type input "07:30"
click at [610, 246] on input "12:39" at bounding box center [658, 244] width 161 height 21
click at [647, 263] on select "00 01 02 03 04 05 06 07 08 09 10 11 12 13 14 15 16 17 18 19 20 21 22 23" at bounding box center [648, 271] width 23 height 21
select select "16"
click at [637, 261] on select "00 01 02 03 04 05 06 07 08 09 10 11 12 13 14 15 16 17 18 19 20 21 22 23" at bounding box center [648, 271] width 23 height 21
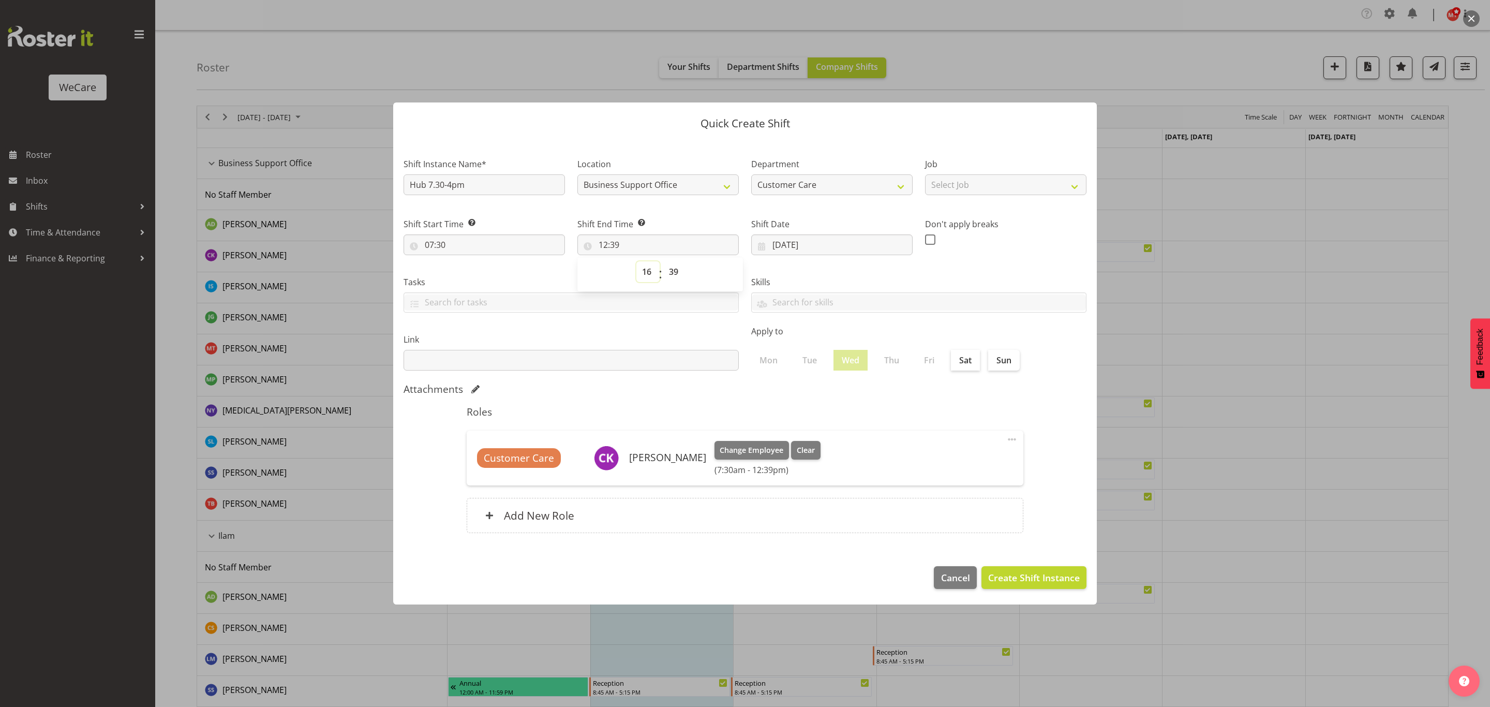
type input "16:39"
click at [674, 268] on select "00 01 02 03 04 05 06 07 08 09 10 11 12 13 14 15 16 17 18 19 20 21 22 23 24 25 2…" at bounding box center [674, 271] width 23 height 21
select select "9"
click at [663, 261] on select "00 01 02 03 04 05 06 07 08 09 10 11 12 13 14 15 16 17 18 19 20 21 22 23 24 25 2…" at bounding box center [674, 271] width 23 height 21
type input "16:09"
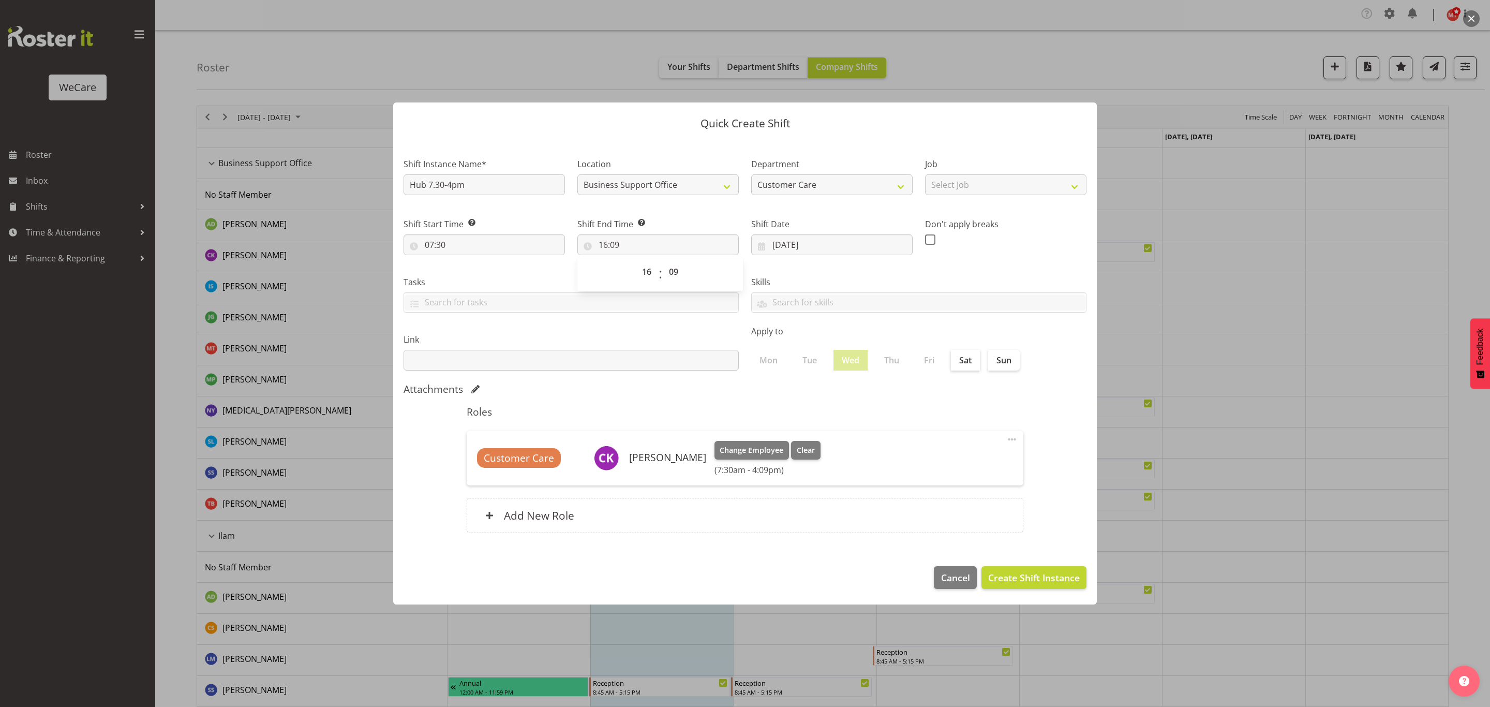
click at [795, 408] on h5 "Roles" at bounding box center [745, 412] width 557 height 12
click at [997, 576] on span "Create Shift Instance" at bounding box center [1034, 577] width 92 height 13
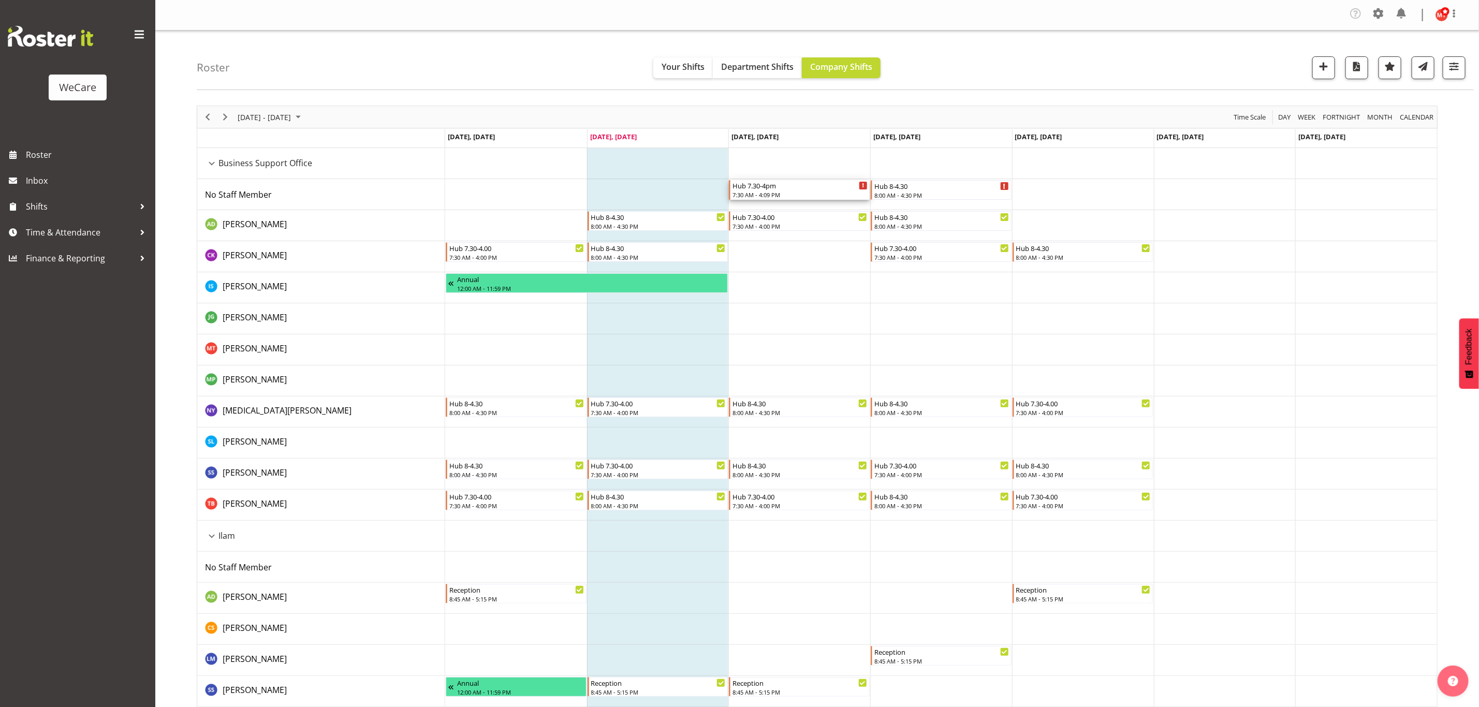
click at [812, 187] on div "Hub 7.30-4pm" at bounding box center [799, 185] width 135 height 10
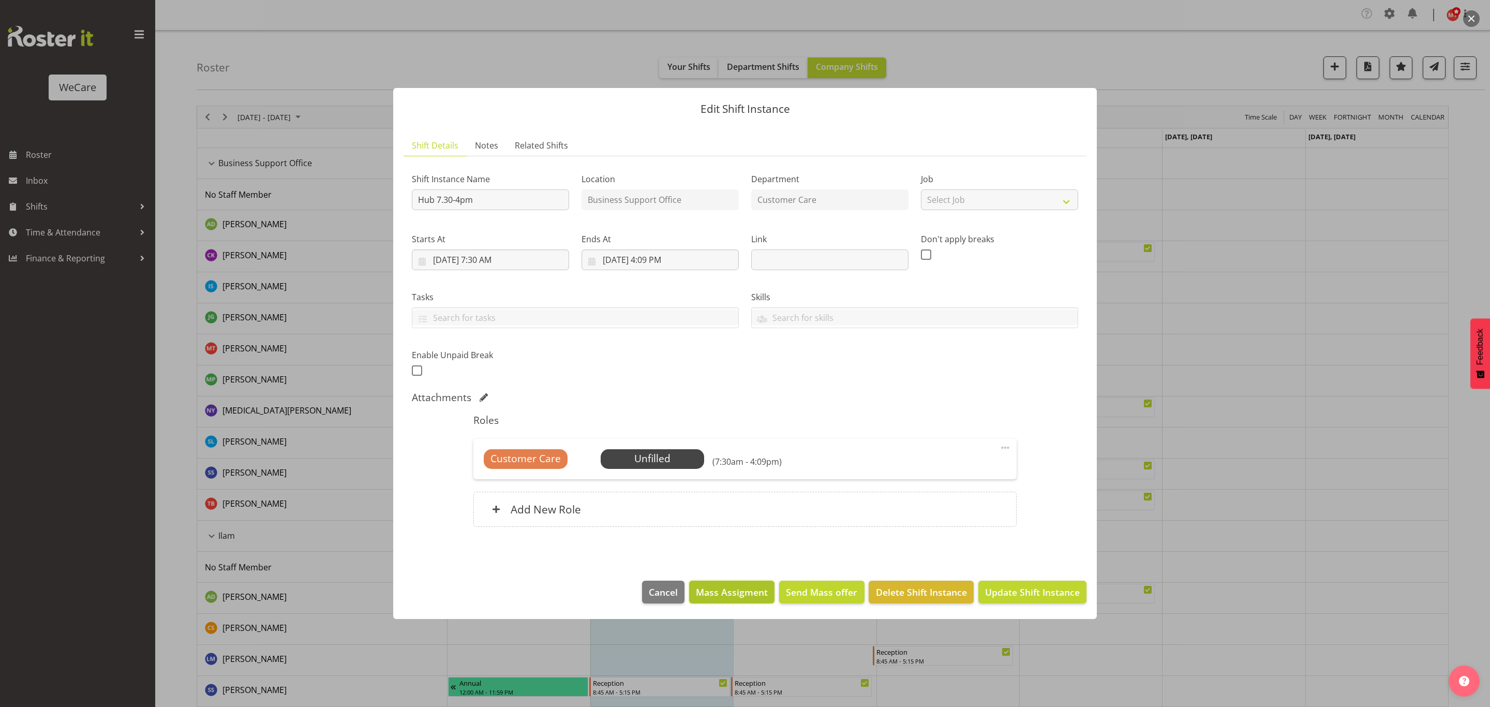
click at [731, 593] on span "Mass Assigment" at bounding box center [732, 591] width 72 height 13
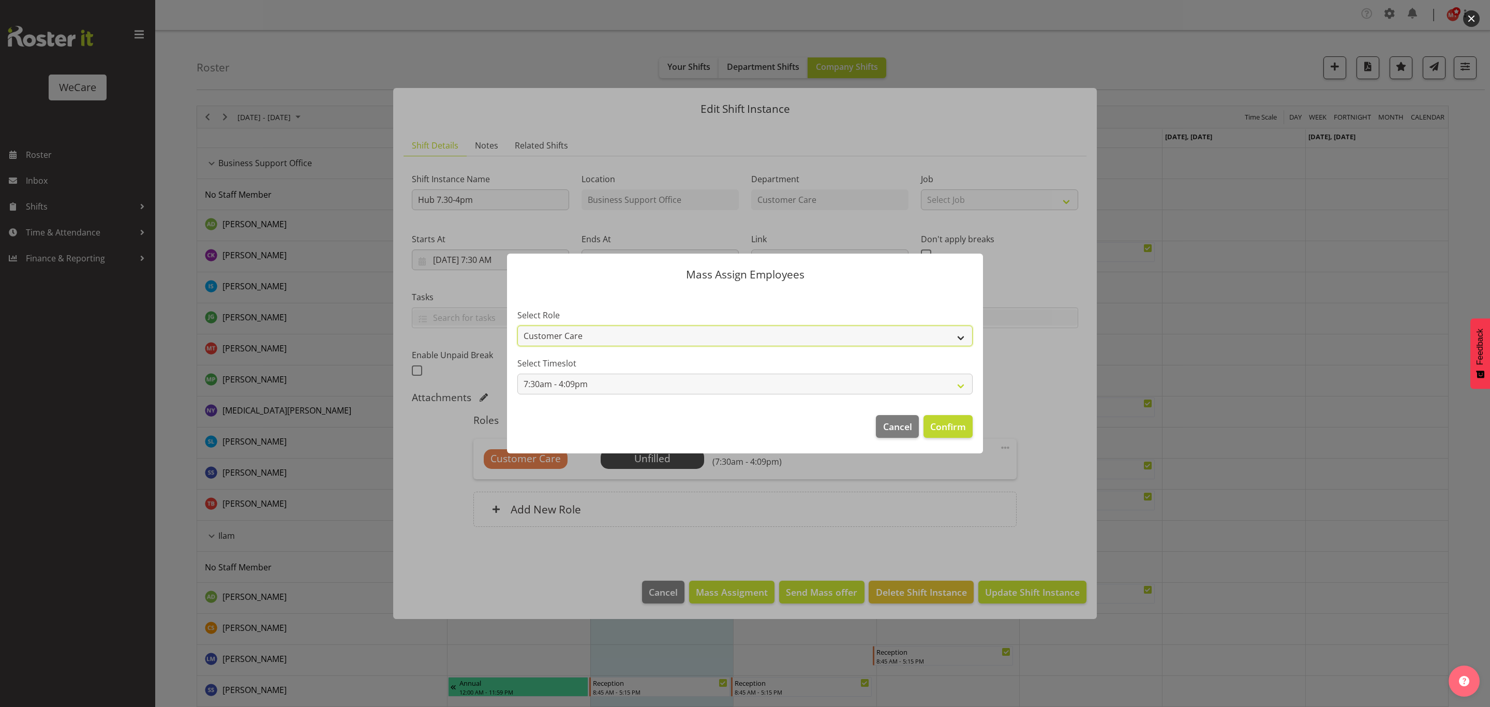
click at [925, 341] on select "Customer Care" at bounding box center [745, 336] width 455 height 21
click at [893, 425] on span "Cancel" at bounding box center [897, 426] width 29 height 13
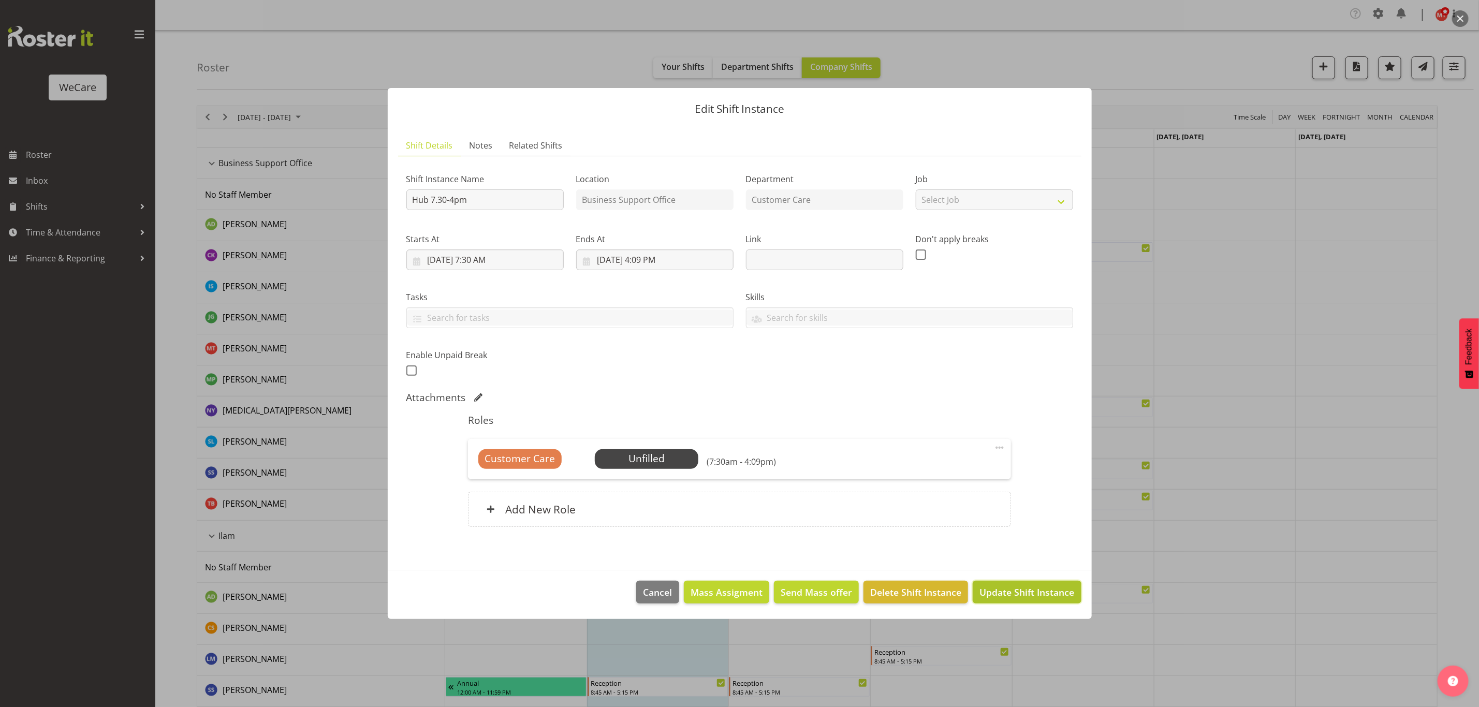
click at [1006, 595] on span "Update Shift Instance" at bounding box center [1026, 591] width 95 height 13
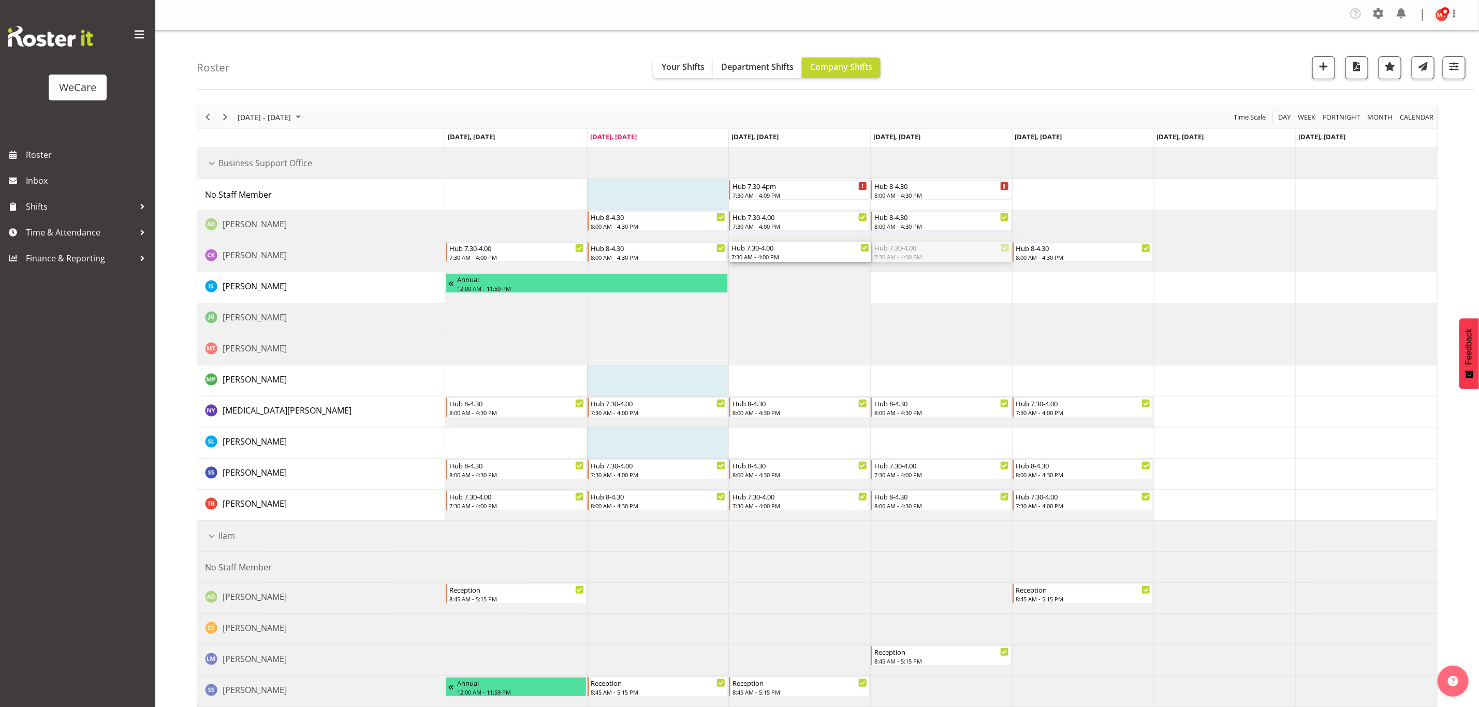
drag, startPoint x: 893, startPoint y: 255, endPoint x: 820, endPoint y: 252, distance: 73.0
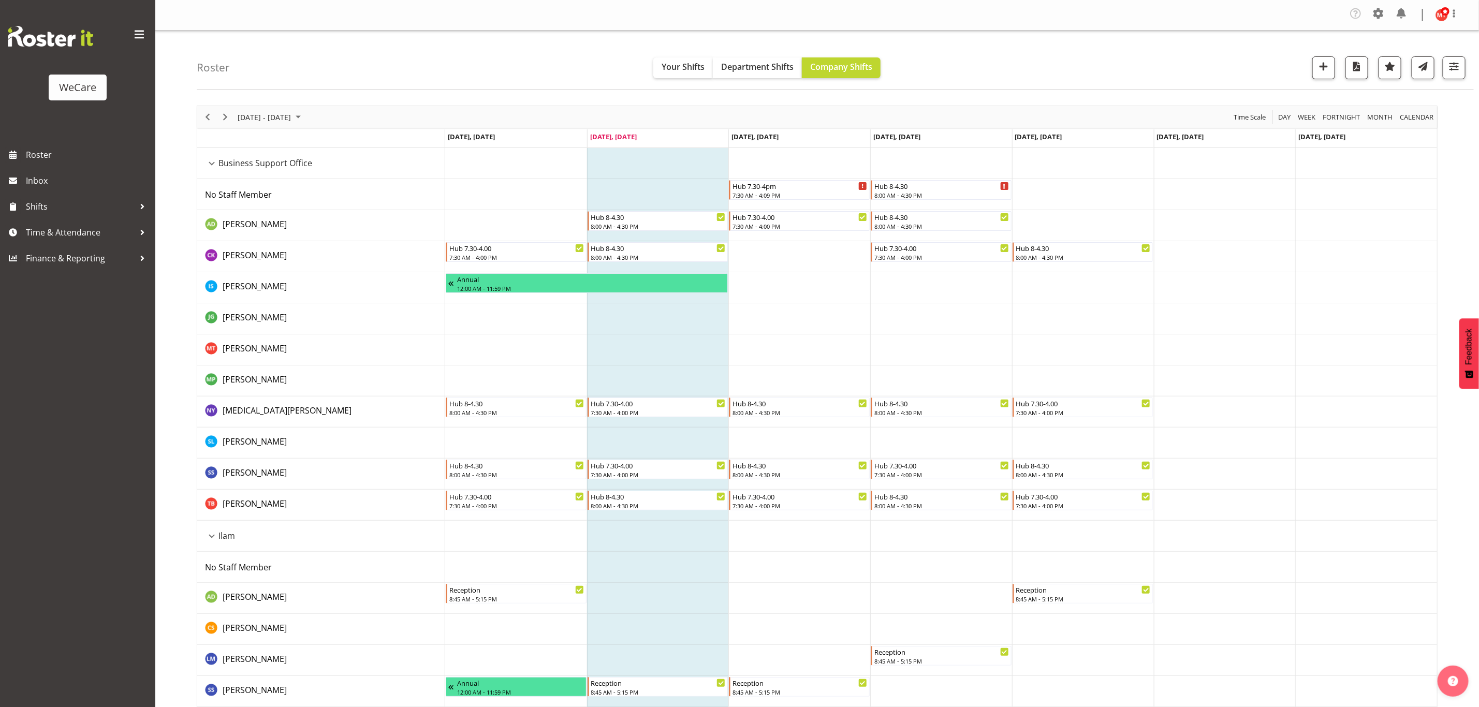
click at [963, 311] on td "Timeline Week of September 2, 2025" at bounding box center [941, 318] width 142 height 31
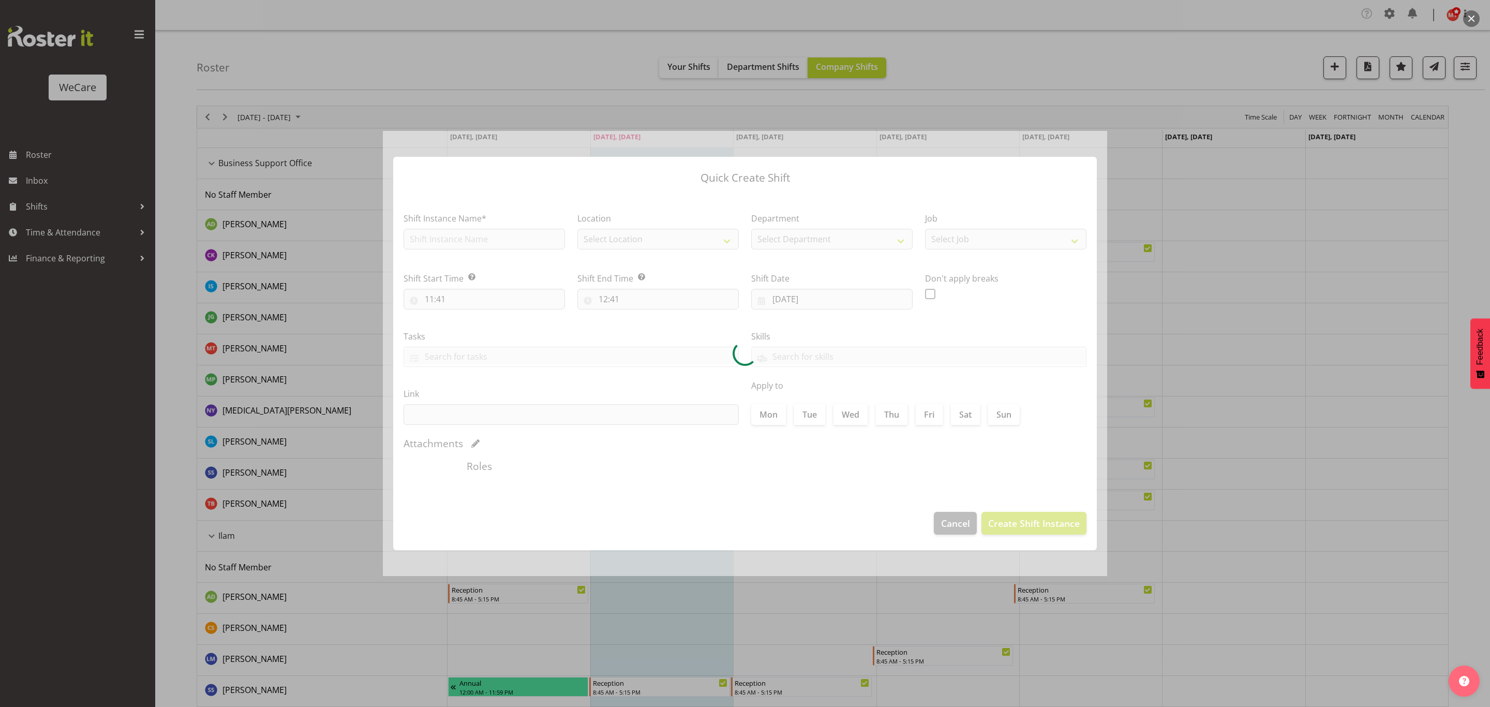
type input "04/09/2025"
checkbox input "true"
click at [948, 522] on div at bounding box center [745, 354] width 725 height 446
click at [884, 613] on div at bounding box center [745, 353] width 1490 height 707
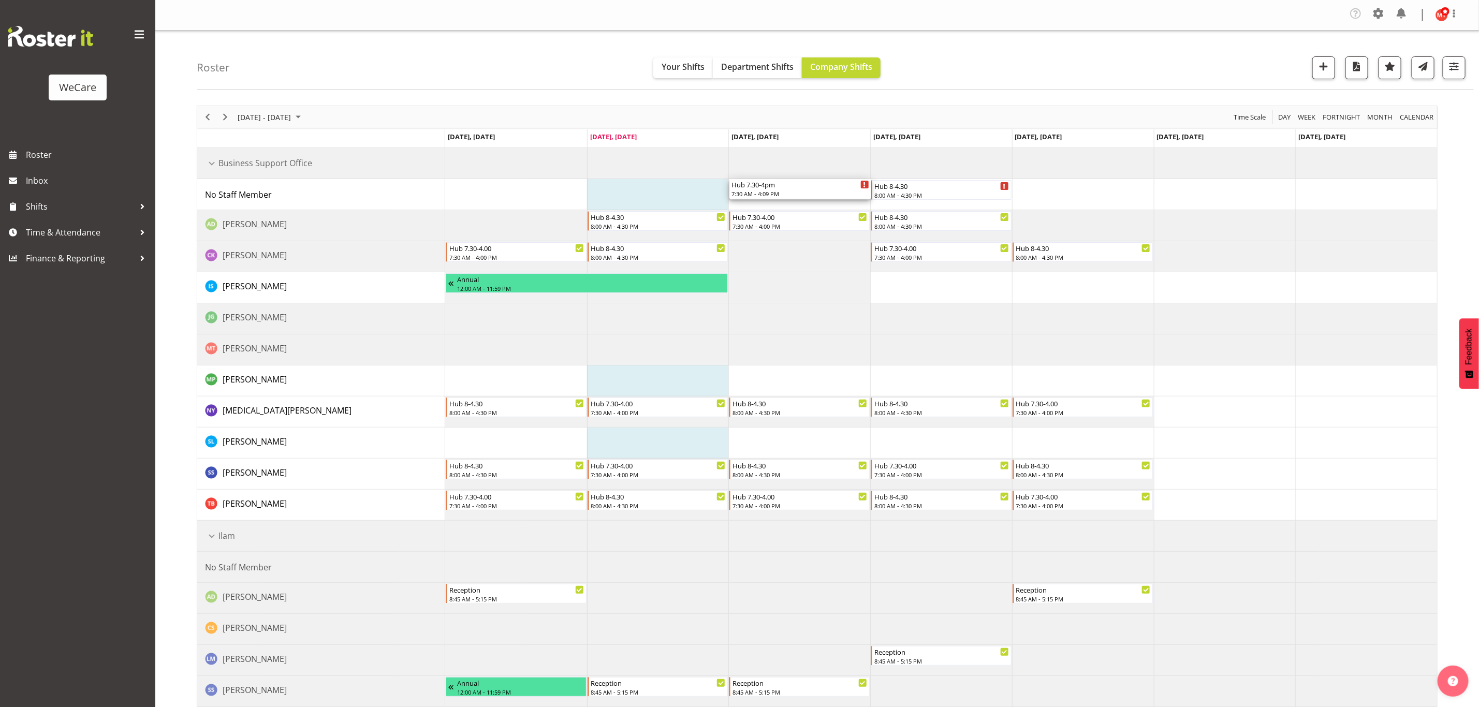
drag, startPoint x: 772, startPoint y: 191, endPoint x: 783, endPoint y: 194, distance: 11.7
drag, startPoint x: 901, startPoint y: 252, endPoint x: 775, endPoint y: 256, distance: 125.8
drag, startPoint x: 899, startPoint y: 250, endPoint x: 786, endPoint y: 258, distance: 113.6
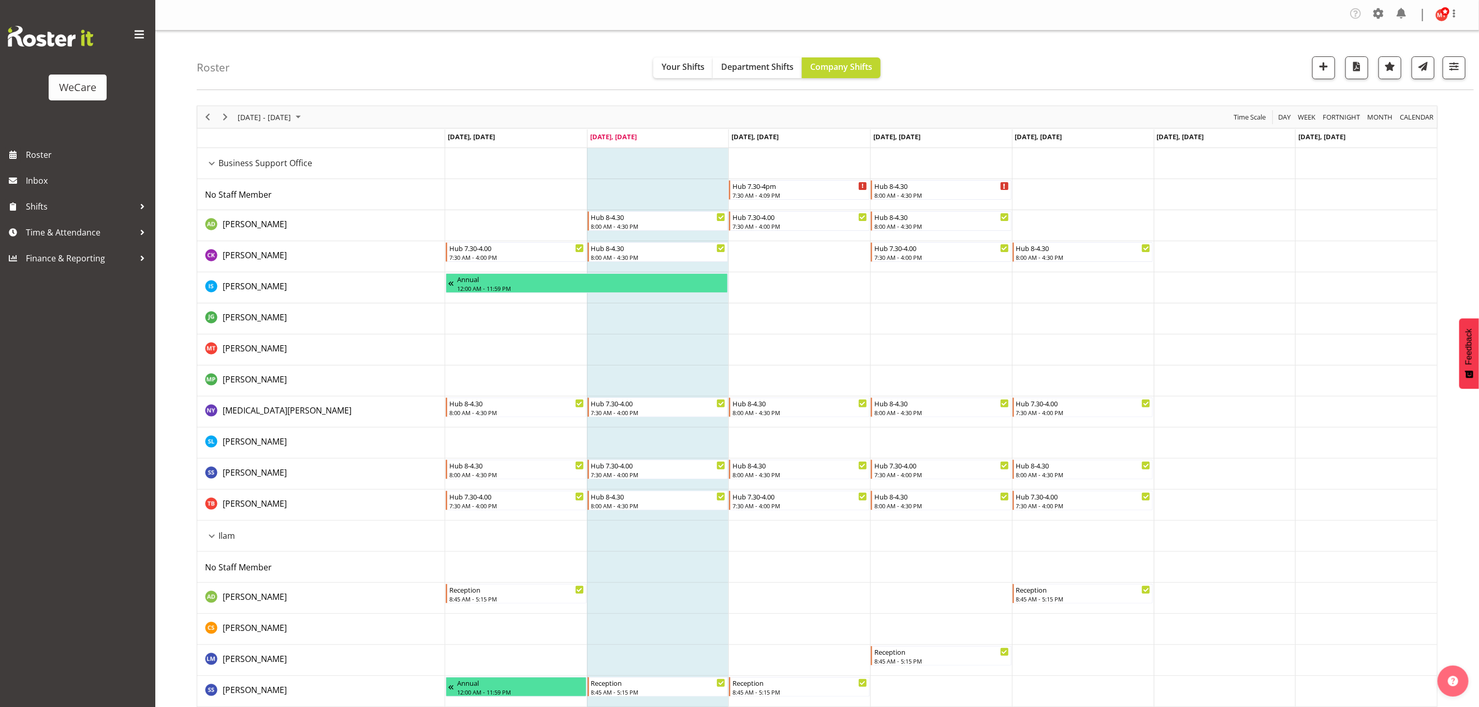
click at [922, 328] on td "Timeline Week of September 2, 2025" at bounding box center [941, 318] width 142 height 31
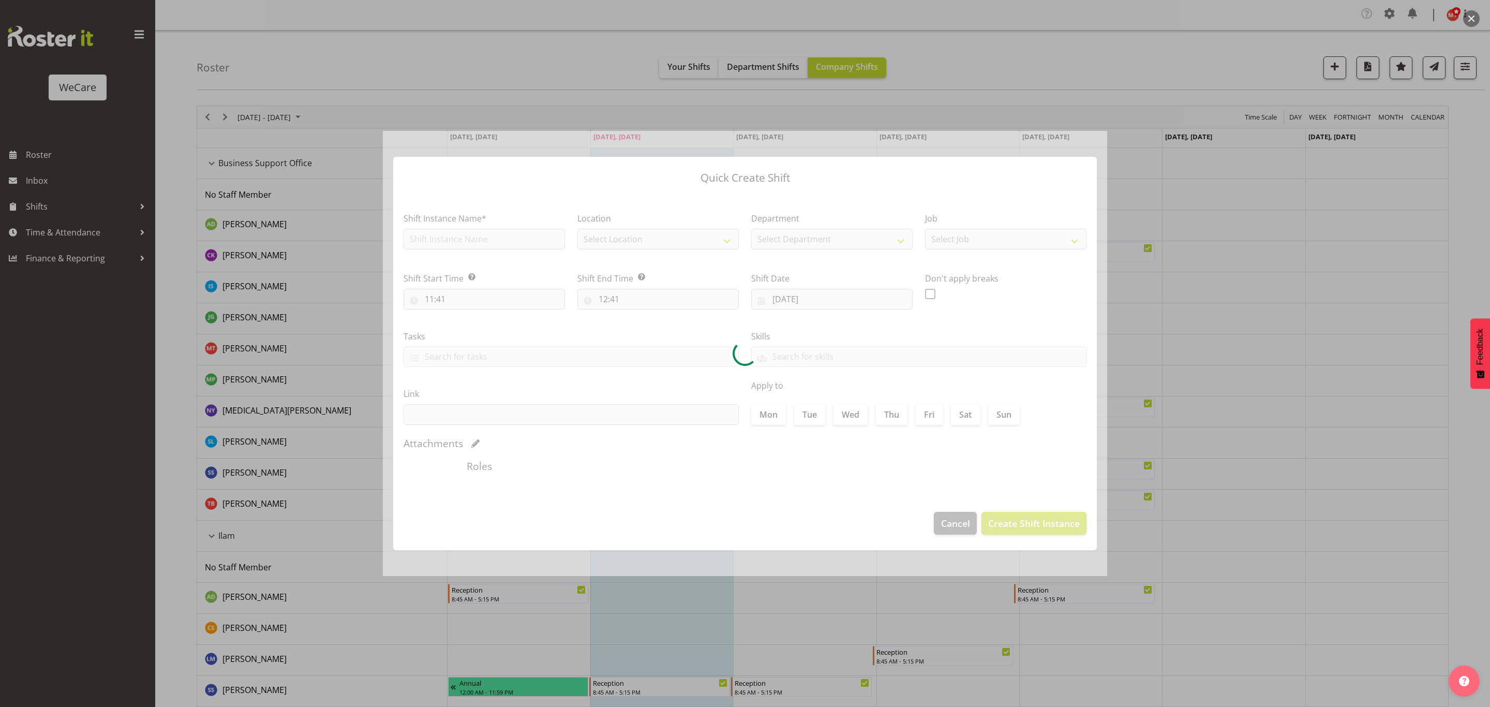
type input "04/09/2025"
checkbox input "true"
click at [953, 522] on div at bounding box center [745, 354] width 725 height 446
click at [894, 605] on div at bounding box center [745, 353] width 1490 height 707
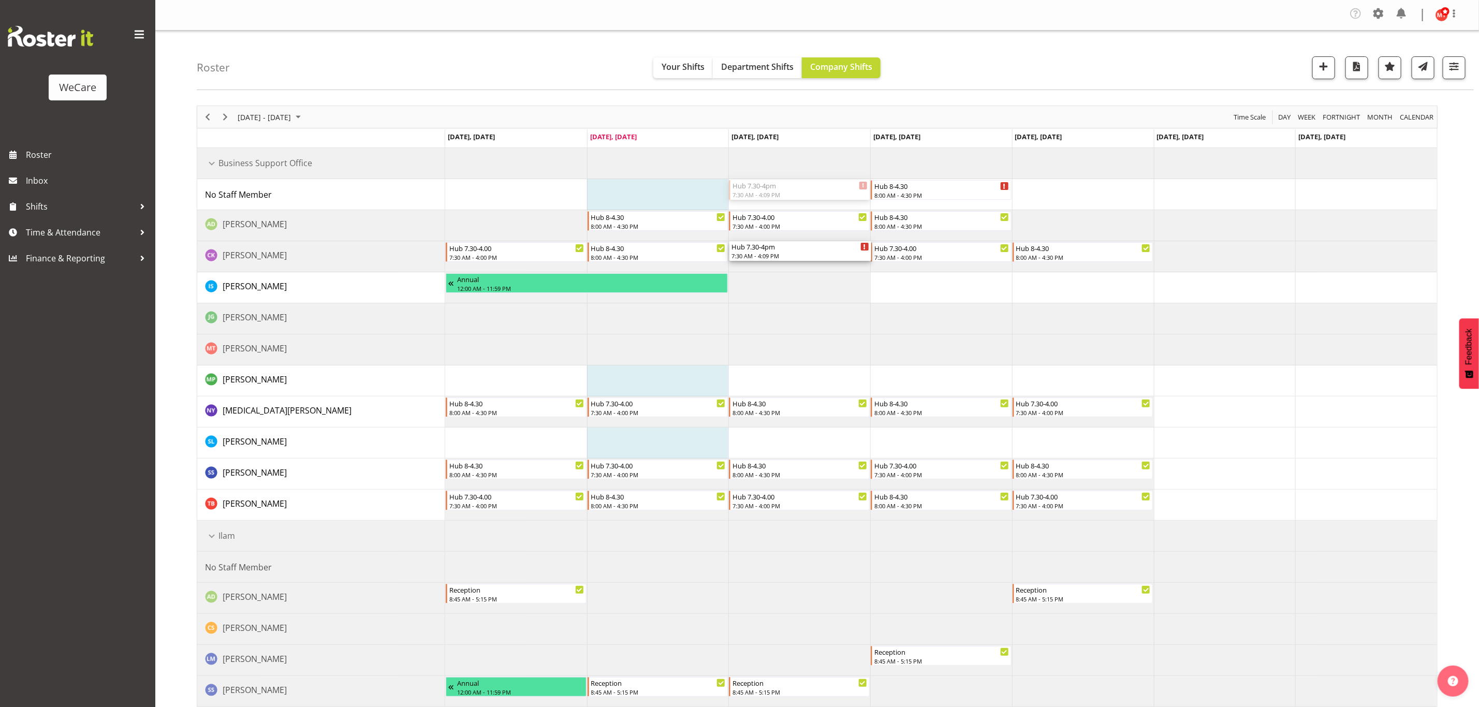
drag, startPoint x: 773, startPoint y: 189, endPoint x: 767, endPoint y: 254, distance: 64.5
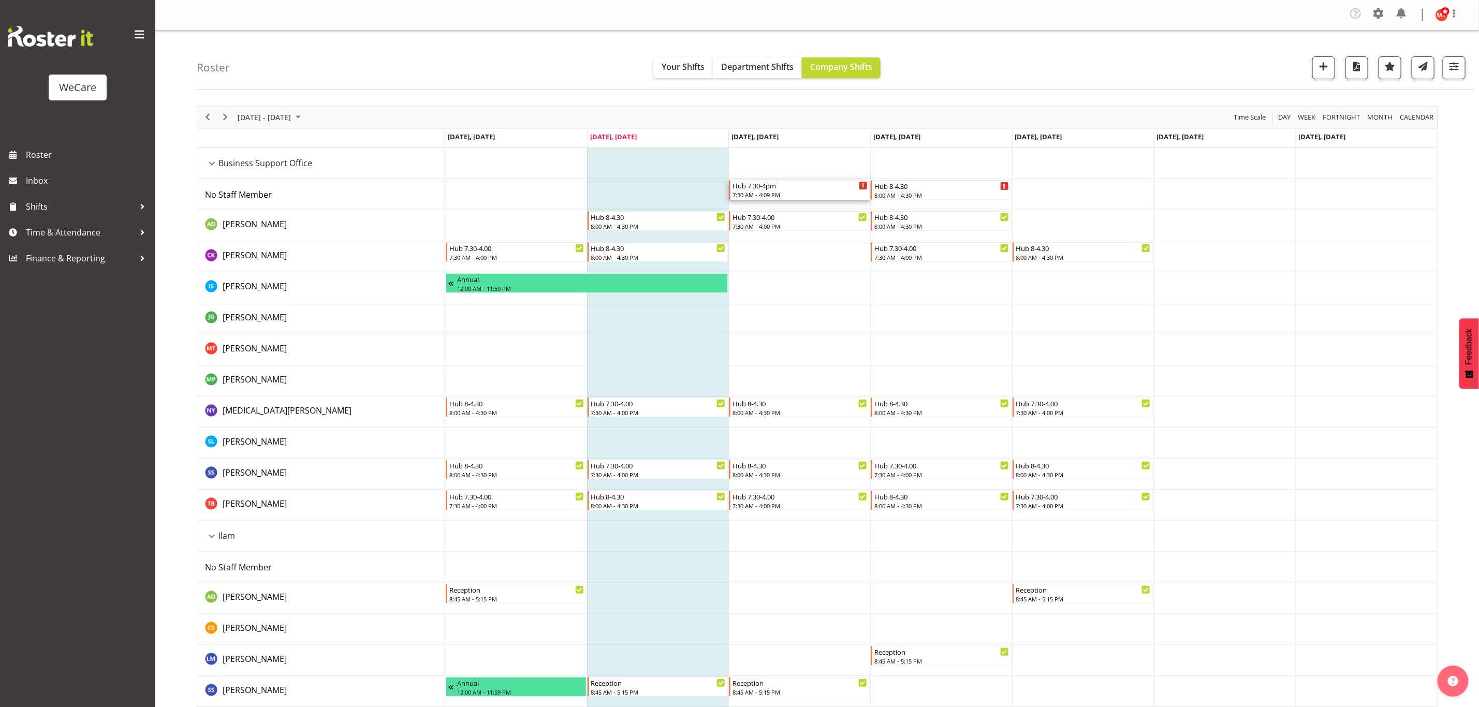
click at [807, 189] on div "Hub 7.30-4pm" at bounding box center [799, 185] width 135 height 10
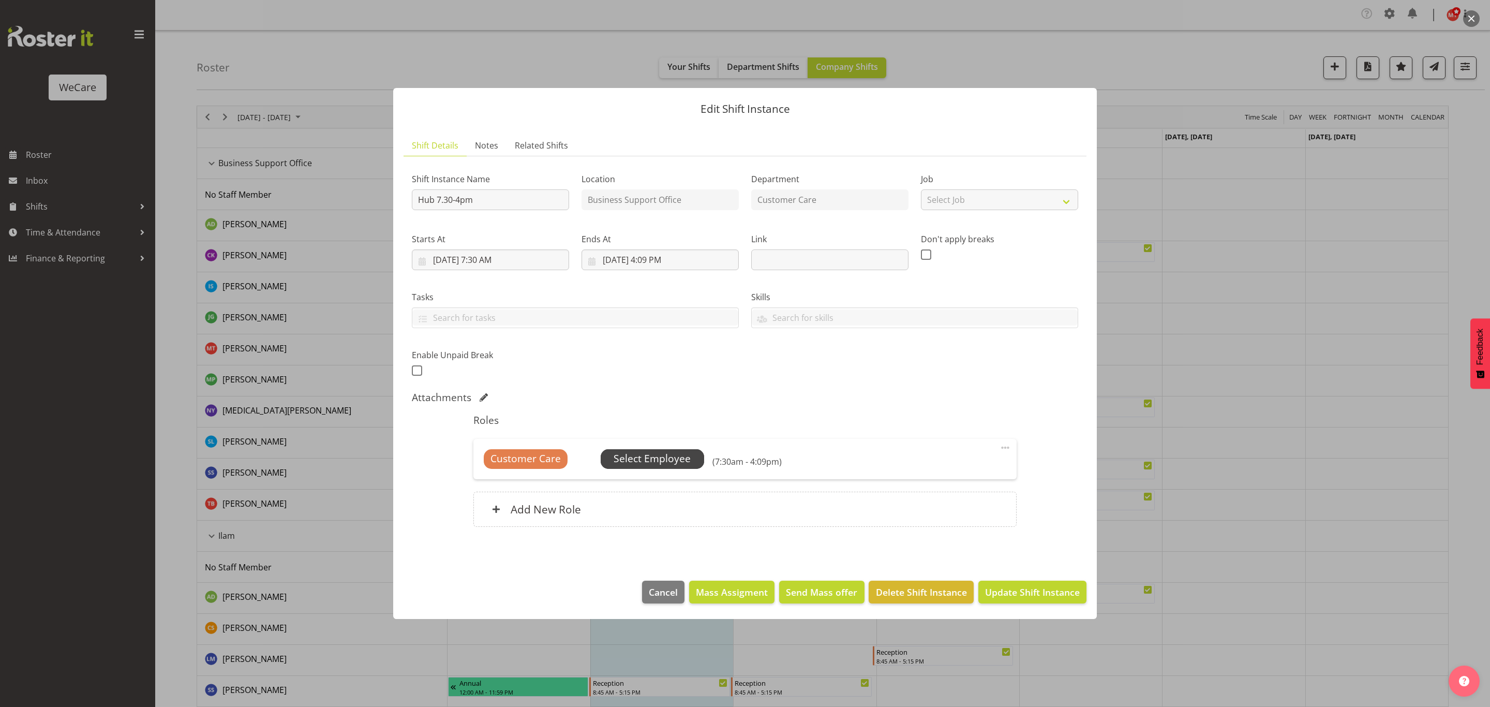
click at [661, 460] on span "Select Employee" at bounding box center [652, 458] width 77 height 15
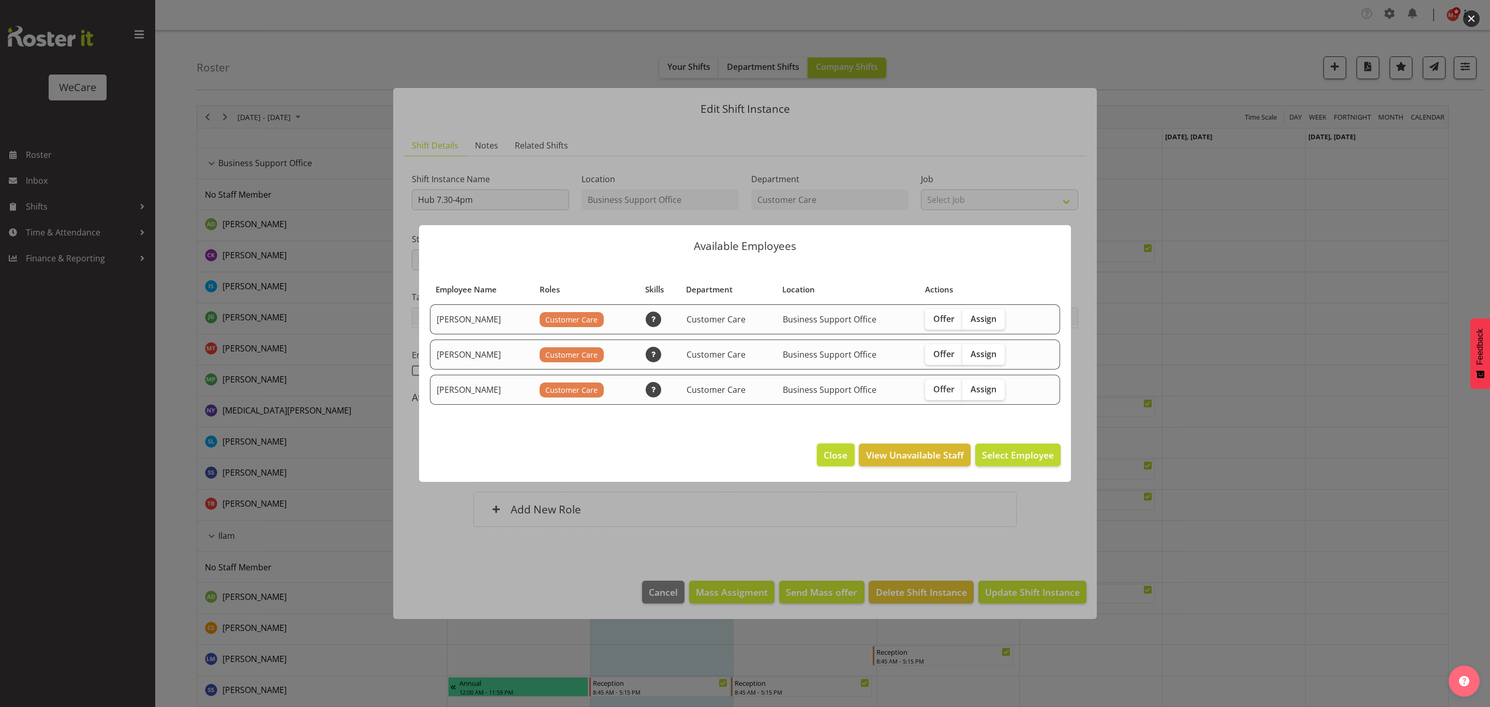
click at [823, 456] on button "Close" at bounding box center [835, 455] width 37 height 23
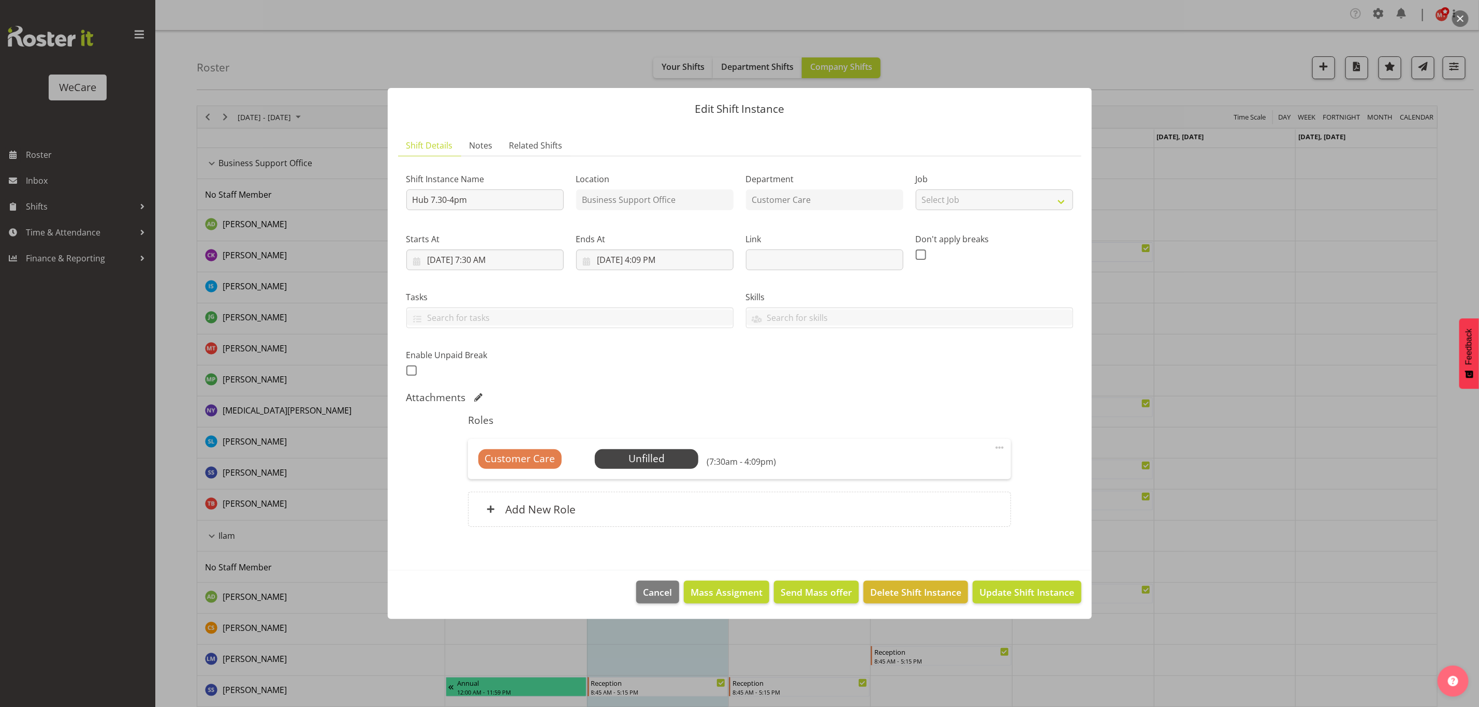
click at [1106, 277] on div at bounding box center [739, 353] width 1479 height 707
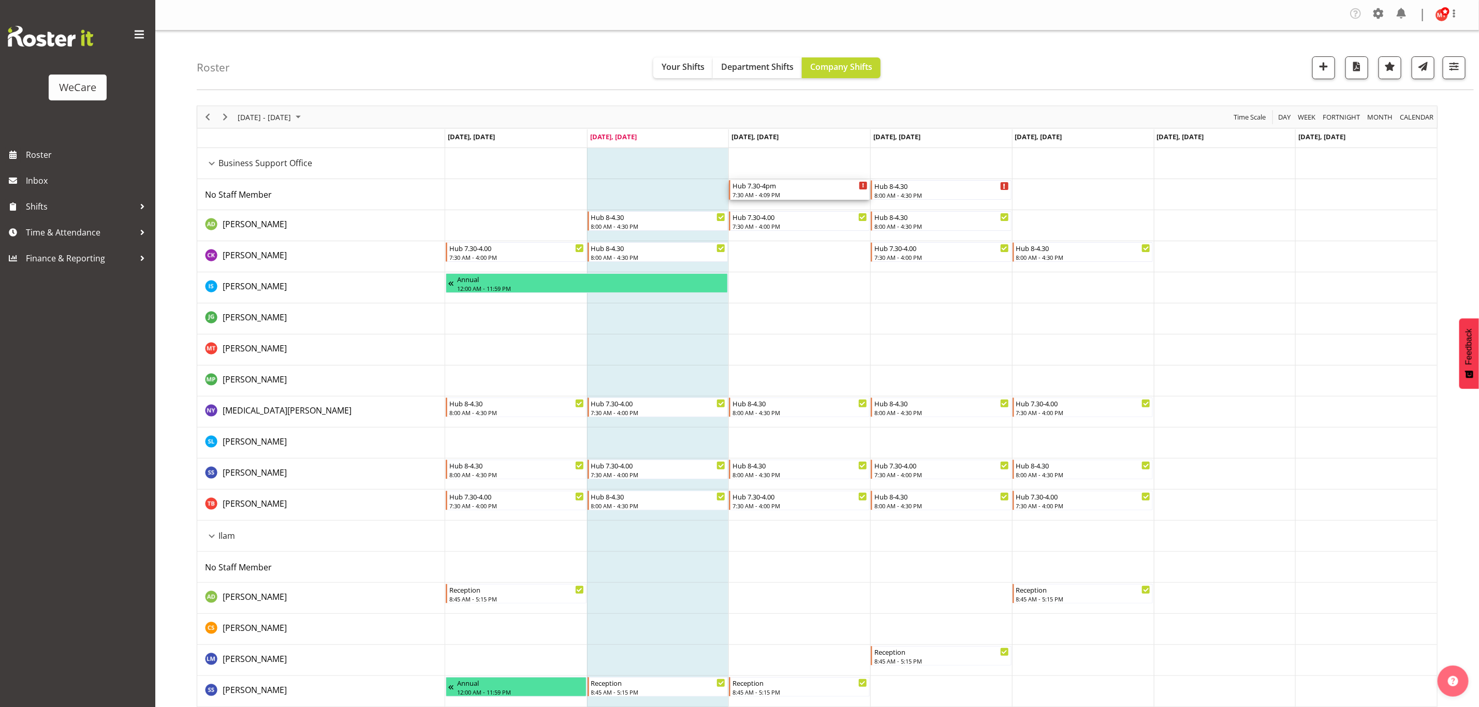
click at [826, 190] on div "Hub 7.30-4pm" at bounding box center [799, 185] width 135 height 10
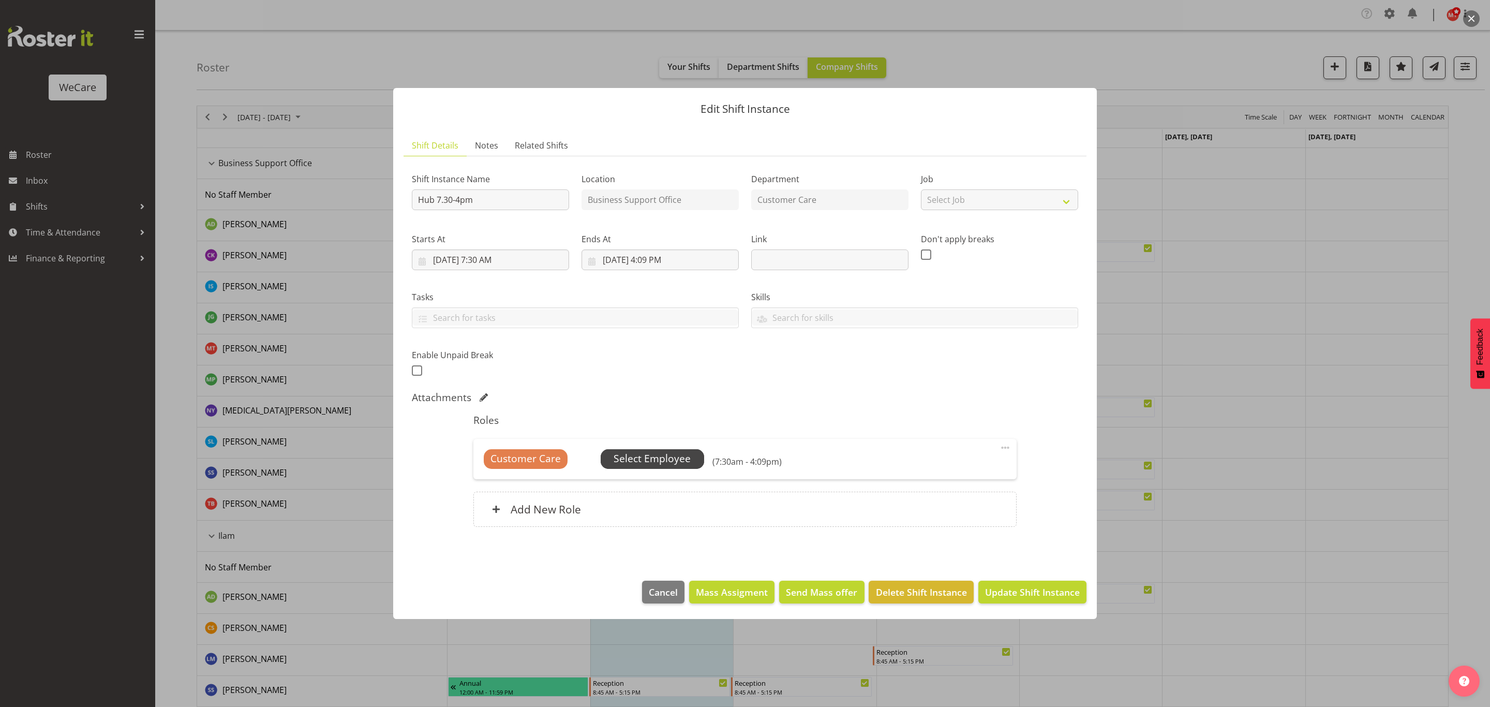
click at [656, 463] on span "Select Employee" at bounding box center [652, 458] width 77 height 15
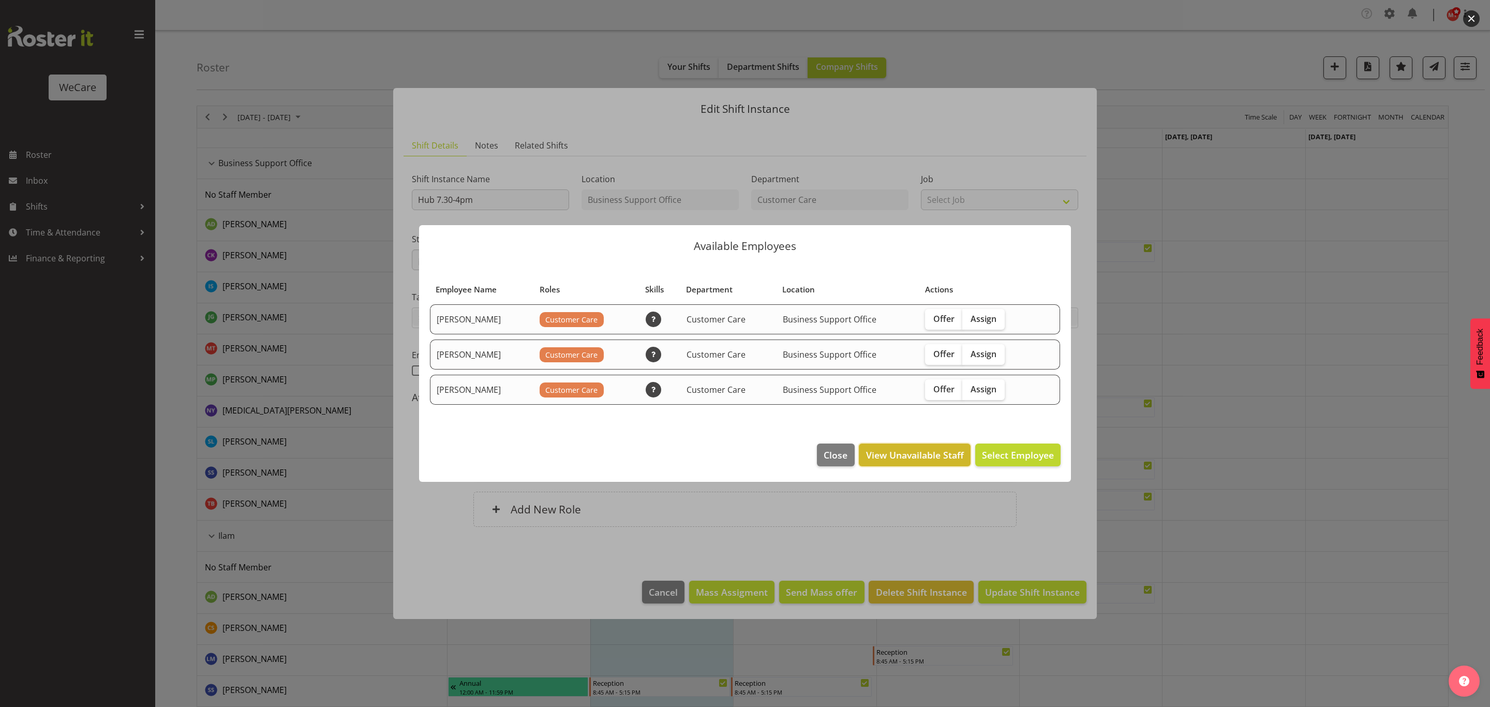
click at [899, 456] on span "View Unavailable Staff" at bounding box center [915, 454] width 98 height 13
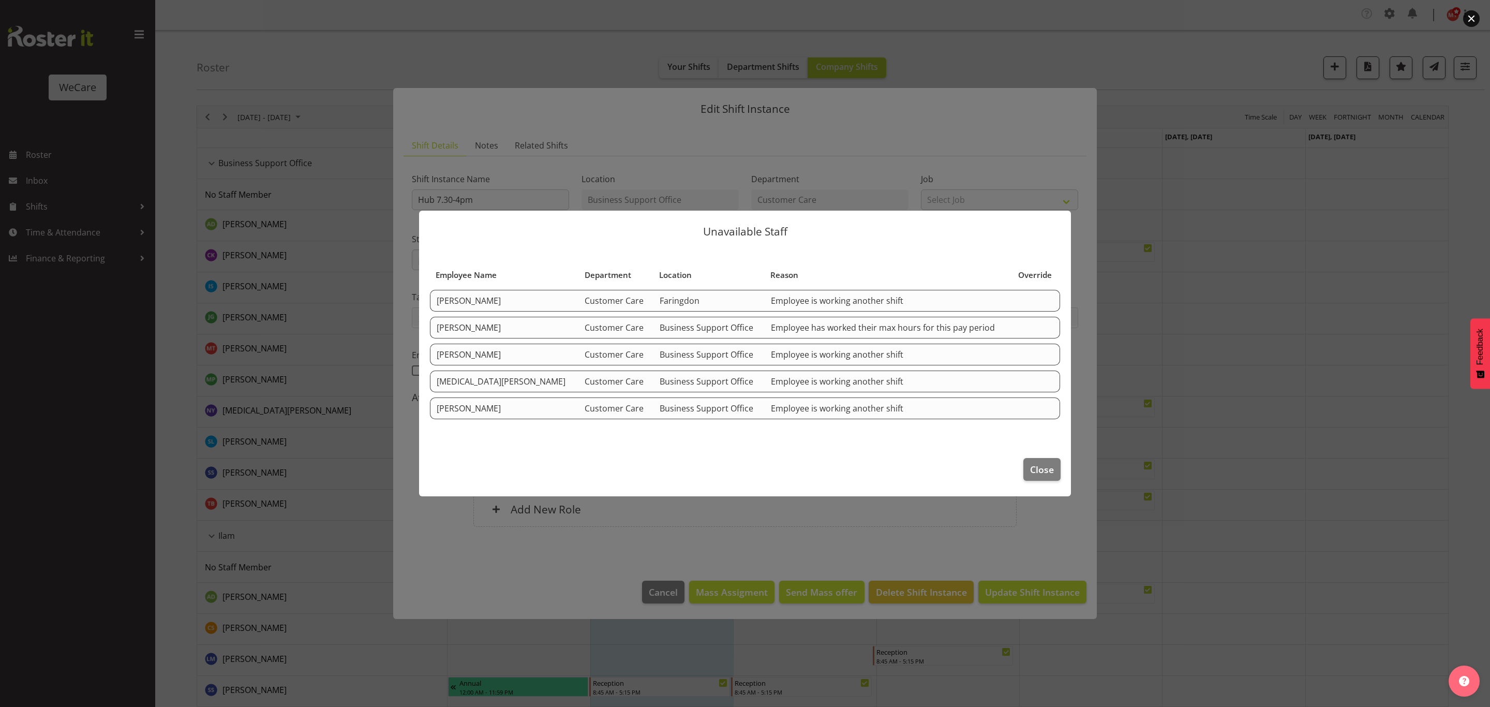
click at [1020, 381] on td at bounding box center [1037, 382] width 48 height 22
click at [1040, 477] on button "Close" at bounding box center [1042, 469] width 37 height 23
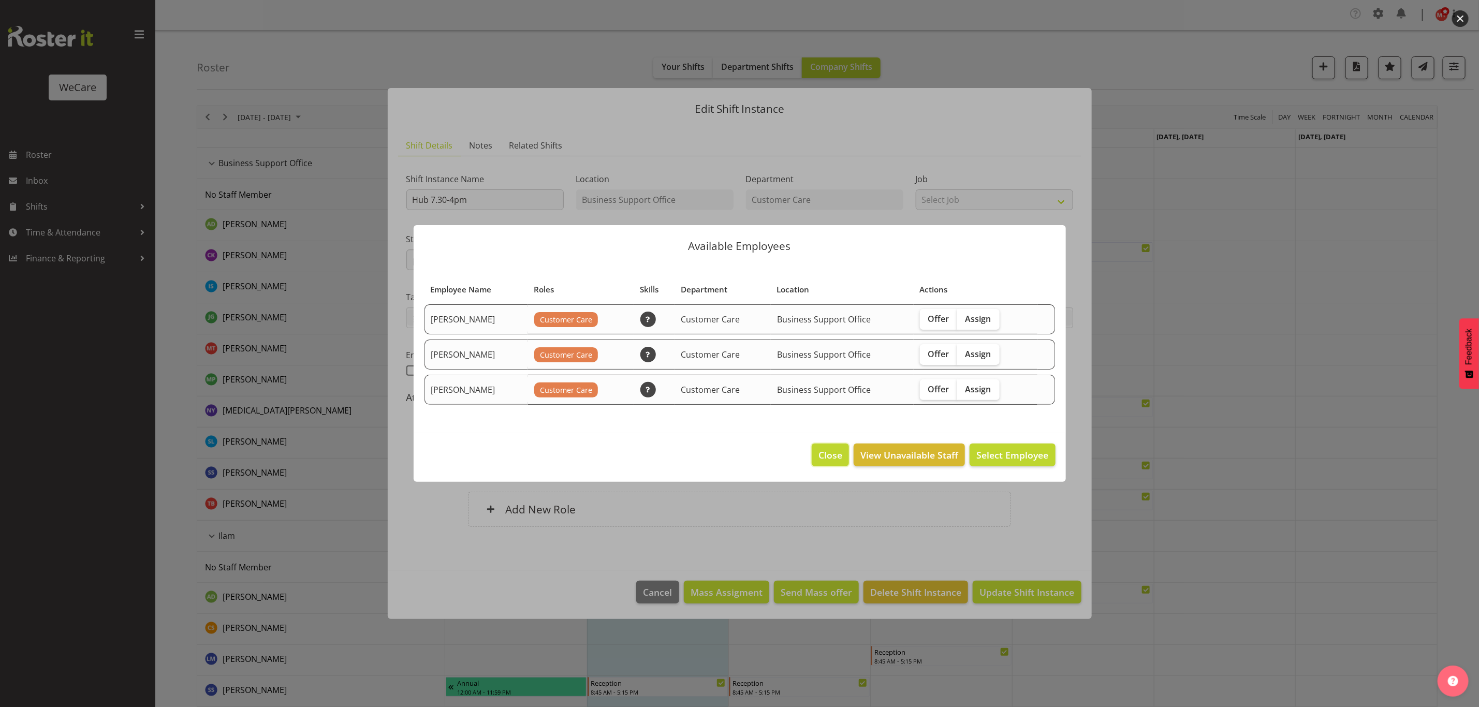
click at [843, 456] on button "Close" at bounding box center [829, 455] width 37 height 23
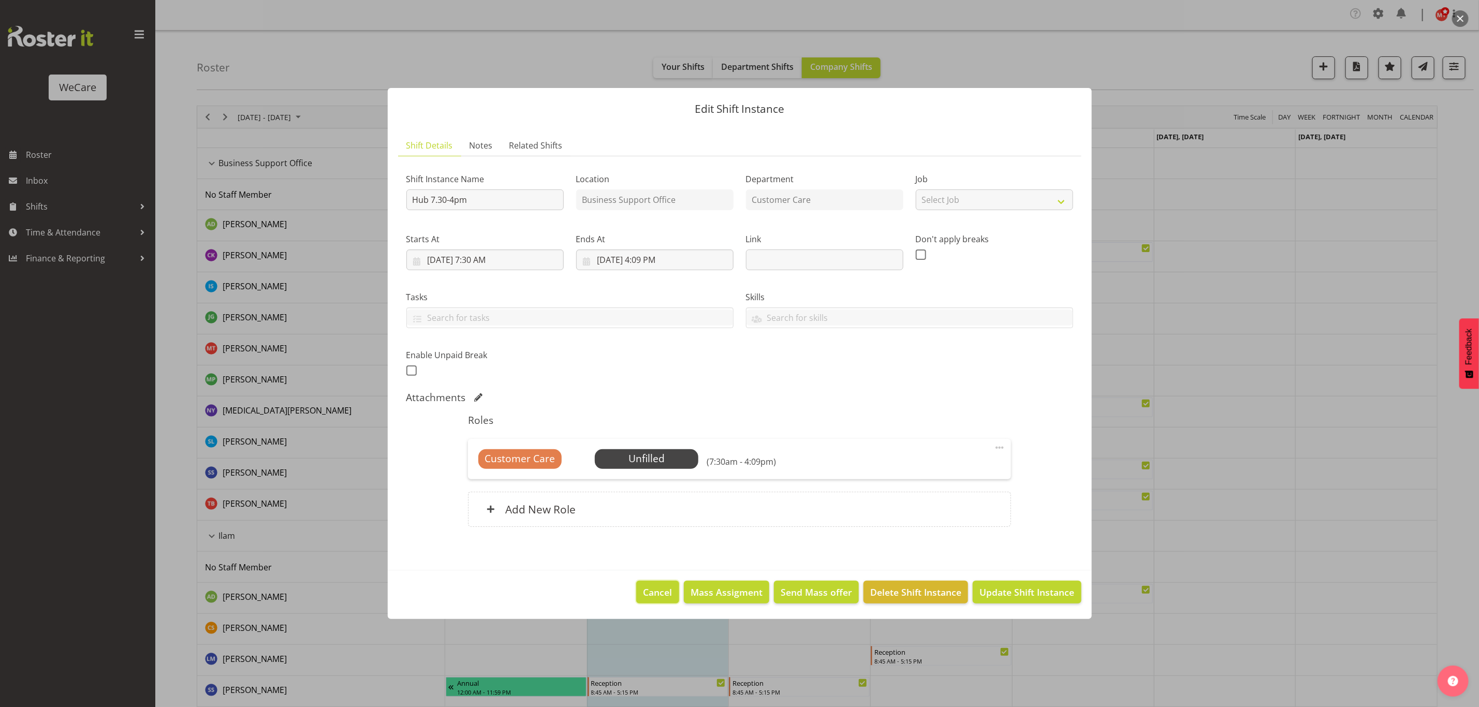
click at [675, 583] on button "Cancel" at bounding box center [657, 592] width 42 height 23
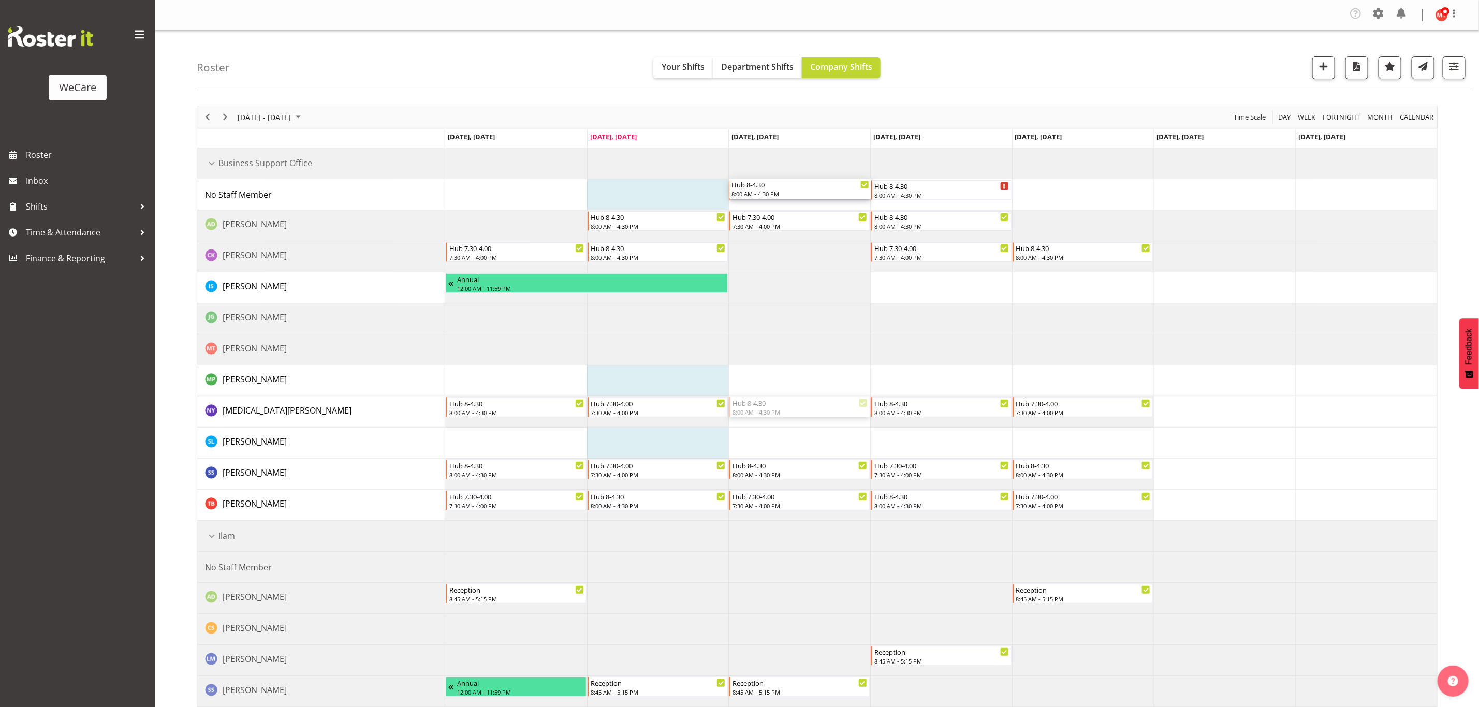
drag, startPoint x: 775, startPoint y: 413, endPoint x: 814, endPoint y: 205, distance: 211.0
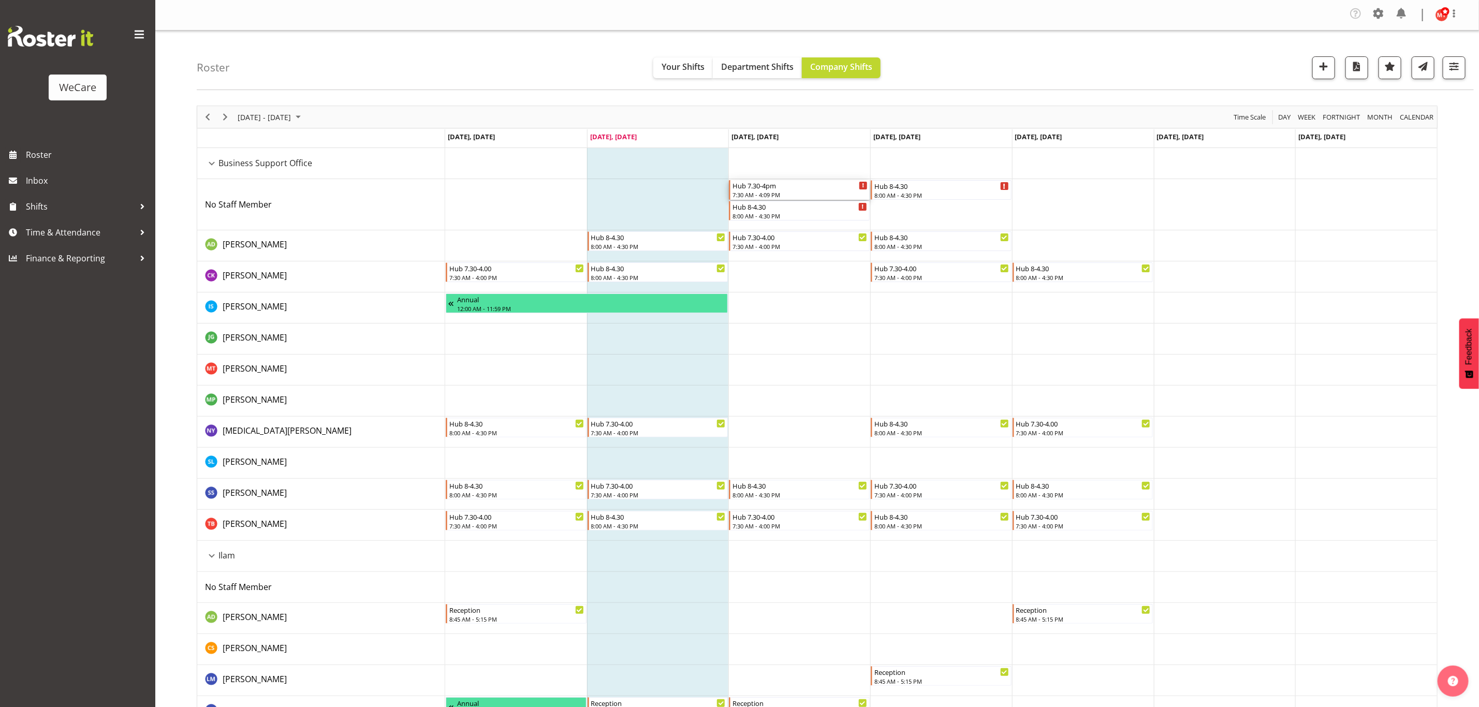
click at [790, 193] on div "7:30 AM - 4:09 PM" at bounding box center [799, 194] width 135 height 8
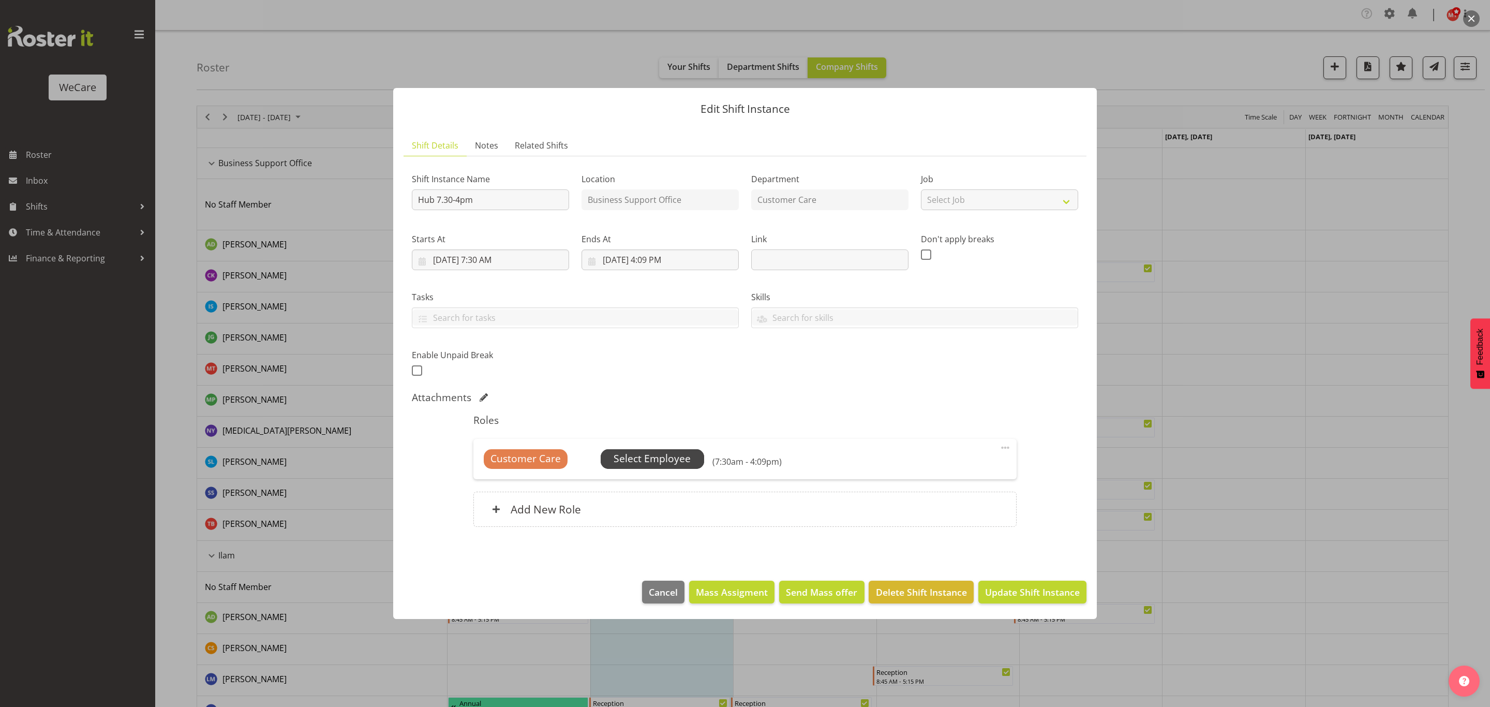
click at [682, 455] on span "Select Employee" at bounding box center [652, 458] width 77 height 15
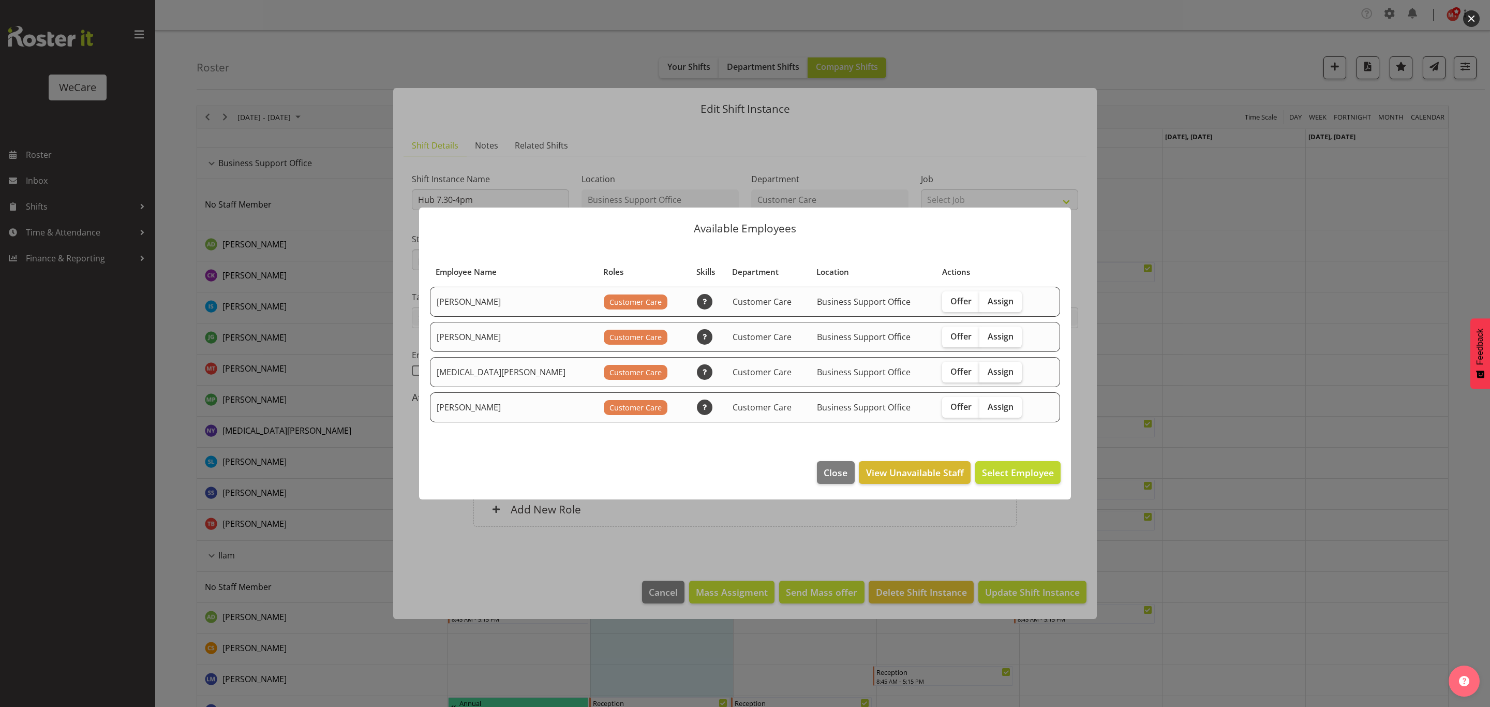
click at [997, 374] on label "Assign" at bounding box center [1001, 372] width 42 height 21
click at [986, 374] on input "Assign" at bounding box center [983, 371] width 7 height 7
checkbox input "true"
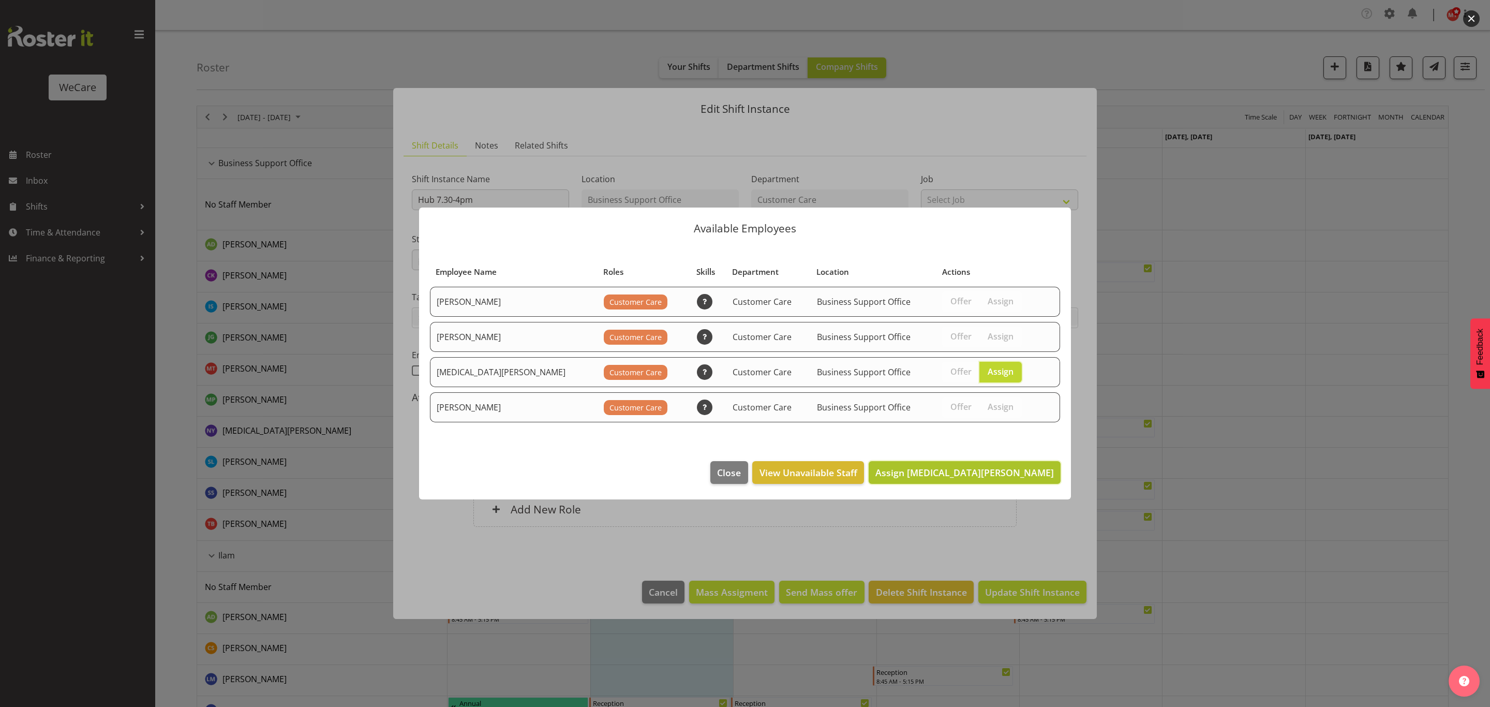
click at [1010, 475] on span "Assign Nikita Yates" at bounding box center [965, 472] width 179 height 12
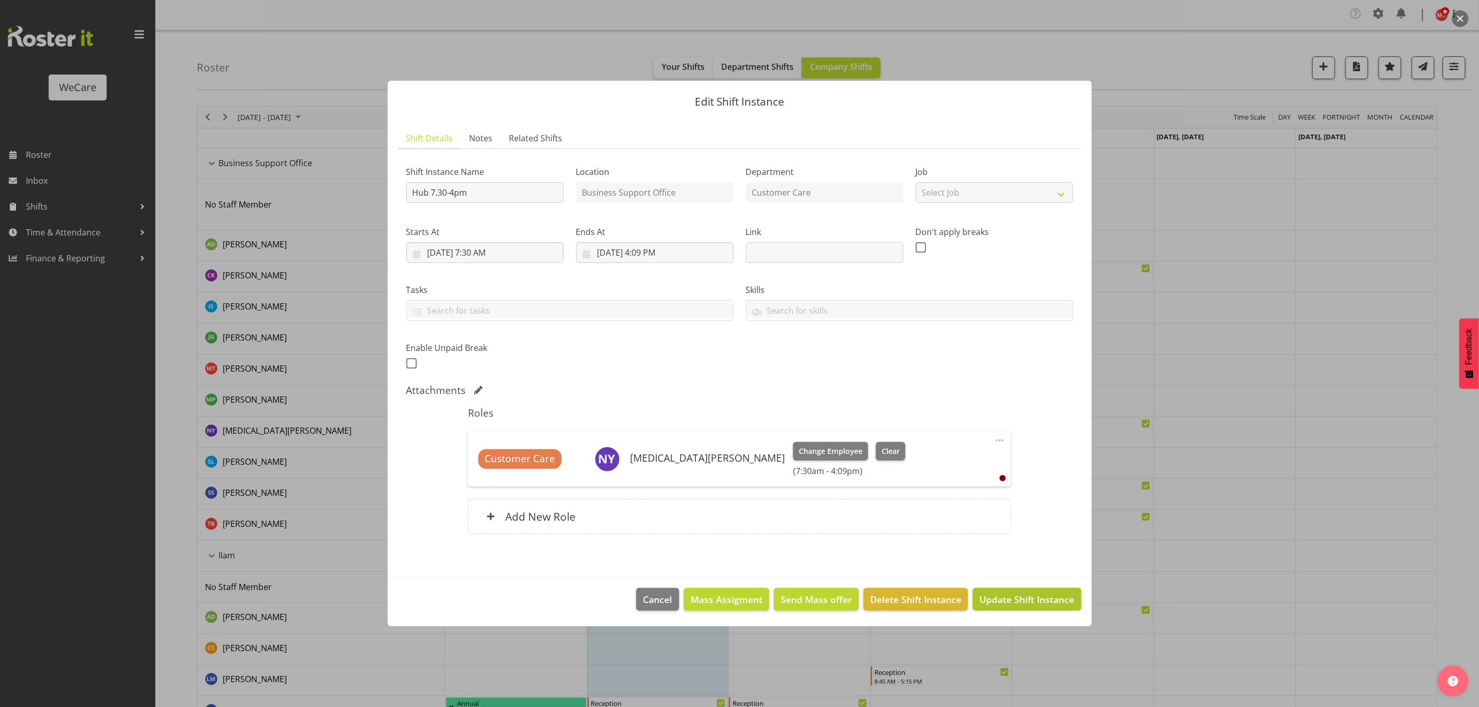
click at [1043, 601] on span "Update Shift Instance" at bounding box center [1026, 599] width 95 height 13
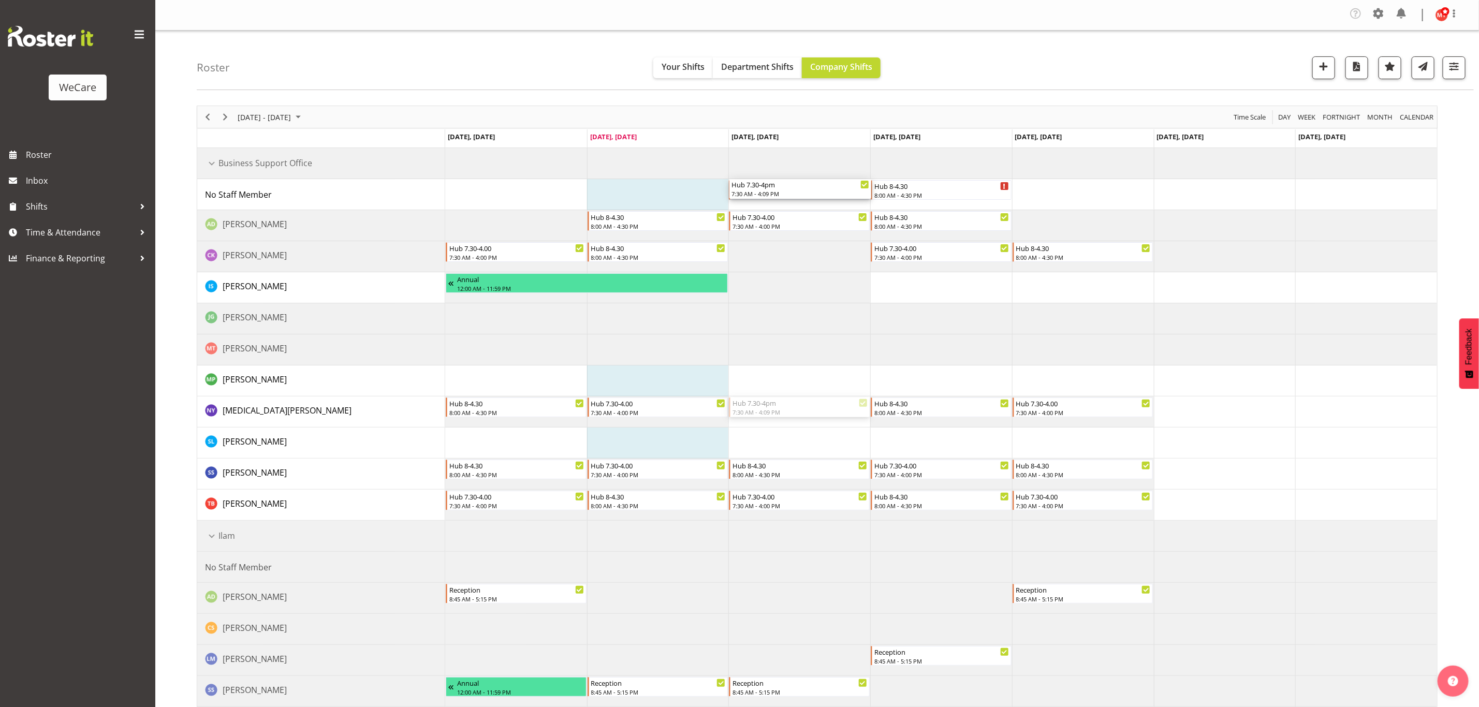
drag, startPoint x: 763, startPoint y: 413, endPoint x: 758, endPoint y: 191, distance: 221.6
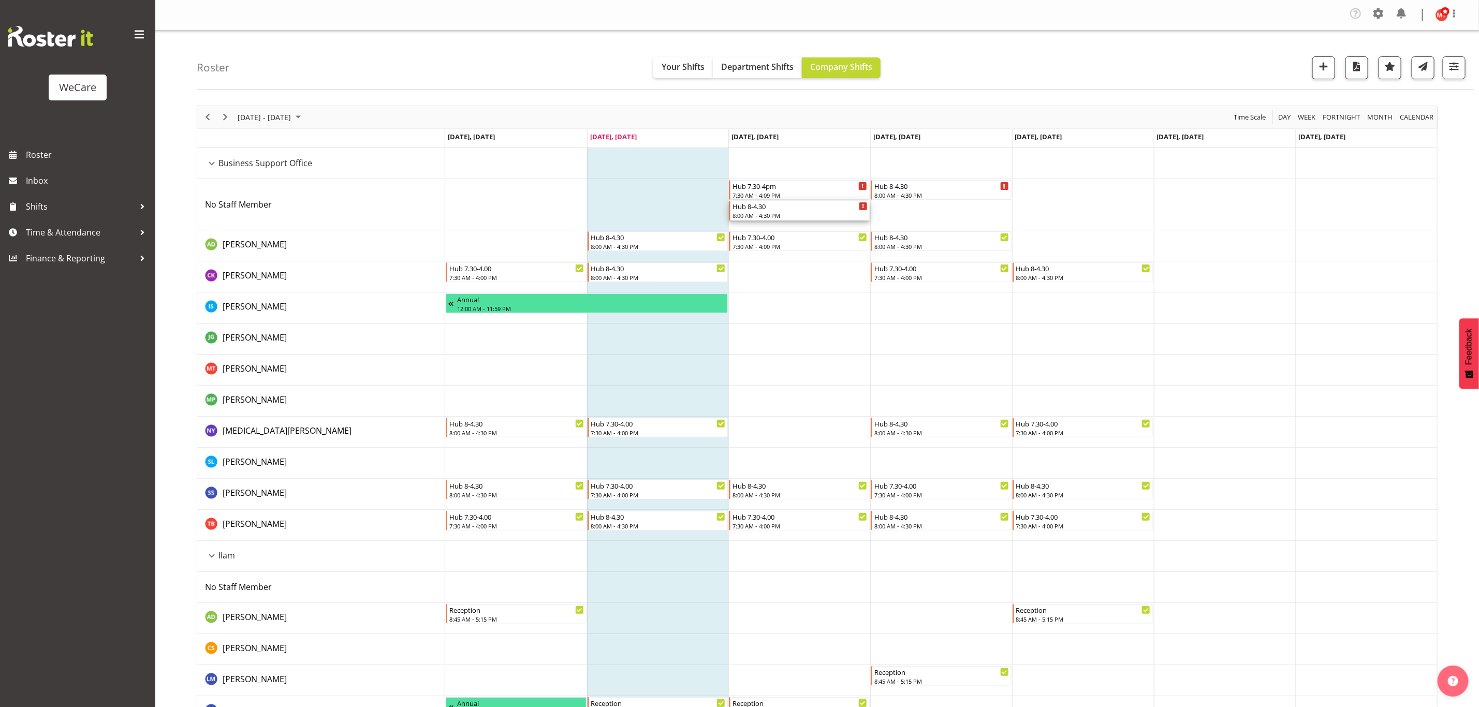
click at [797, 210] on div "Hub 8-4.30" at bounding box center [799, 206] width 135 height 10
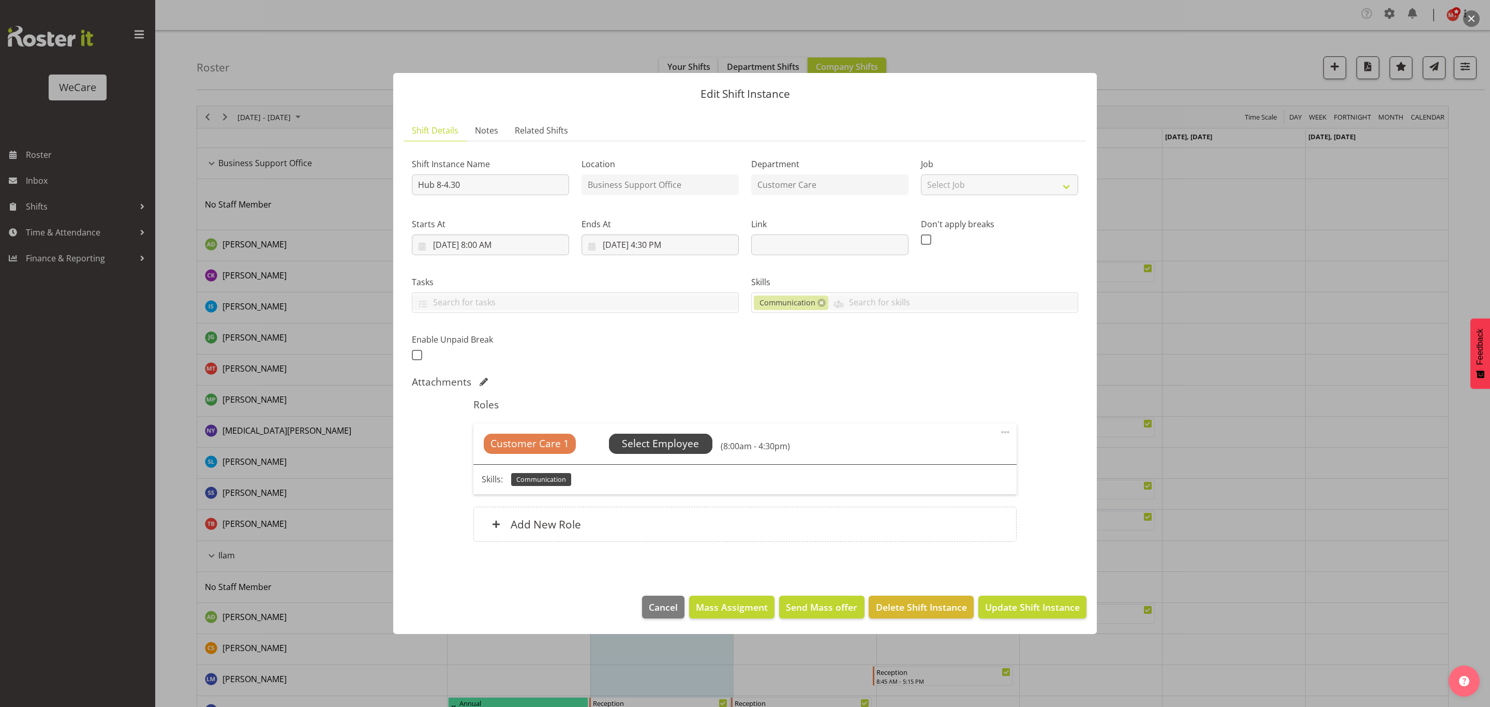
click at [646, 438] on span "Select Employee" at bounding box center [660, 443] width 77 height 15
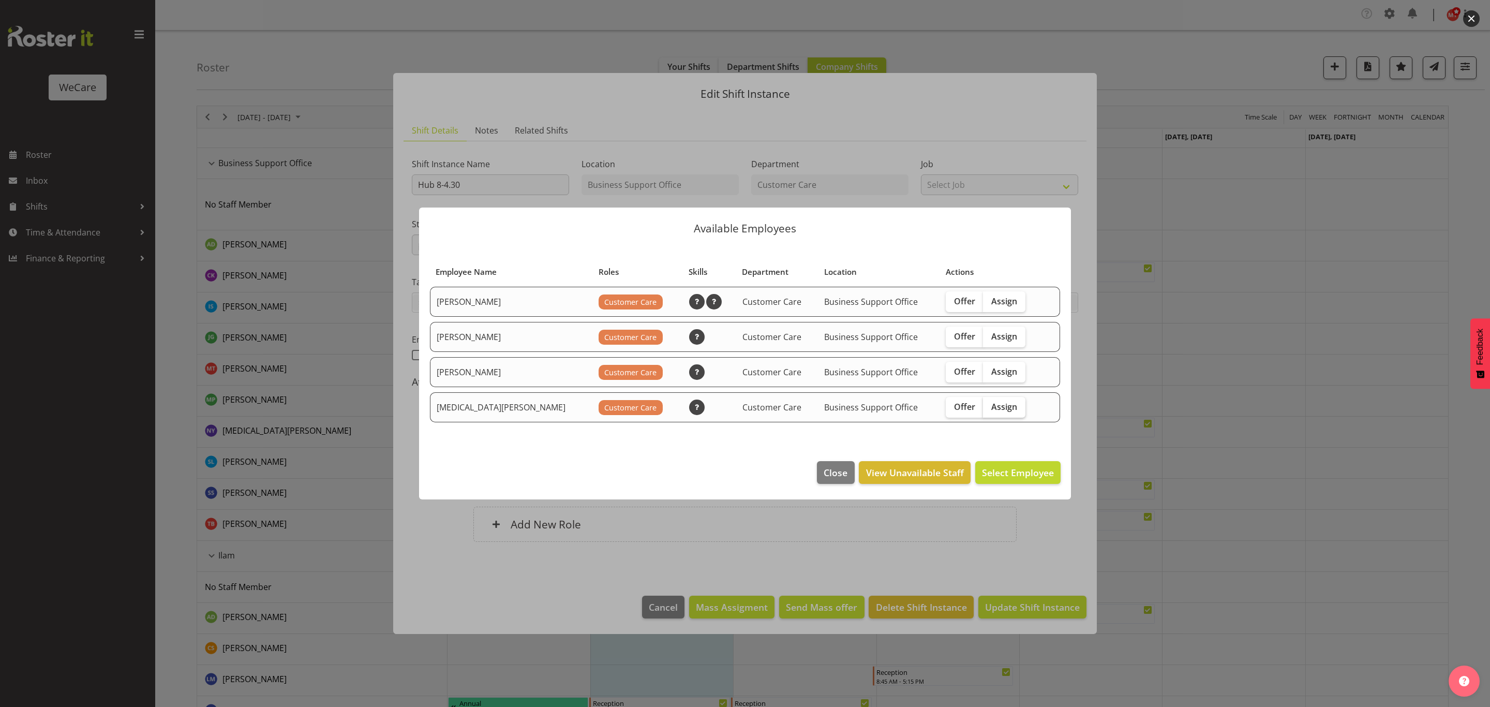
click at [992, 411] on span "Assign" at bounding box center [1005, 407] width 26 height 10
click at [983, 410] on input "Assign" at bounding box center [986, 406] width 7 height 7
checkbox input "true"
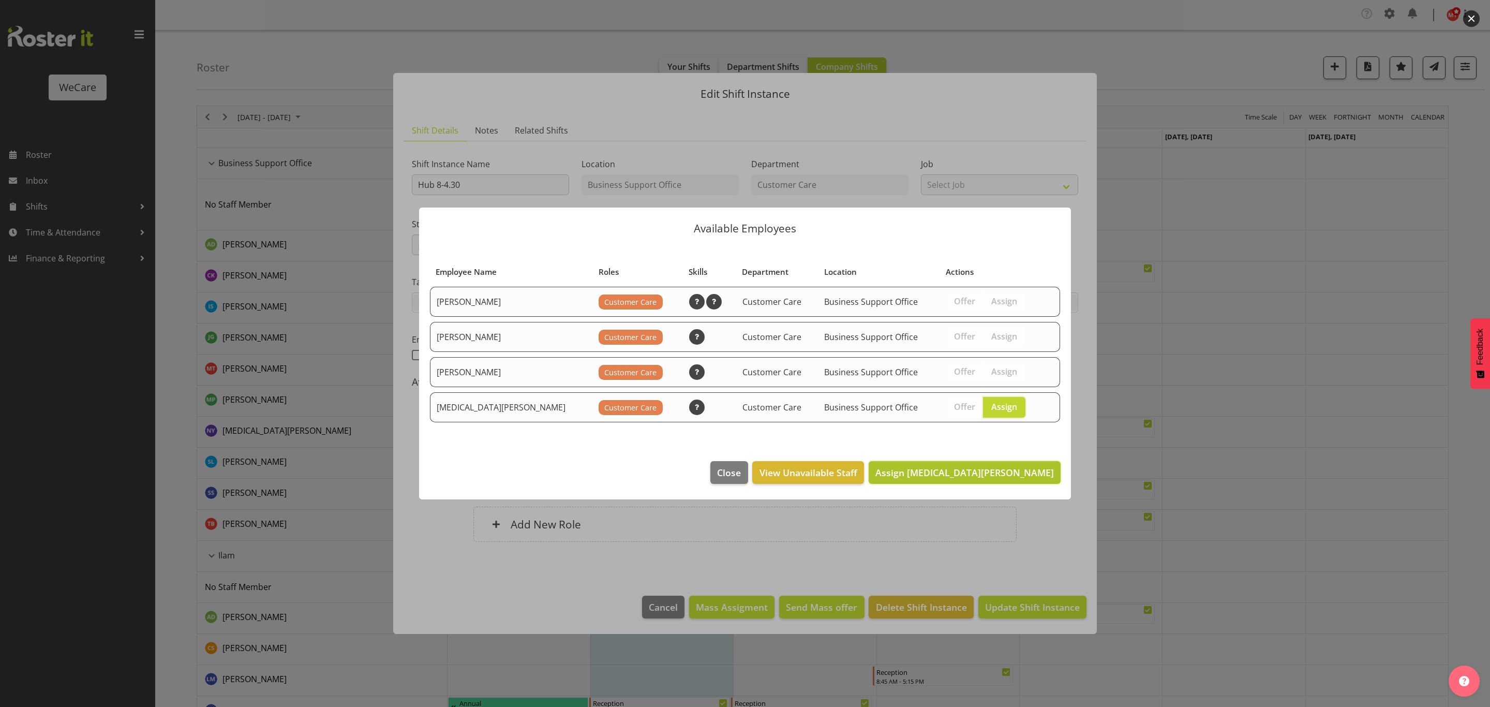
click at [997, 474] on span "Assign Nikita Yates" at bounding box center [965, 472] width 179 height 12
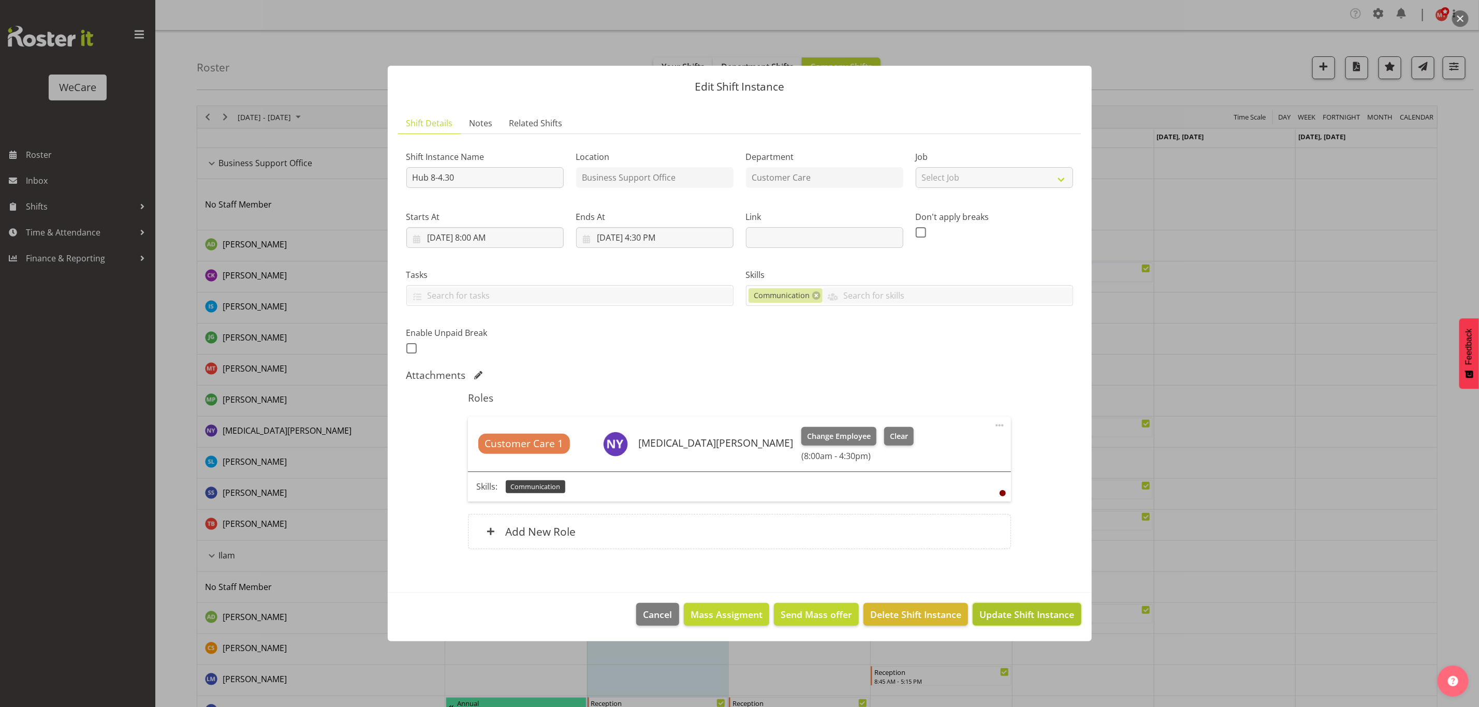
click at [1028, 619] on span "Update Shift Instance" at bounding box center [1026, 614] width 95 height 13
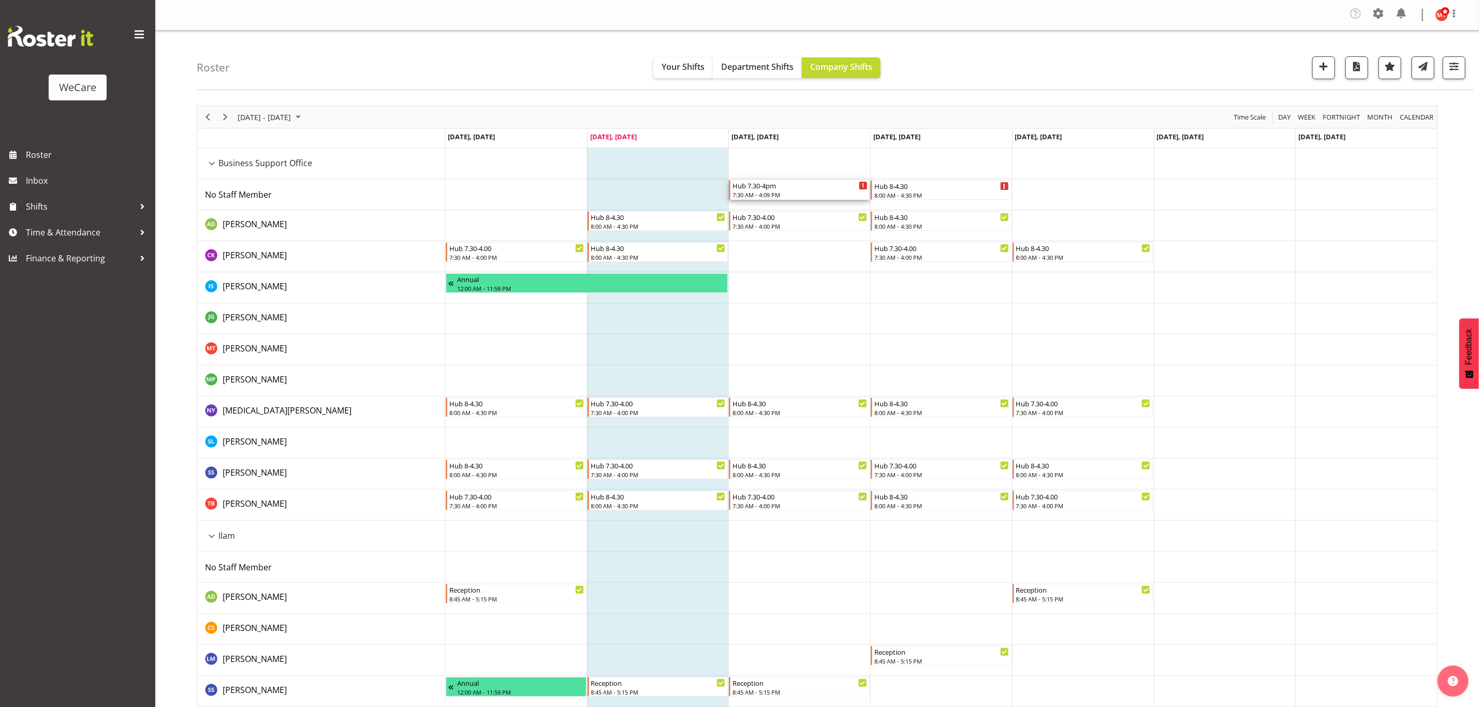
click at [785, 196] on div "7:30 AM - 4:09 PM" at bounding box center [799, 194] width 135 height 8
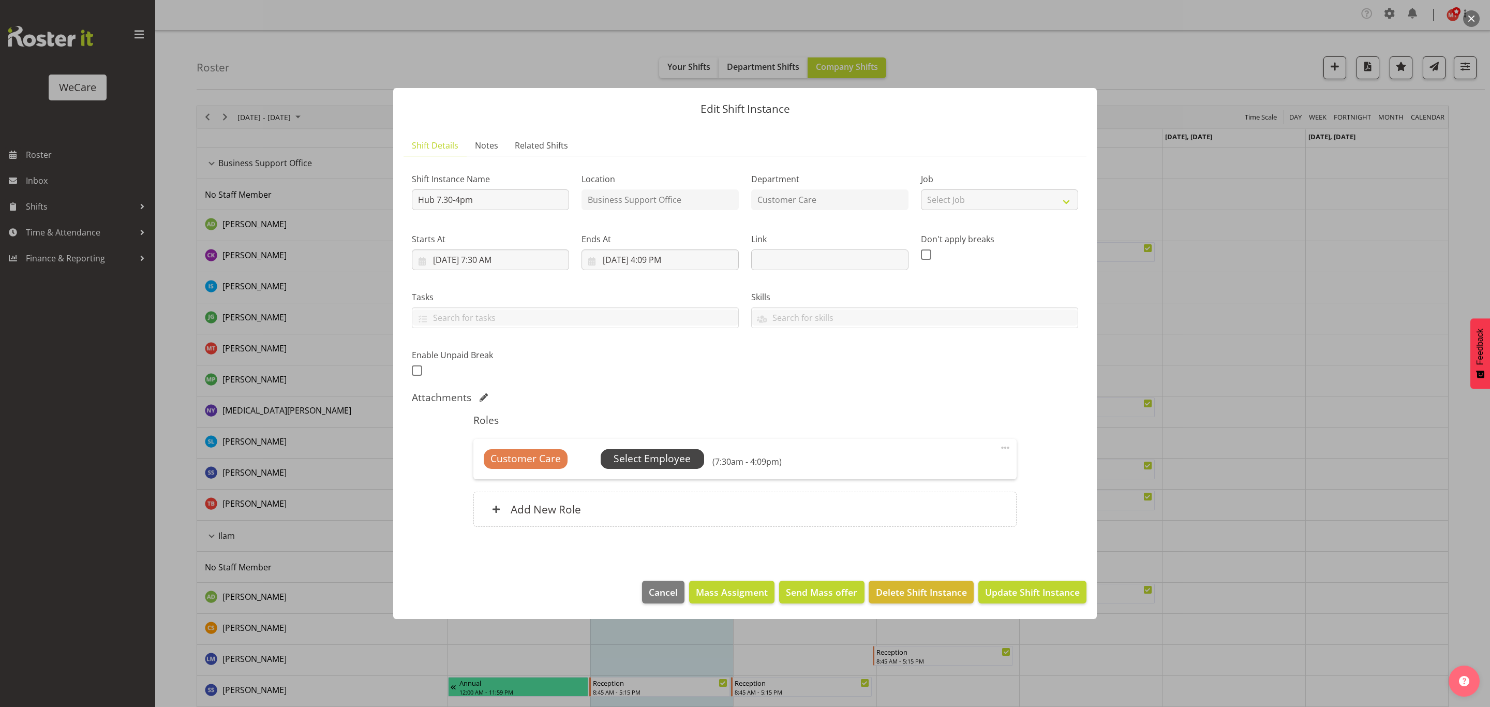
click at [654, 459] on span "Select Employee" at bounding box center [652, 458] width 77 height 15
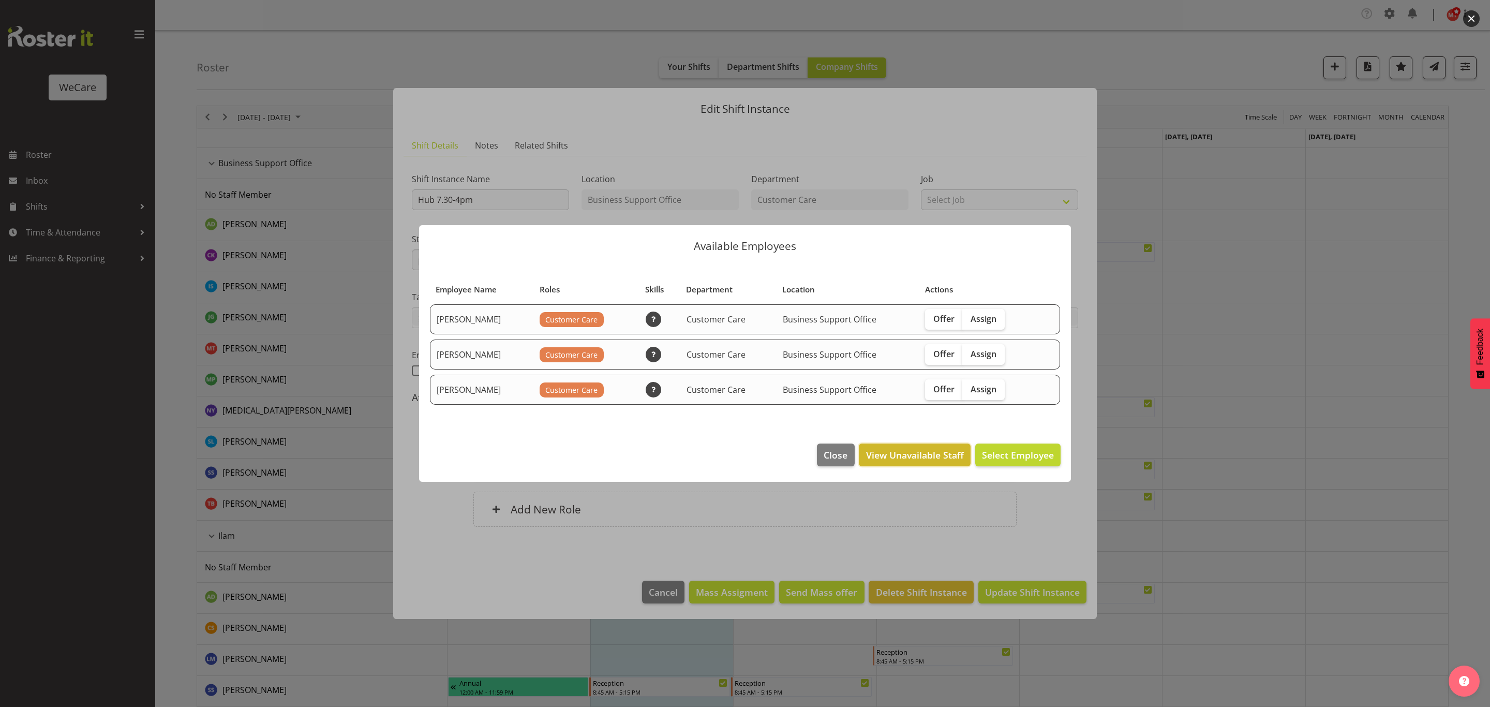
click at [952, 458] on span "View Unavailable Staff" at bounding box center [915, 454] width 98 height 13
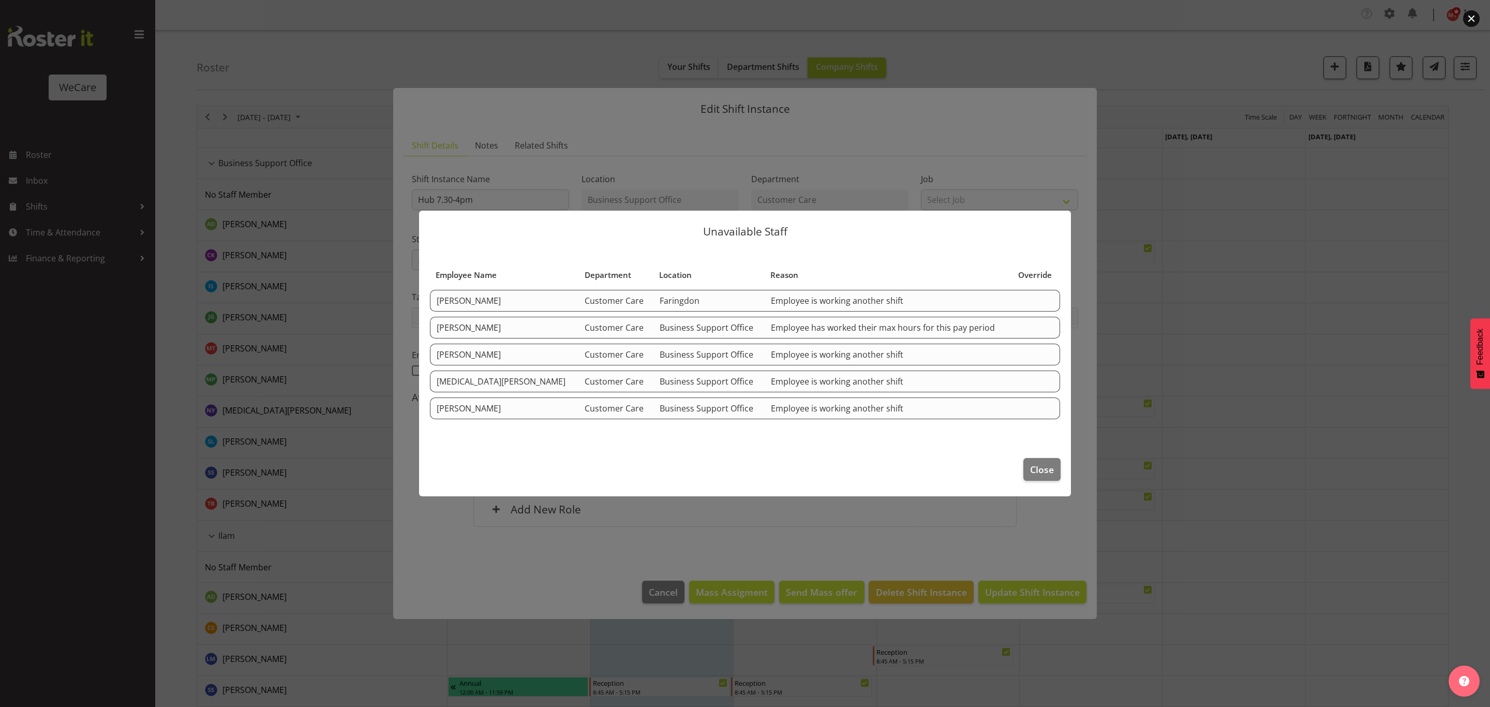
click at [660, 325] on span "Business Support Office" at bounding box center [707, 327] width 94 height 11
drag, startPoint x: 784, startPoint y: 330, endPoint x: 977, endPoint y: 331, distance: 193.0
click at [977, 331] on td "Employee has worked their max hours for this pay period" at bounding box center [889, 328] width 248 height 22
click at [1042, 479] on button "Close" at bounding box center [1042, 469] width 37 height 23
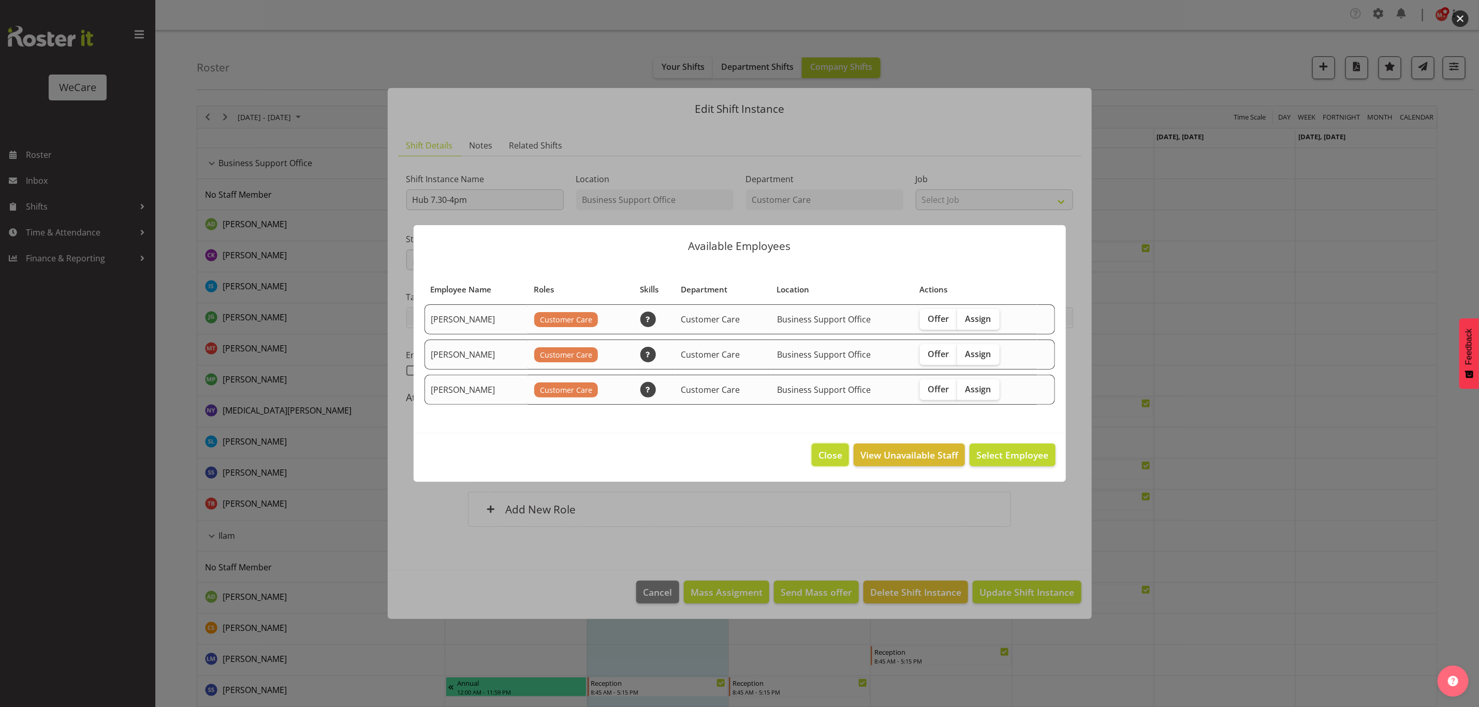
click at [830, 456] on span "Close" at bounding box center [830, 454] width 24 height 13
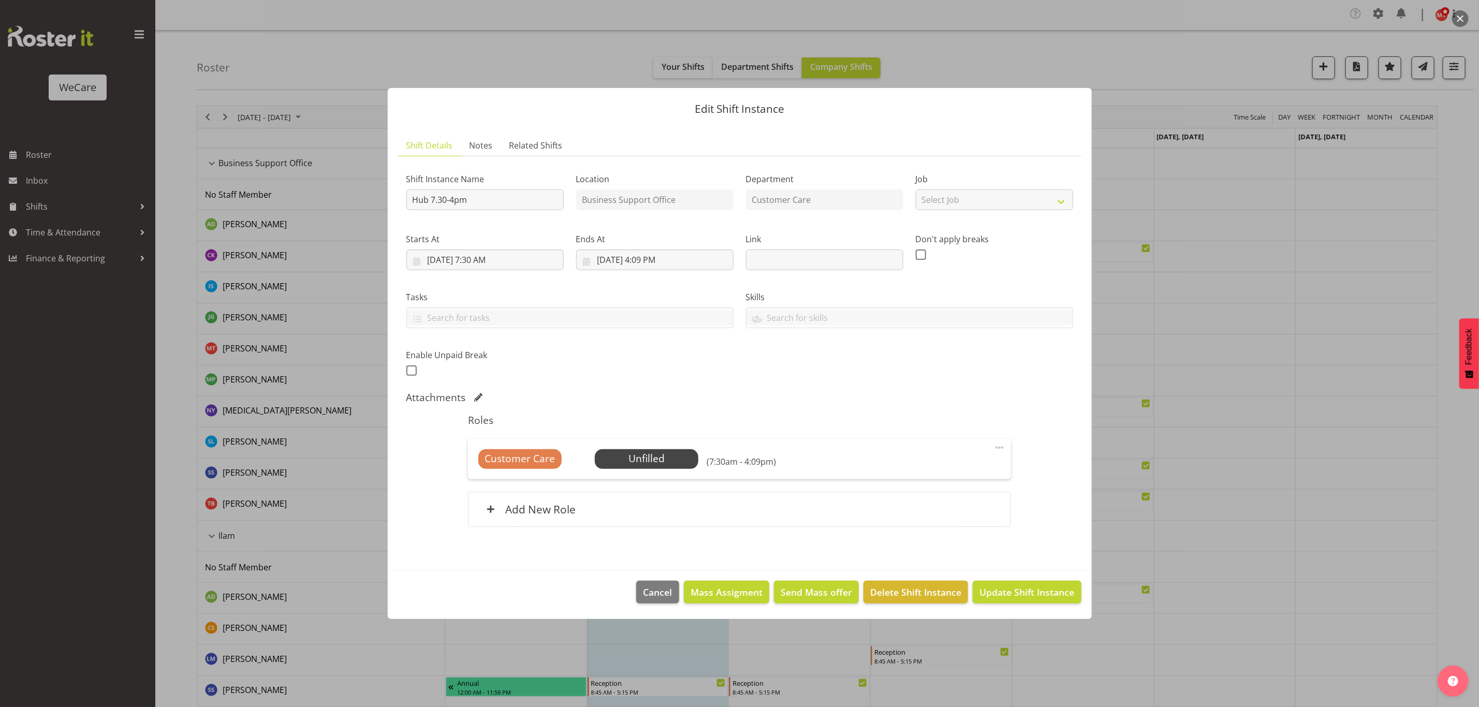
click at [1256, 528] on div at bounding box center [739, 353] width 1479 height 707
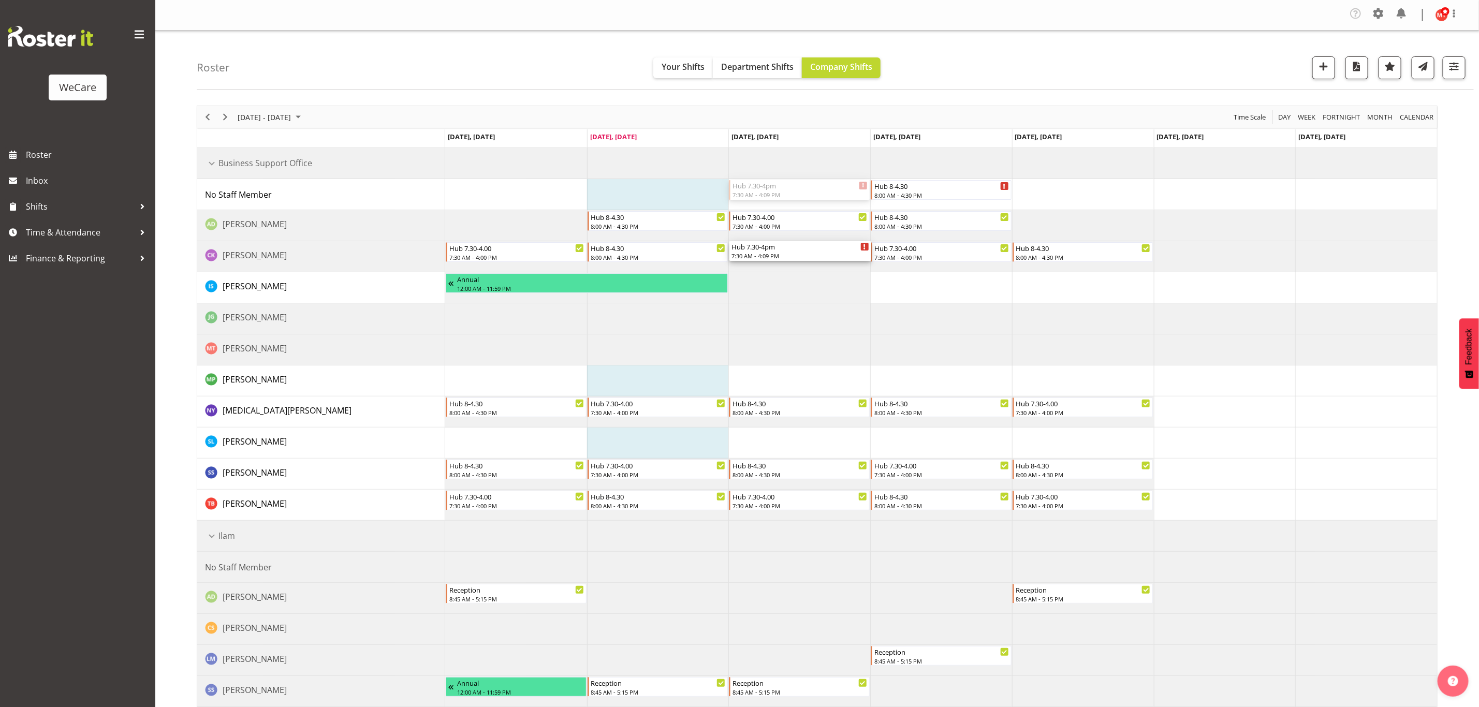
drag, startPoint x: 774, startPoint y: 188, endPoint x: 767, endPoint y: 252, distance: 64.5
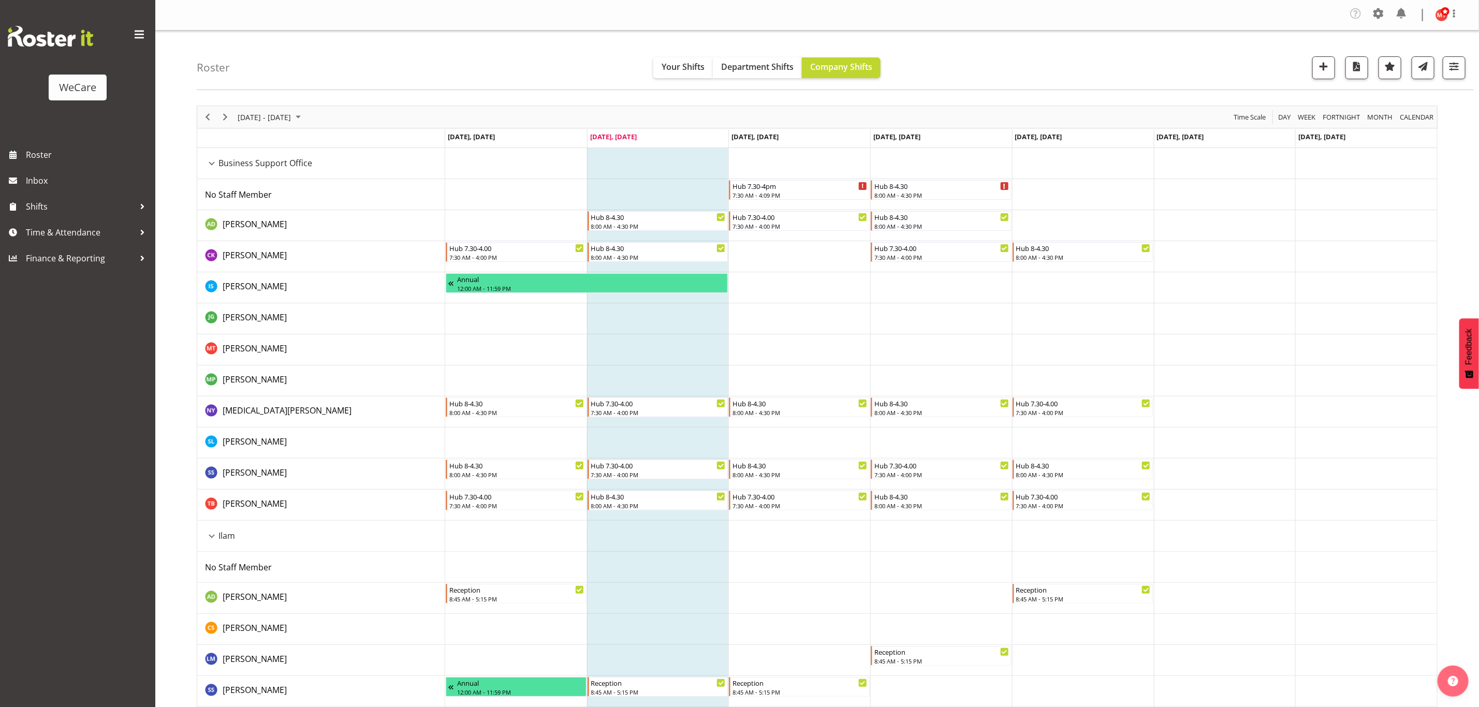
click at [213, 167] on div "Business Support Office resource" at bounding box center [211, 163] width 13 height 13
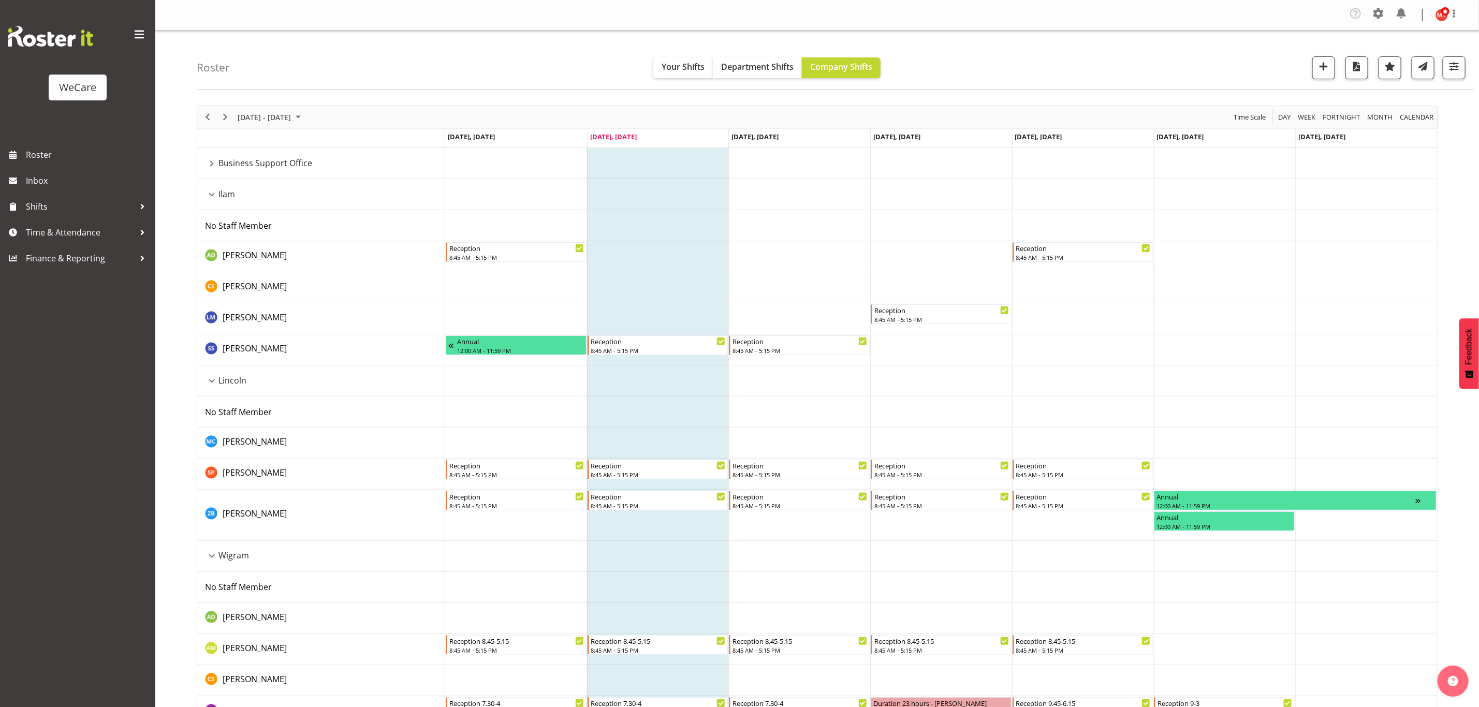
click at [208, 165] on div "Business Support Office resource" at bounding box center [211, 163] width 13 height 13
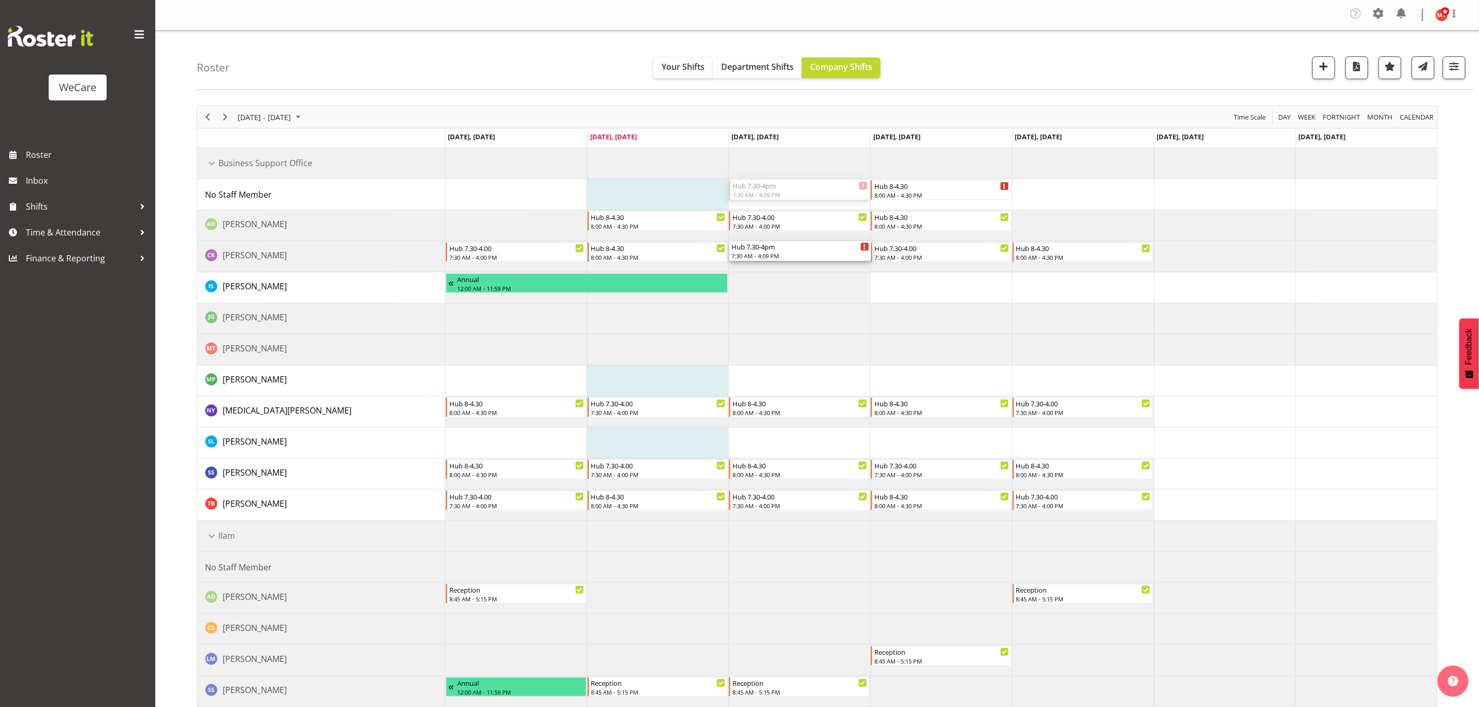
drag, startPoint x: 792, startPoint y: 191, endPoint x: 792, endPoint y: 252, distance: 61.1
drag, startPoint x: 896, startPoint y: 409, endPoint x: 899, endPoint y: 297, distance: 111.8
drag, startPoint x: 908, startPoint y: 247, endPoint x: 900, endPoint y: 408, distance: 161.1
drag, startPoint x: 898, startPoint y: 285, endPoint x: 899, endPoint y: 262, distance: 22.3
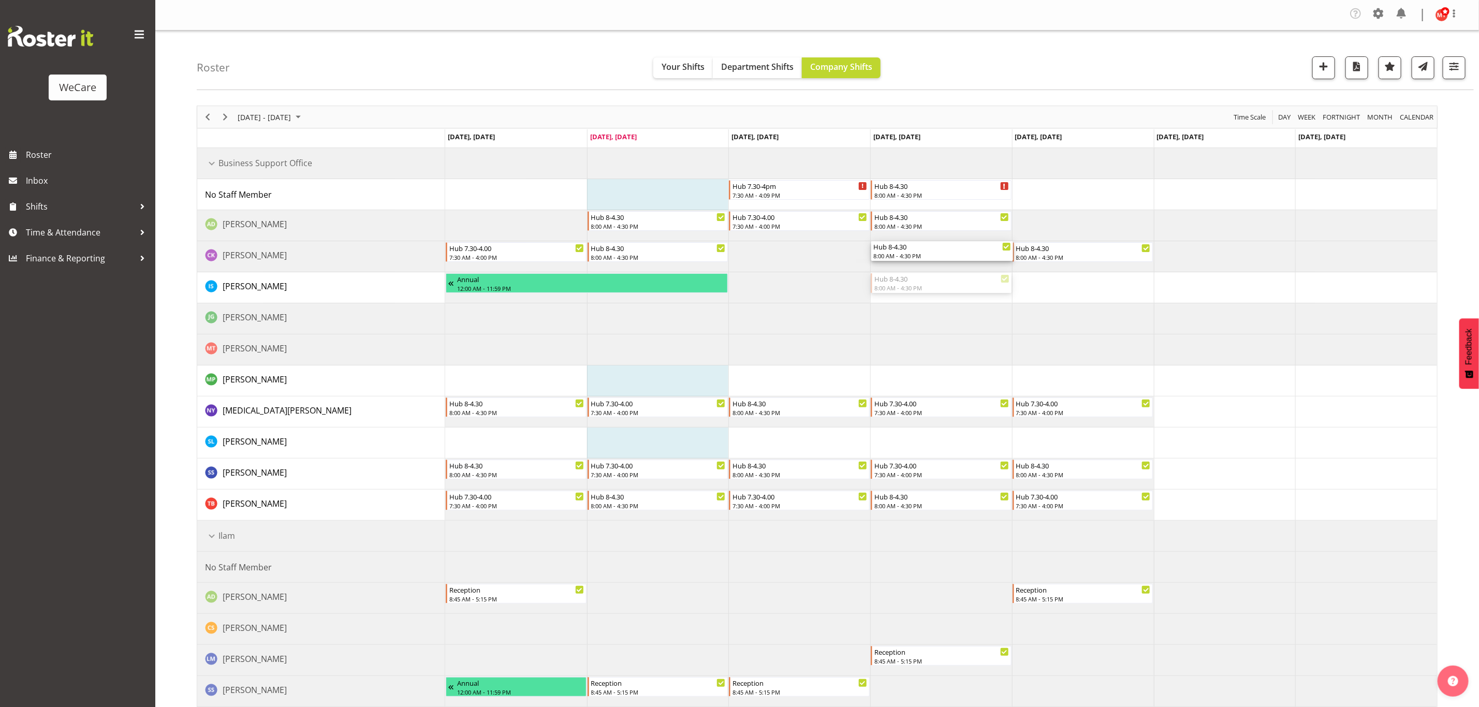
drag, startPoint x: 907, startPoint y: 284, endPoint x: 904, endPoint y: 254, distance: 30.7
drag, startPoint x: 904, startPoint y: 283, endPoint x: 909, endPoint y: 209, distance: 74.2
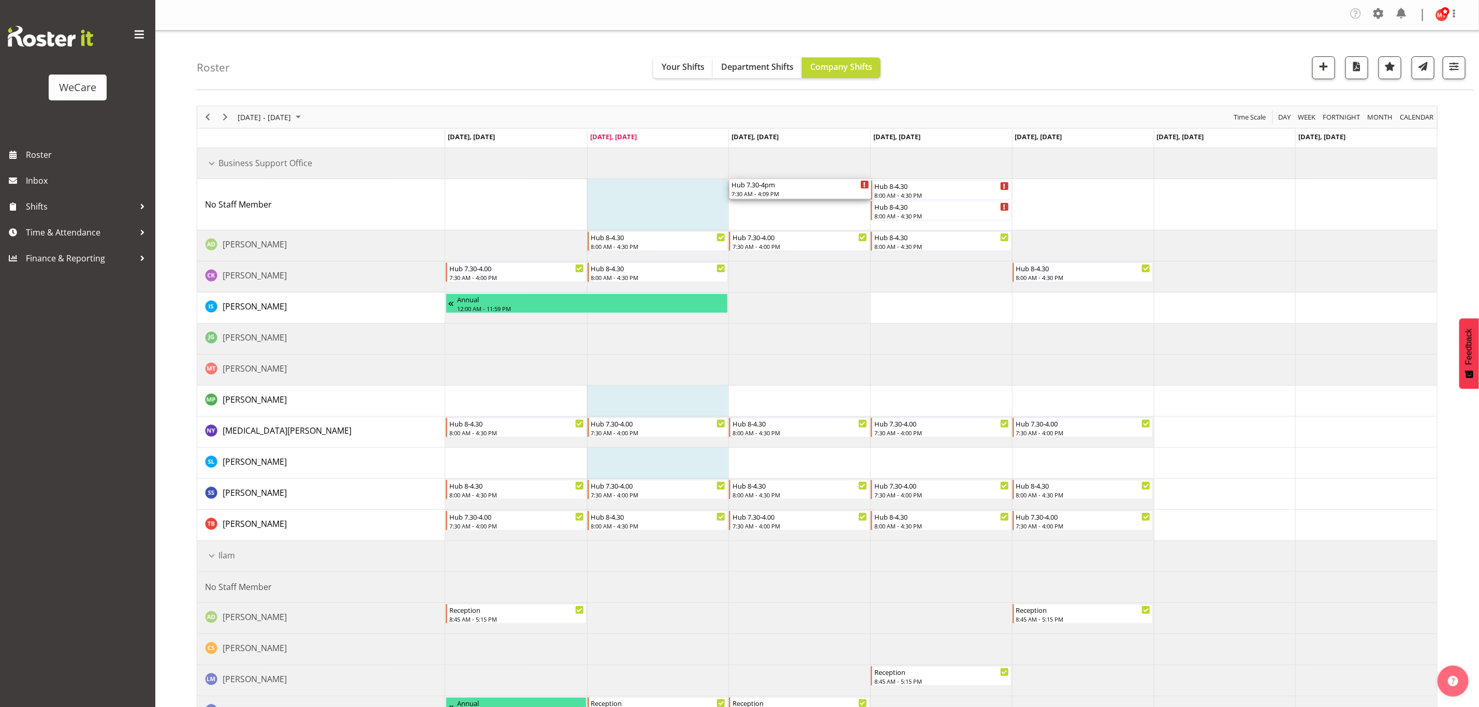
drag, startPoint x: 800, startPoint y: 214, endPoint x: 787, endPoint y: 204, distance: 16.6
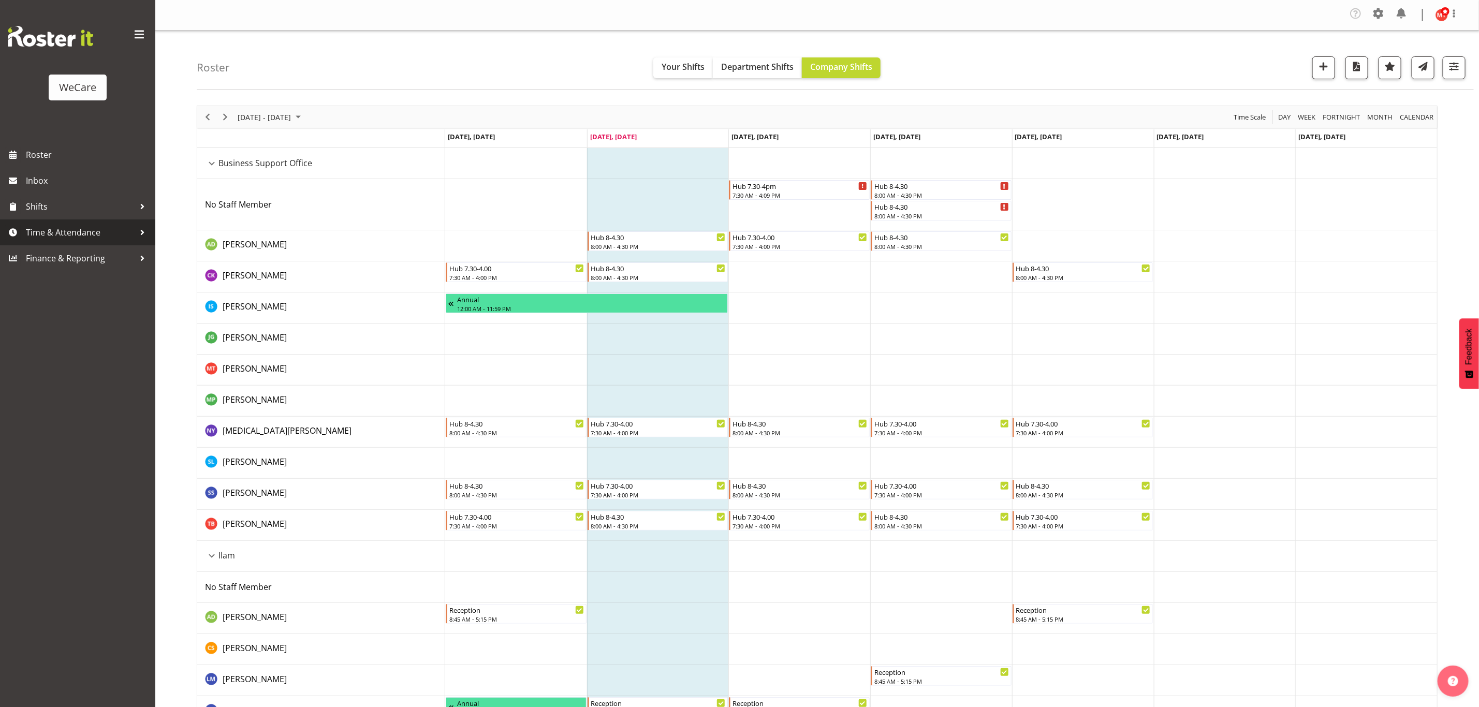
click at [137, 230] on div at bounding box center [143, 233] width 16 height 16
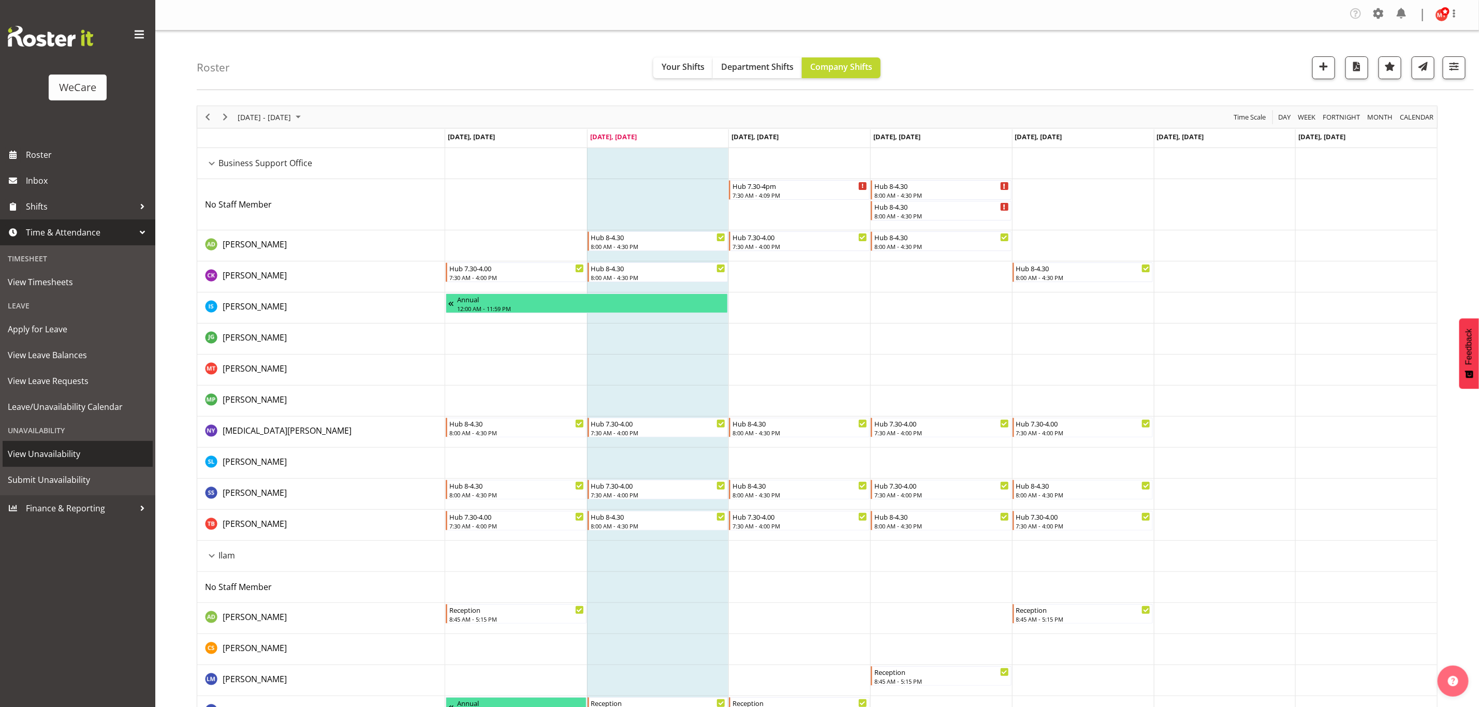
click at [66, 456] on span "View Unavailability" at bounding box center [78, 454] width 140 height 16
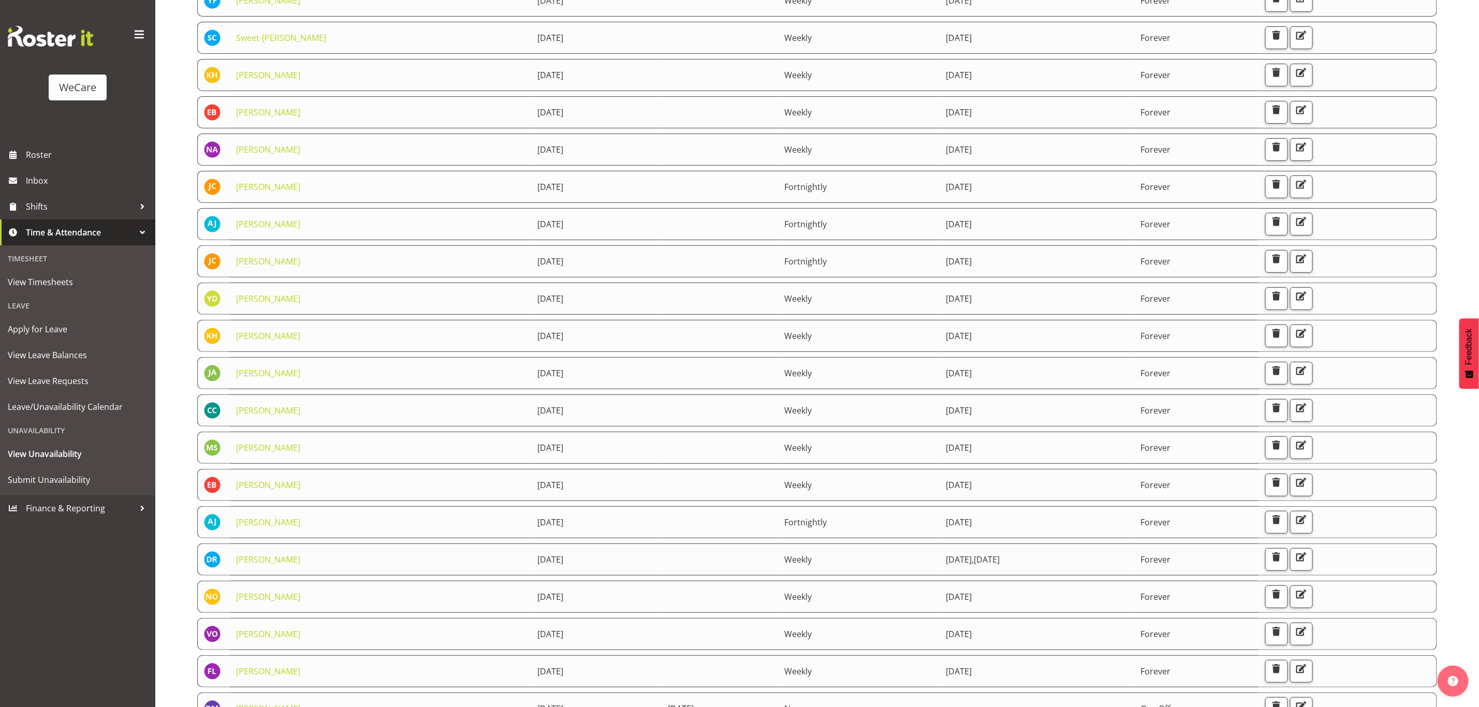
scroll to position [241, 0]
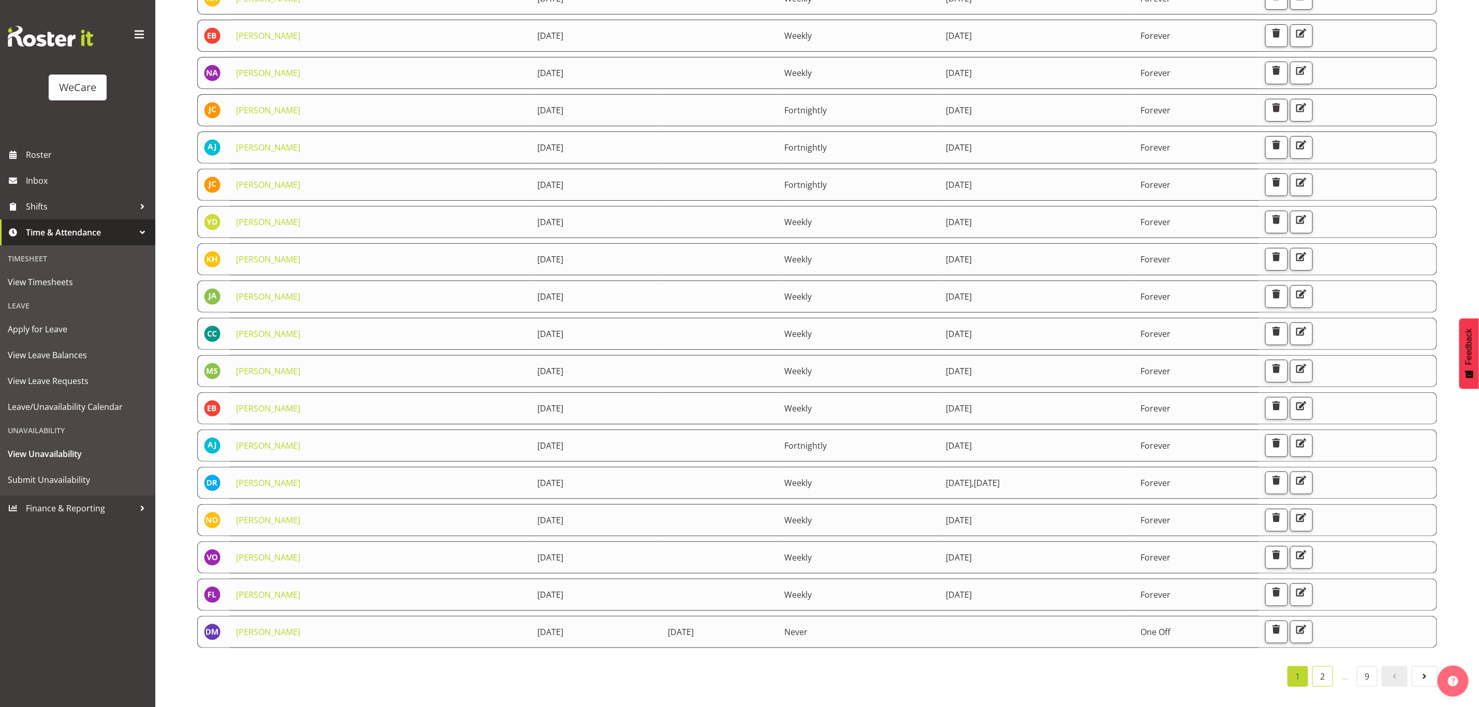
click at [1317, 666] on link "2" at bounding box center [1322, 676] width 21 height 21
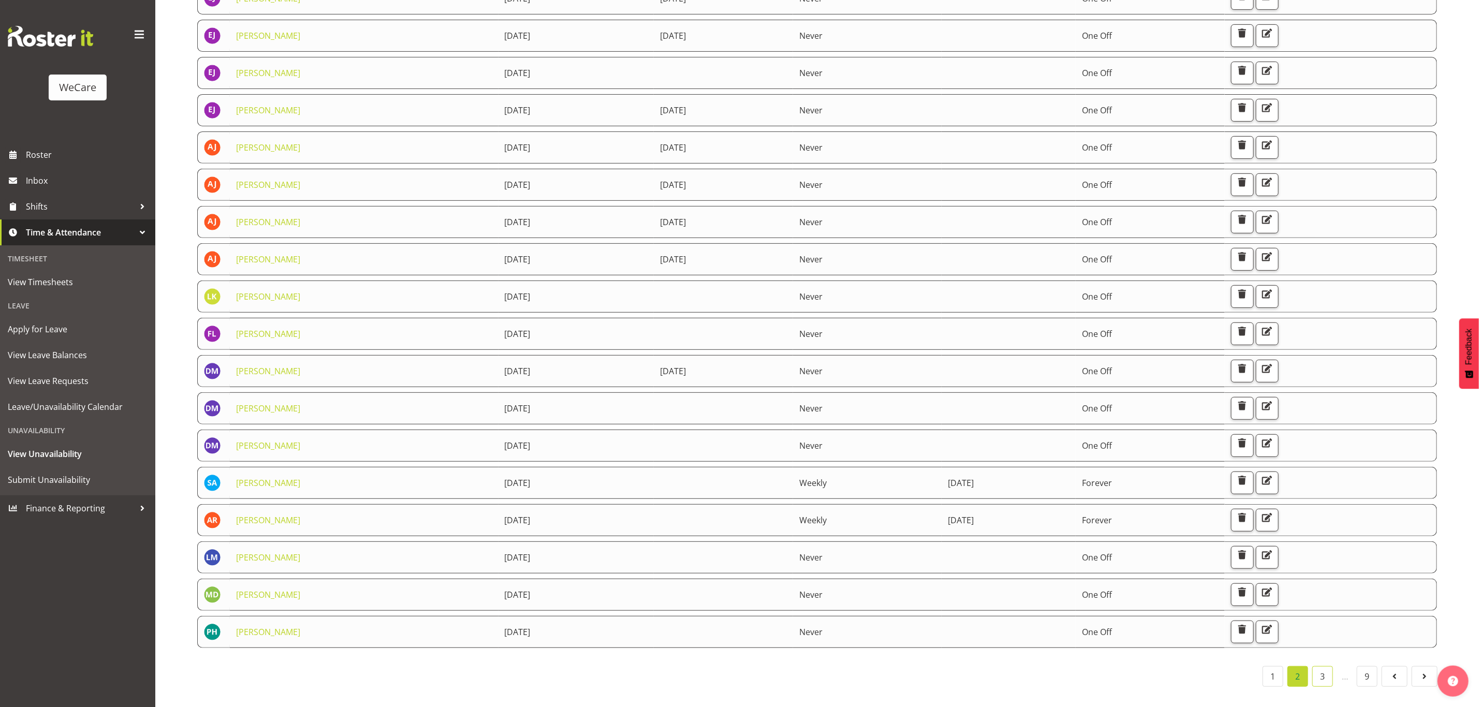
click at [1315, 666] on link "3" at bounding box center [1322, 676] width 21 height 21
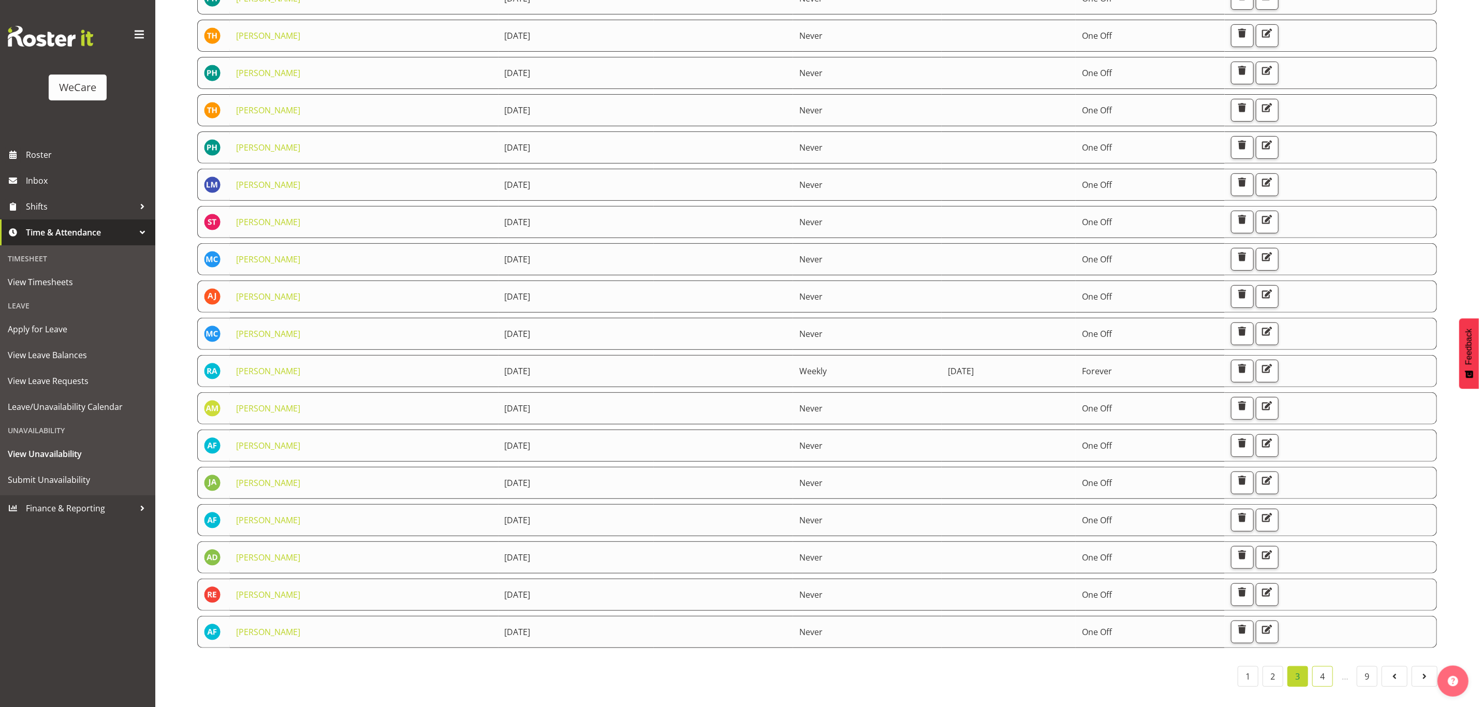
click at [1327, 666] on link "4" at bounding box center [1322, 676] width 21 height 21
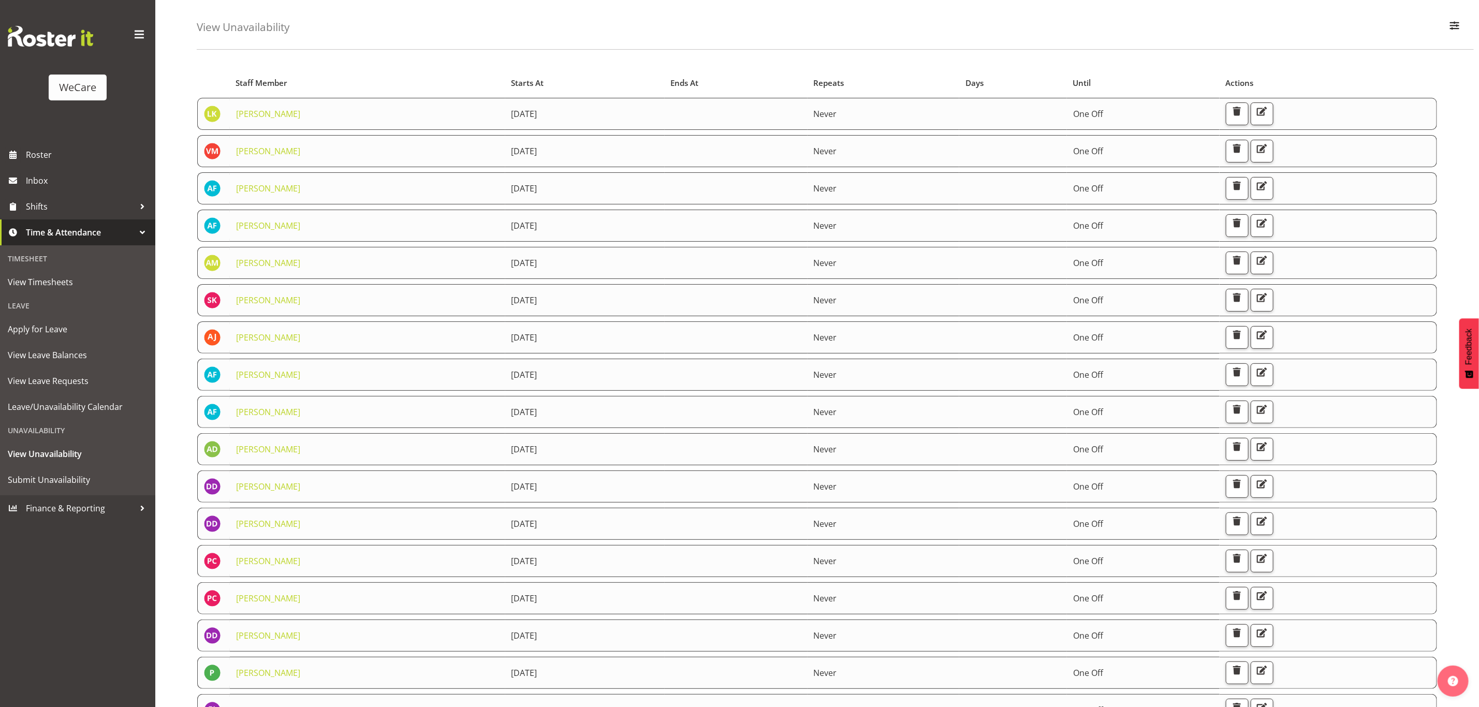
scroll to position [0, 0]
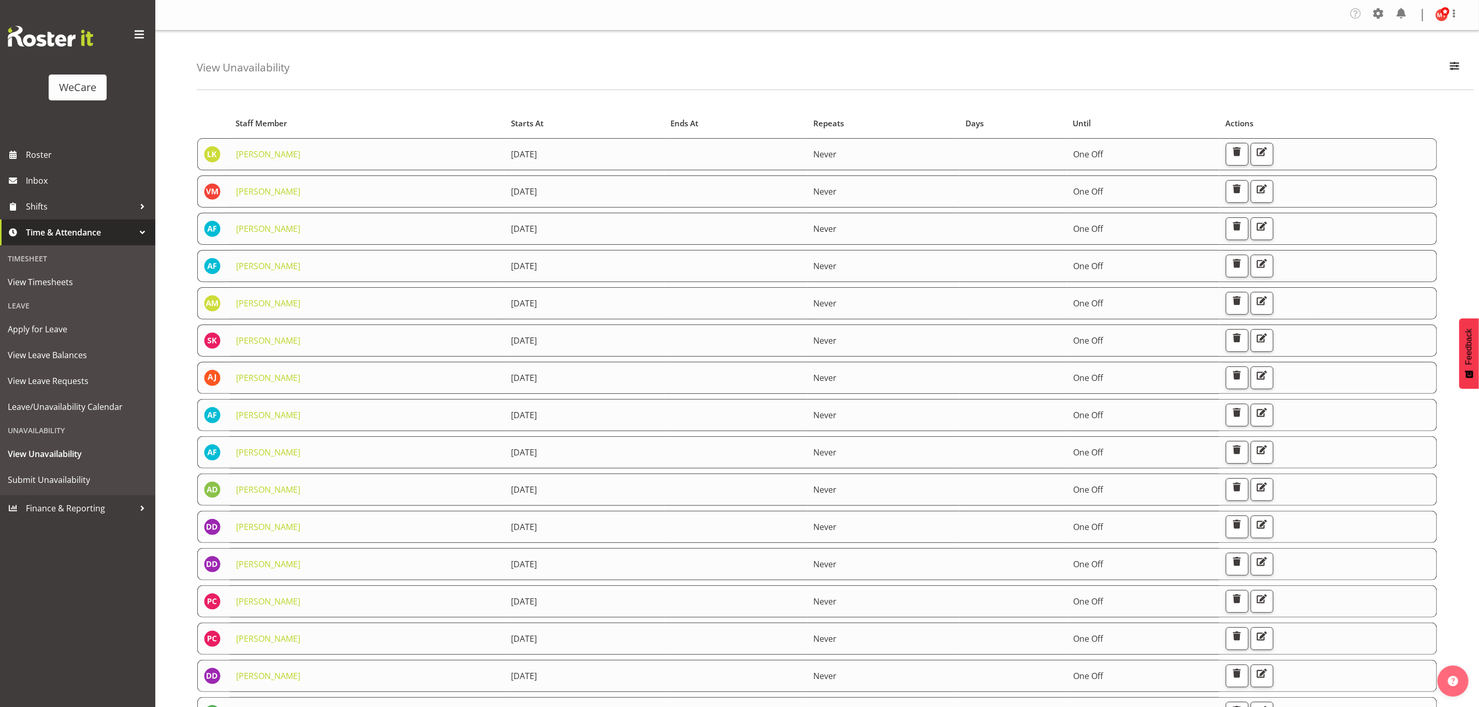
click at [272, 78] on div "View Unavailability Search Search for a particular employee Showing current una…" at bounding box center [835, 61] width 1277 height 60
click at [1452, 63] on span "button" at bounding box center [1453, 65] width 13 height 13
click at [1367, 114] on input "text" at bounding box center [1387, 115] width 139 height 21
type input "[PERSON_NAME]"
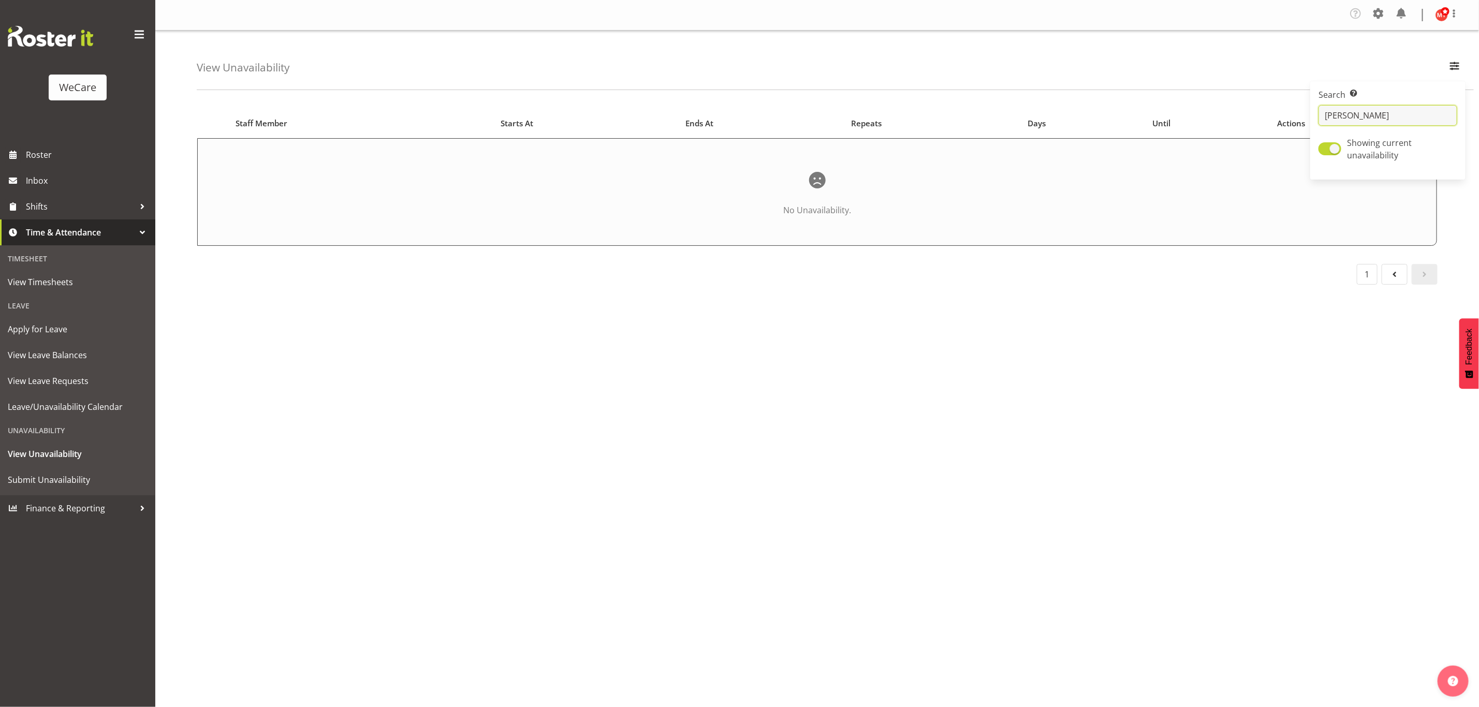
drag, startPoint x: 1381, startPoint y: 122, endPoint x: 1267, endPoint y: 108, distance: 114.7
click at [1269, 109] on div "View Unavailability Search Search for a particular employee [PERSON_NAME] Showi…" at bounding box center [816, 271] width 1323 height 481
click at [1204, 356] on div "Starts At Staff Member Starts At Ends At Repeats Days Until Actions No Unavaila…" at bounding box center [838, 305] width 1282 height 414
click at [1452, 67] on span "button" at bounding box center [1453, 65] width 13 height 13
drag, startPoint x: 1383, startPoint y: 122, endPoint x: 1295, endPoint y: 116, distance: 88.6
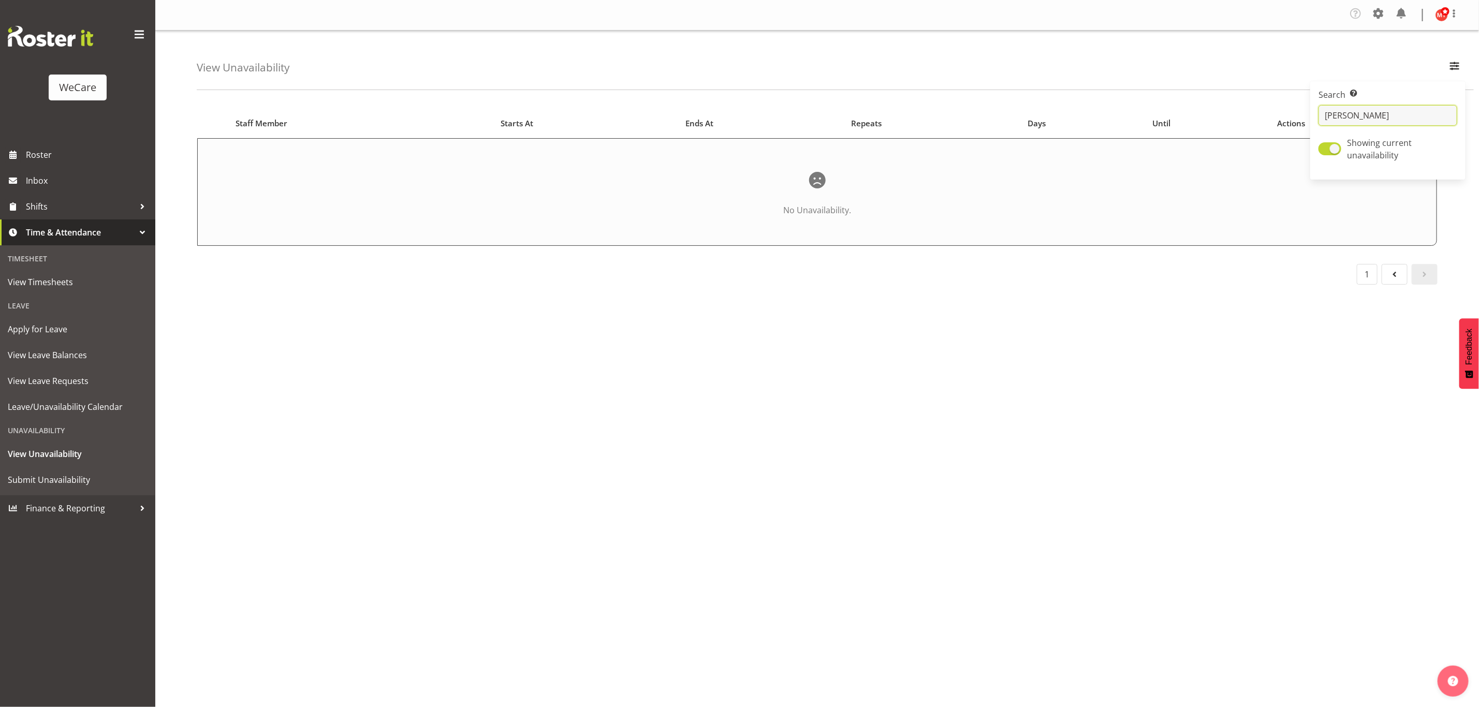
click at [1296, 118] on div "View Unavailability Search Search for a particular employee [PERSON_NAME] Showi…" at bounding box center [816, 271] width 1323 height 481
click at [1449, 64] on span "button" at bounding box center [1453, 65] width 13 height 13
click at [1356, 109] on input "[PERSON_NAME]" at bounding box center [1387, 115] width 139 height 21
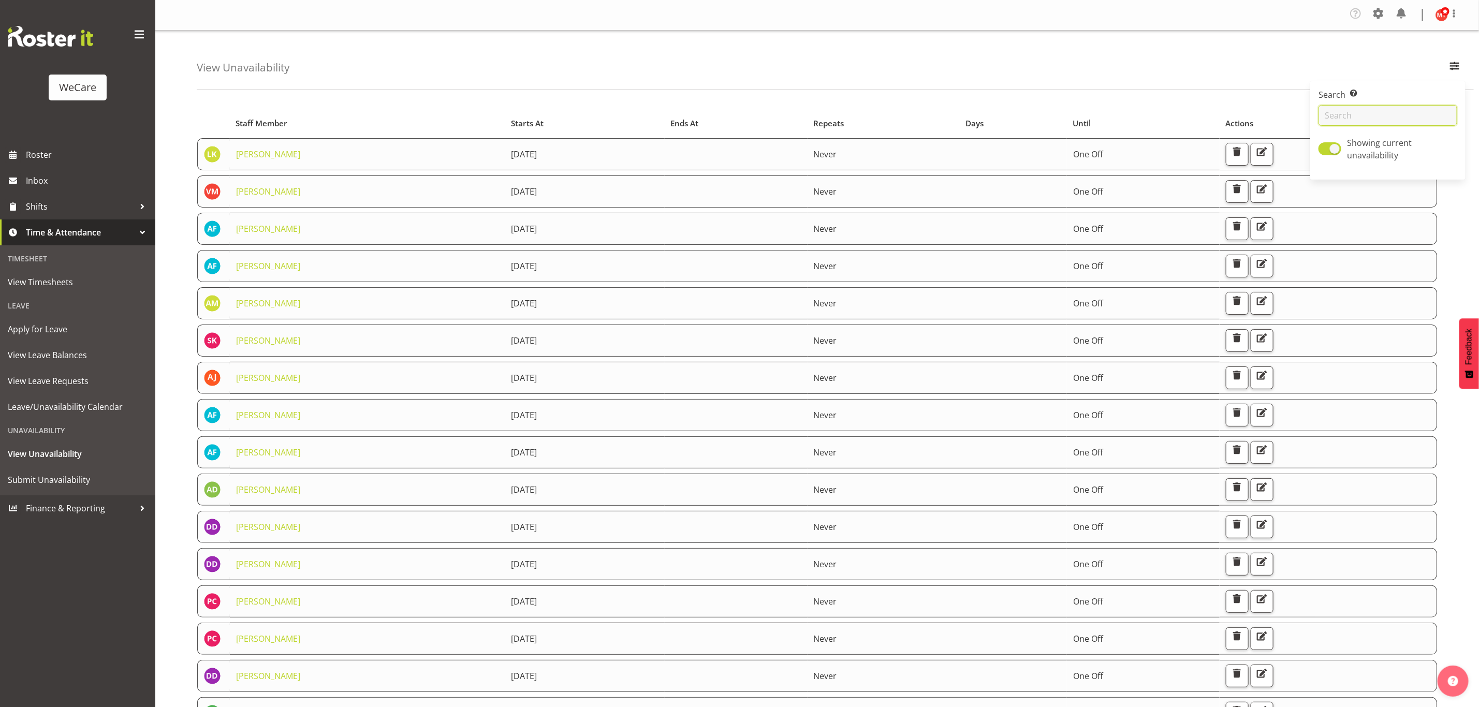
type input "3"
click at [64, 151] on span "Roster" at bounding box center [88, 155] width 124 height 16
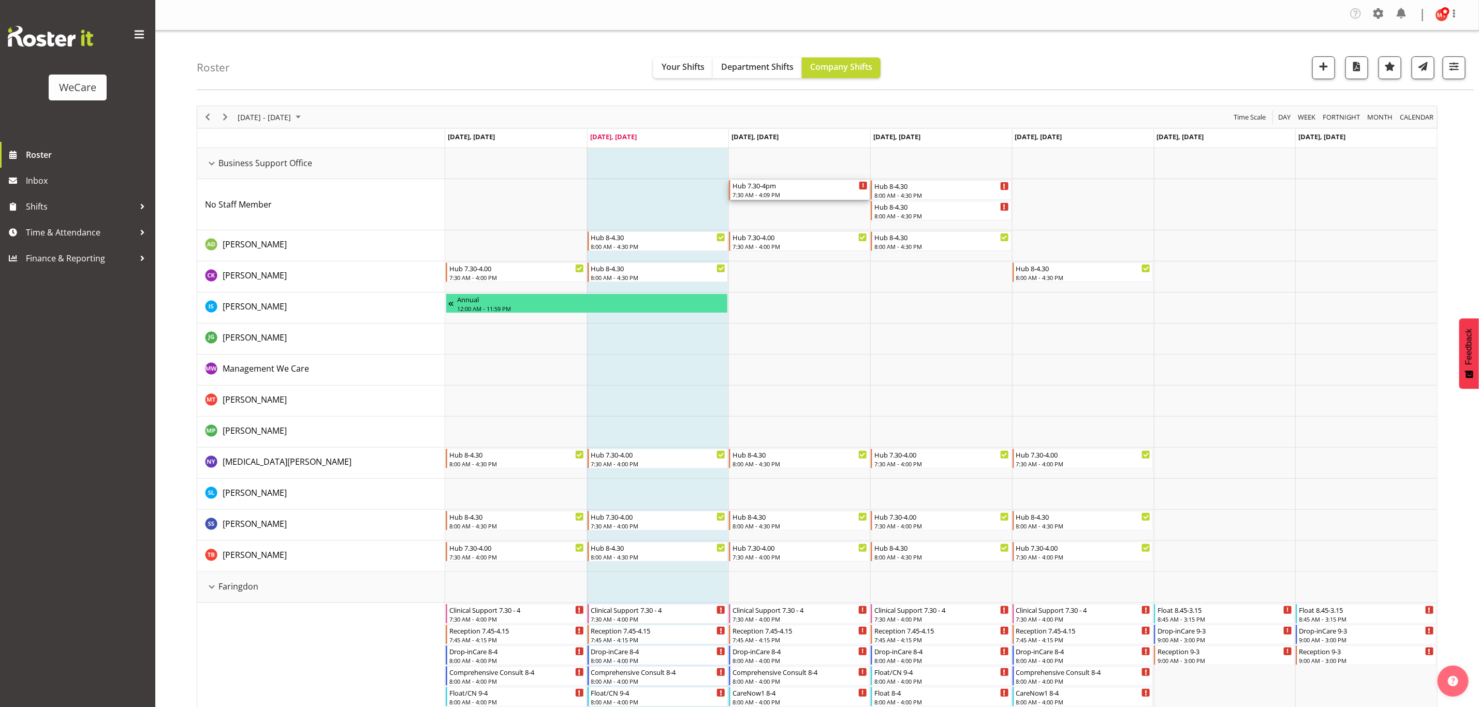
click at [781, 189] on div "Hub 7.30-4pm" at bounding box center [799, 185] width 135 height 10
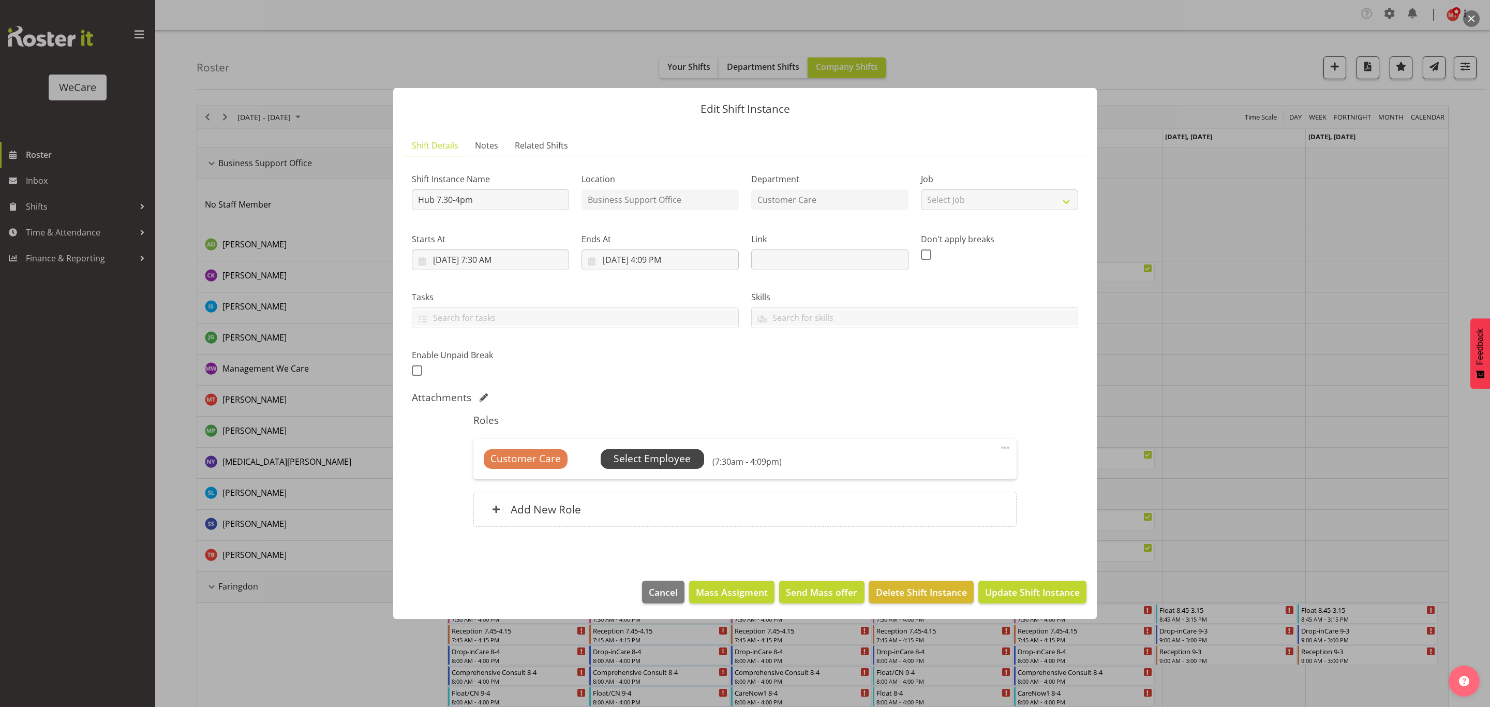
click at [652, 463] on span "Select Employee" at bounding box center [652, 458] width 77 height 15
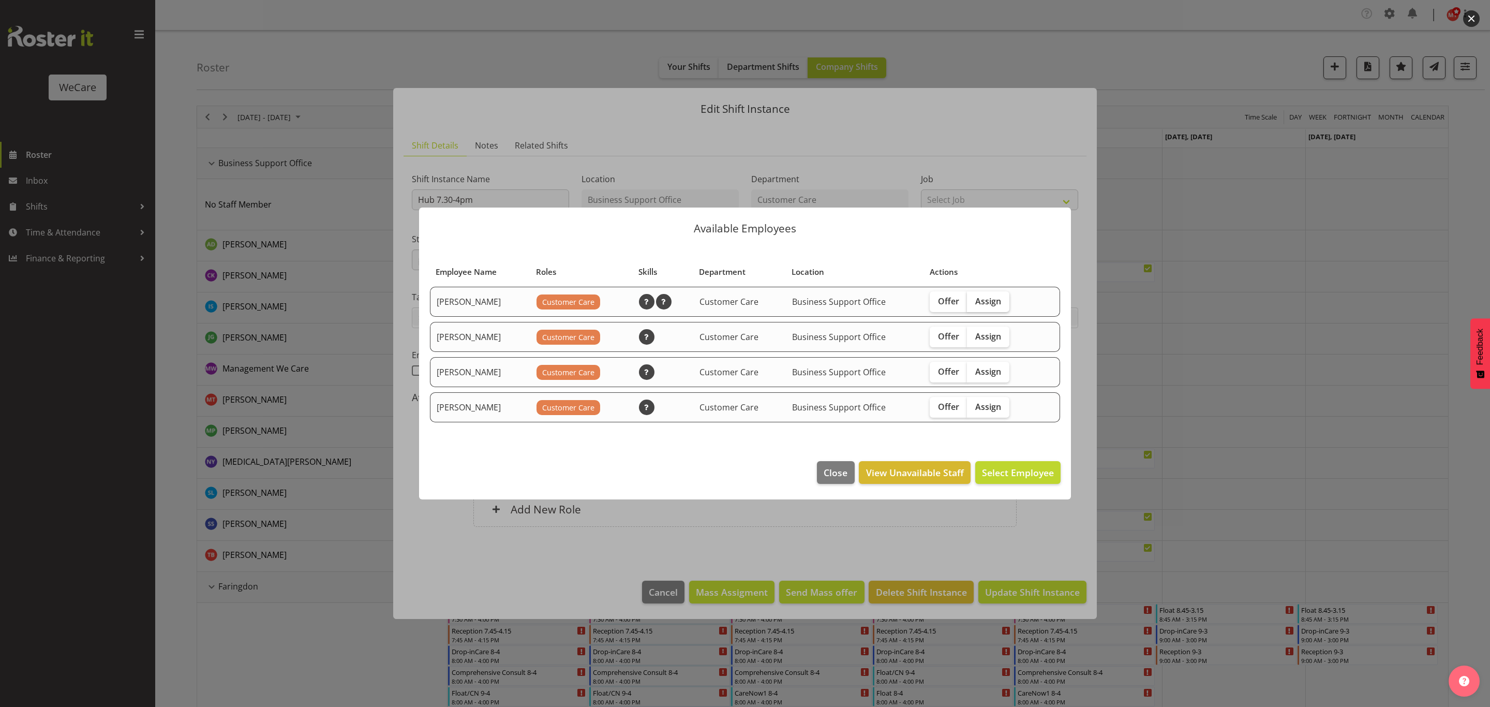
click at [980, 292] on label "Assign" at bounding box center [988, 301] width 42 height 21
click at [974, 298] on input "Assign" at bounding box center [970, 301] width 7 height 7
checkbox input "true"
click at [1008, 482] on button "Assign [PERSON_NAME]" at bounding box center [1002, 472] width 118 height 23
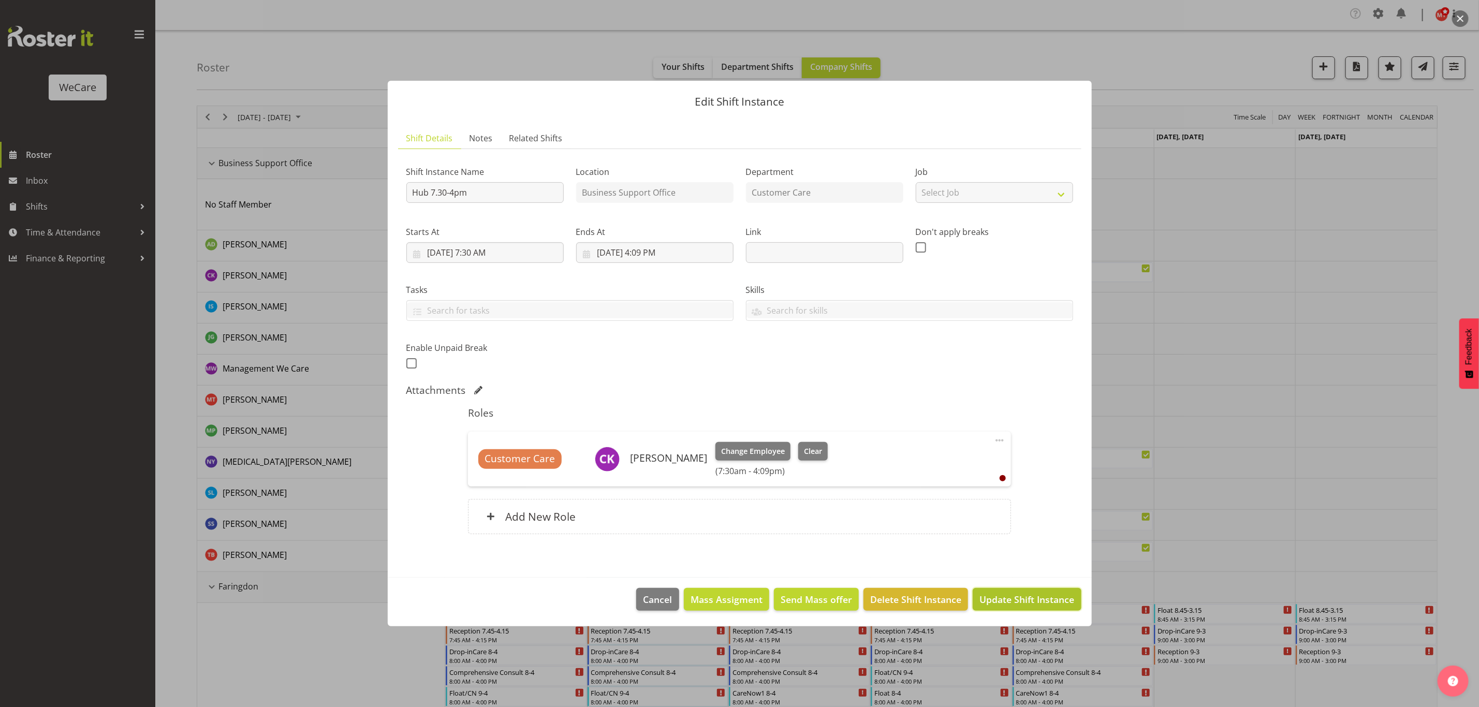
click at [1022, 599] on span "Update Shift Instance" at bounding box center [1026, 599] width 95 height 13
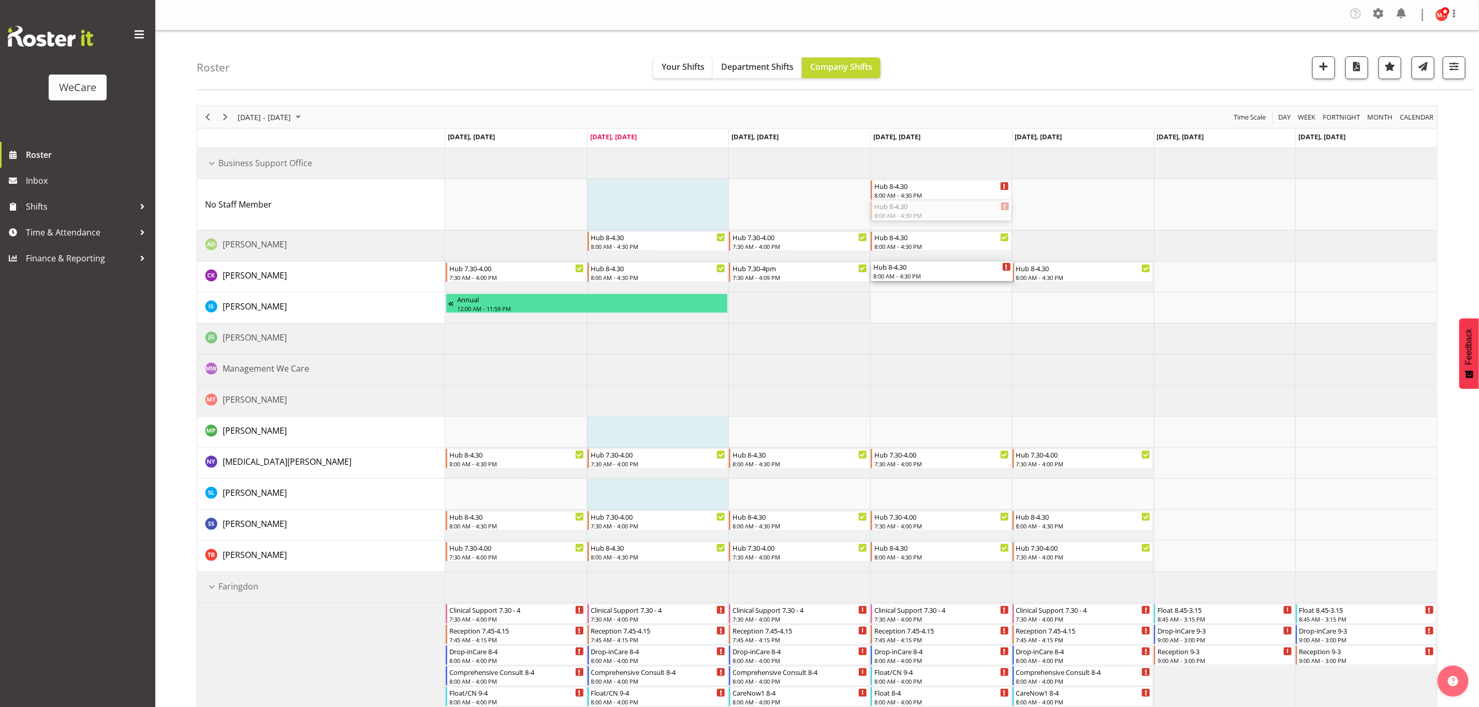
drag, startPoint x: 902, startPoint y: 210, endPoint x: 905, endPoint y: 277, distance: 67.3
